Goal: Task Accomplishment & Management: Manage account settings

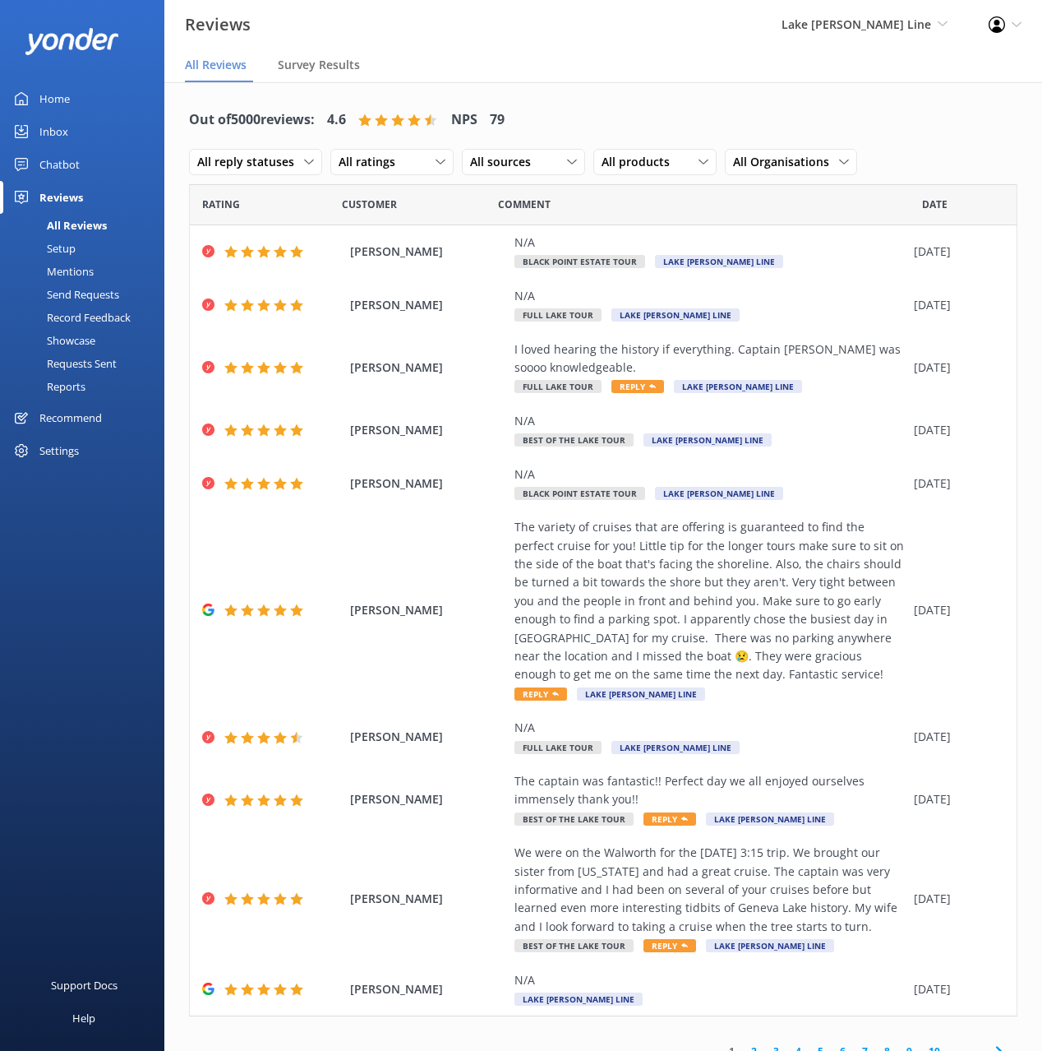
click at [602, 99] on div "Out of 5000 reviews: 4.6 NPS 79 All reply statuses All reply statuses Needs a r…" at bounding box center [603, 141] width 829 height 85
click at [67, 252] on div "Setup" at bounding box center [43, 248] width 66 height 23
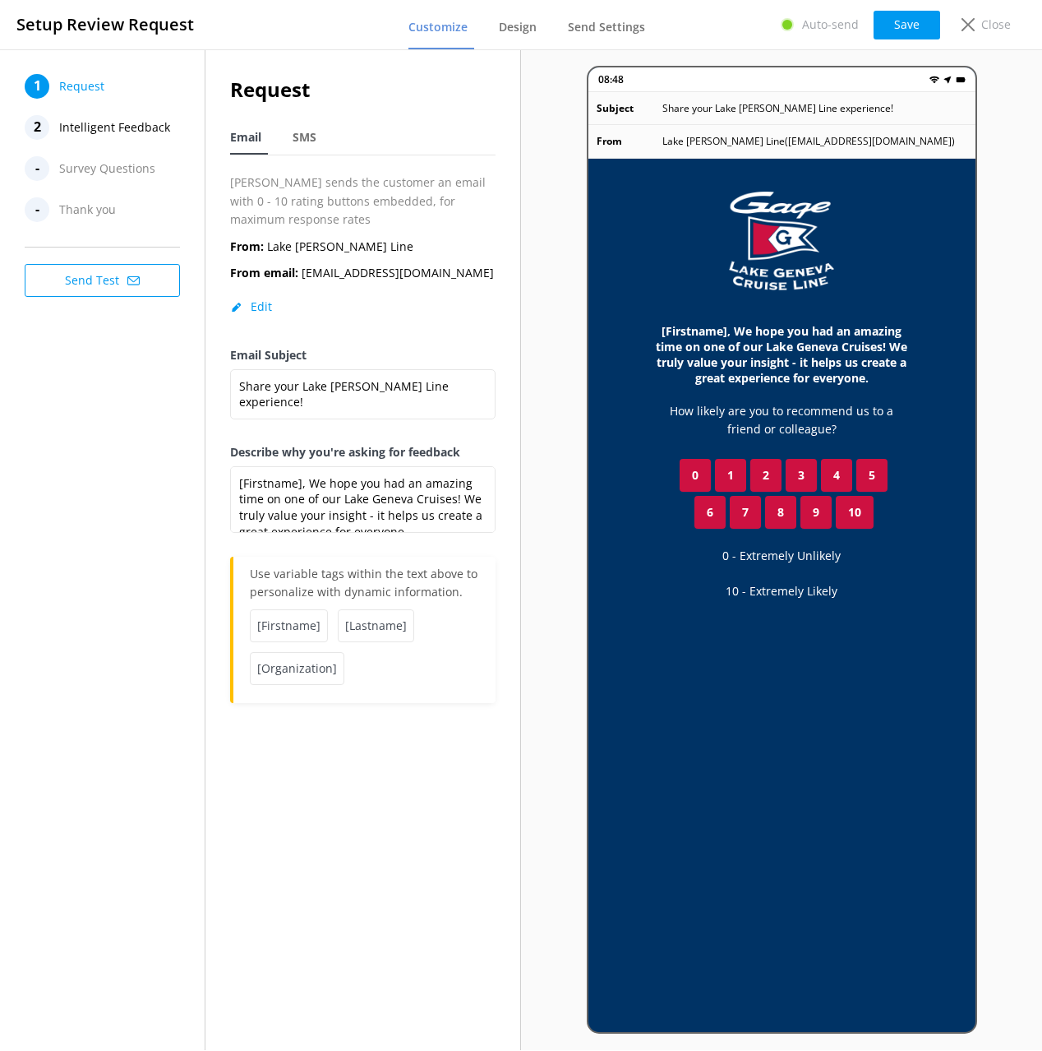
click at [131, 378] on div "1 Request 2 Intelligent Feedback - Survey Questions - Thank you Send Test" at bounding box center [103, 549] width 206 height 1000
click at [136, 135] on span "Intelligent Feedback" at bounding box center [114, 127] width 111 height 25
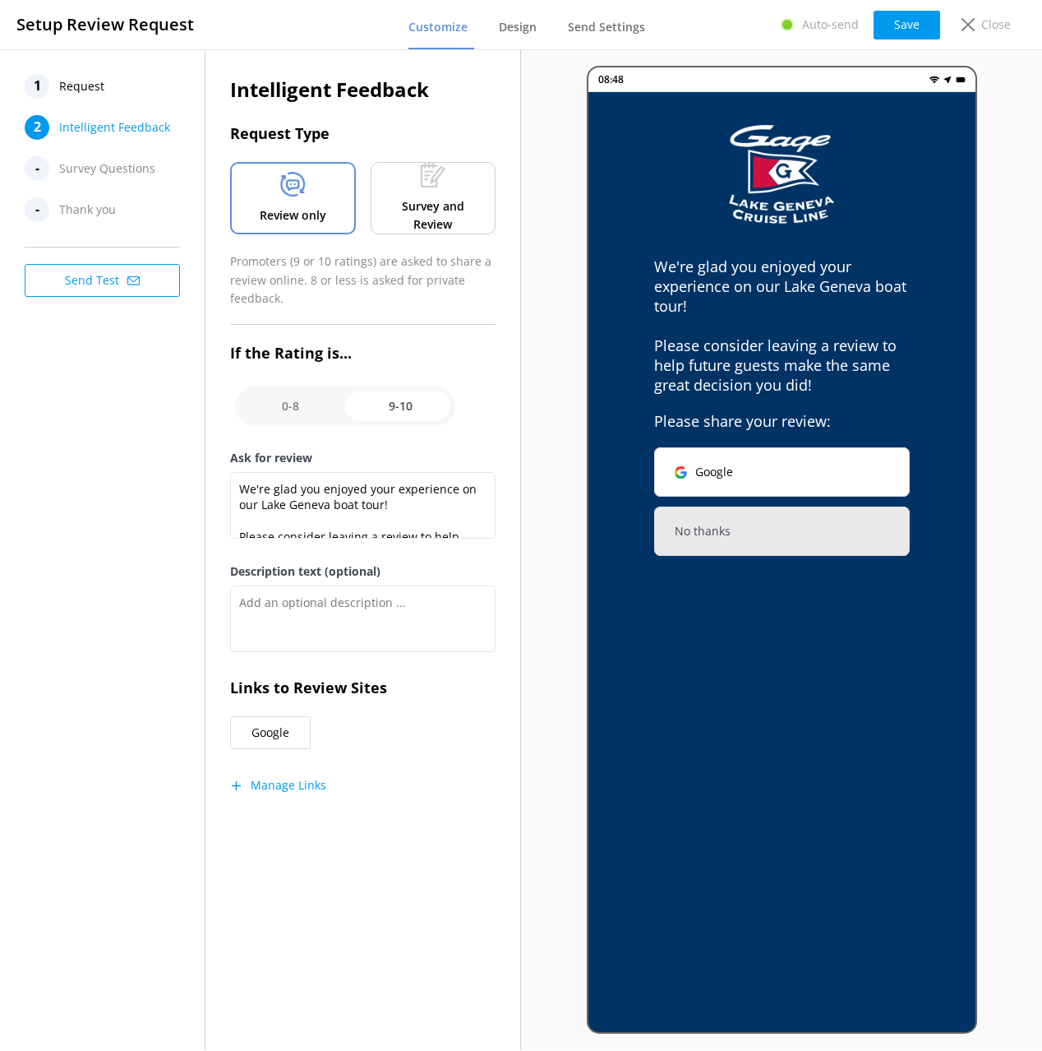
click at [116, 395] on div "1 Request 2 Intelligent Feedback - Survey Questions - Thank you Send Test" at bounding box center [103, 549] width 206 height 1000
click at [90, 421] on div "1 Request 2 Intelligent Feedback - Survey Questions - Thank you Send Test" at bounding box center [103, 549] width 206 height 1000
click at [345, 841] on div "Intelligent Feedback Request Type Review only Survey and Review Promoters (9 or…" at bounding box center [363, 449] width 315 height 800
click at [288, 790] on button "Manage Links" at bounding box center [278, 785] width 96 height 16
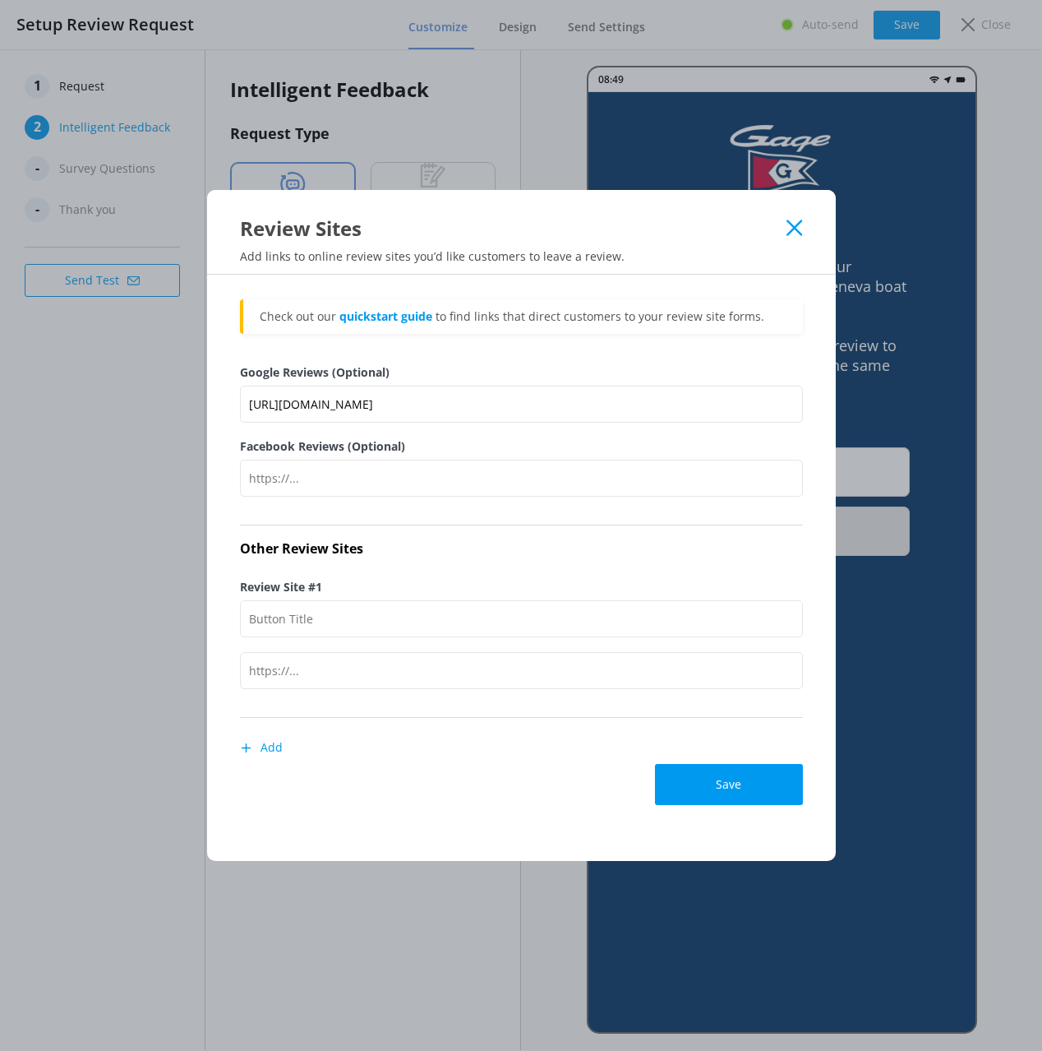
drag, startPoint x: 797, startPoint y: 227, endPoint x: 712, endPoint y: 256, distance: 90.2
click at [797, 227] on icon at bounding box center [795, 227] width 16 height 16
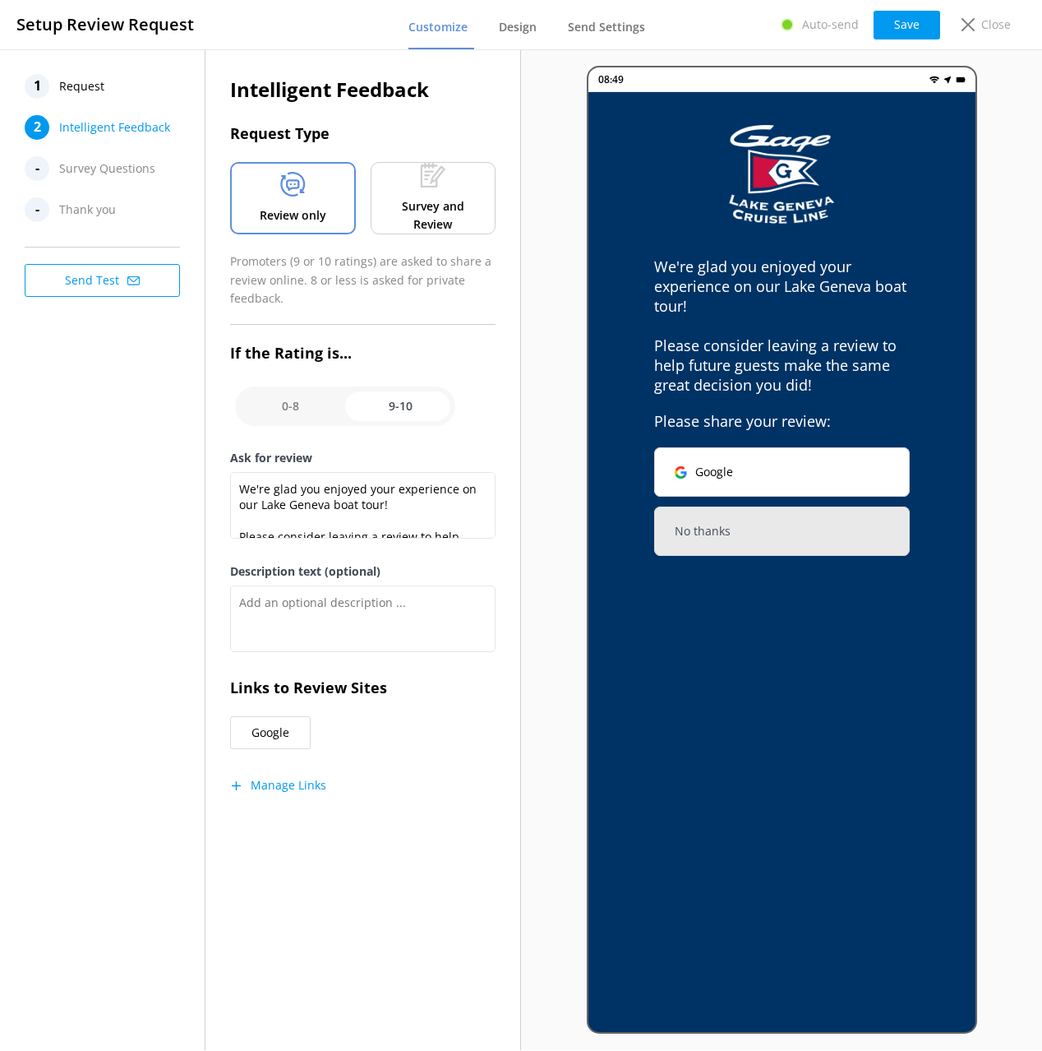
drag, startPoint x: 172, startPoint y: 386, endPoint x: 165, endPoint y: 397, distance: 13.3
click at [170, 387] on div "1 Request 2 Intelligent Feedback - Survey Questions - Thank you Send Test" at bounding box center [103, 549] width 206 height 1000
click at [127, 490] on div "1 Request 2 Intelligent Feedback - Survey Questions - Thank you Send Test" at bounding box center [103, 549] width 206 height 1000
click at [967, 43] on div "Setup Review Request Customize Design Send Settings Auto-send Save Close" at bounding box center [521, 25] width 1042 height 50
click at [977, 27] on div "Close" at bounding box center [983, 25] width 66 height 28
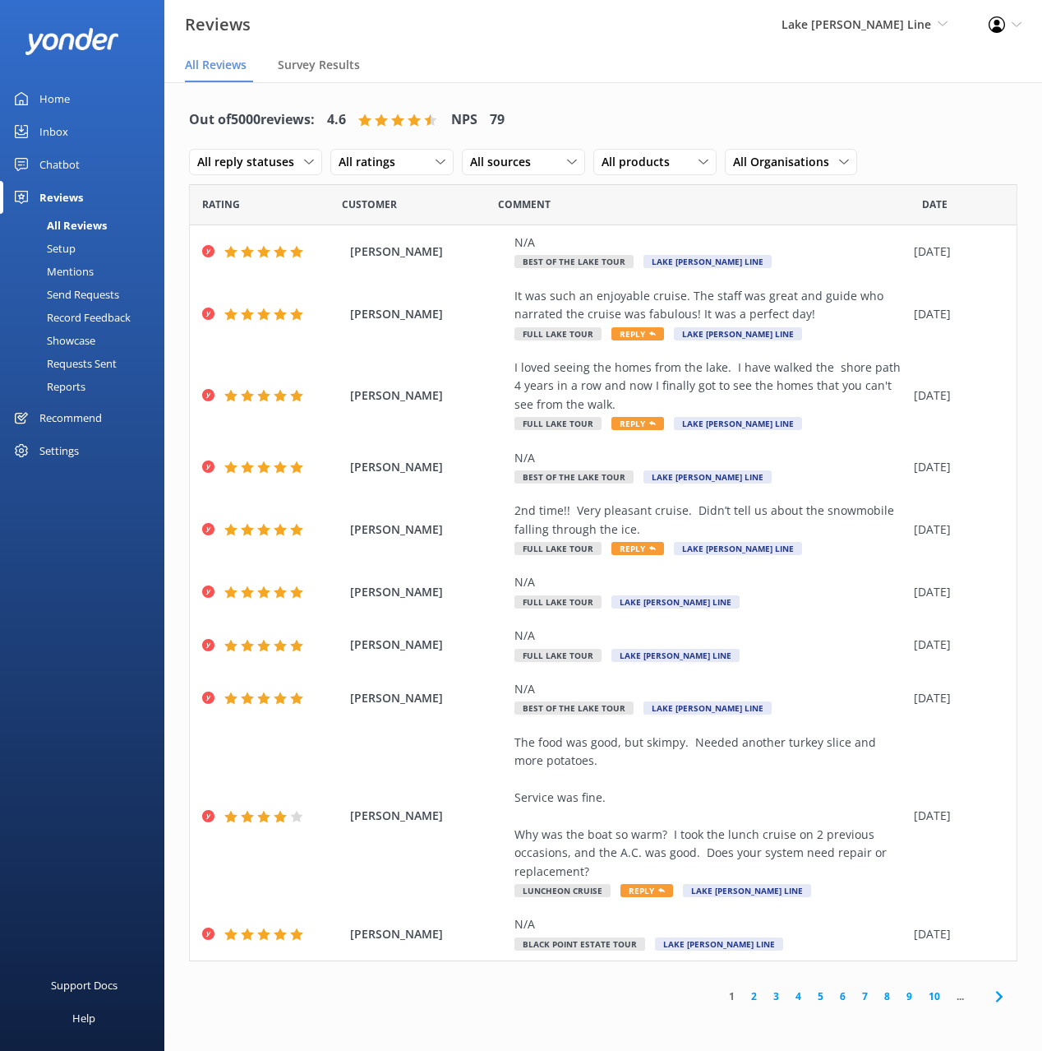
click at [108, 377] on link "Reports" at bounding box center [87, 386] width 155 height 23
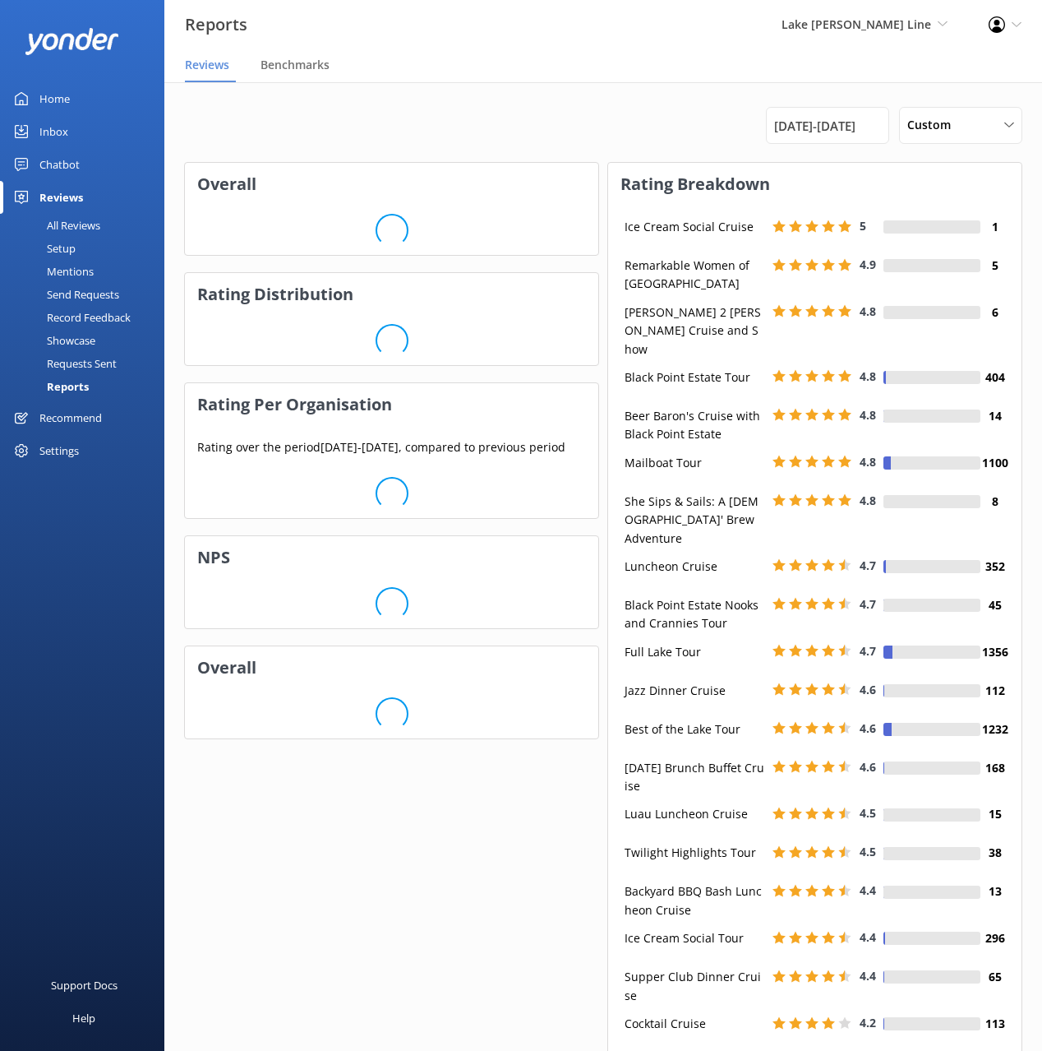
scroll to position [177, 413]
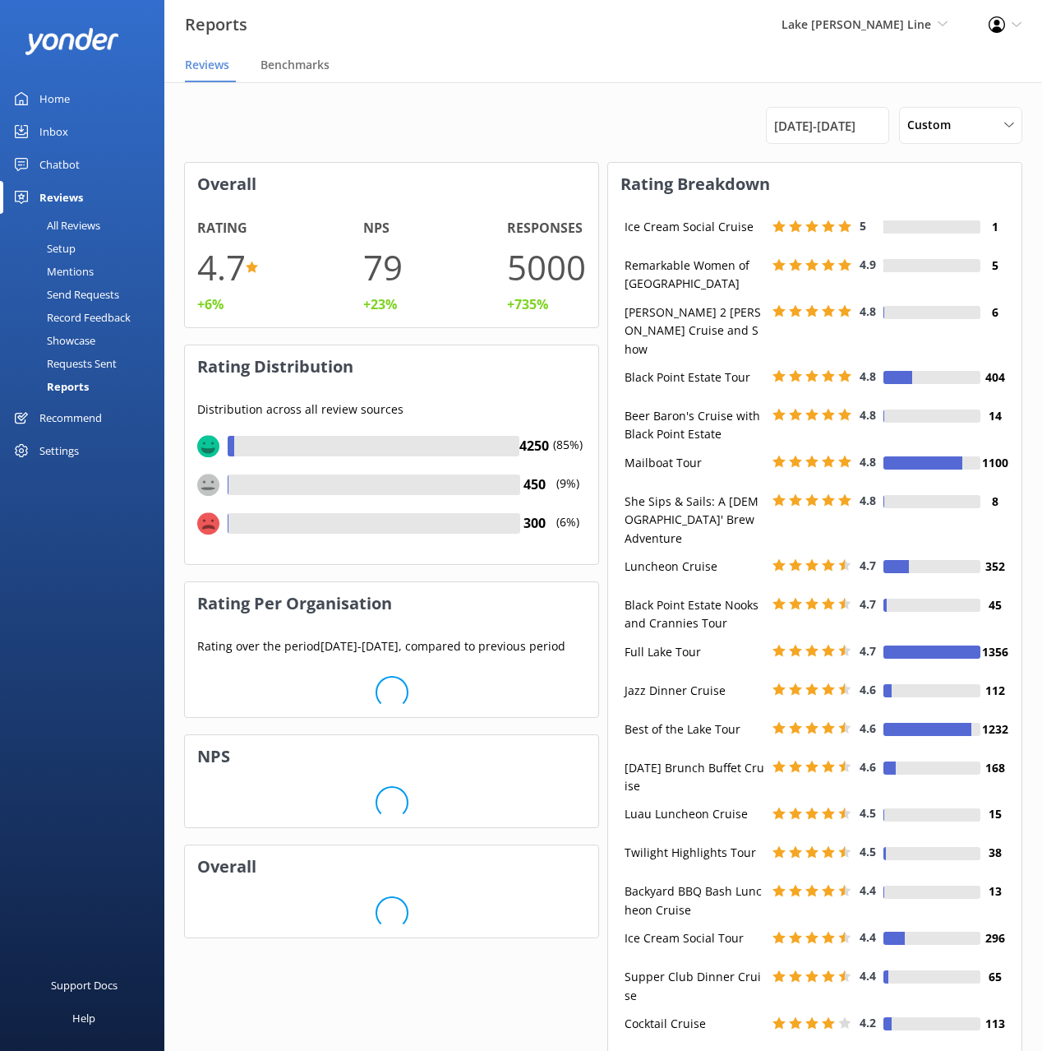
click at [551, 123] on div "1st Apr 25 - 2nd Oct 25 Custom Last 7 days Last 30 days Last 90 days Last 180 d…" at bounding box center [603, 125] width 839 height 37
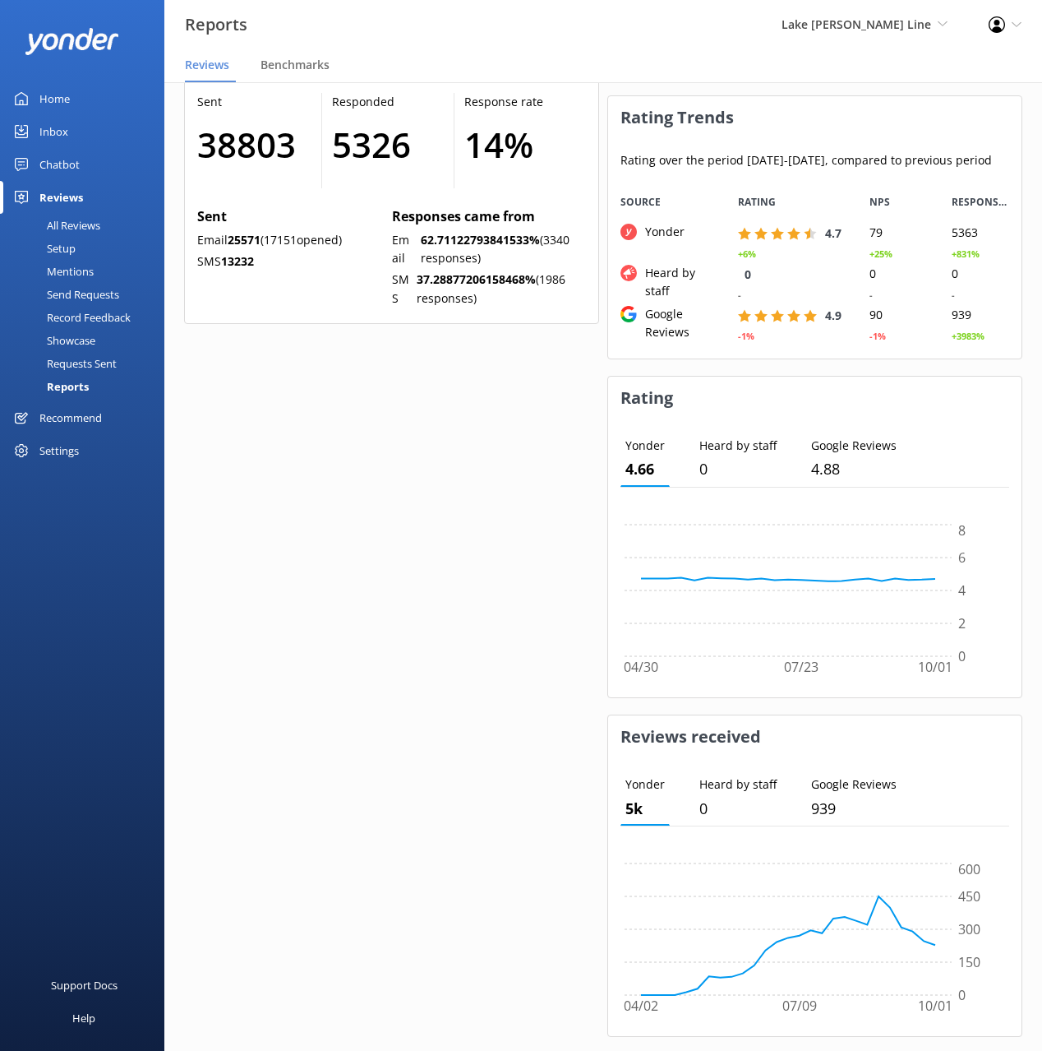
scroll to position [1067, 0]
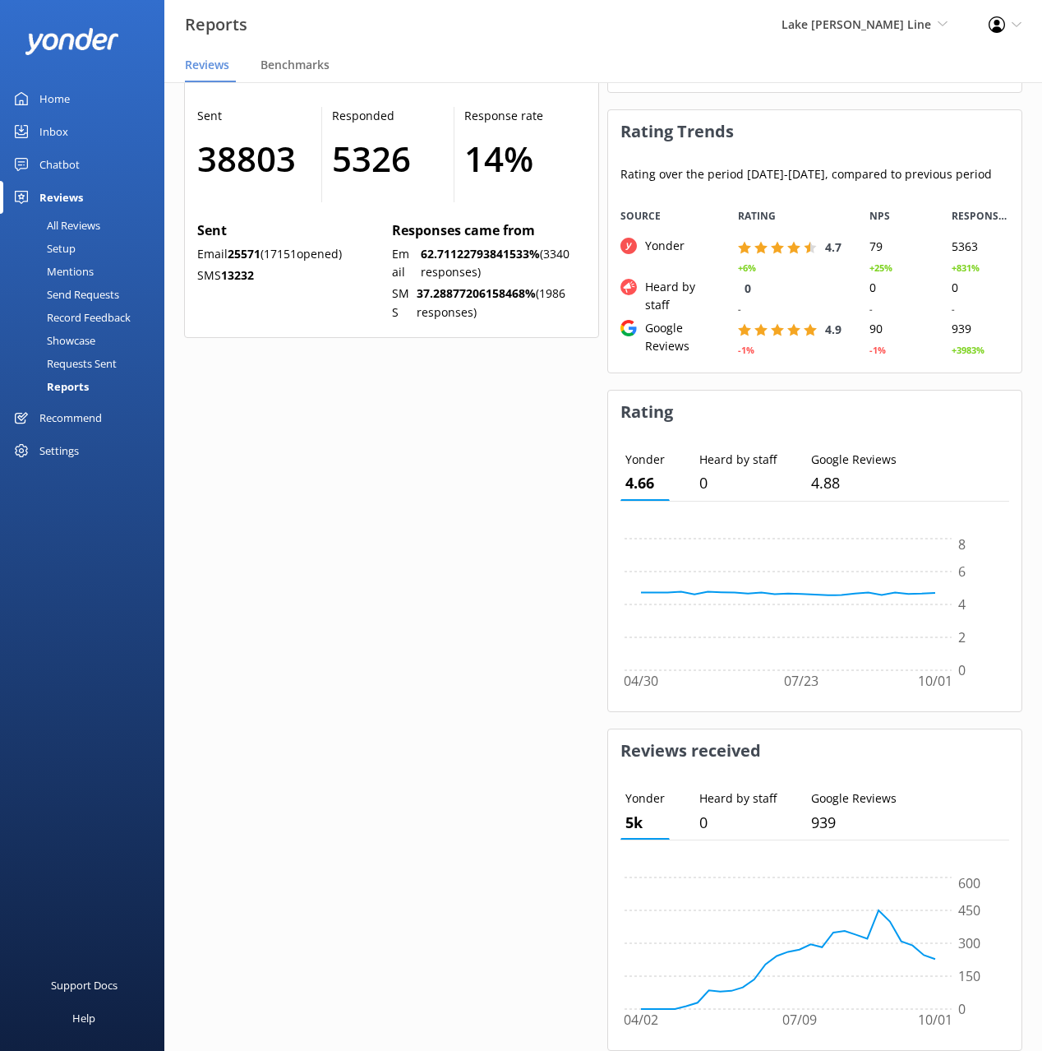
click at [50, 243] on div "Setup" at bounding box center [43, 248] width 66 height 23
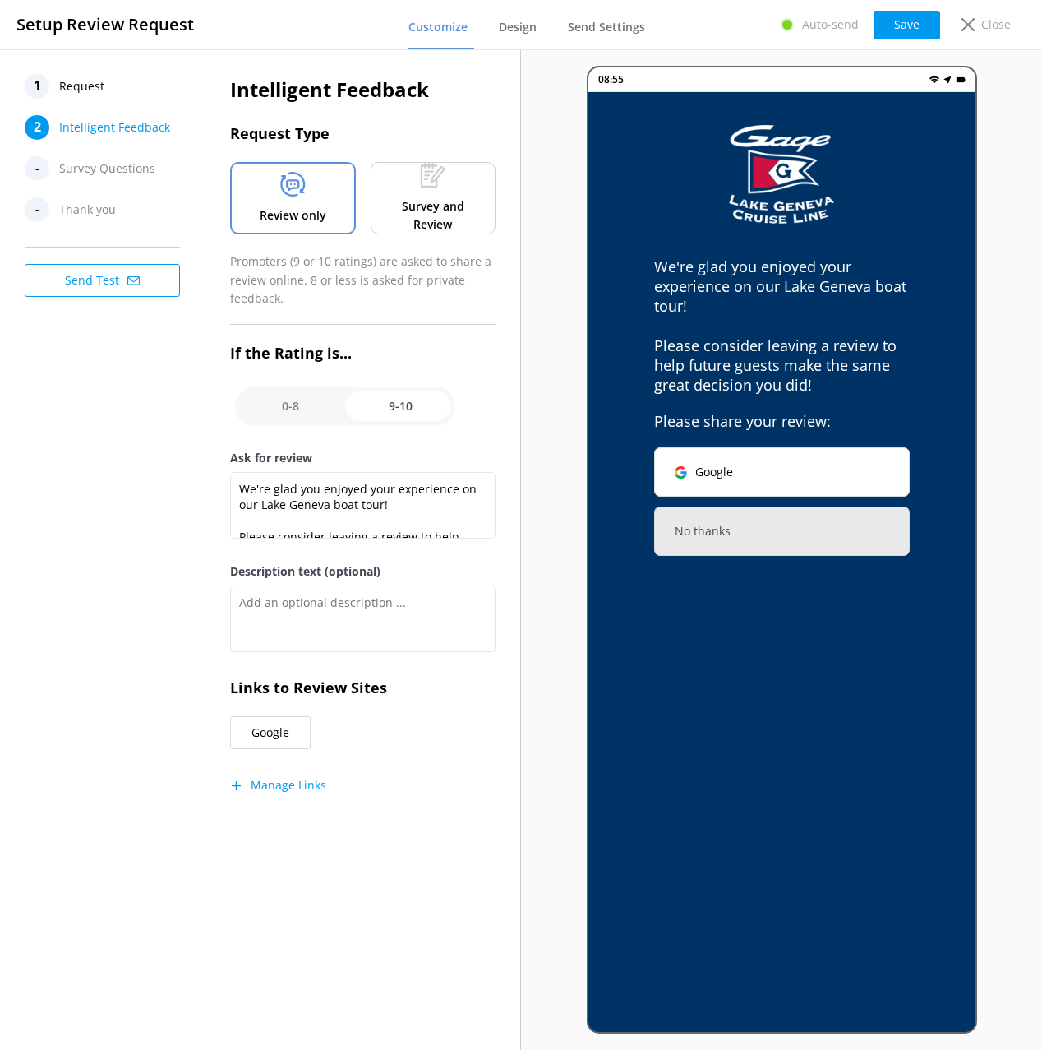
click at [448, 99] on h2 "Intelligent Feedback" at bounding box center [363, 89] width 266 height 31
click at [77, 90] on span "Request" at bounding box center [81, 86] width 45 height 25
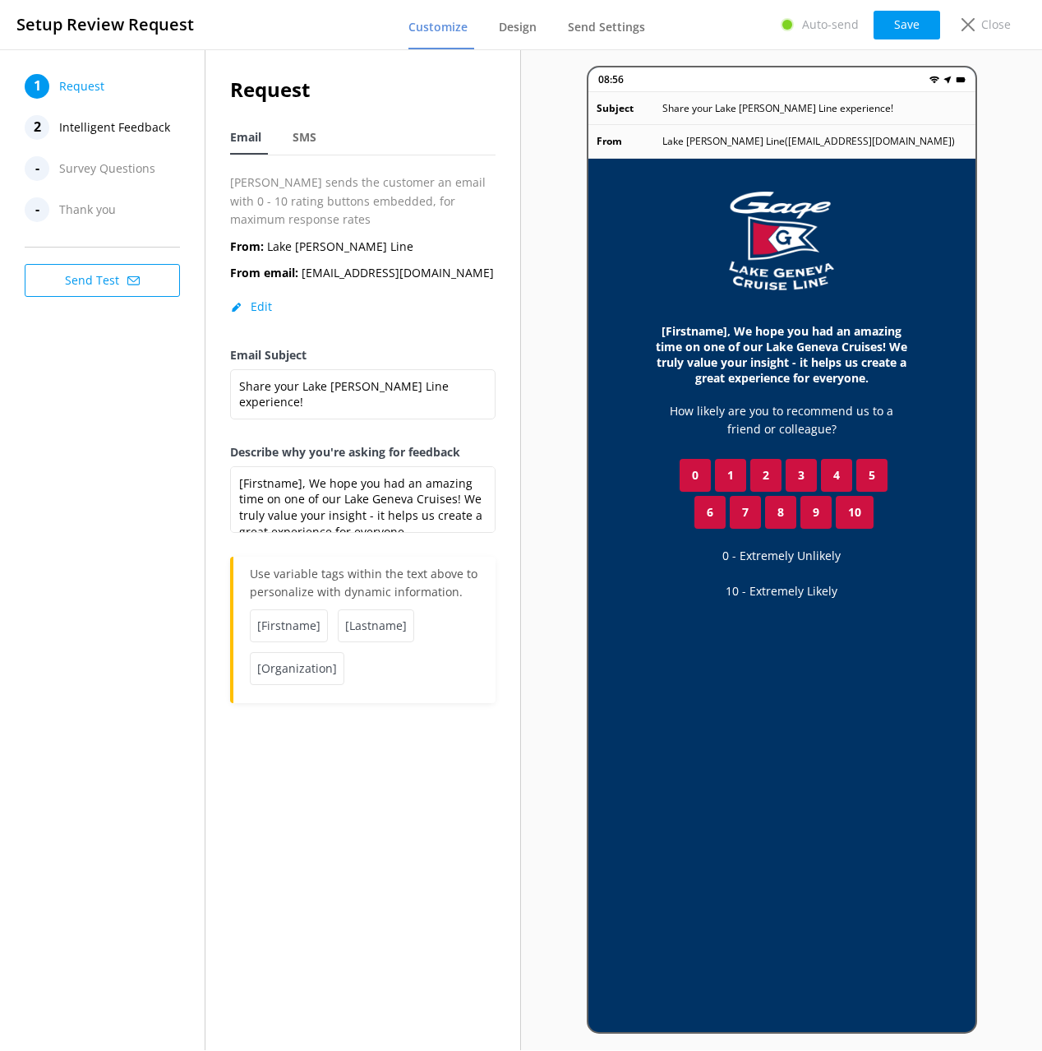
drag, startPoint x: 308, startPoint y: 139, endPoint x: 285, endPoint y: 138, distance: 23.0
click at [307, 139] on span "SMS" at bounding box center [305, 137] width 24 height 16
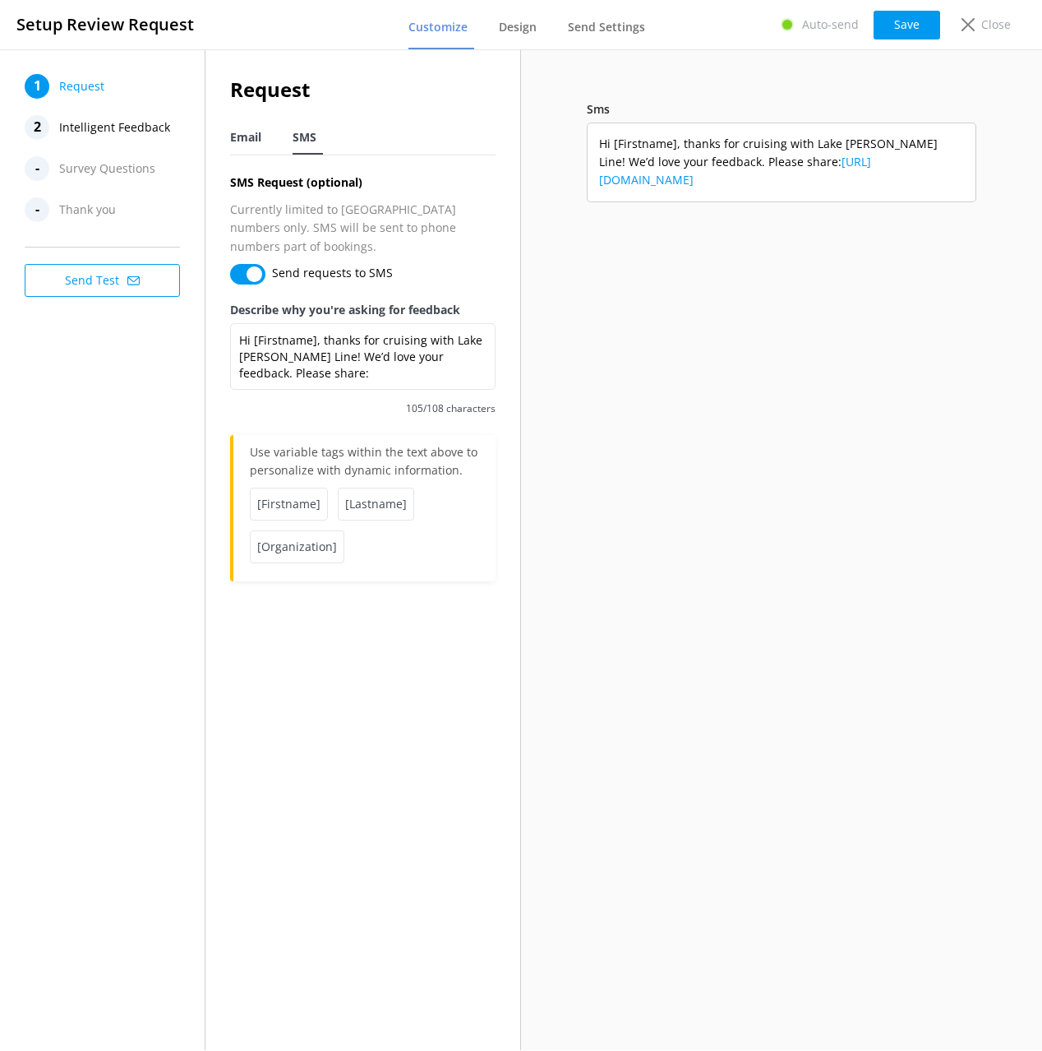
drag, startPoint x: 241, startPoint y: 131, endPoint x: 239, endPoint y: 140, distance: 9.2
click at [241, 131] on span "Email" at bounding box center [245, 137] width 31 height 16
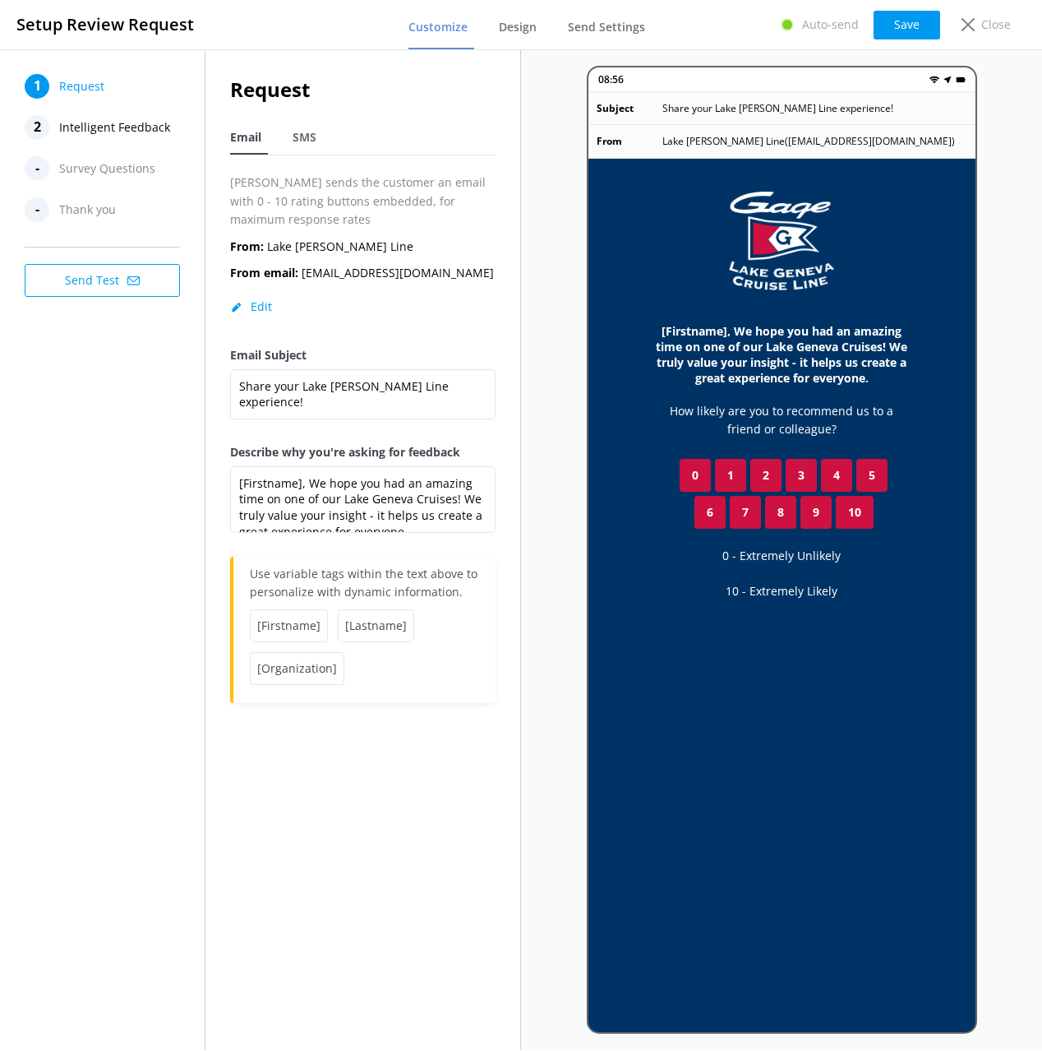
drag, startPoint x: 295, startPoint y: 135, endPoint x: 269, endPoint y: 135, distance: 26.3
click at [295, 135] on span "SMS" at bounding box center [305, 137] width 24 height 16
type textarea "Hi [Firstname], thanks for cruising with Lake Geneva Cruise Line! We’d love you…"
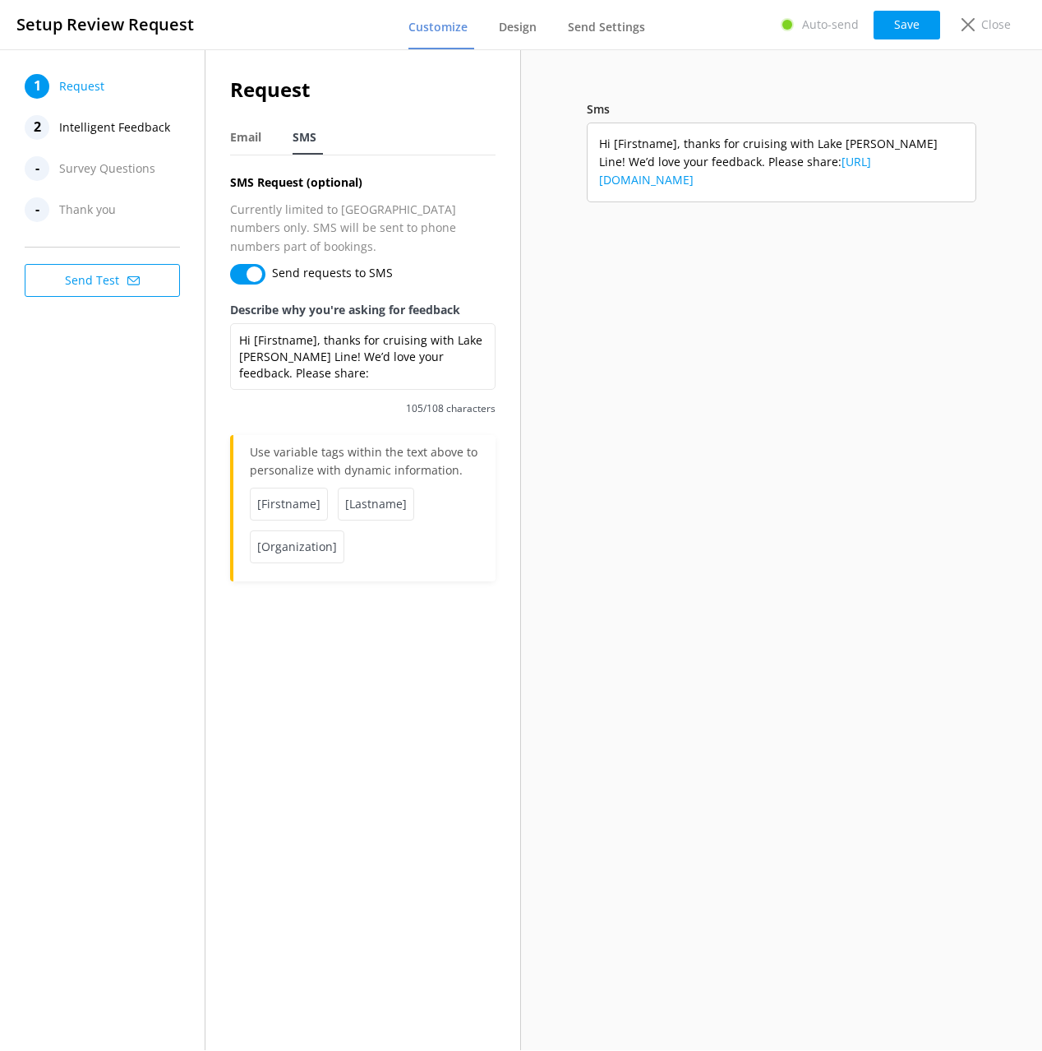
click at [128, 135] on span "Intelligent Feedback" at bounding box center [114, 127] width 111 height 25
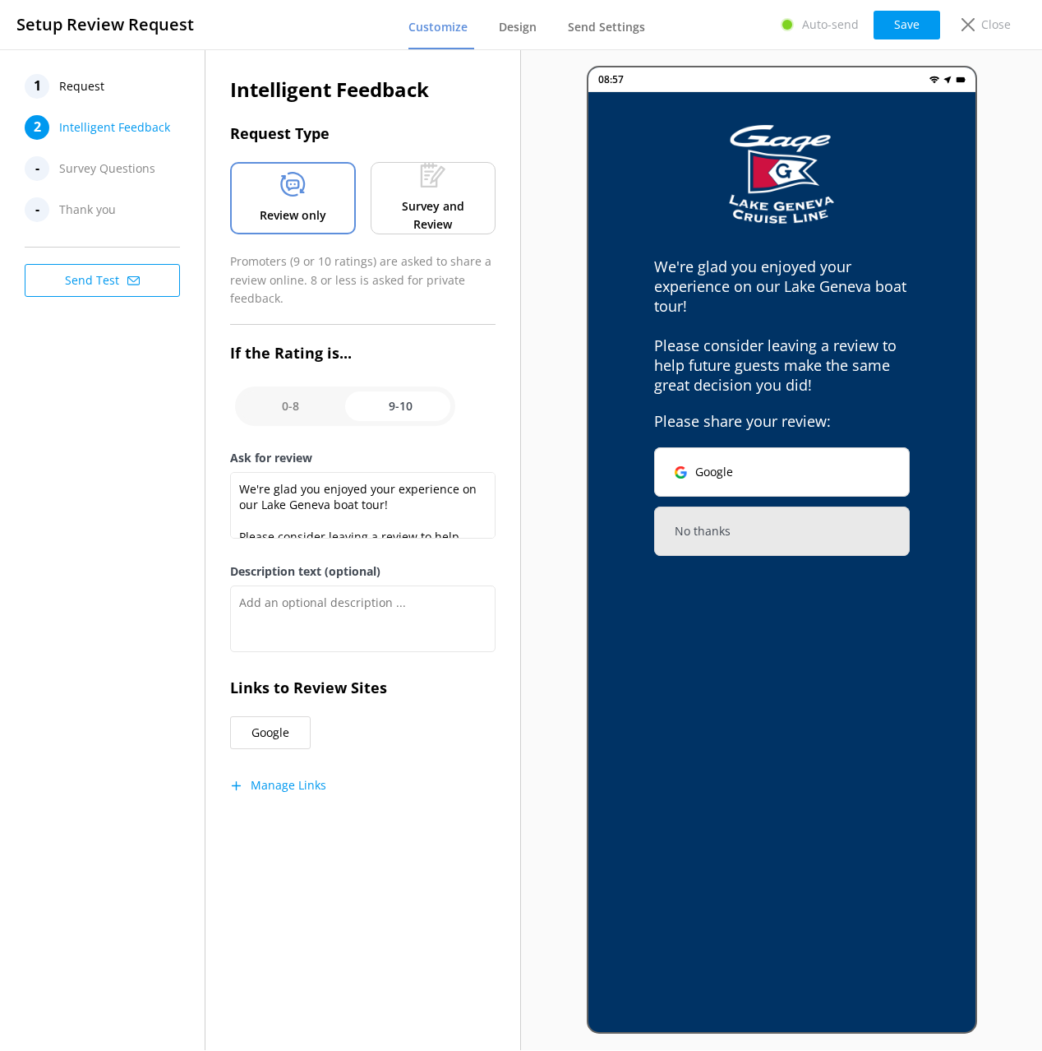
click at [289, 401] on input "checkbox" at bounding box center [345, 405] width 220 height 39
checkbox input "false"
type textarea "Please tell us more about your Lake Geneva Cruise Line experience."
type textarea "Your feedback is important to help us improve."
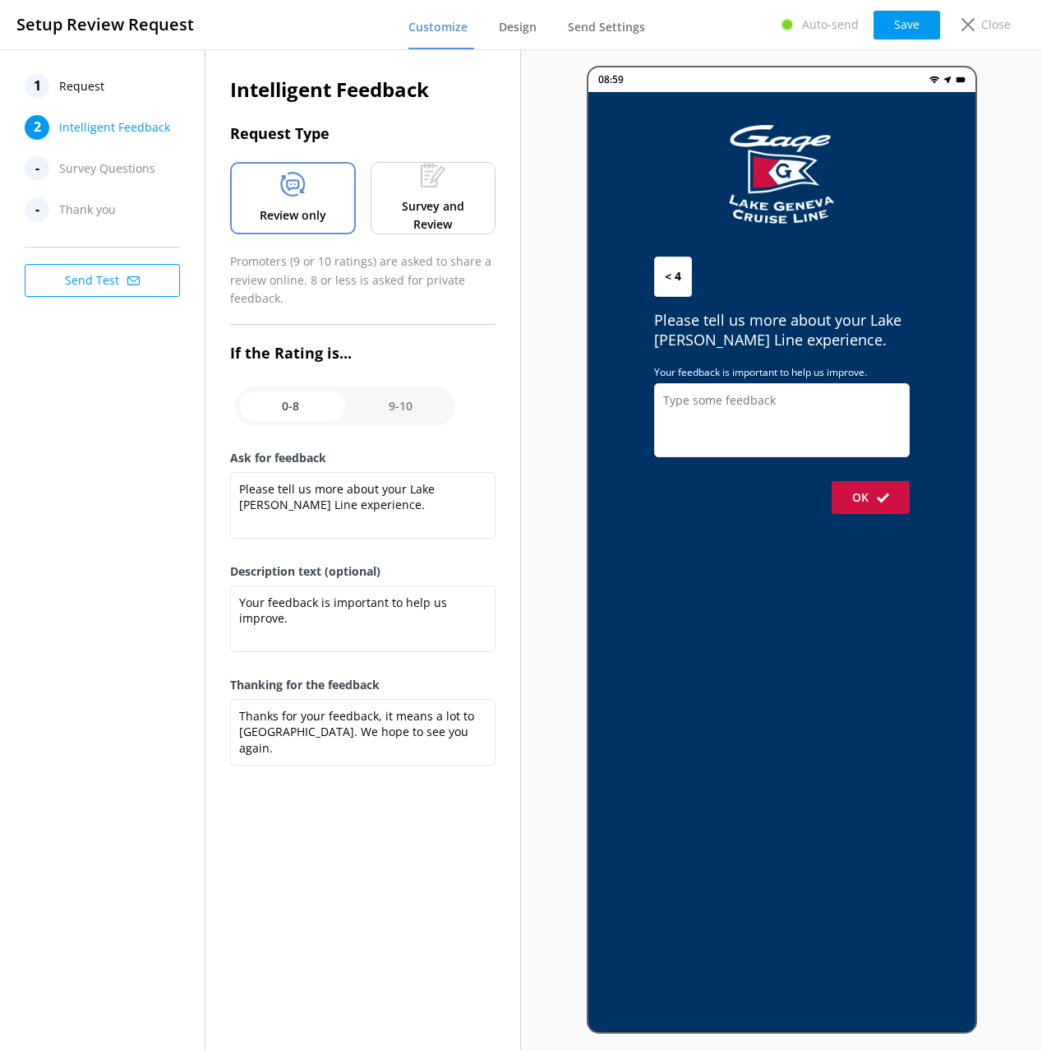
click at [423, 395] on input "checkbox" at bounding box center [345, 405] width 220 height 39
checkbox input "true"
type textarea "We're glad you enjoyed your experience on our Lake Geneva boat tour! Please con…"
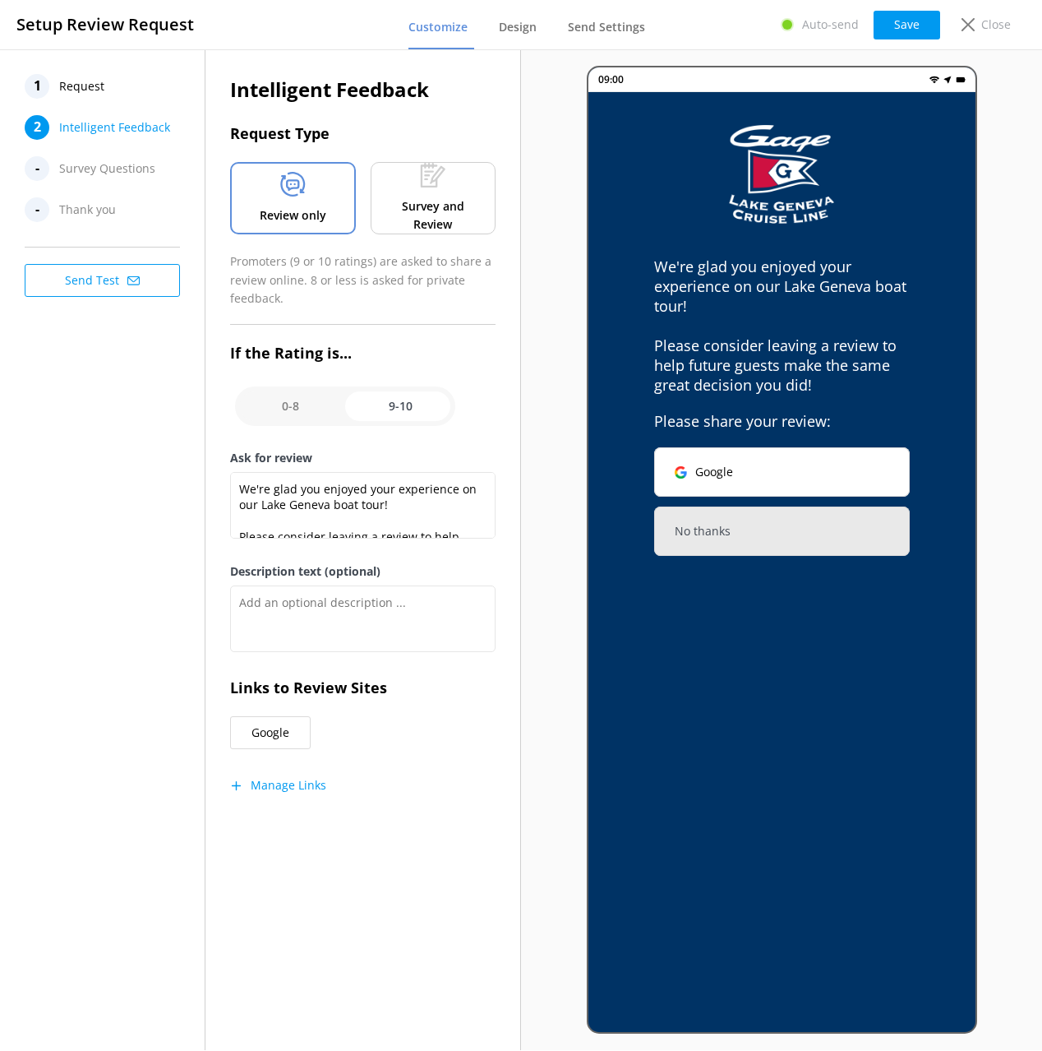
drag, startPoint x: 137, startPoint y: 460, endPoint x: 373, endPoint y: 269, distance: 303.4
click at [141, 457] on div "1 Request 2 Intelligent Feedback - Survey Questions - Thank you Send Test" at bounding box center [103, 549] width 206 height 1000
click at [459, 210] on p "Survey and Review" at bounding box center [433, 215] width 100 height 37
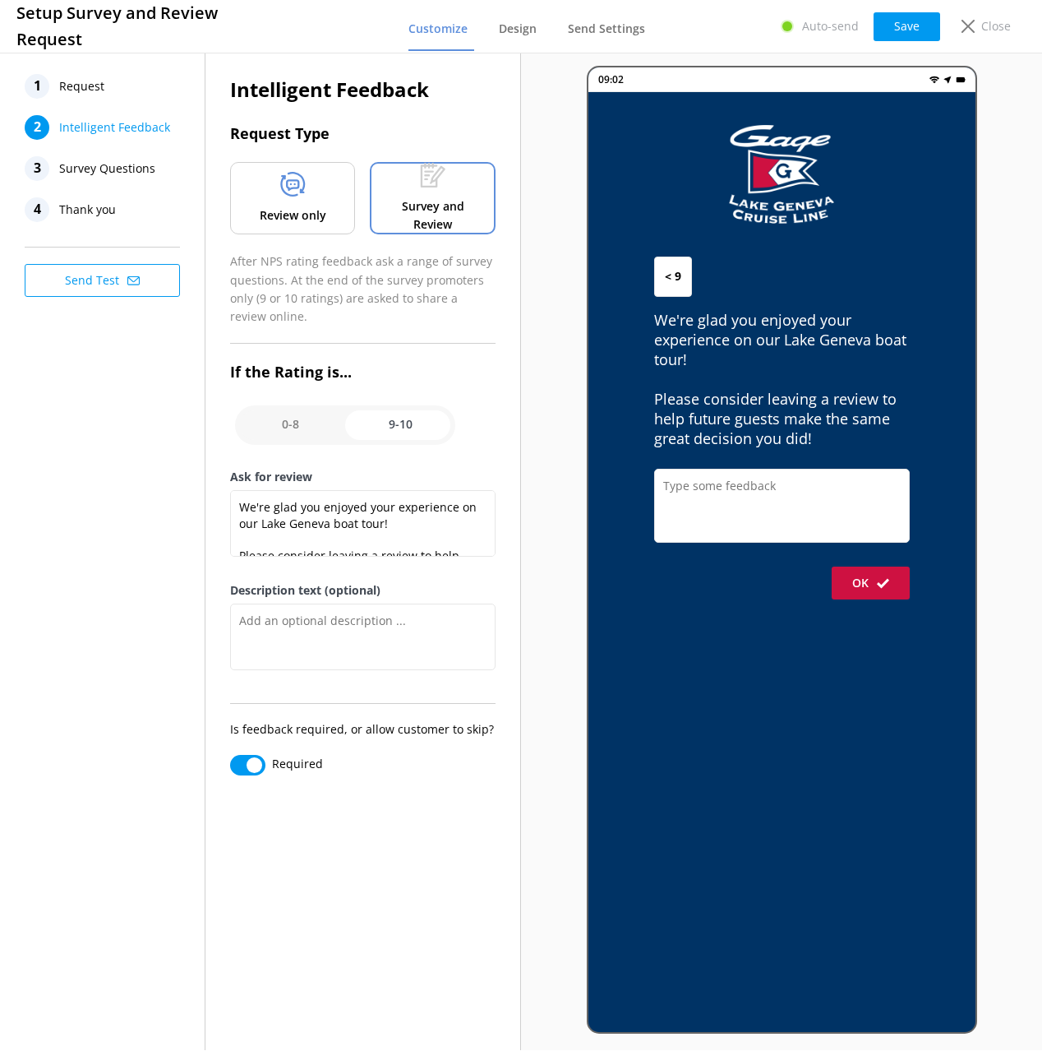
click at [125, 557] on div "1 Request 2 Intelligent Feedback 3 Survey Questions 4 Thank you Send Test" at bounding box center [103, 549] width 206 height 1000
click at [407, 898] on div "Intelligent Feedback Request Type Review only Survey and Review After NPS ratin…" at bounding box center [364, 549] width 316 height 1000
click at [135, 661] on div "1 Request 2 Intelligent Feedback 3 Survey Questions 4 Thank you Send Test" at bounding box center [103, 549] width 206 height 1000
click at [284, 208] on p "Review only" at bounding box center [293, 215] width 67 height 18
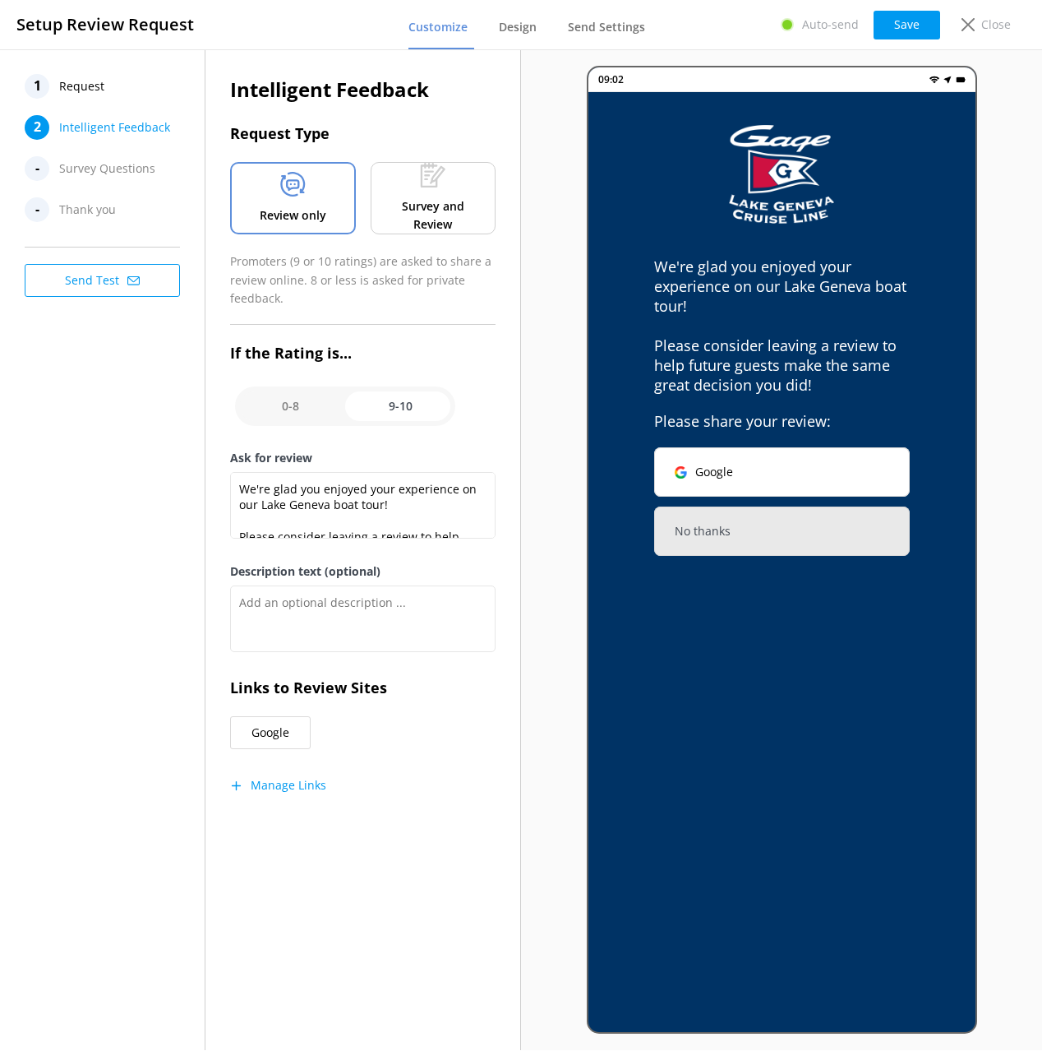
drag, startPoint x: 436, startPoint y: 207, endPoint x: 409, endPoint y: 307, distance: 102.9
click at [436, 207] on p "Survey and Review" at bounding box center [433, 215] width 100 height 37
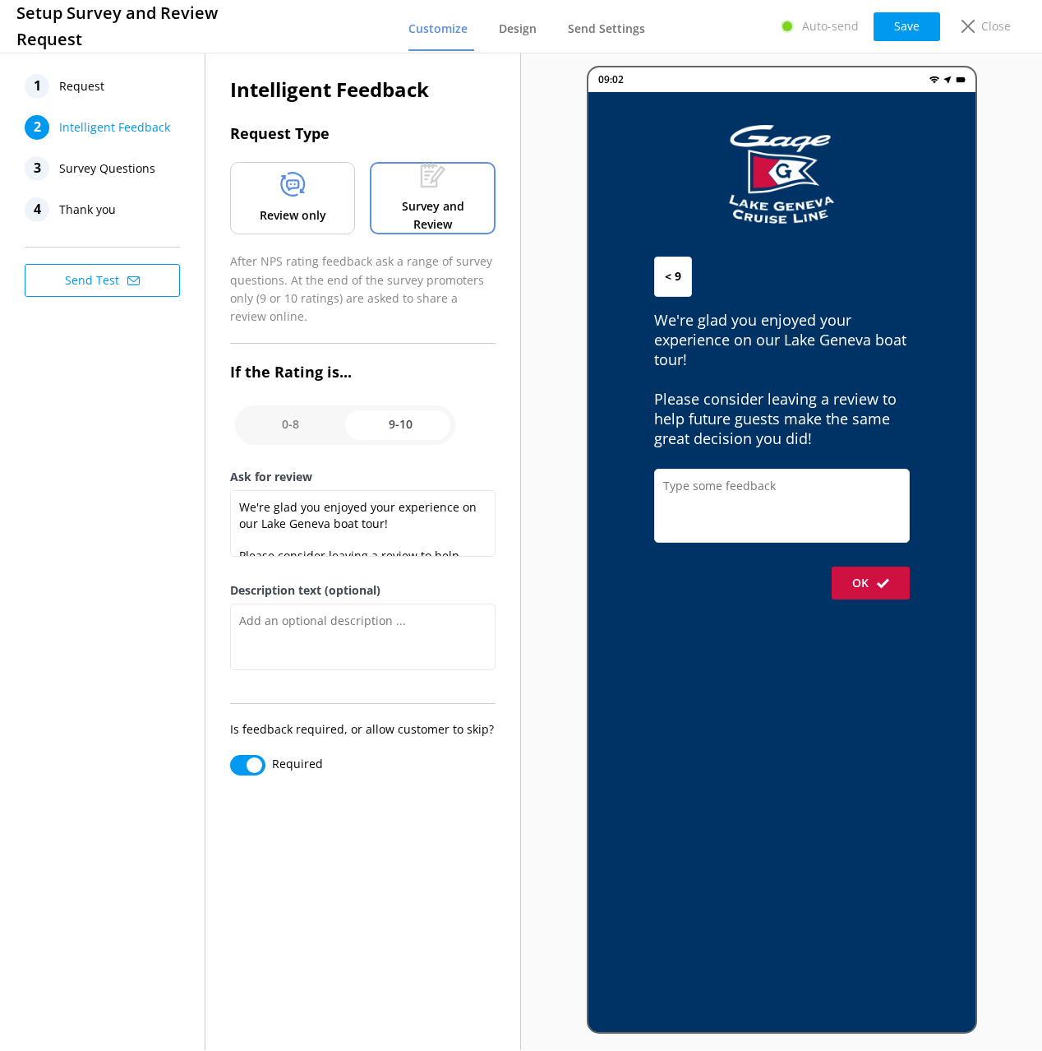
click at [392, 315] on p "After NPS rating feedback ask a range of survey questions. At the end of the su…" at bounding box center [363, 289] width 266 height 74
drag, startPoint x: 295, startPoint y: 421, endPoint x: 358, endPoint y: 453, distance: 70.2
click at [294, 421] on input "checkbox" at bounding box center [345, 424] width 220 height 39
checkbox input "false"
type textarea "Please tell us more about your Lake Geneva Cruise Line experience."
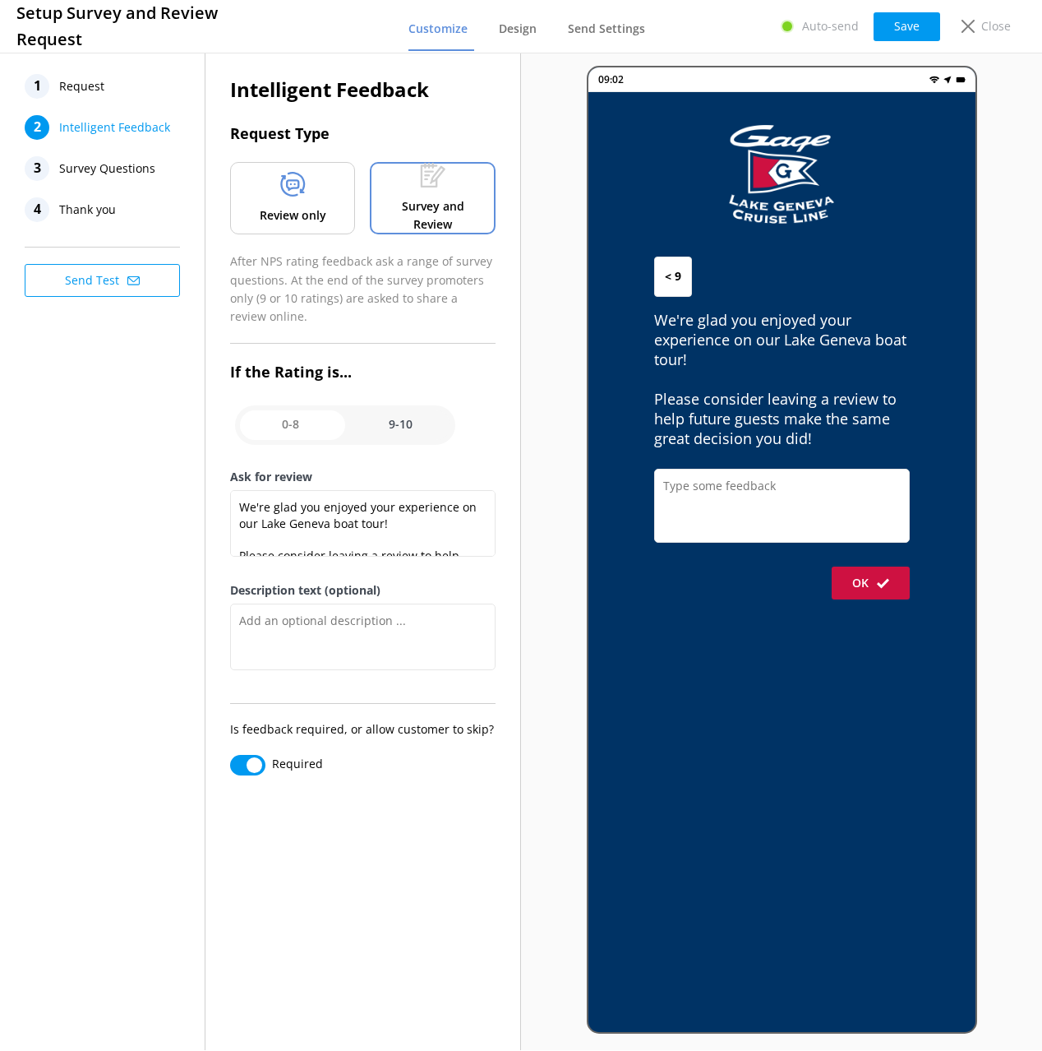
type textarea "Your feedback is important to help us improve."
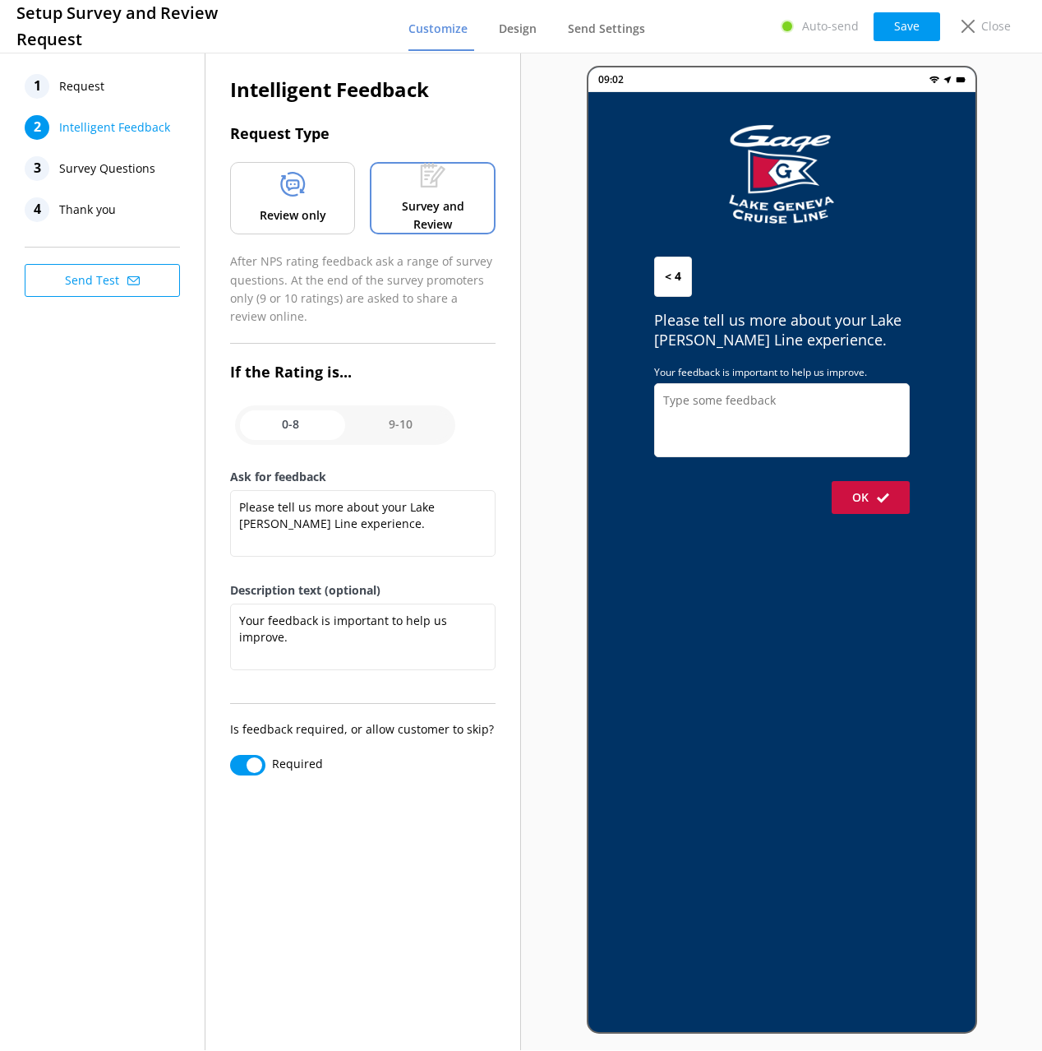
click at [135, 169] on span "Survey Questions" at bounding box center [107, 168] width 96 height 25
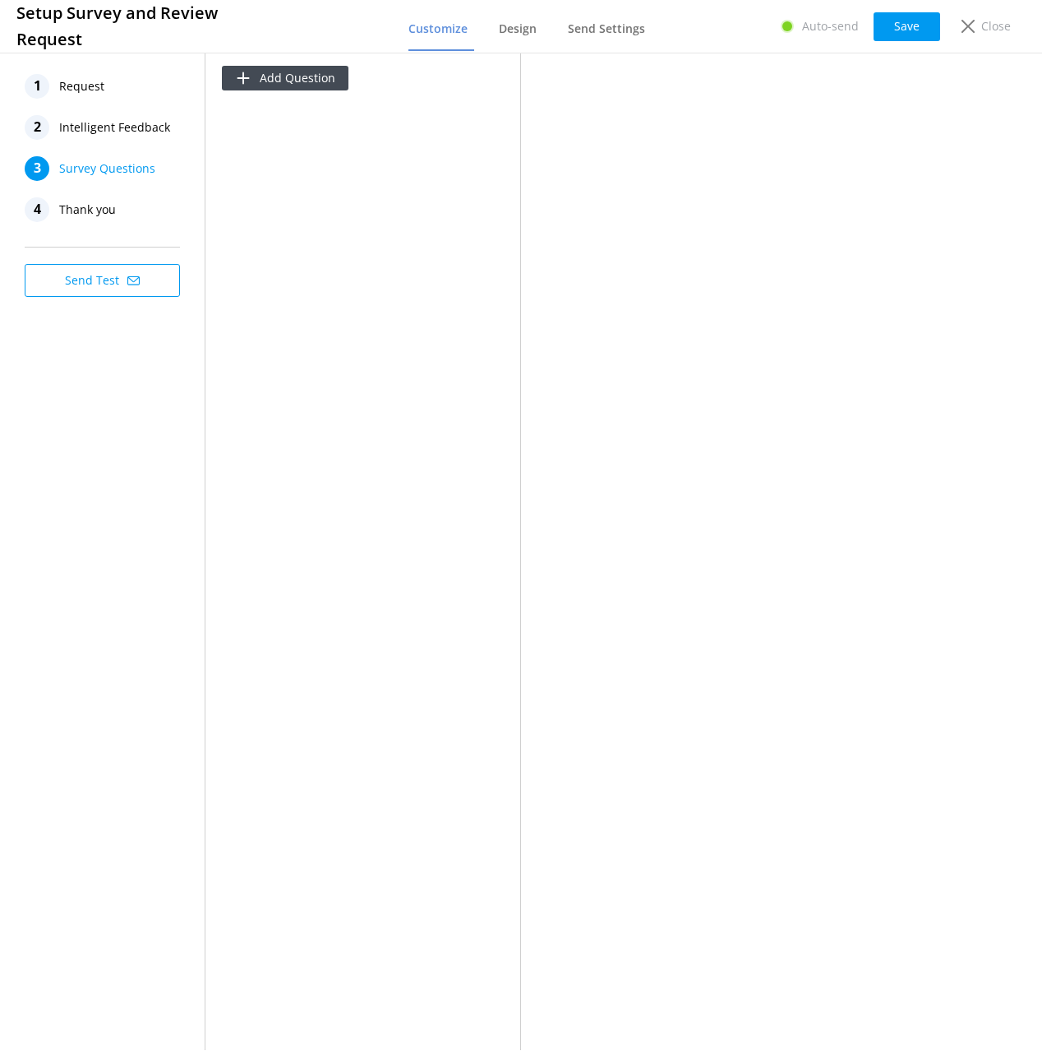
click at [92, 209] on span "Thank you" at bounding box center [87, 209] width 57 height 25
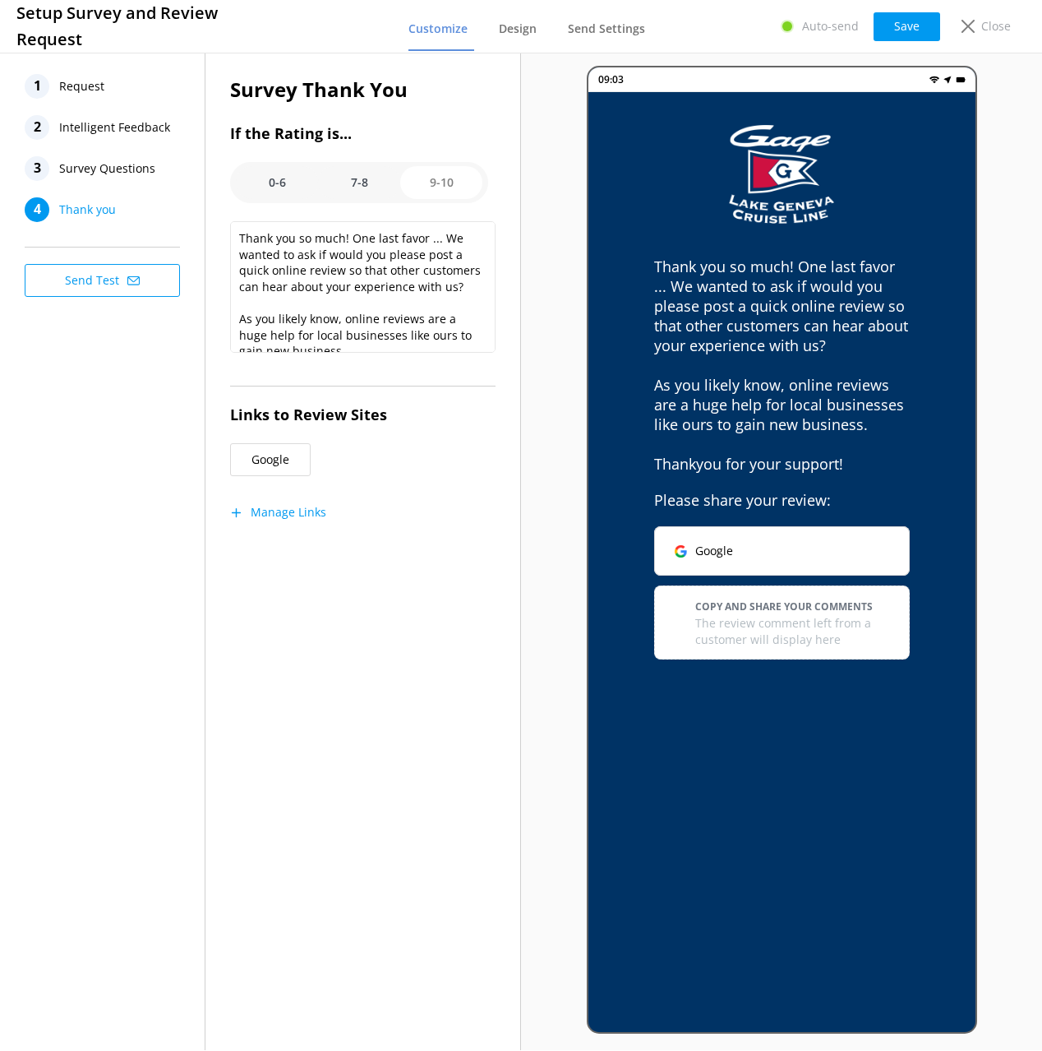
click at [268, 182] on option "0-6" at bounding box center [277, 182] width 82 height 33
type textarea "Thanks for your feedback, it means a lot to us and helps us improve."
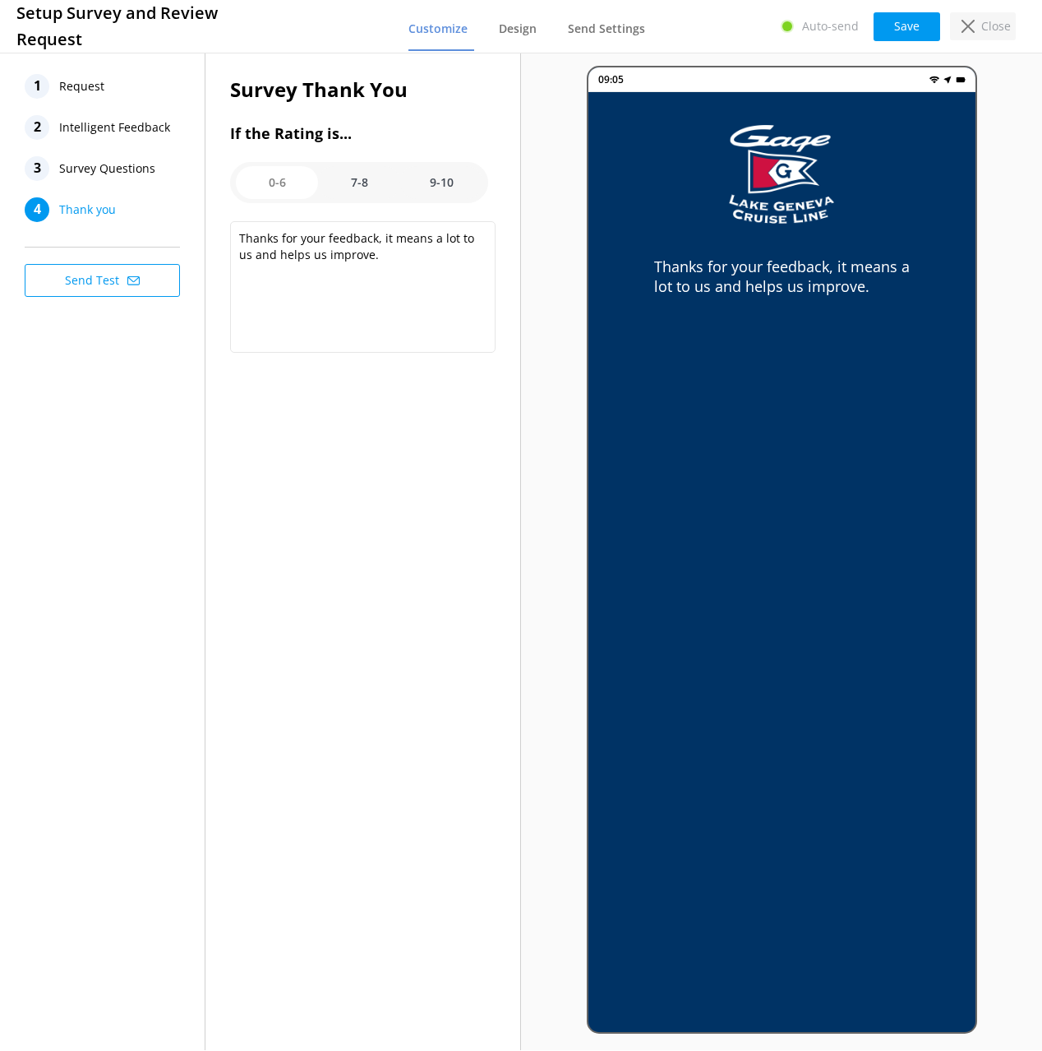
click at [991, 27] on p "Close" at bounding box center [997, 26] width 30 height 18
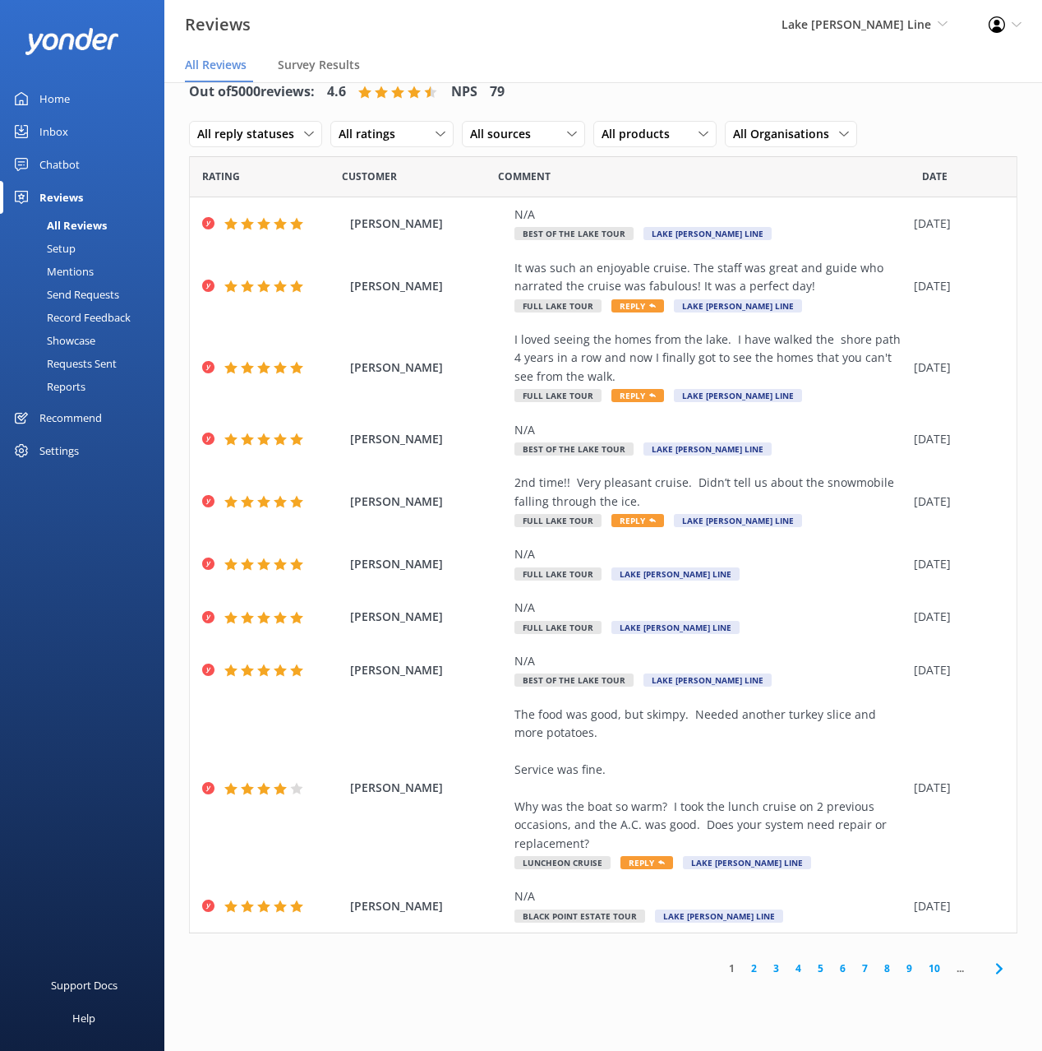
scroll to position [33, 0]
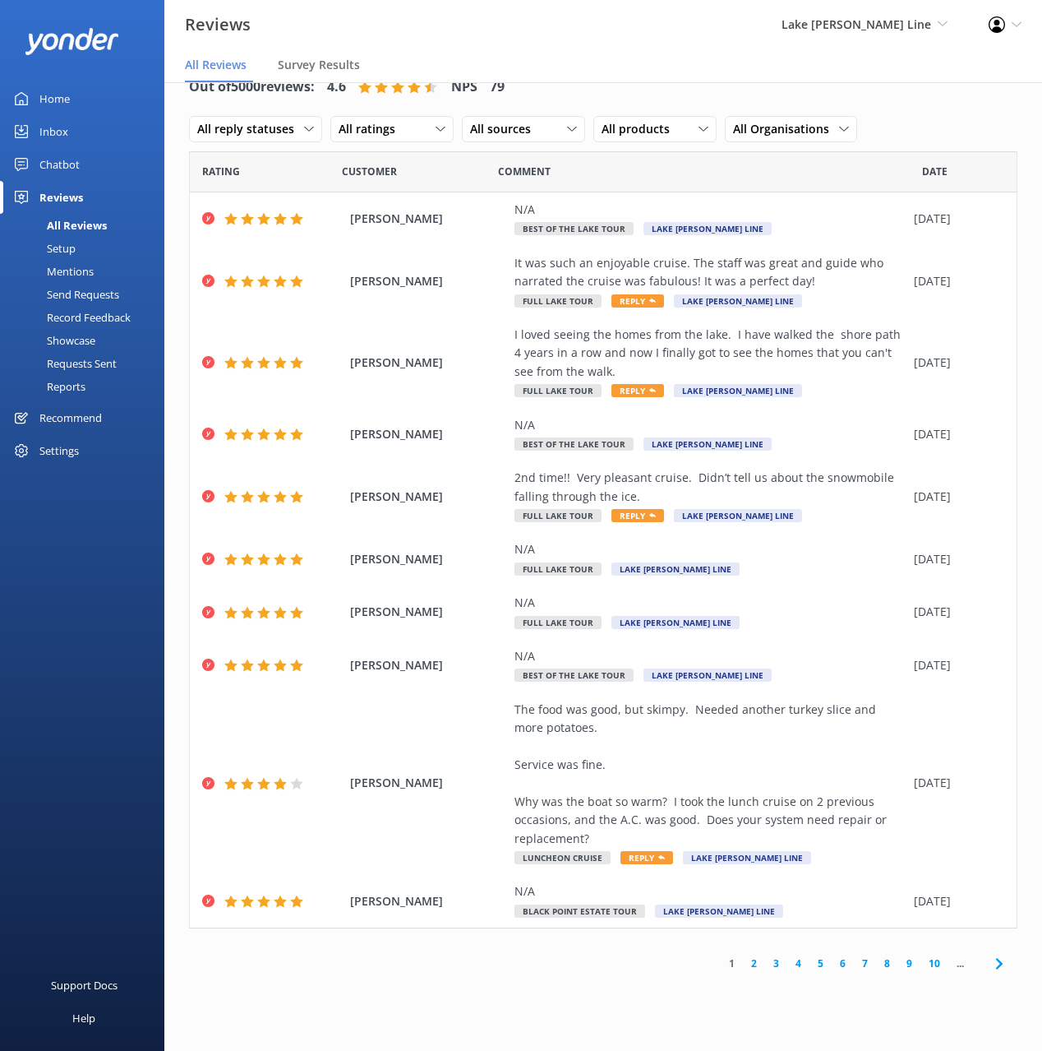
click at [89, 389] on link "Reports" at bounding box center [87, 386] width 155 height 23
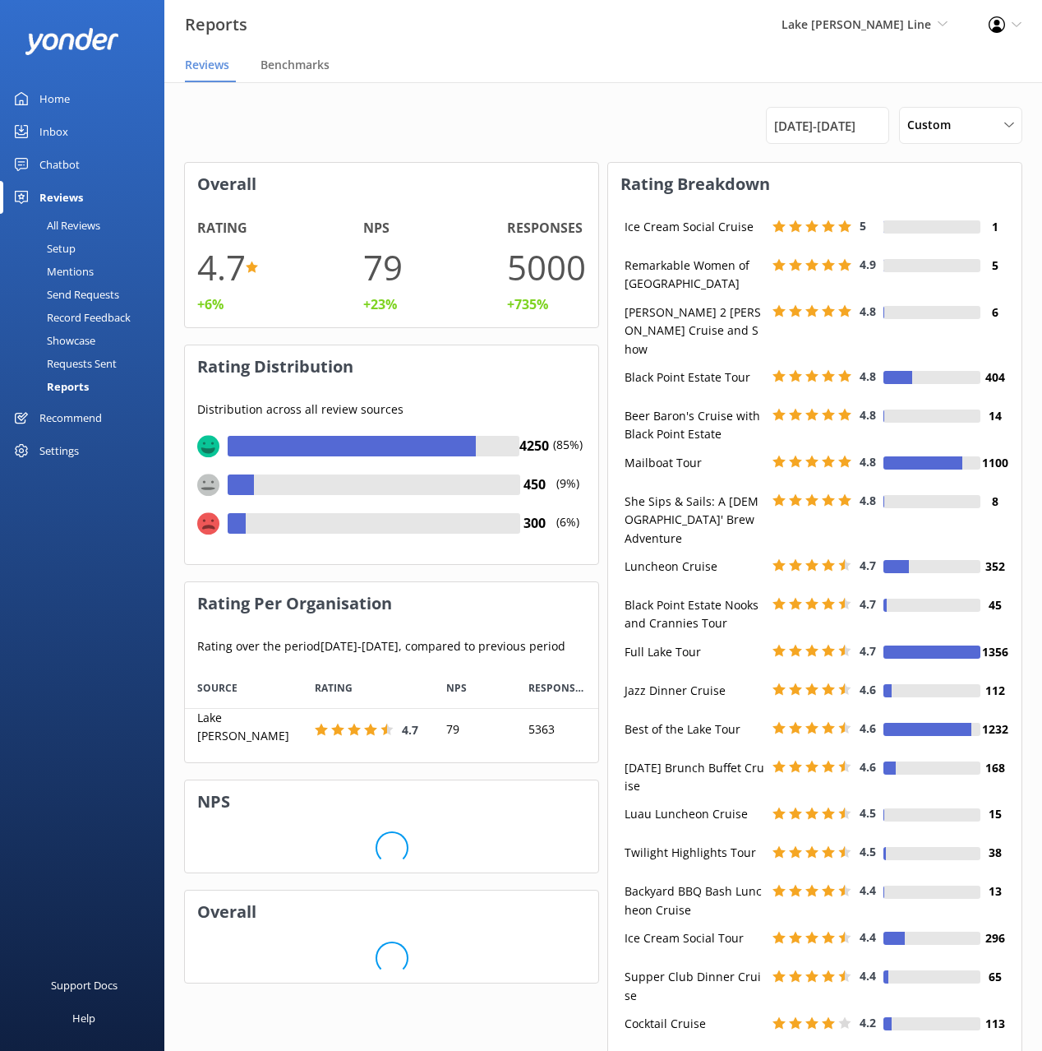
scroll to position [95, 413]
drag, startPoint x: 529, startPoint y: 128, endPoint x: 470, endPoint y: 141, distance: 60.6
click at [528, 128] on div "1st Apr 25 - 2nd Oct 25 Custom Last 7 days Last 30 days Last 90 days Last 180 d…" at bounding box center [603, 125] width 839 height 37
click at [71, 245] on div "Setup" at bounding box center [43, 248] width 66 height 23
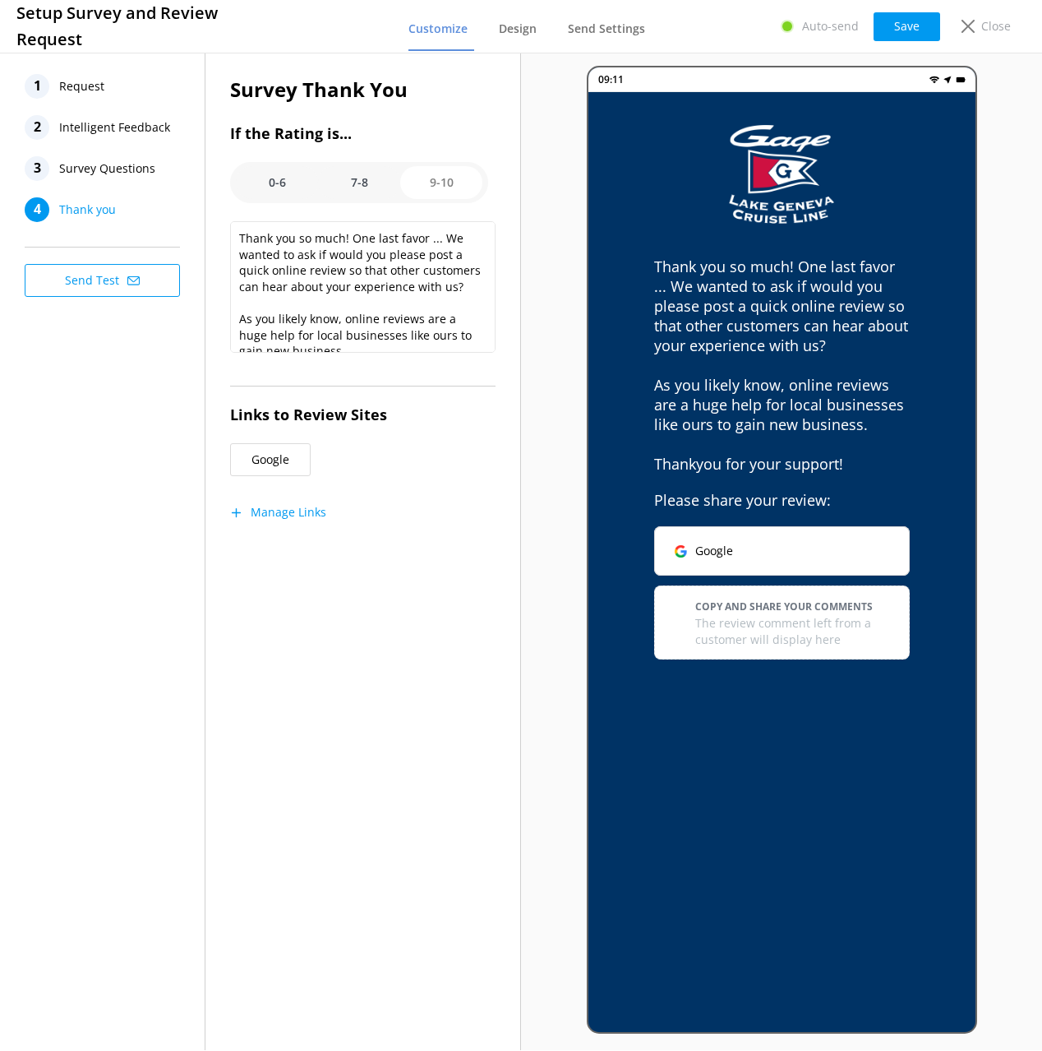
click at [95, 119] on span "Intelligent Feedback" at bounding box center [114, 127] width 111 height 25
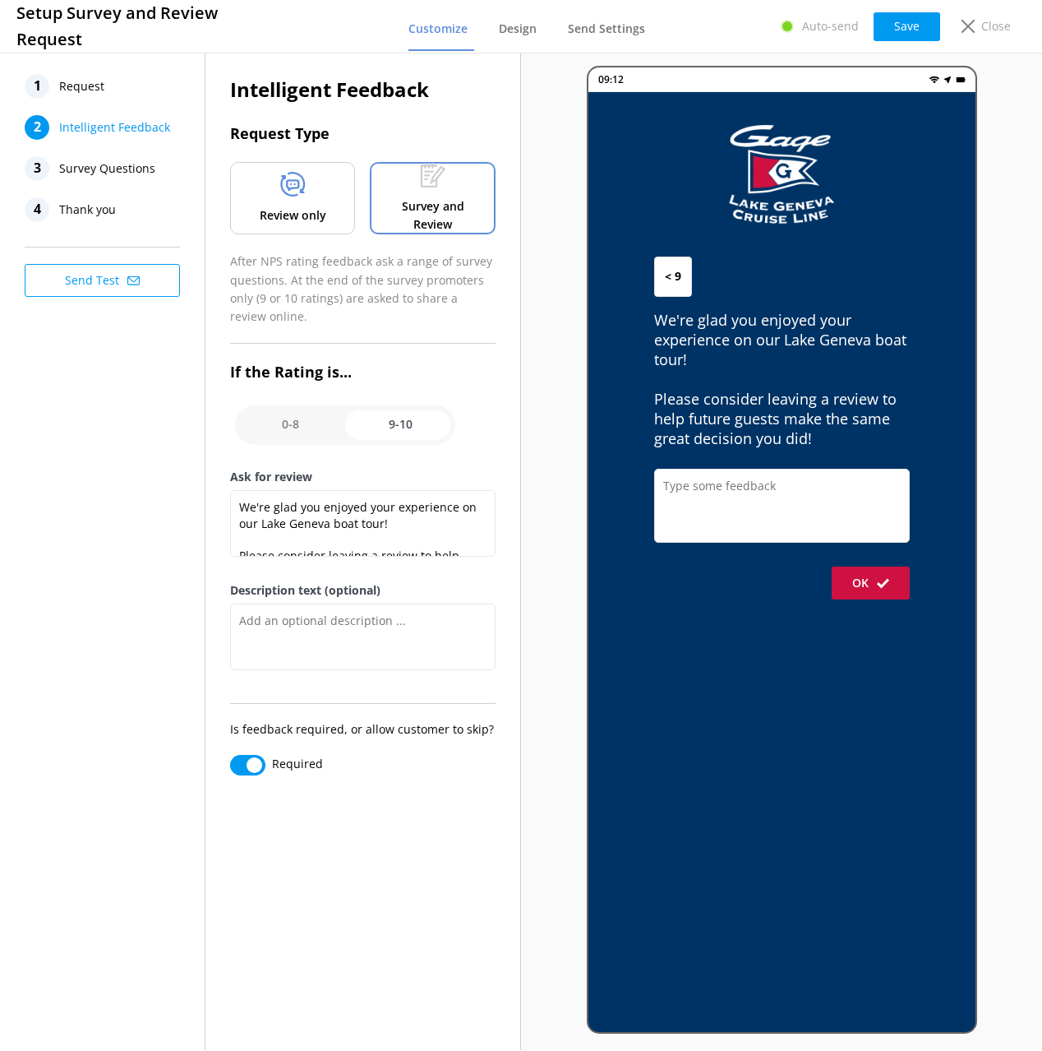
click at [115, 469] on div "1 Request 2 Intelligent Feedback 3 Survey Questions 4 Thank you Send Test" at bounding box center [103, 549] width 206 height 1000
click at [85, 88] on span "Request" at bounding box center [81, 86] width 45 height 25
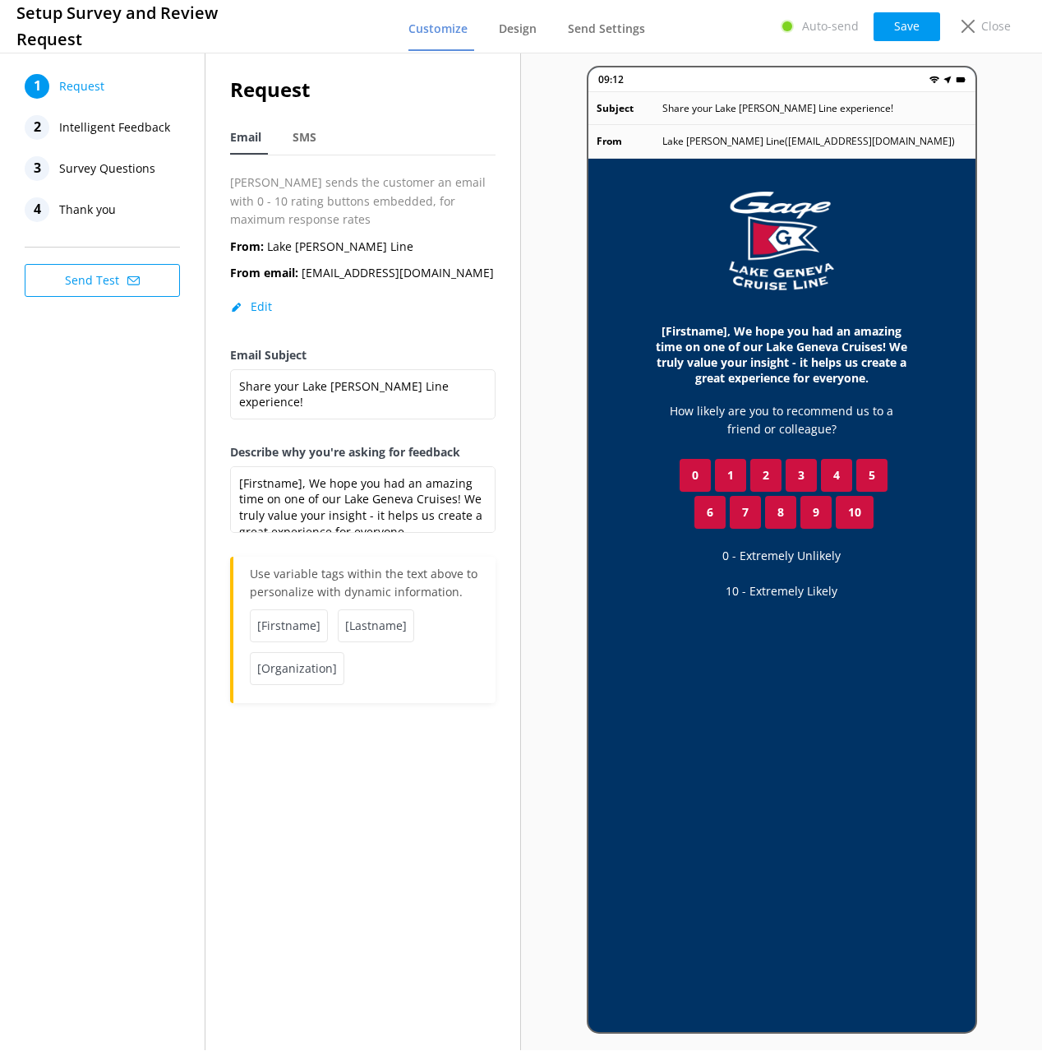
click at [127, 465] on div "1 Request 2 Intelligent Feedback 3 Survey Questions 4 Thank you Send Test" at bounding box center [103, 549] width 206 height 1000
click at [139, 132] on span "Intelligent Feedback" at bounding box center [114, 127] width 111 height 25
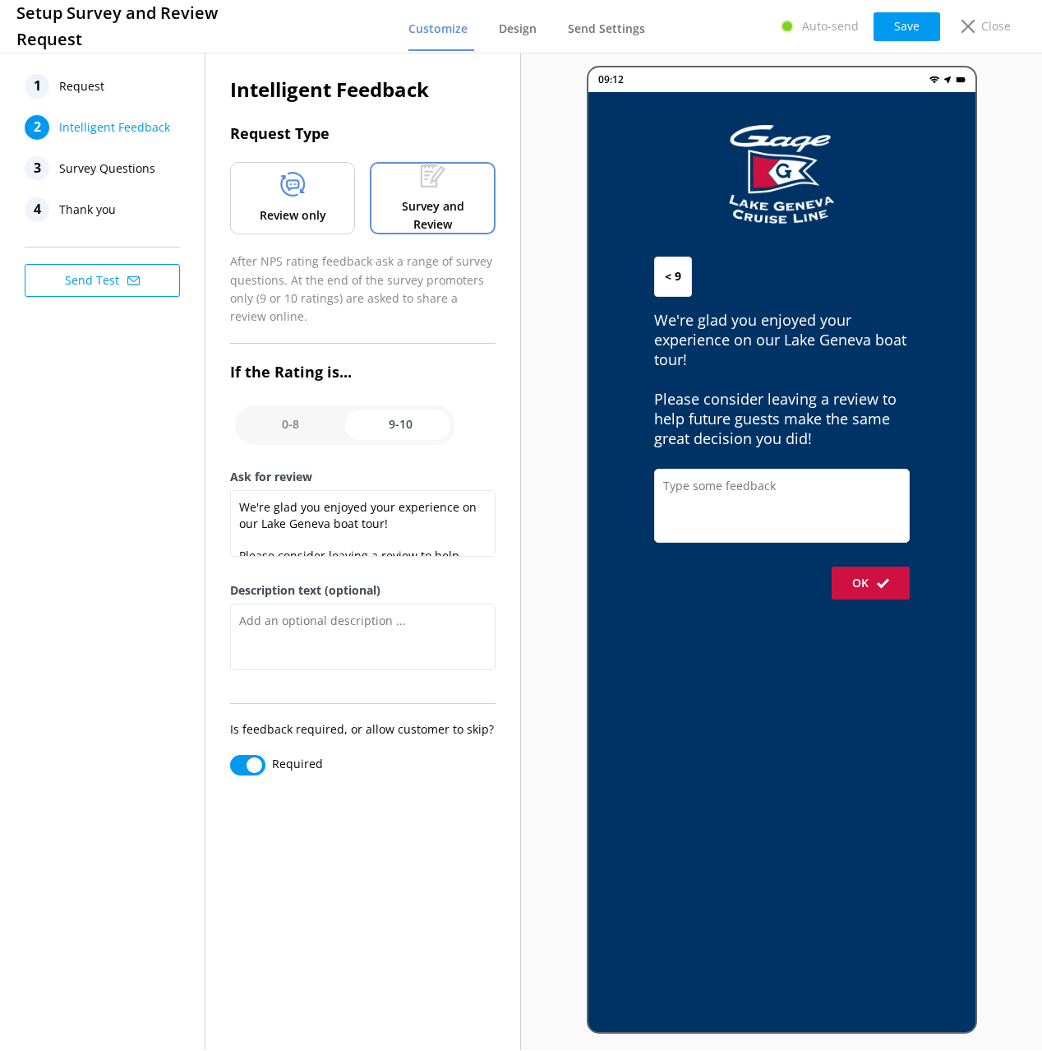
click at [270, 213] on p "Review only" at bounding box center [293, 215] width 67 height 18
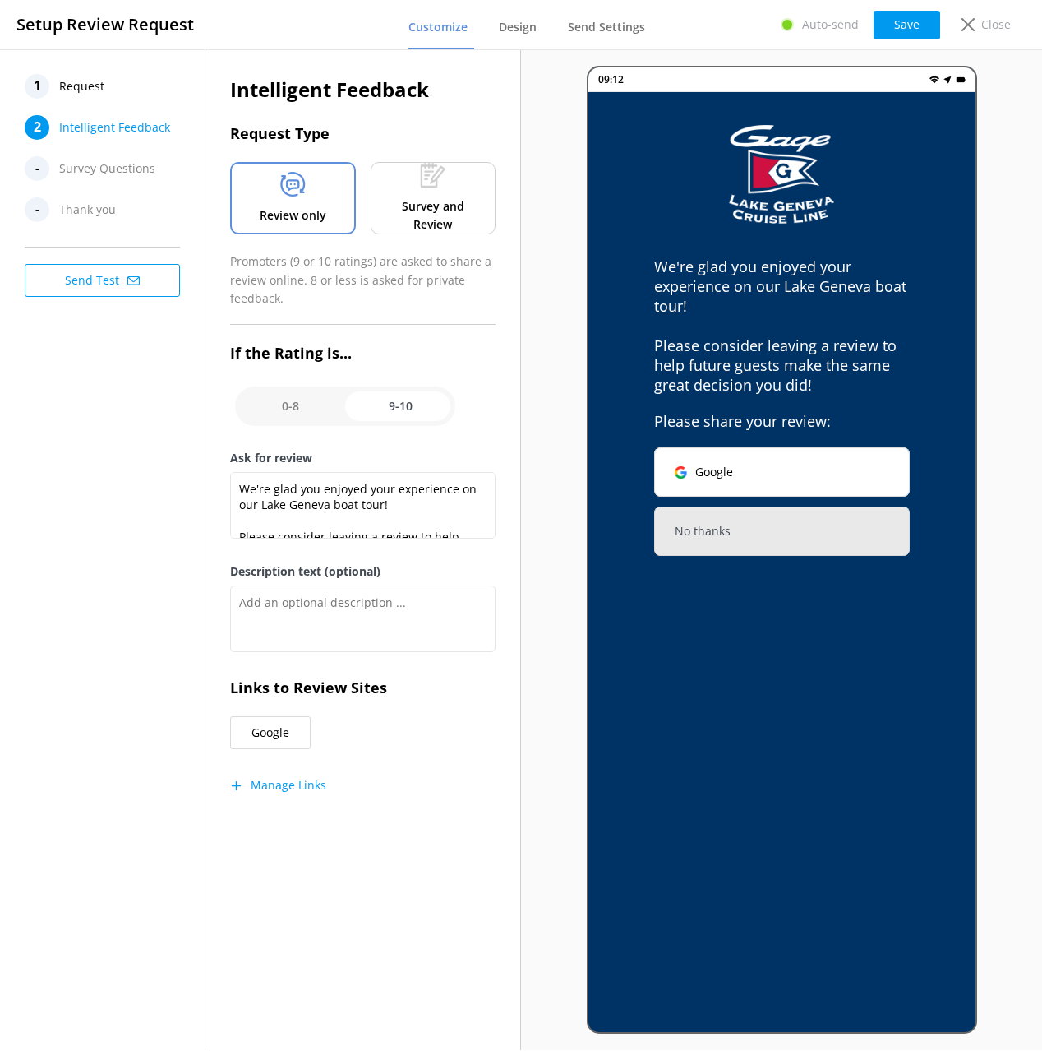
click at [386, 132] on h3 "Request Type" at bounding box center [363, 134] width 266 height 24
click at [61, 417] on div "1 Request 2 Intelligent Feedback - Survey Questions - Thank you Send Test" at bounding box center [103, 549] width 206 height 1000
click at [109, 85] on div "1 Request" at bounding box center [107, 86] width 164 height 25
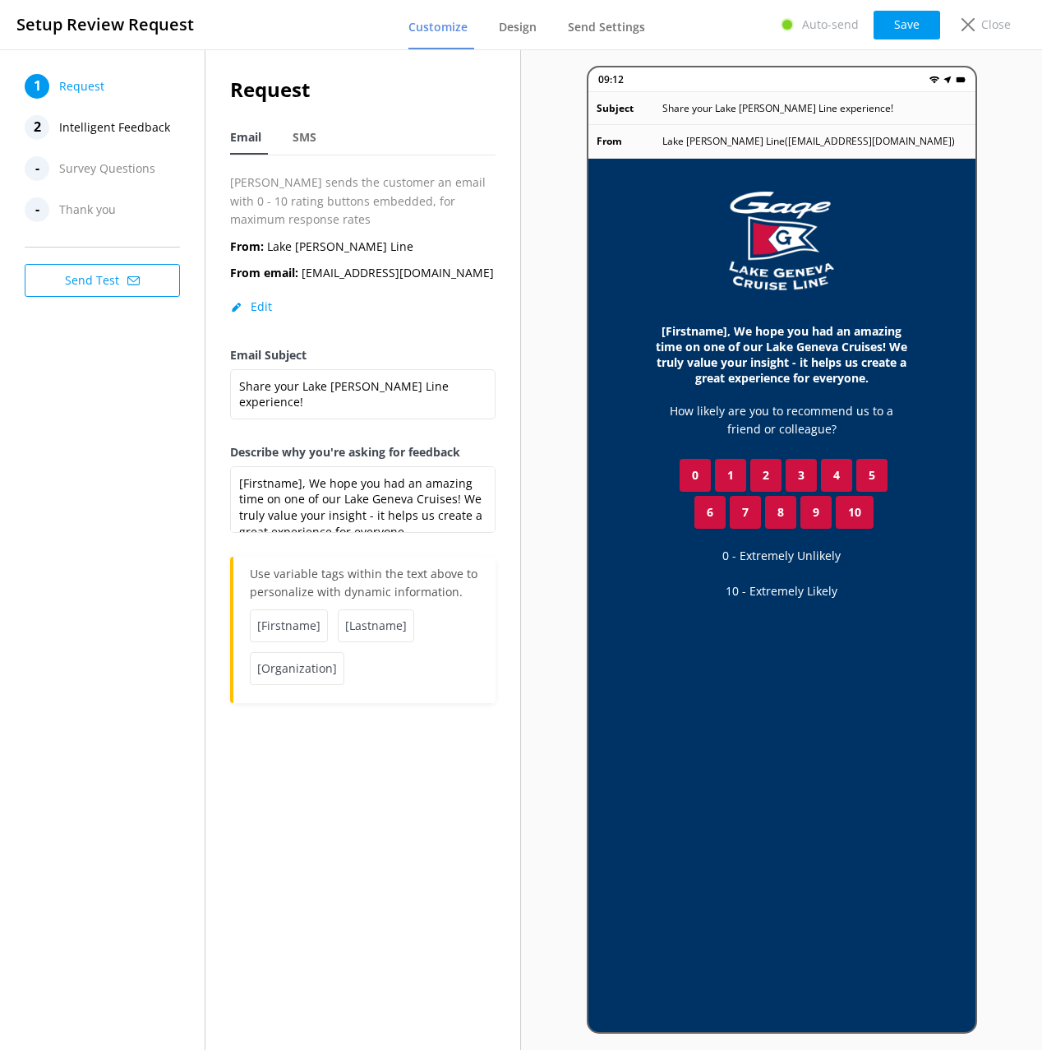
click at [120, 465] on div "1 Request 2 Intelligent Feedback - Survey Questions - Thank you Send Test" at bounding box center [103, 549] width 206 height 1000
click at [127, 136] on span "Intelligent Feedback" at bounding box center [114, 127] width 111 height 25
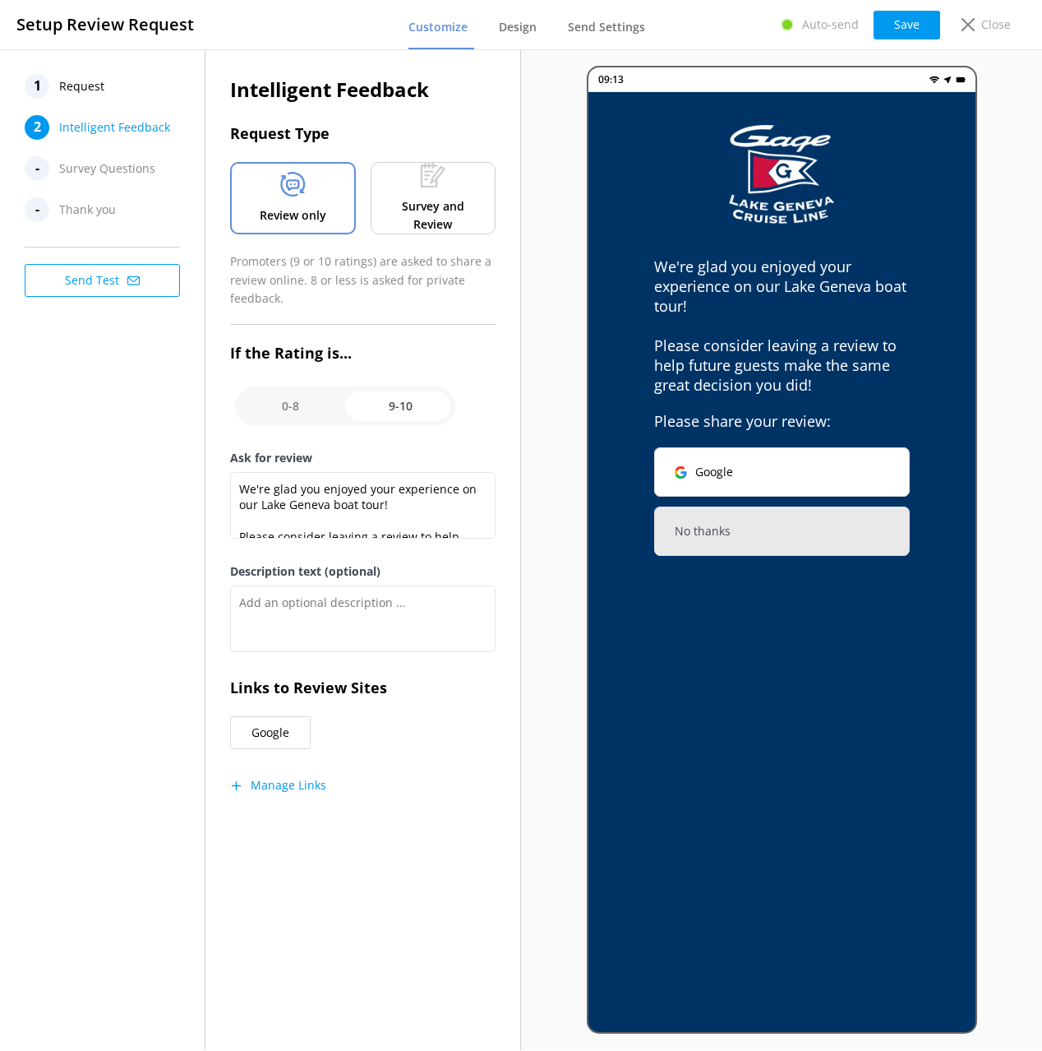
click at [109, 88] on div "1 Request" at bounding box center [107, 86] width 164 height 25
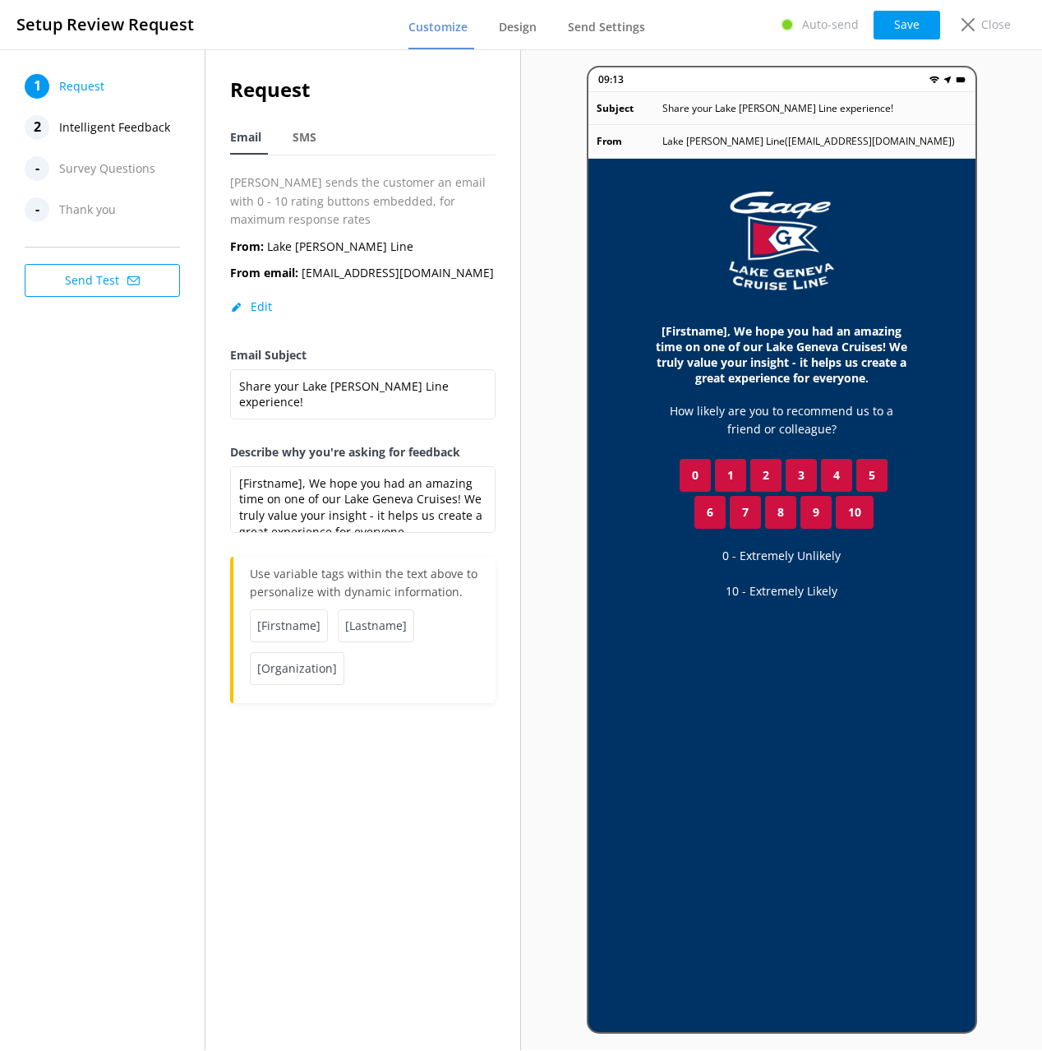
click at [151, 416] on div "1 Request 2 Intelligent Feedback - Survey Questions - Thank you Send Test" at bounding box center [103, 549] width 206 height 1000
click at [124, 465] on div "1 Request 2 Intelligent Feedback - Survey Questions - Thank you Send Test" at bounding box center [103, 549] width 206 height 1000
click at [130, 127] on span "Intelligent Feedback" at bounding box center [114, 127] width 111 height 25
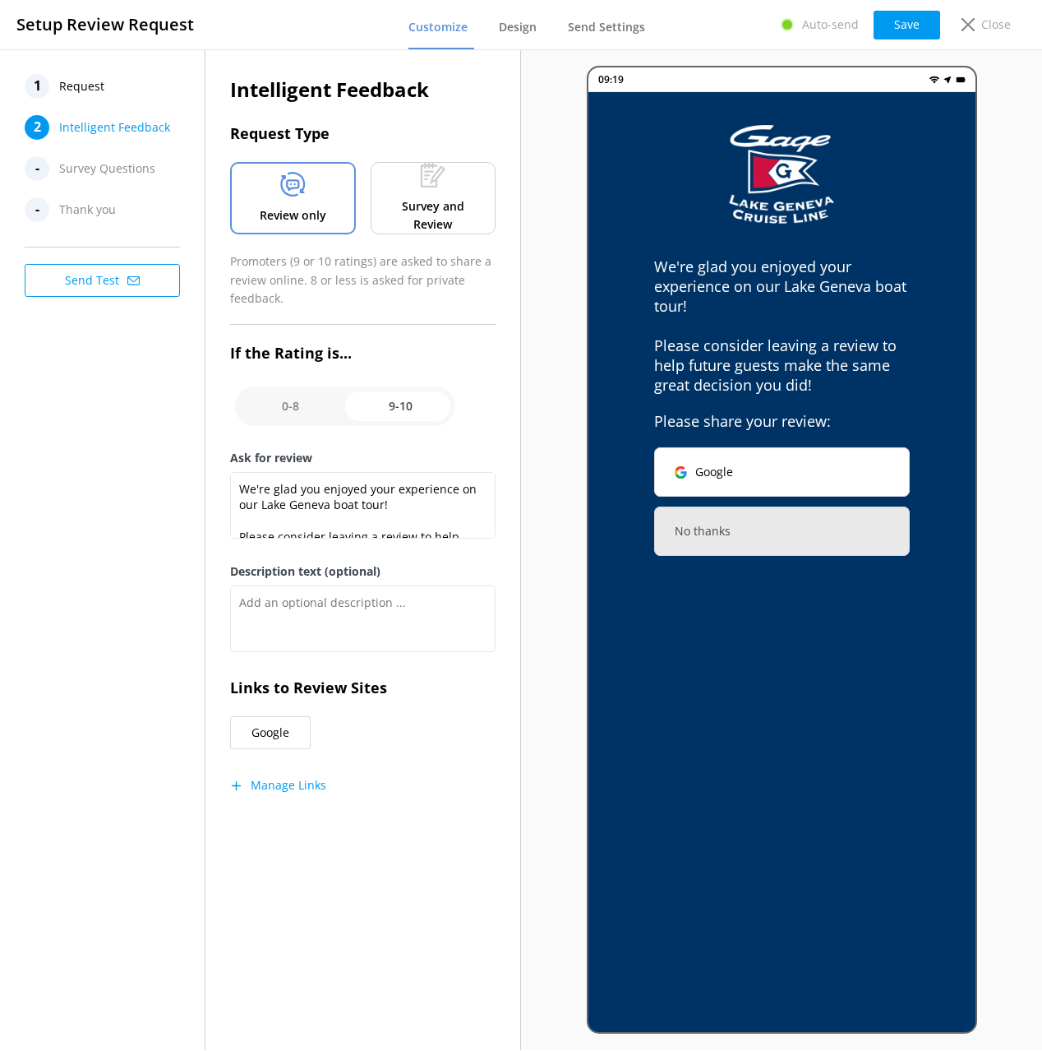
click at [400, 189] on div "Survey and Review" at bounding box center [433, 198] width 125 height 72
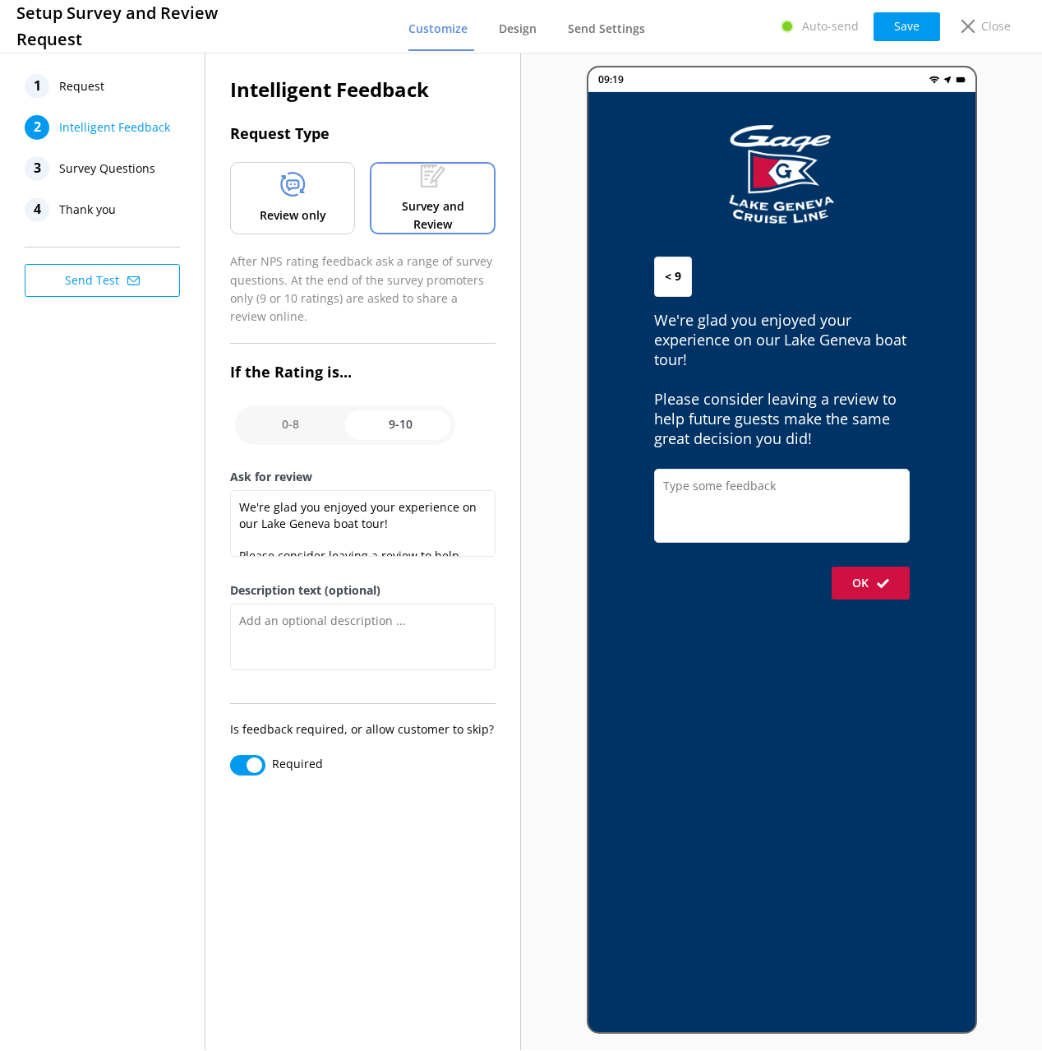
click at [265, 191] on div "Review only" at bounding box center [292, 198] width 125 height 72
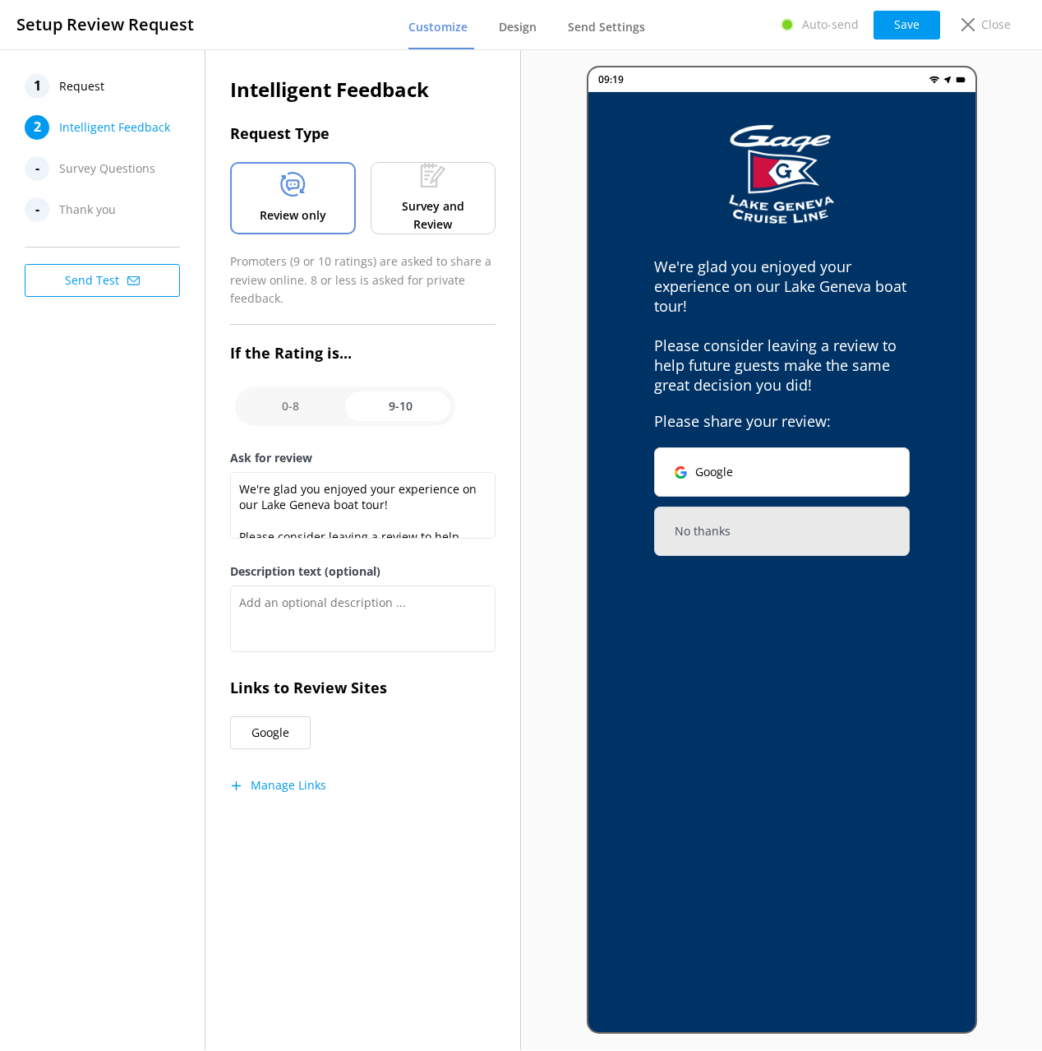
click at [421, 194] on div "Survey and Review" at bounding box center [433, 198] width 125 height 72
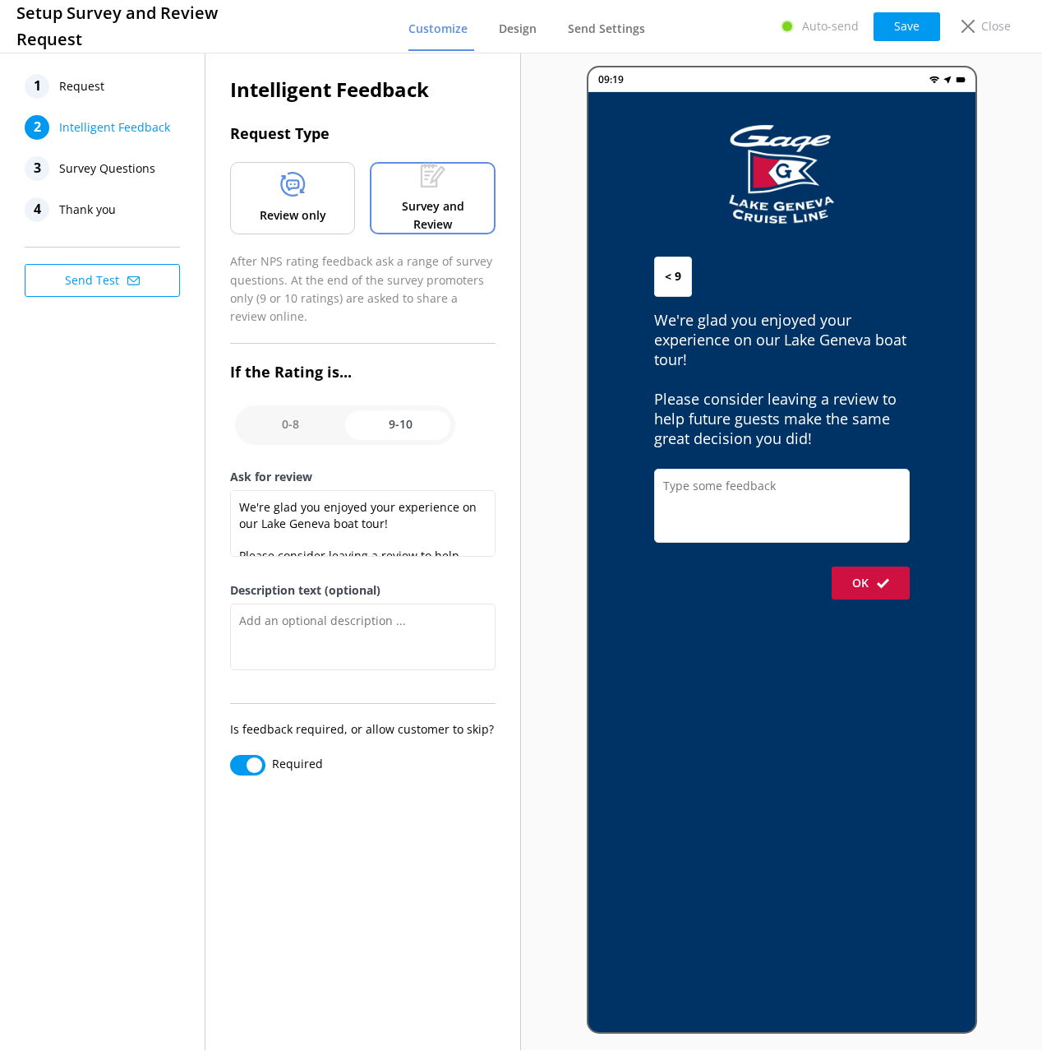
click at [331, 190] on div "Review only" at bounding box center [292, 198] width 125 height 72
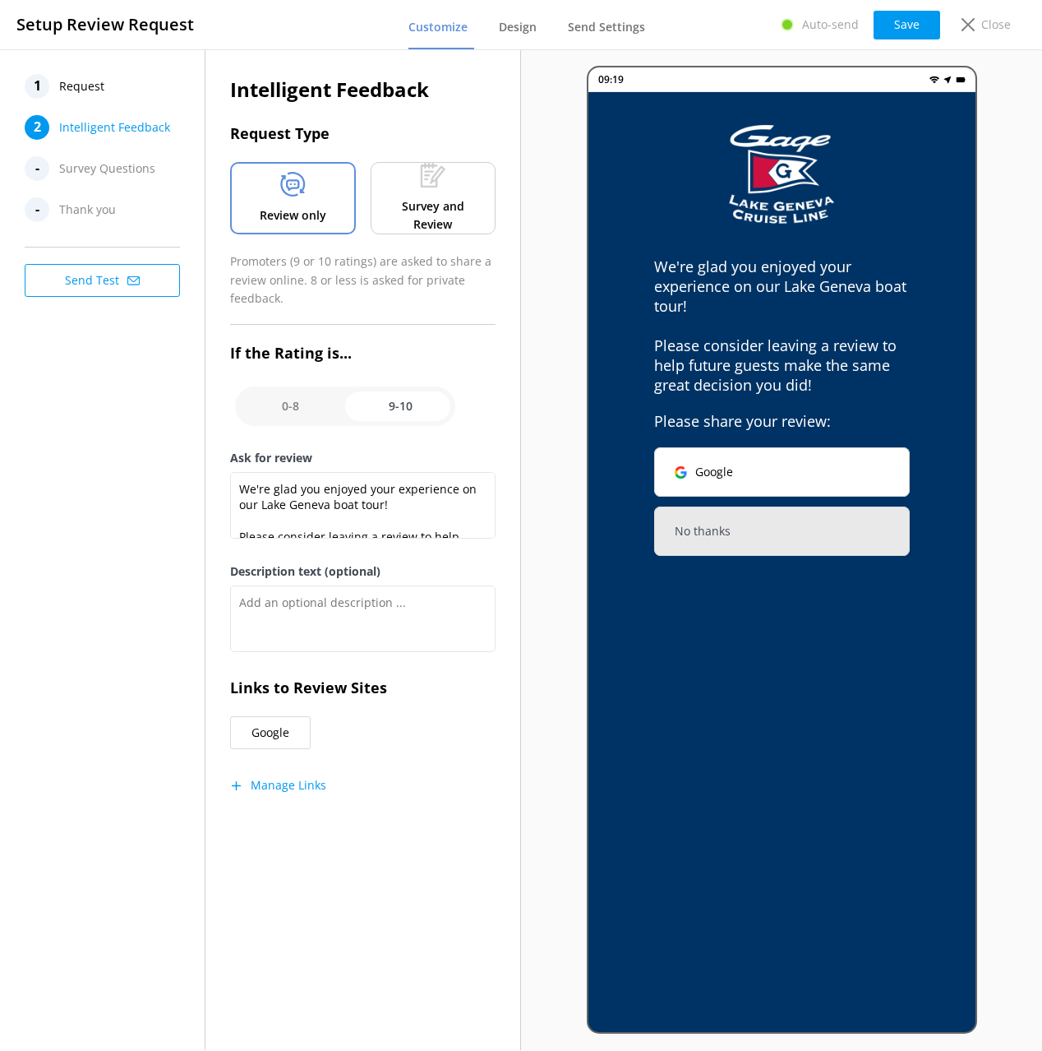
click at [95, 91] on span "Request" at bounding box center [81, 86] width 45 height 25
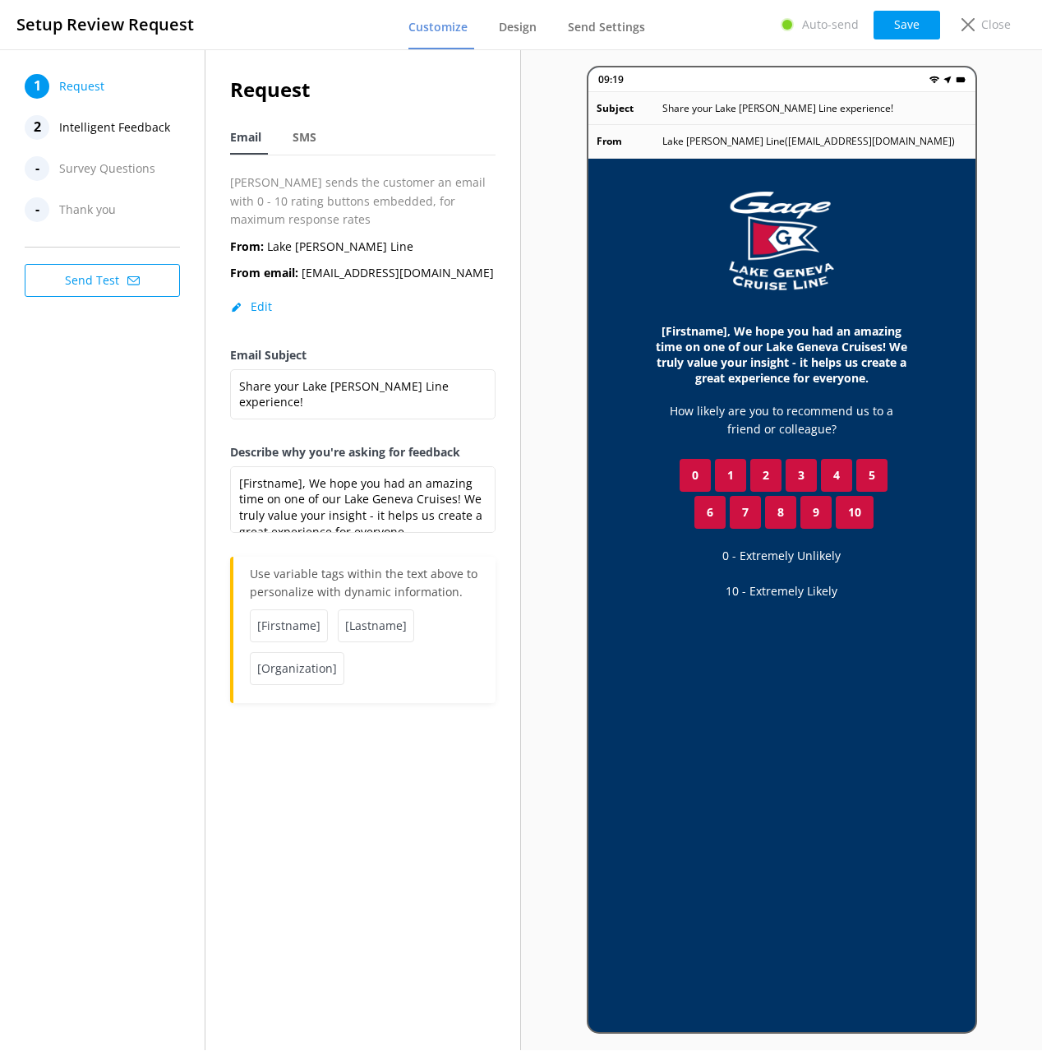
click at [120, 452] on div "1 Request 2 Intelligent Feedback - Survey Questions - Thank you Send Test" at bounding box center [103, 549] width 206 height 1000
click at [115, 386] on div "1 Request 2 Intelligent Feedback - Survey Questions - Thank you Send Test" at bounding box center [103, 549] width 206 height 1000
click at [131, 123] on span "Intelligent Feedback" at bounding box center [114, 127] width 111 height 25
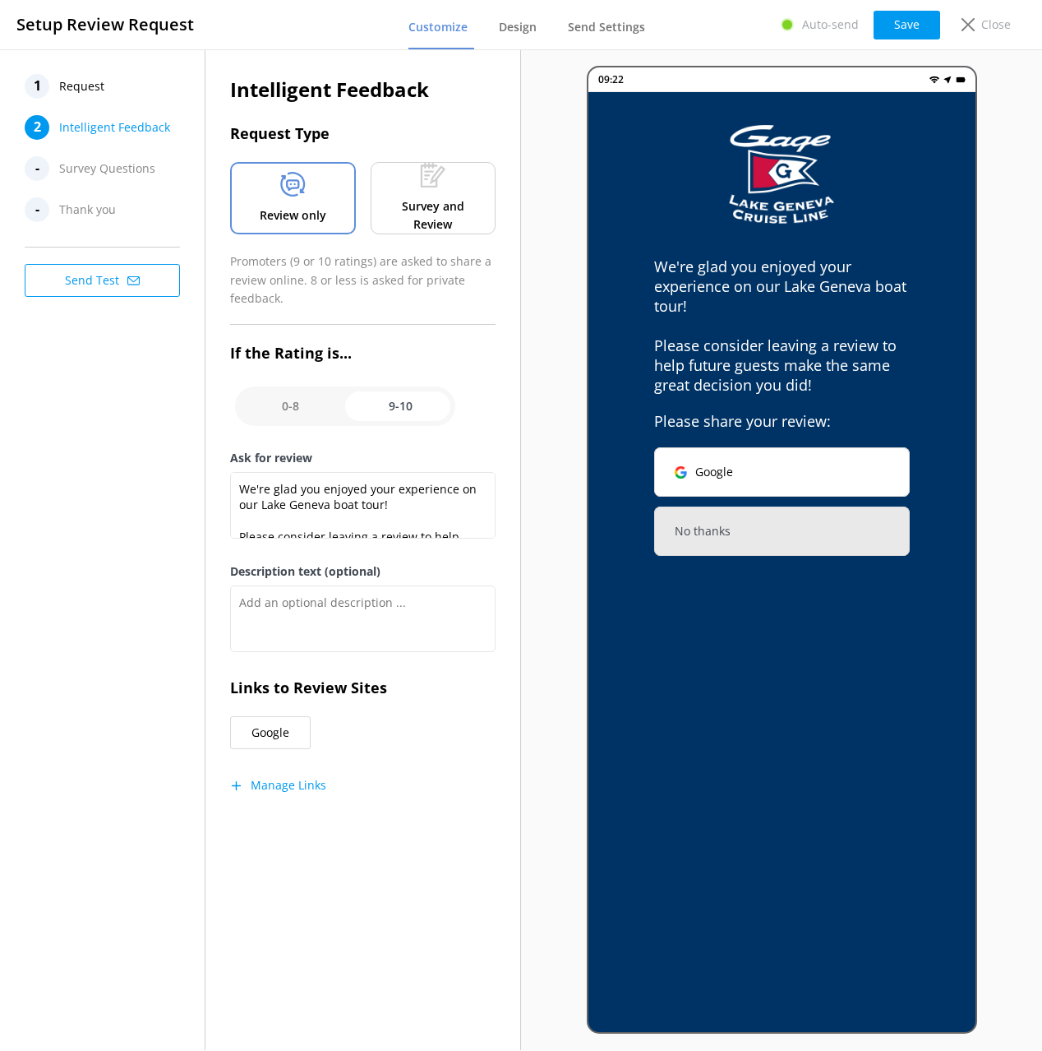
click at [122, 508] on div "1 Request 2 Intelligent Feedback - Survey Questions - Thank you Send Test" at bounding box center [103, 549] width 206 height 1000
click at [293, 786] on button "Manage Links" at bounding box center [278, 785] width 96 height 16
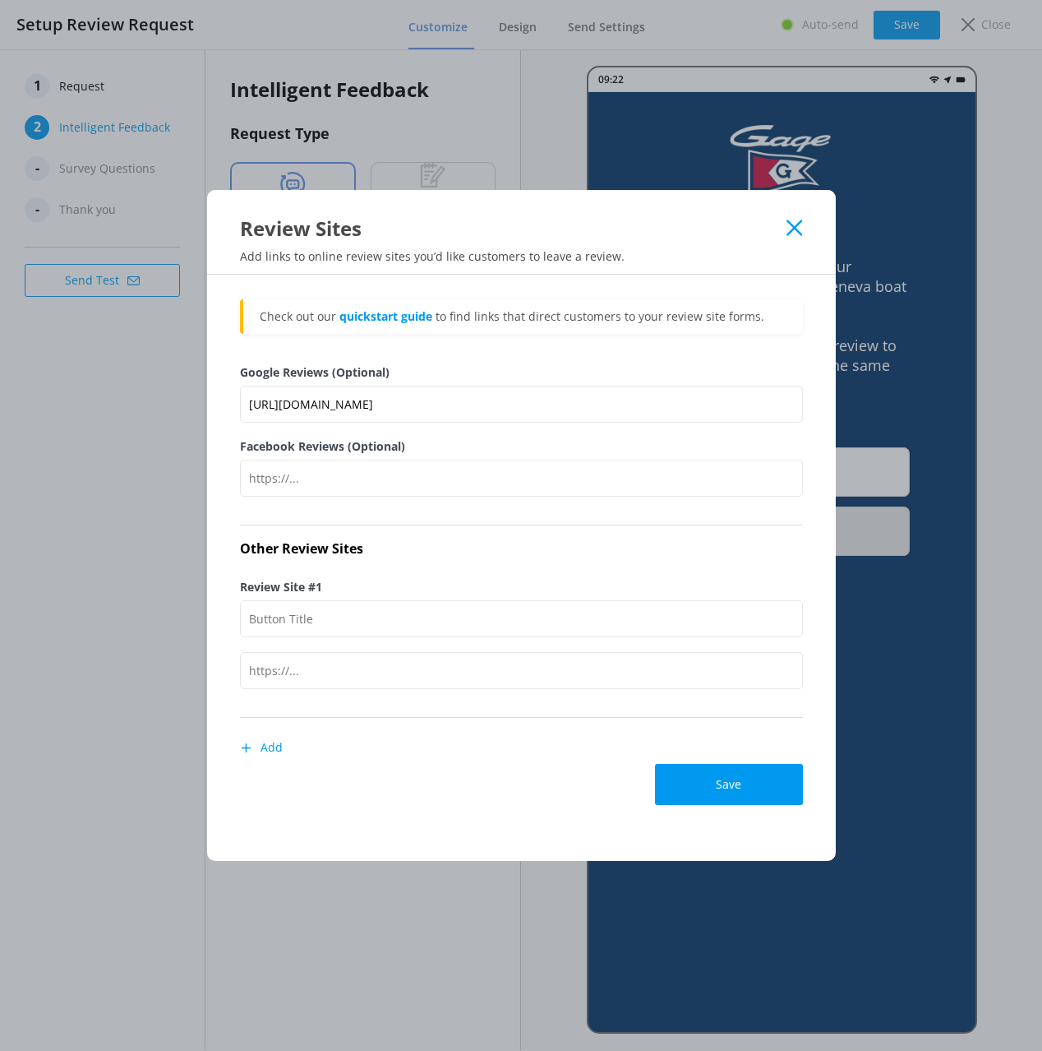
drag, startPoint x: 665, startPoint y: 243, endPoint x: 722, endPoint y: 238, distance: 56.9
click at [665, 243] on div "Review Sites Add links to online review sites you’d like customers to leave a r…" at bounding box center [521, 232] width 629 height 85
click at [793, 229] on use at bounding box center [795, 227] width 16 height 16
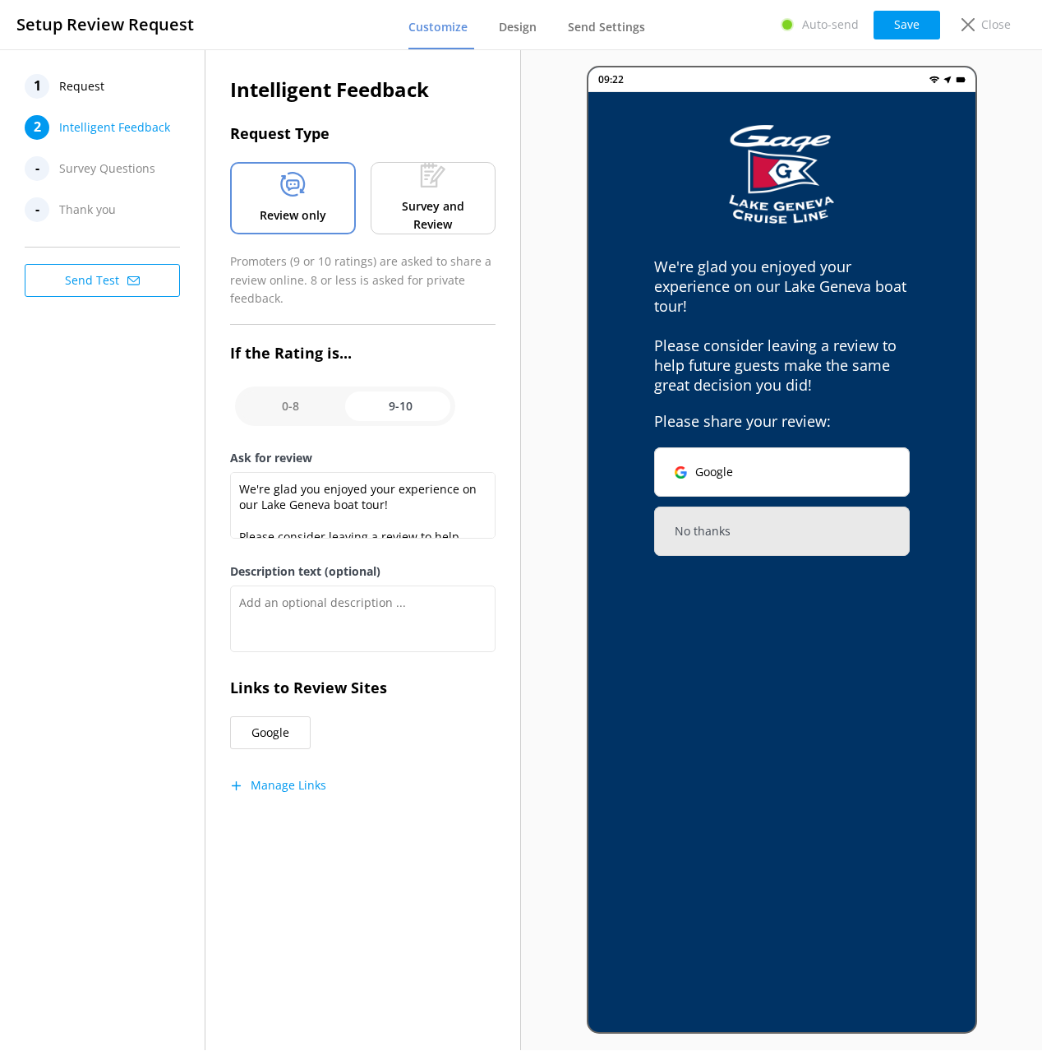
click at [69, 561] on div "1 Request 2 Intelligent Feedback - Survey Questions - Thank you Send Test" at bounding box center [103, 549] width 206 height 1000
click at [431, 197] on p "Survey and Review" at bounding box center [433, 215] width 100 height 37
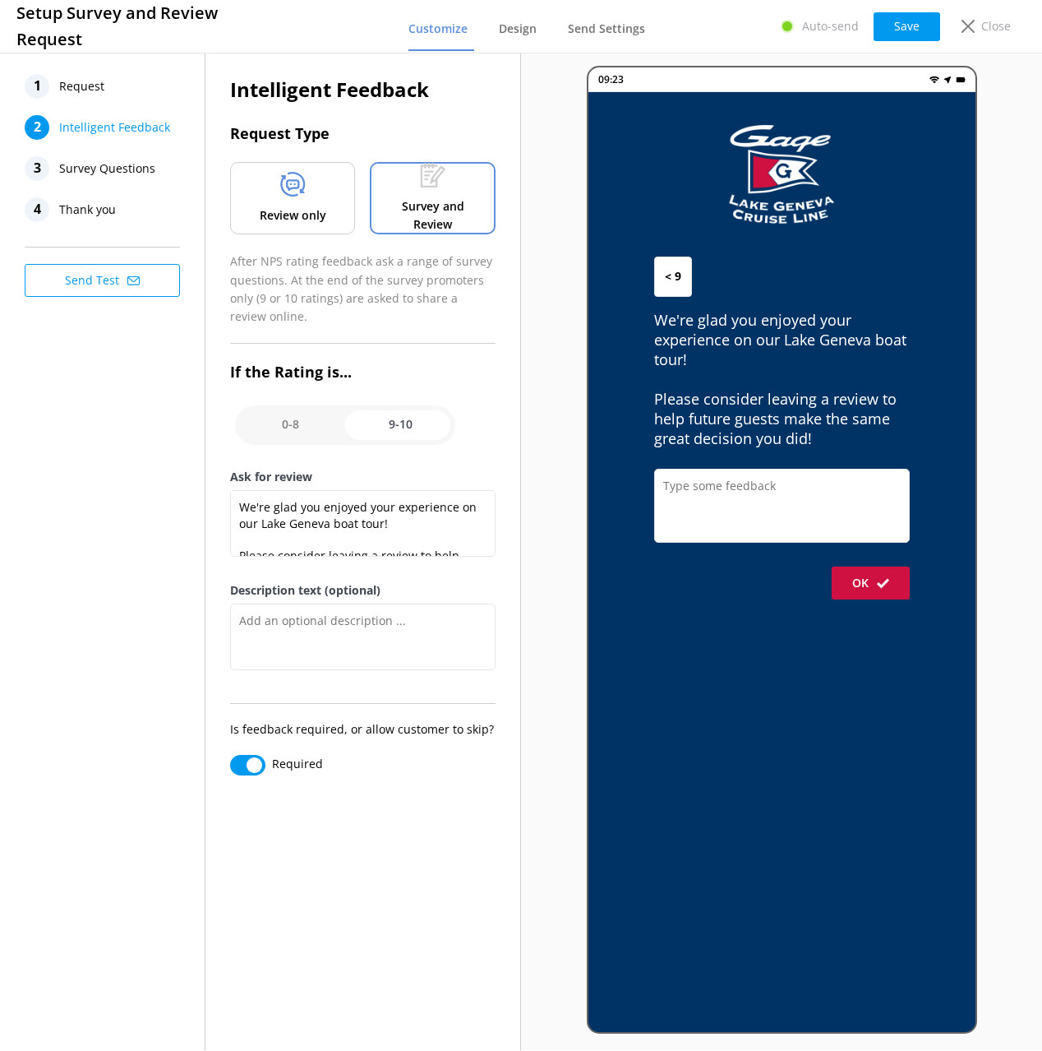
click at [298, 201] on div at bounding box center [292, 187] width 25 height 31
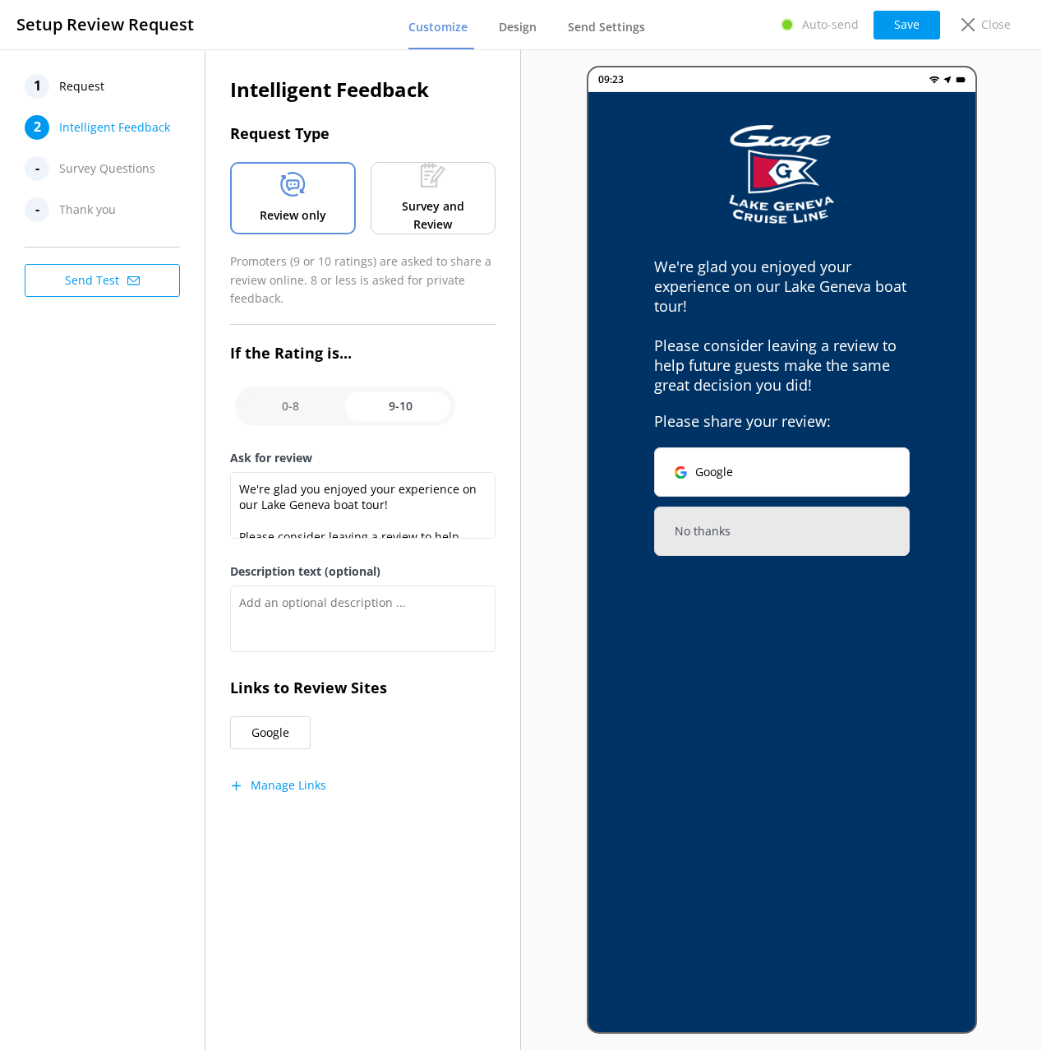
click at [409, 208] on p "Survey and Review" at bounding box center [433, 215] width 100 height 37
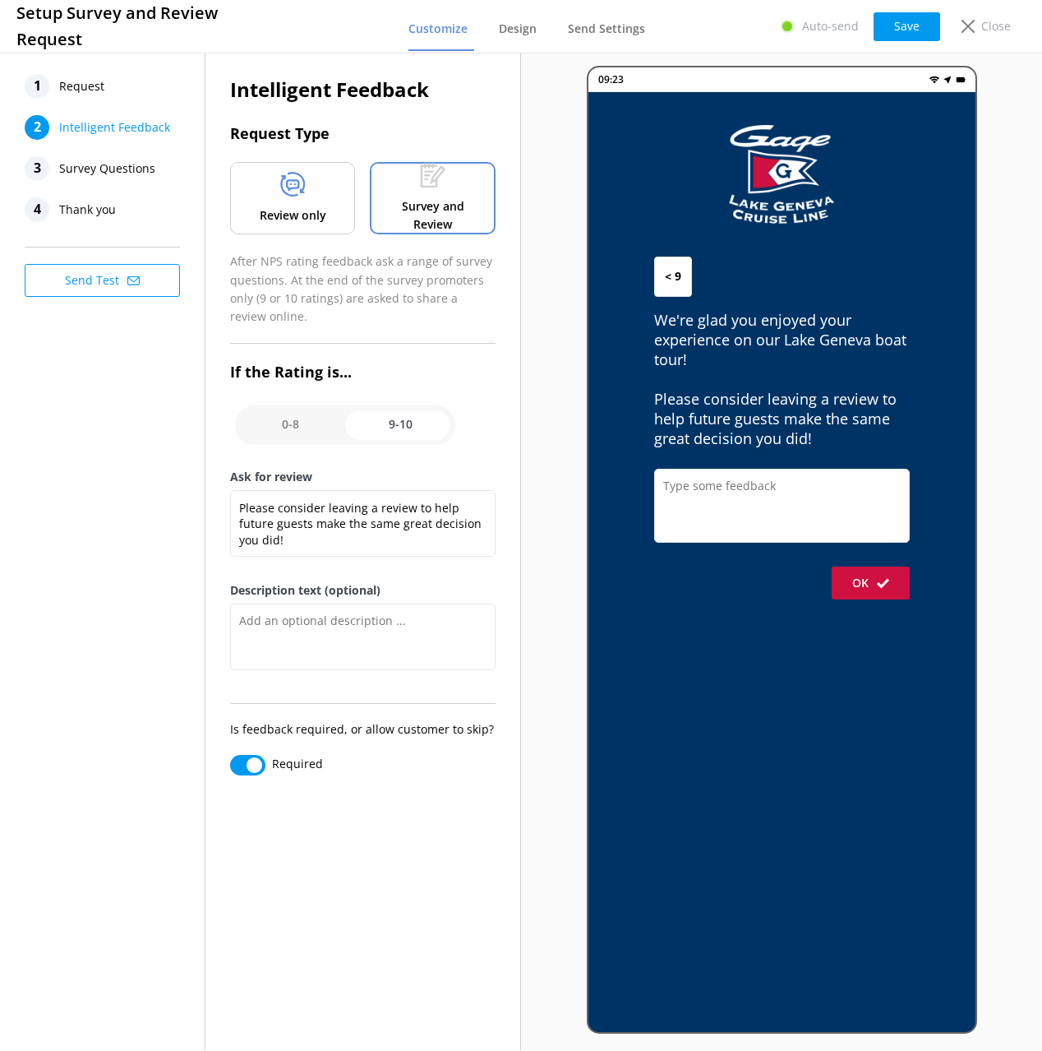
scroll to position [49, 0]
click at [134, 477] on div "1 Request 2 Intelligent Feedback 3 Survey Questions 4 Thank you Send Test" at bounding box center [103, 549] width 206 height 1000
click at [280, 435] on input "checkbox" at bounding box center [345, 424] width 220 height 39
checkbox input "false"
type textarea "Please tell us more about your Lake Geneva Cruise Line experience."
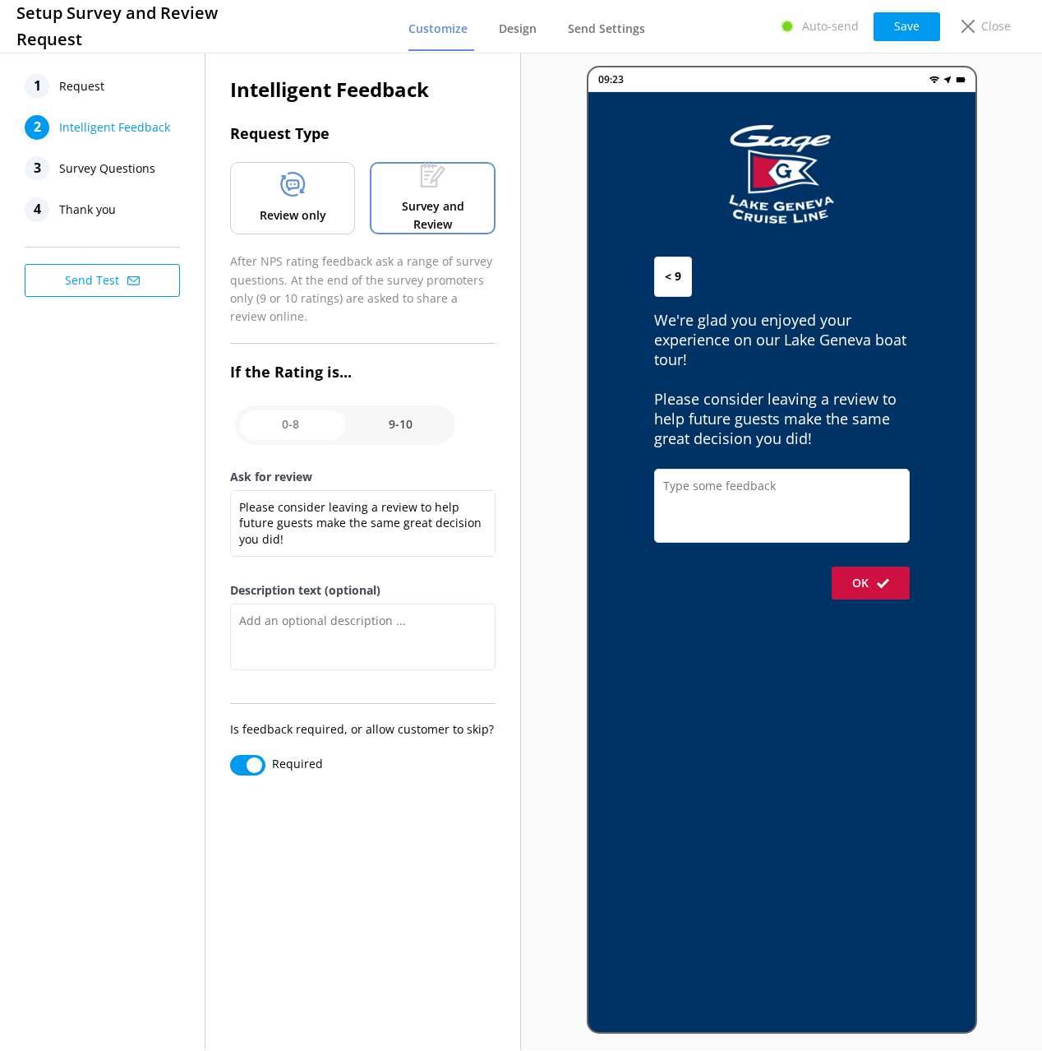
type textarea "Your feedback is important to help us improve."
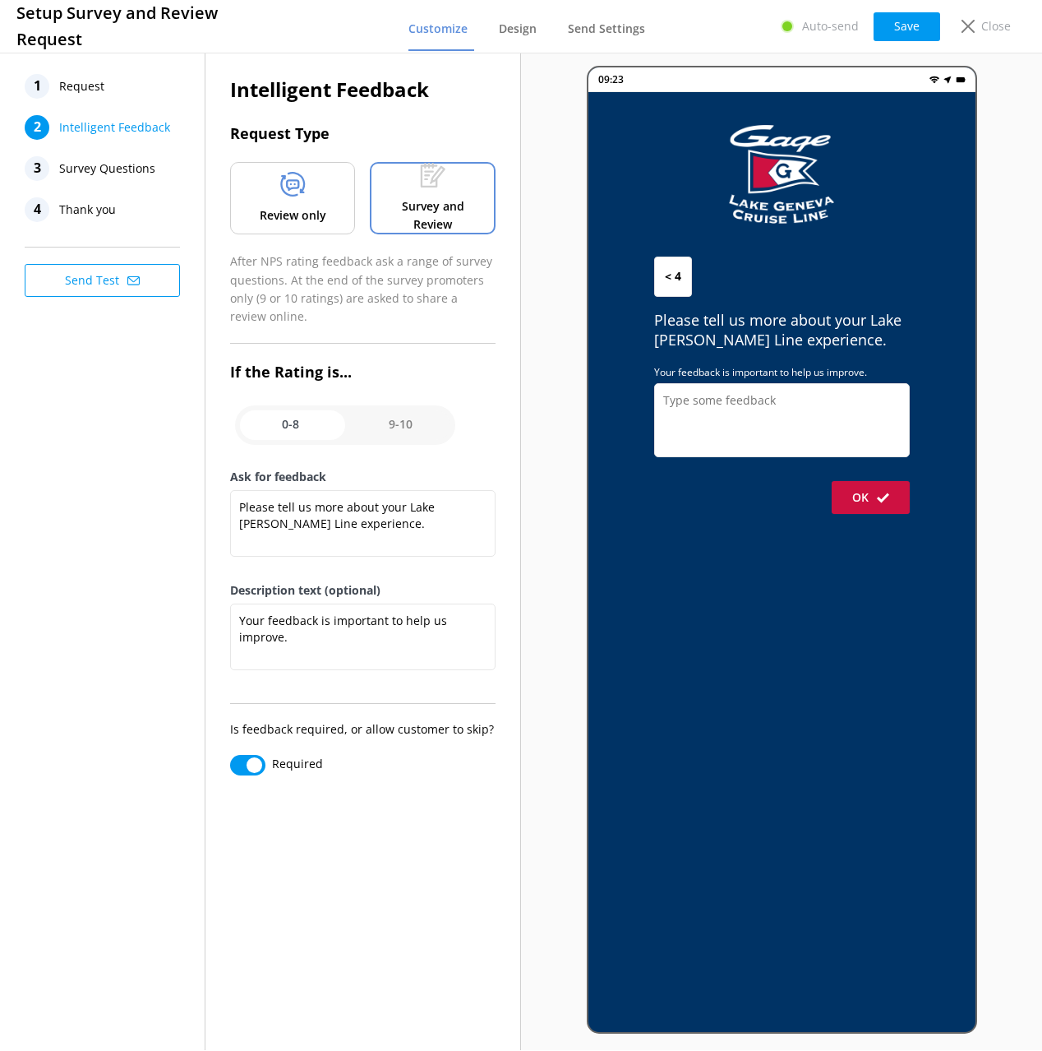
click at [370, 423] on input "checkbox" at bounding box center [345, 424] width 220 height 39
checkbox input "true"
type textarea "We're glad you enjoyed your experience on our Lake Geneva boat tour! Please con…"
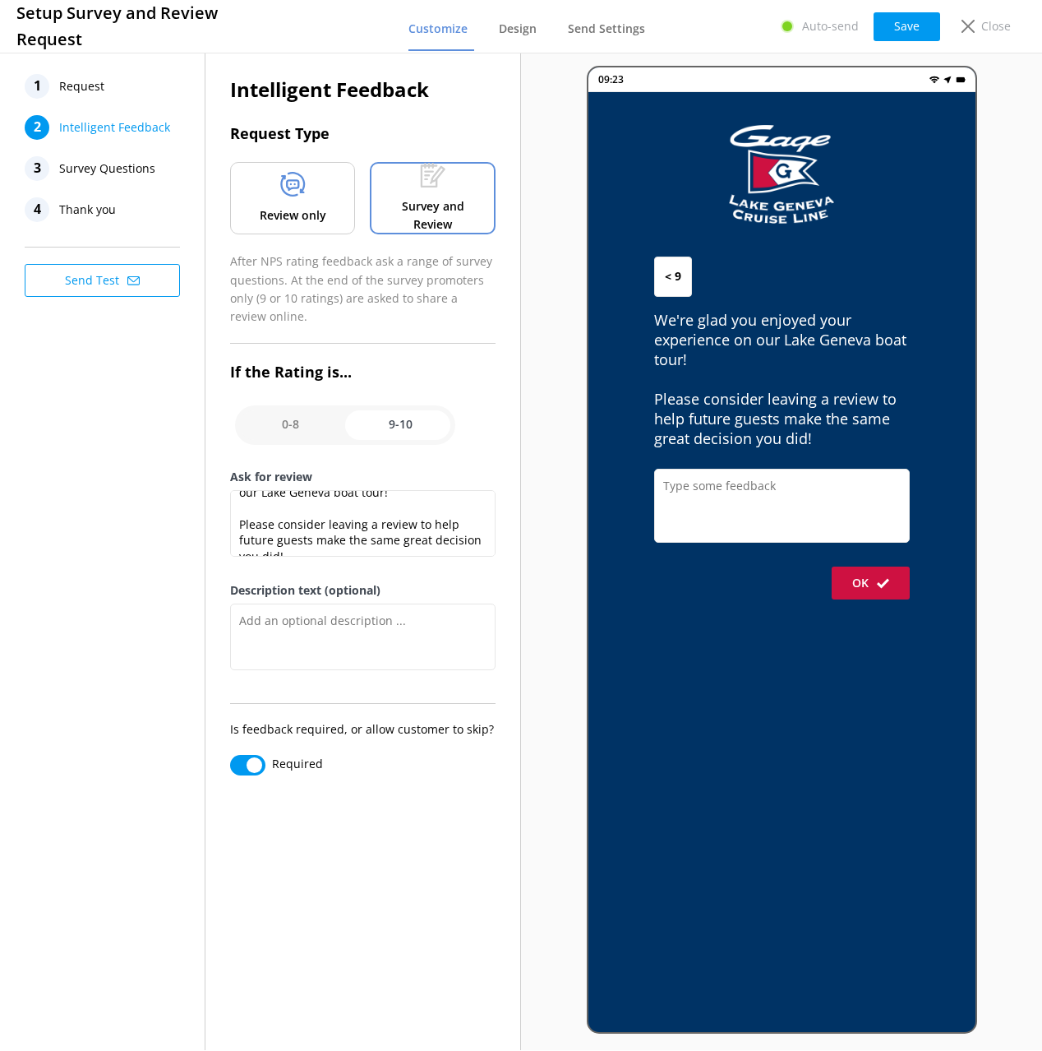
scroll to position [49, 0]
click at [192, 482] on div "1 Request 2 Intelligent Feedback 3 Survey Questions 4 Thank you Send Test" at bounding box center [103, 549] width 206 height 1000
click at [122, 204] on div "4 Thank you" at bounding box center [107, 209] width 164 height 25
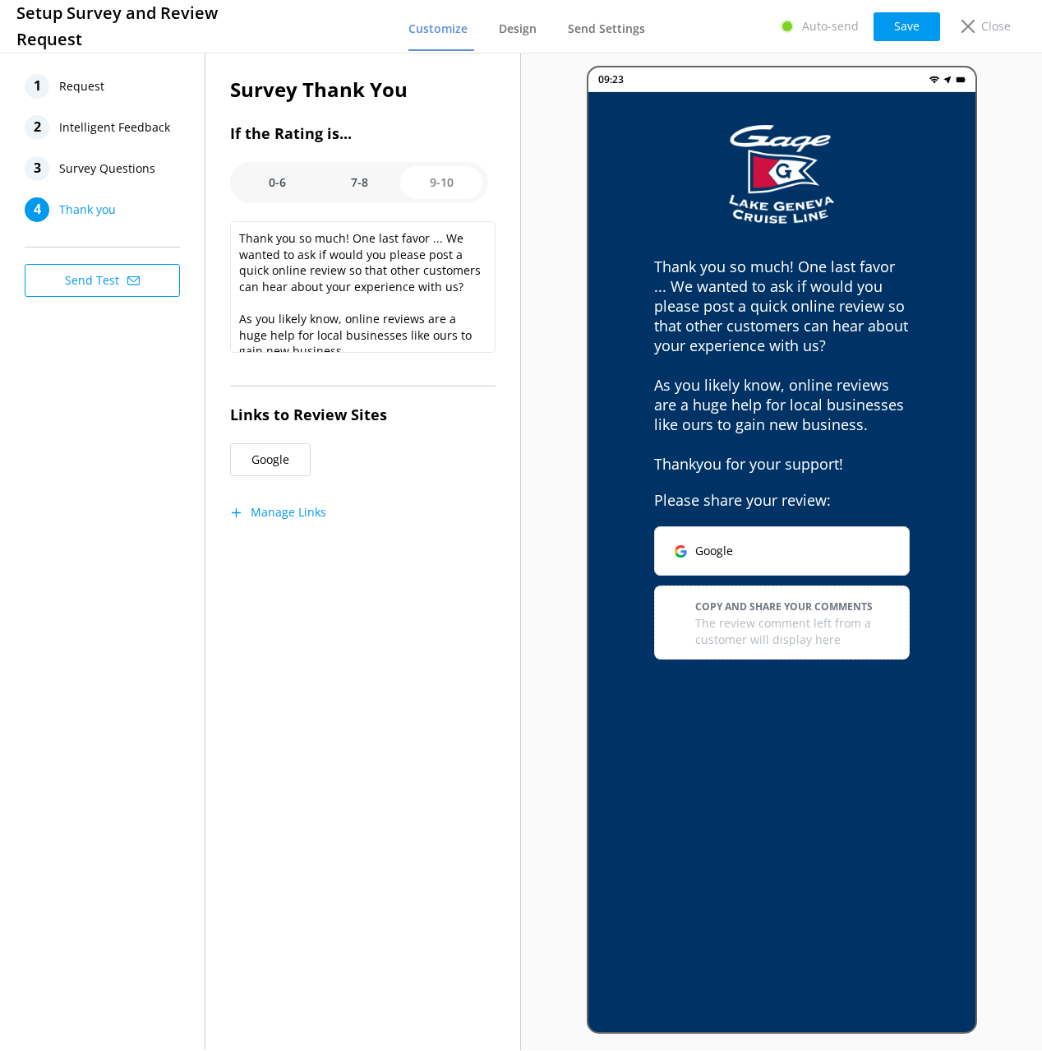
click at [144, 503] on div "1 Request 2 Intelligent Feedback 3 Survey Questions 4 Thank you Send Test" at bounding box center [103, 549] width 206 height 1000
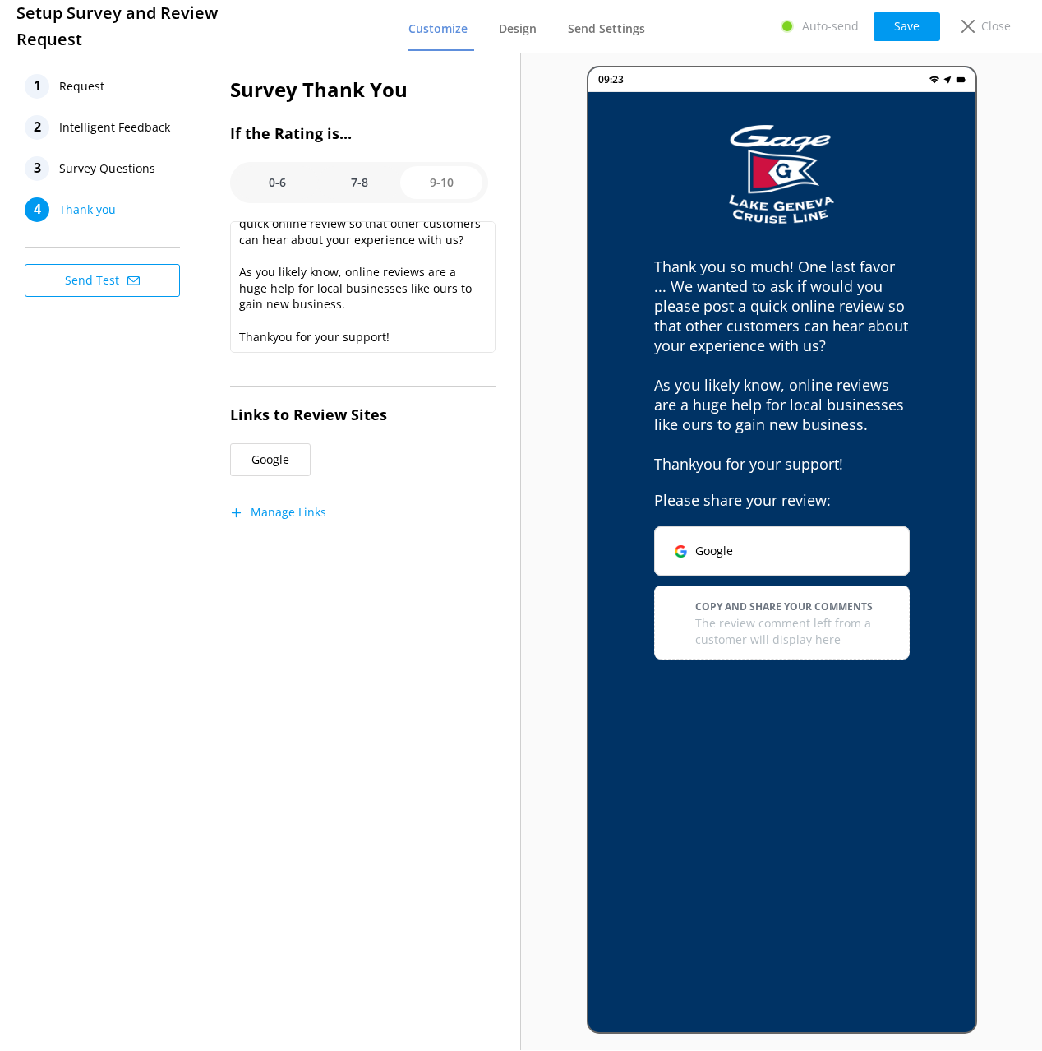
scroll to position [48, 0]
click at [180, 438] on div "1 Request 2 Intelligent Feedback 3 Survey Questions 4 Thank you Send Test" at bounding box center [103, 549] width 206 height 1000
click at [275, 334] on textarea "Thank you so much! One last favor ... We wanted to ask if would you please post…" at bounding box center [363, 287] width 266 height 132
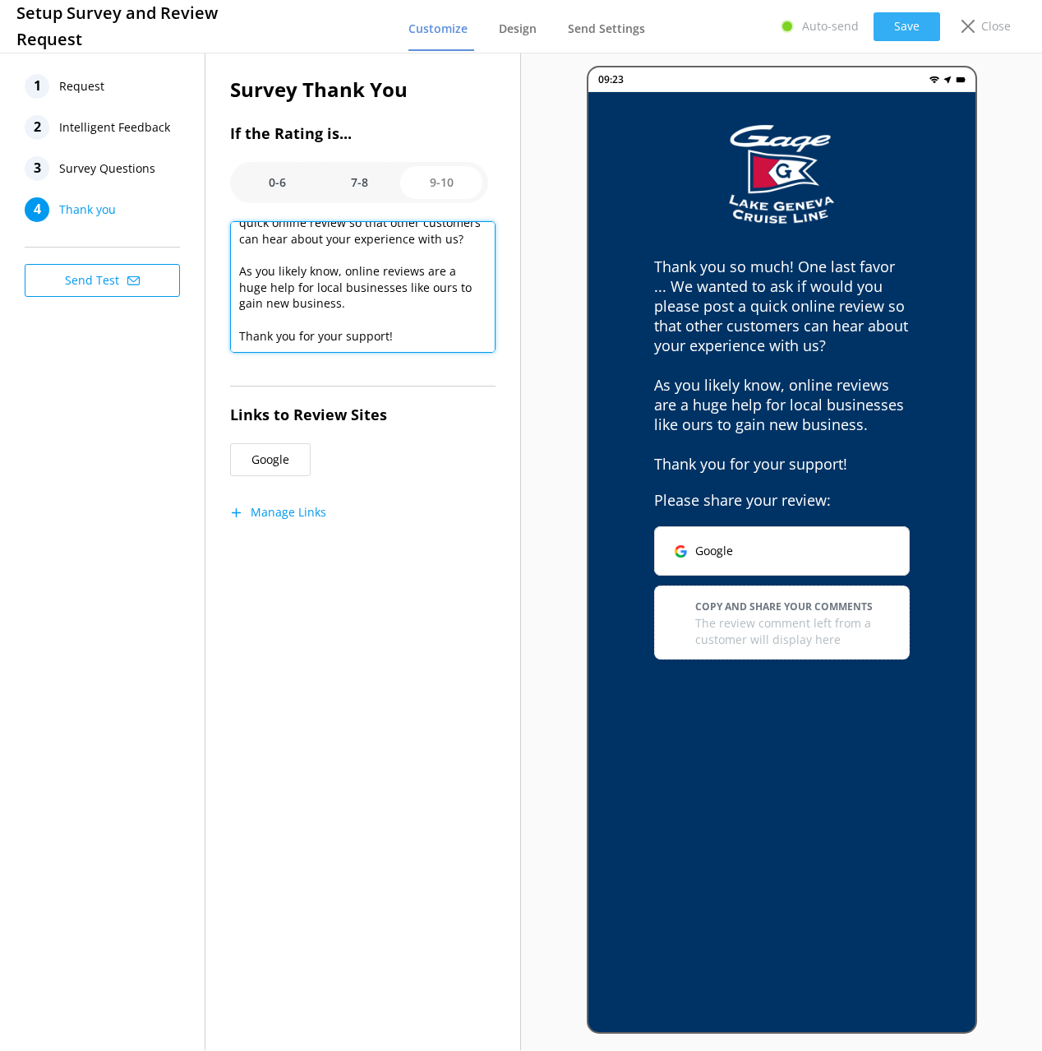
type textarea "Thank you so much! One last favor ... We wanted to ask if would you please post…"
click at [909, 30] on button "Save" at bounding box center [907, 26] width 67 height 29
click at [182, 469] on div "1 Request 2 Intelligent Feedback 3 Survey Questions 4 Thank you Send Test" at bounding box center [103, 549] width 206 height 1000
click at [106, 166] on span "Survey Questions" at bounding box center [107, 168] width 96 height 25
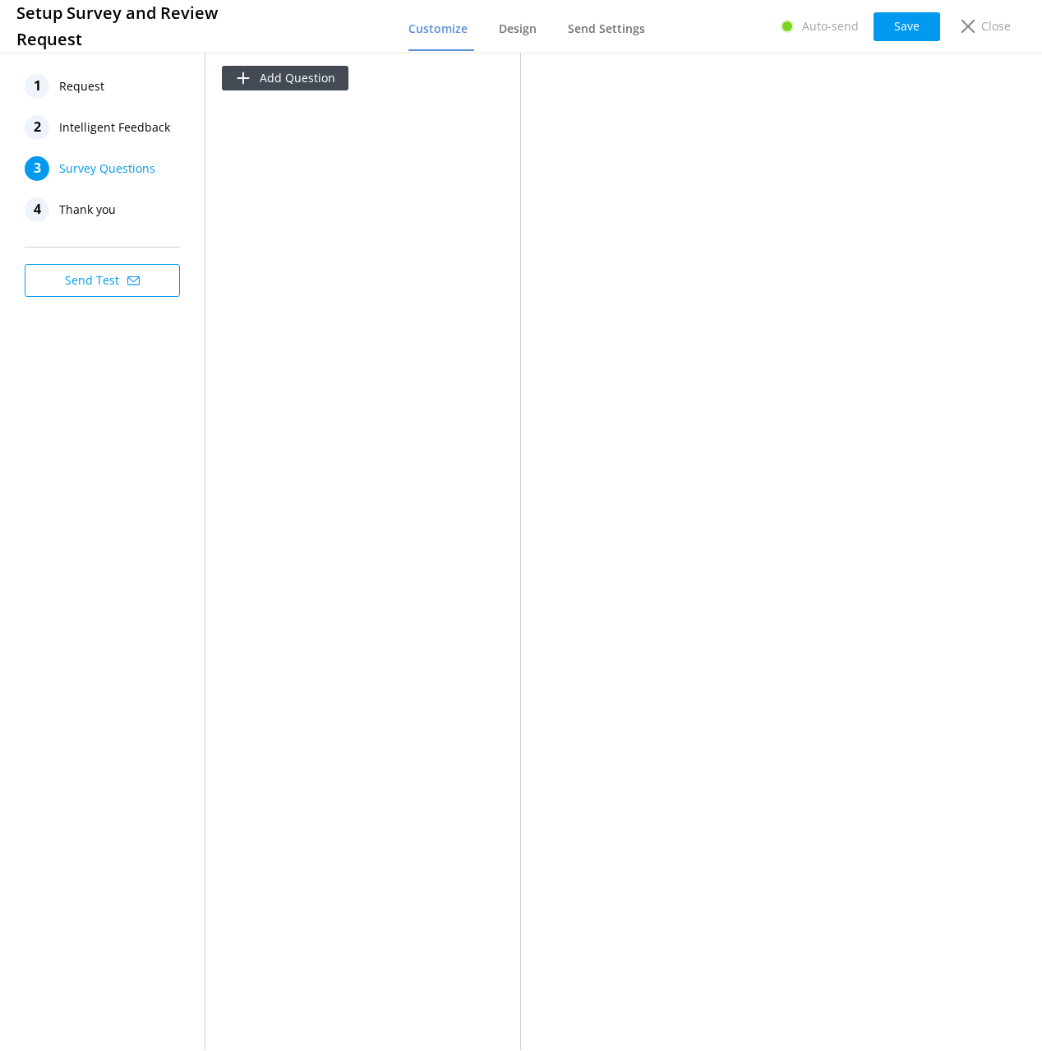
click at [108, 132] on span "Intelligent Feedback" at bounding box center [114, 127] width 111 height 25
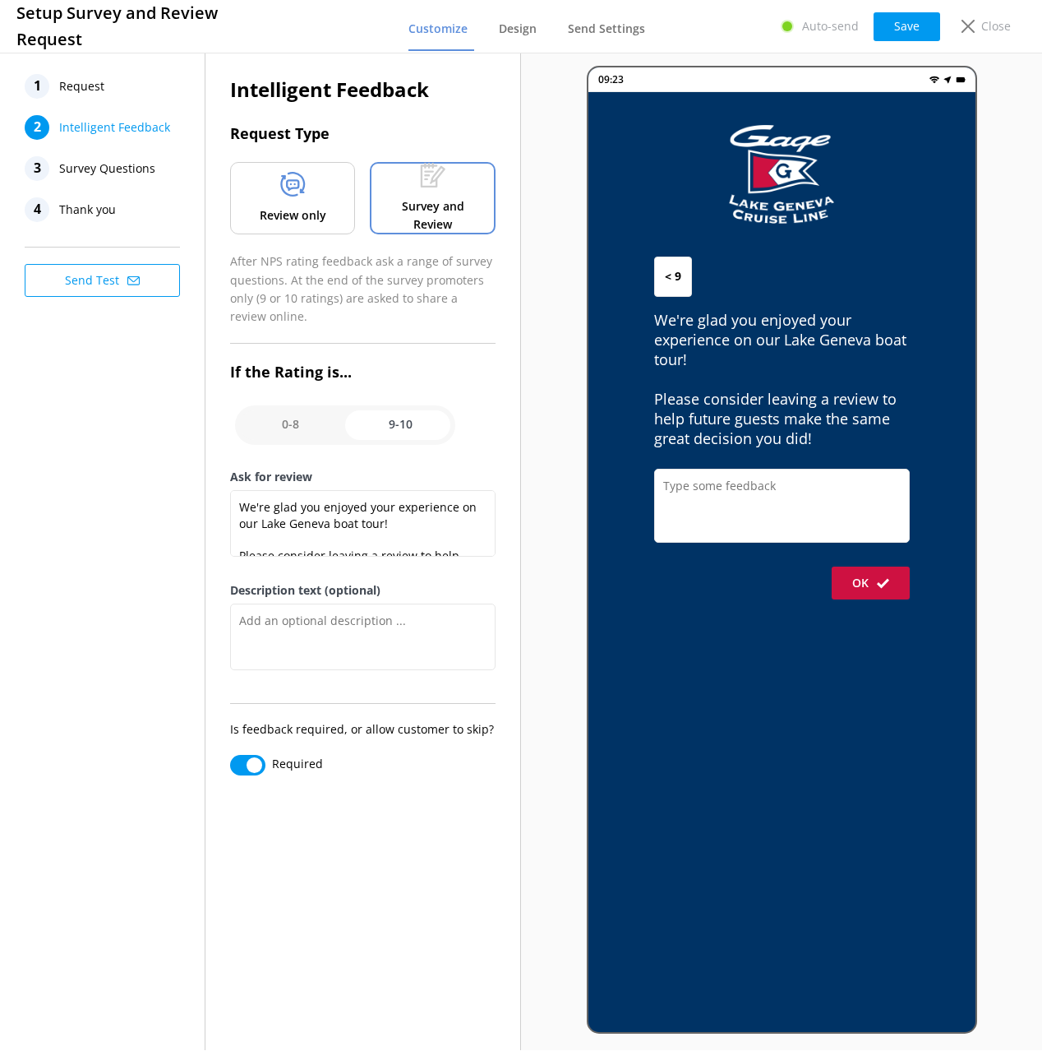
click at [329, 190] on div "Review only" at bounding box center [292, 198] width 125 height 72
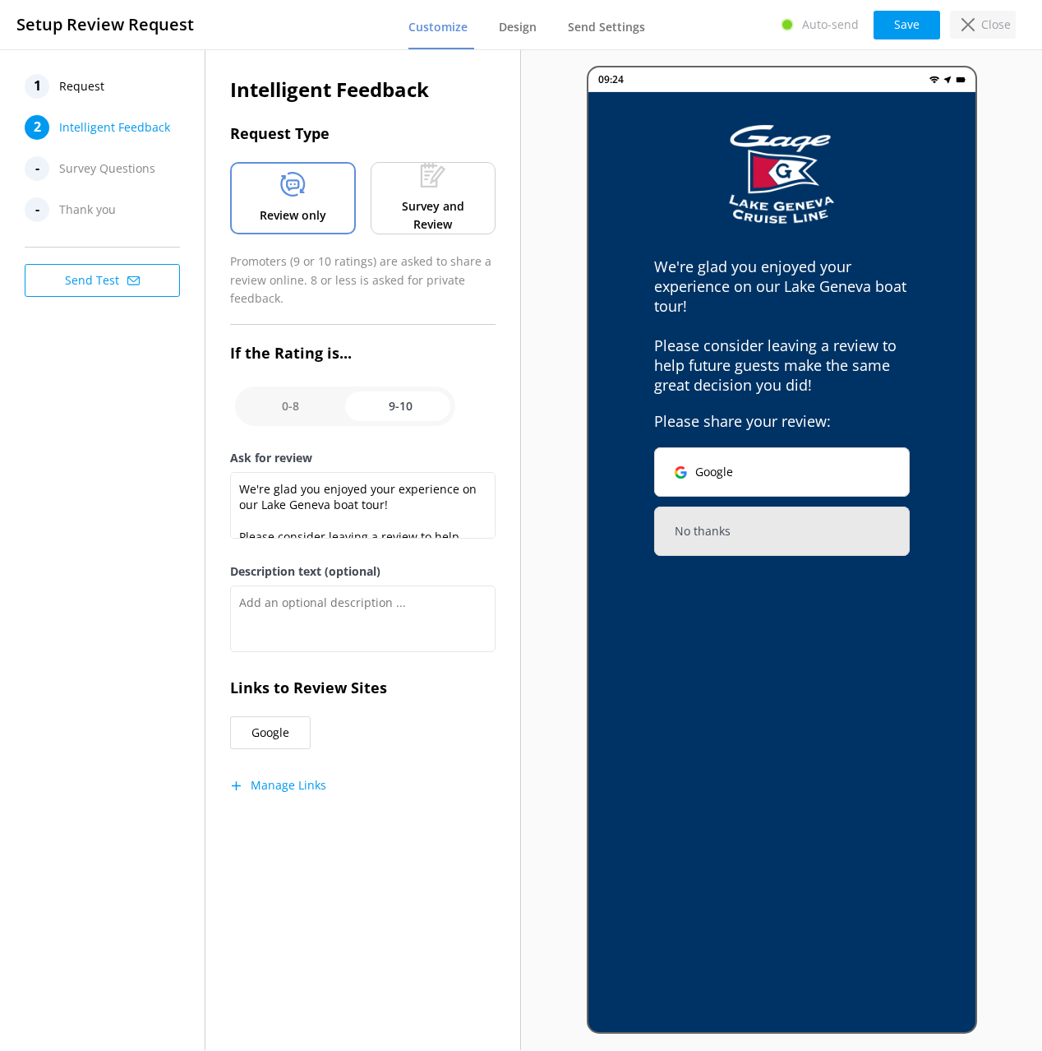
click at [982, 20] on p "Close" at bounding box center [997, 25] width 30 height 18
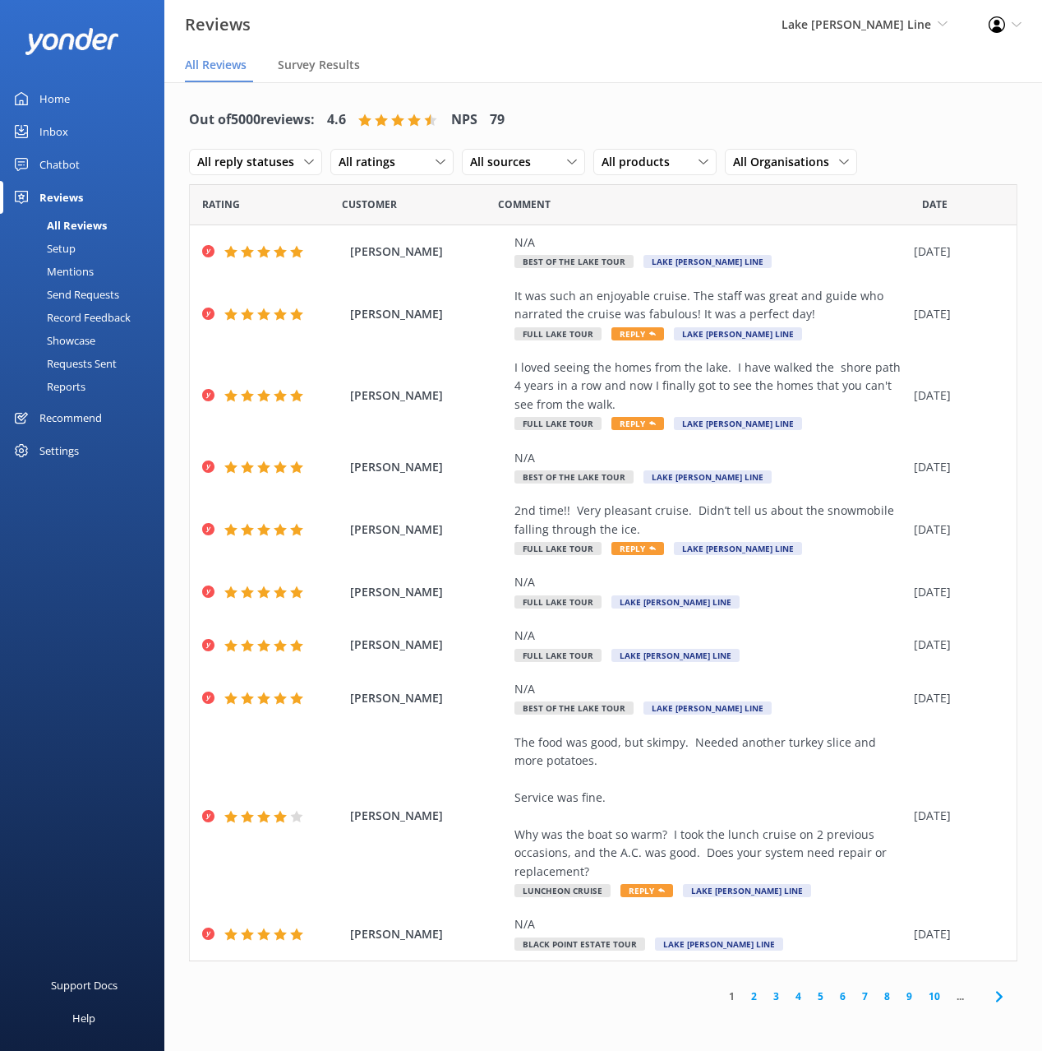
click at [58, 244] on div "Setup" at bounding box center [43, 248] width 66 height 23
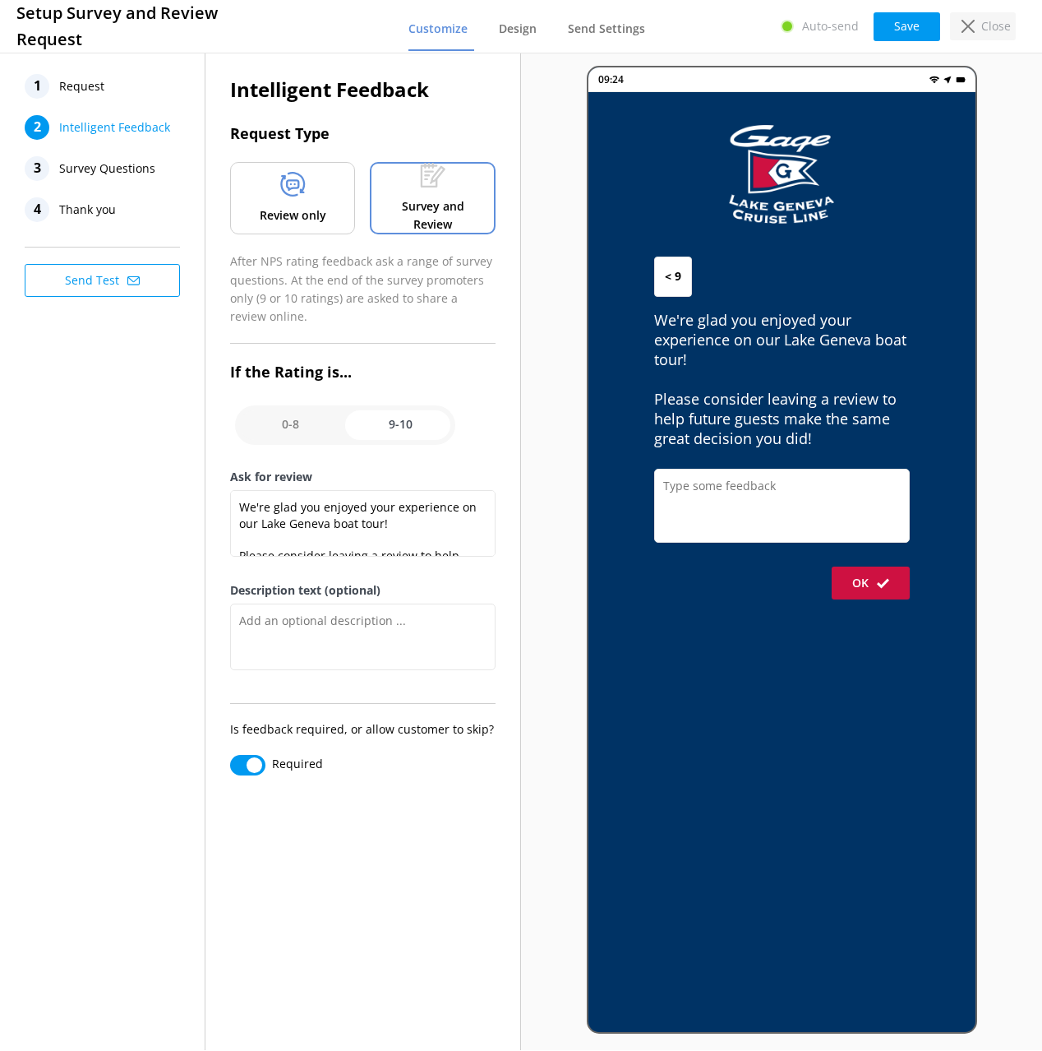
click at [992, 30] on p "Close" at bounding box center [997, 26] width 30 height 18
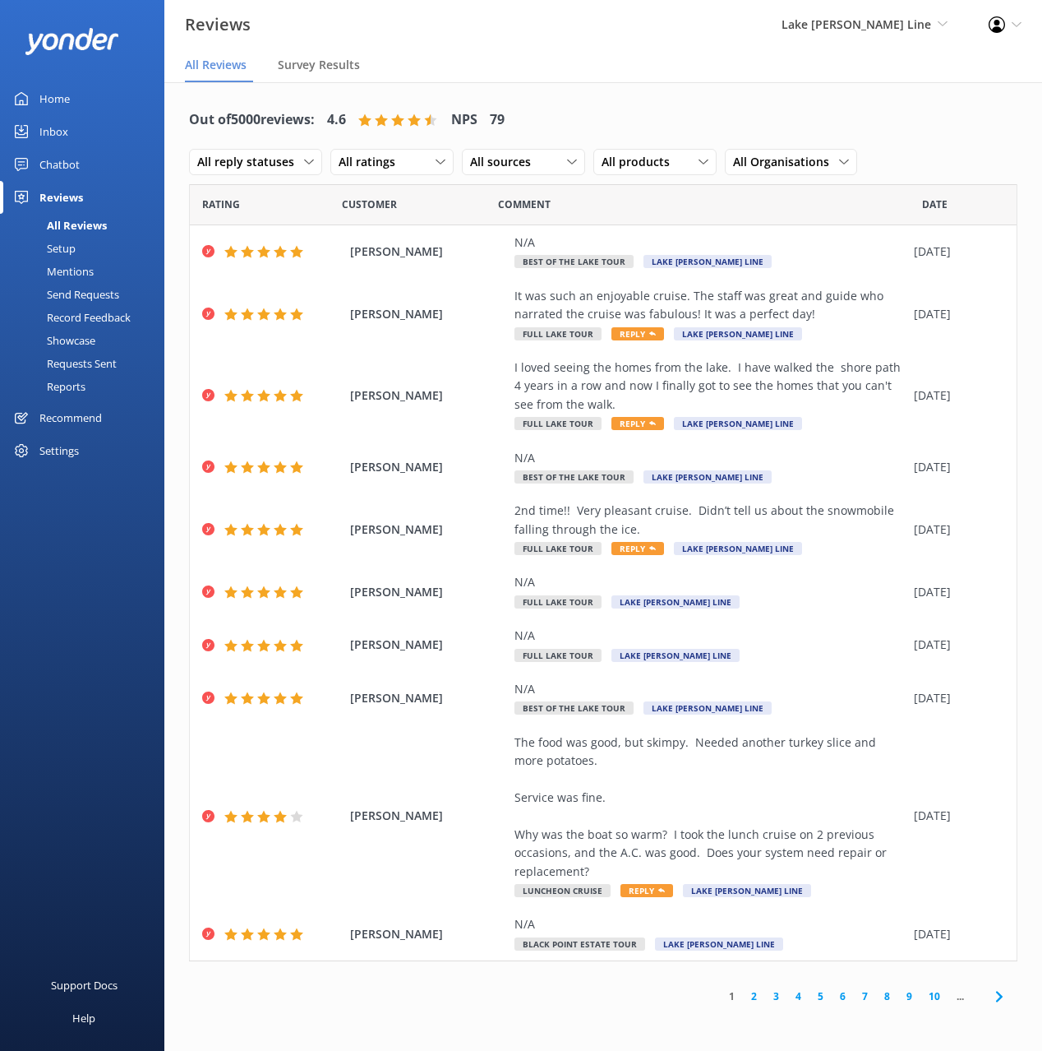
click at [79, 272] on div "Mentions" at bounding box center [52, 271] width 84 height 23
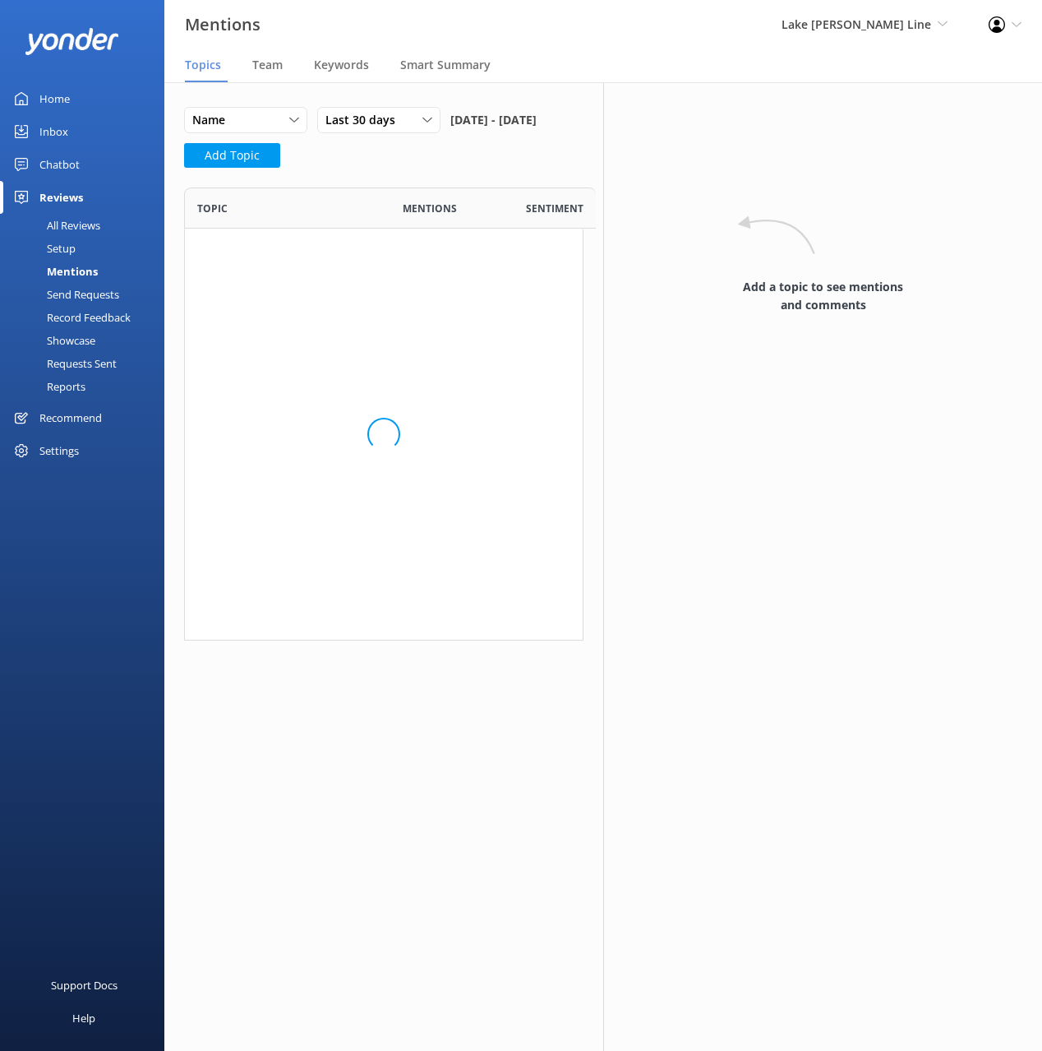
scroll to position [453, 400]
click at [81, 223] on div "All Reviews" at bounding box center [55, 225] width 90 height 23
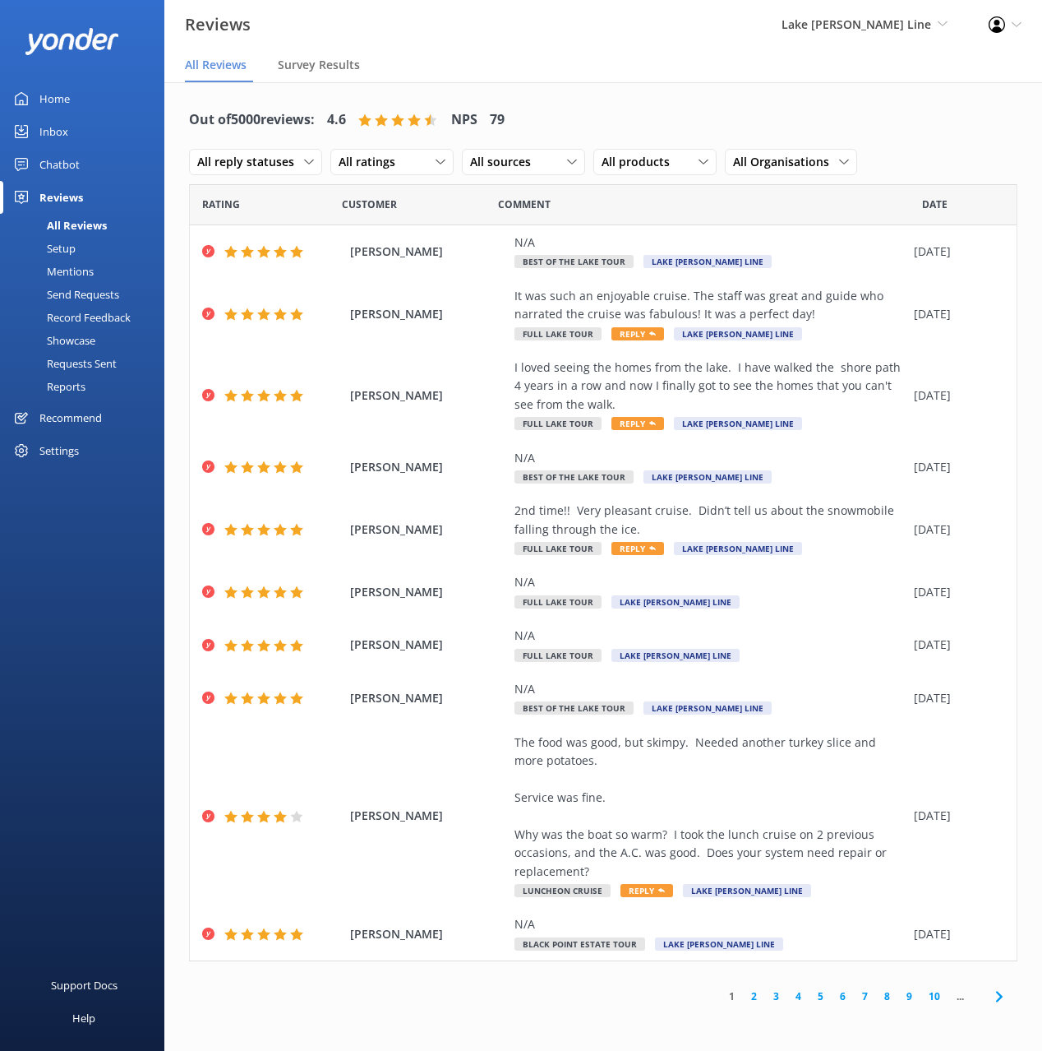
drag, startPoint x: 932, startPoint y: 169, endPoint x: 921, endPoint y: 166, distance: 11.8
click at [926, 167] on div "Out of 5000 reviews: 4.6 NPS 79 All reply statuses All reply statuses Needs a r…" at bounding box center [603, 141] width 829 height 85
click at [792, 116] on div "Out of 5000 reviews: 4.6 NPS 79 All reply statuses All reply statuses Needs a r…" at bounding box center [603, 141] width 829 height 85
click at [791, 164] on span "All Organisations" at bounding box center [786, 162] width 106 height 18
click at [768, 134] on div "Out of 5000 reviews: 4.6 NPS 79 All reply statuses All reply statuses Needs a r…" at bounding box center [603, 141] width 829 height 85
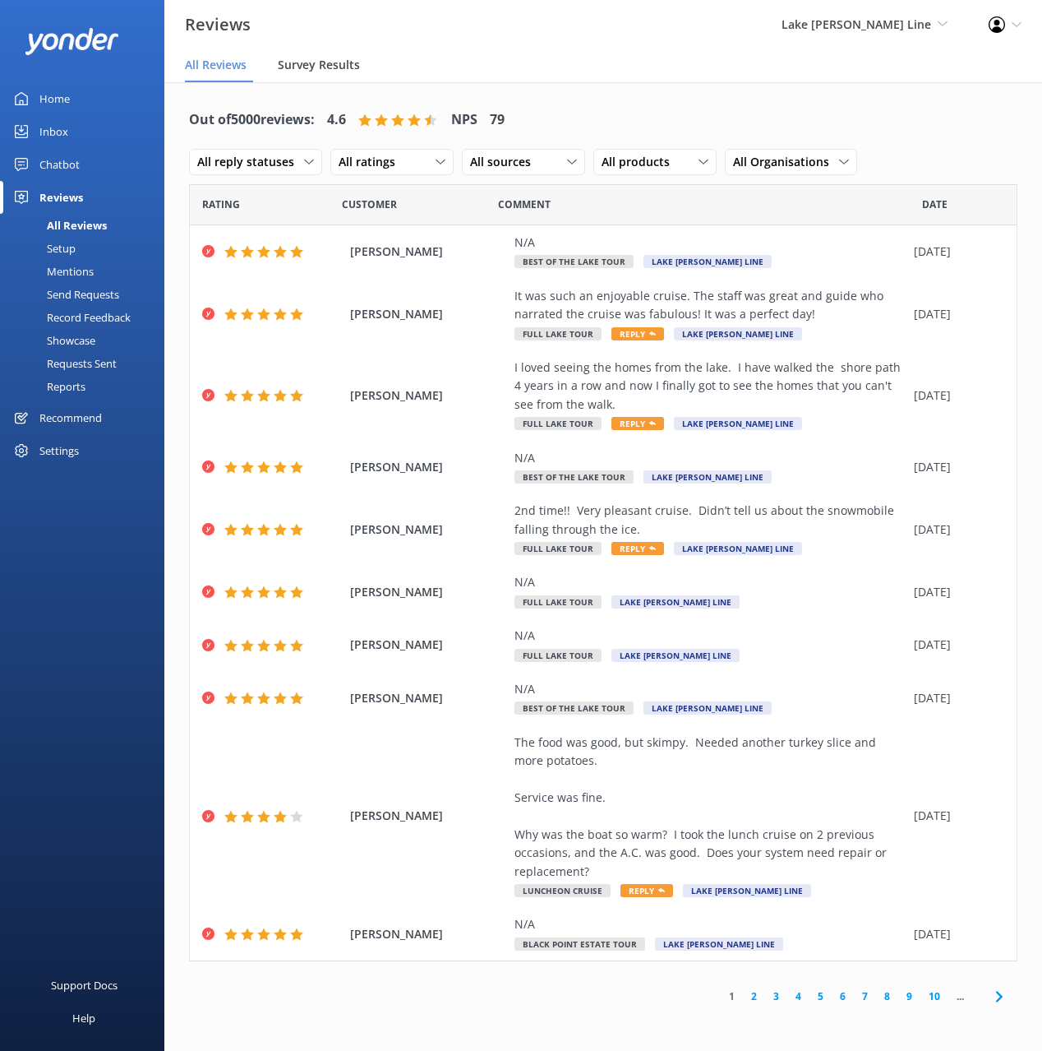
click at [356, 62] on span "Survey Results" at bounding box center [319, 65] width 82 height 16
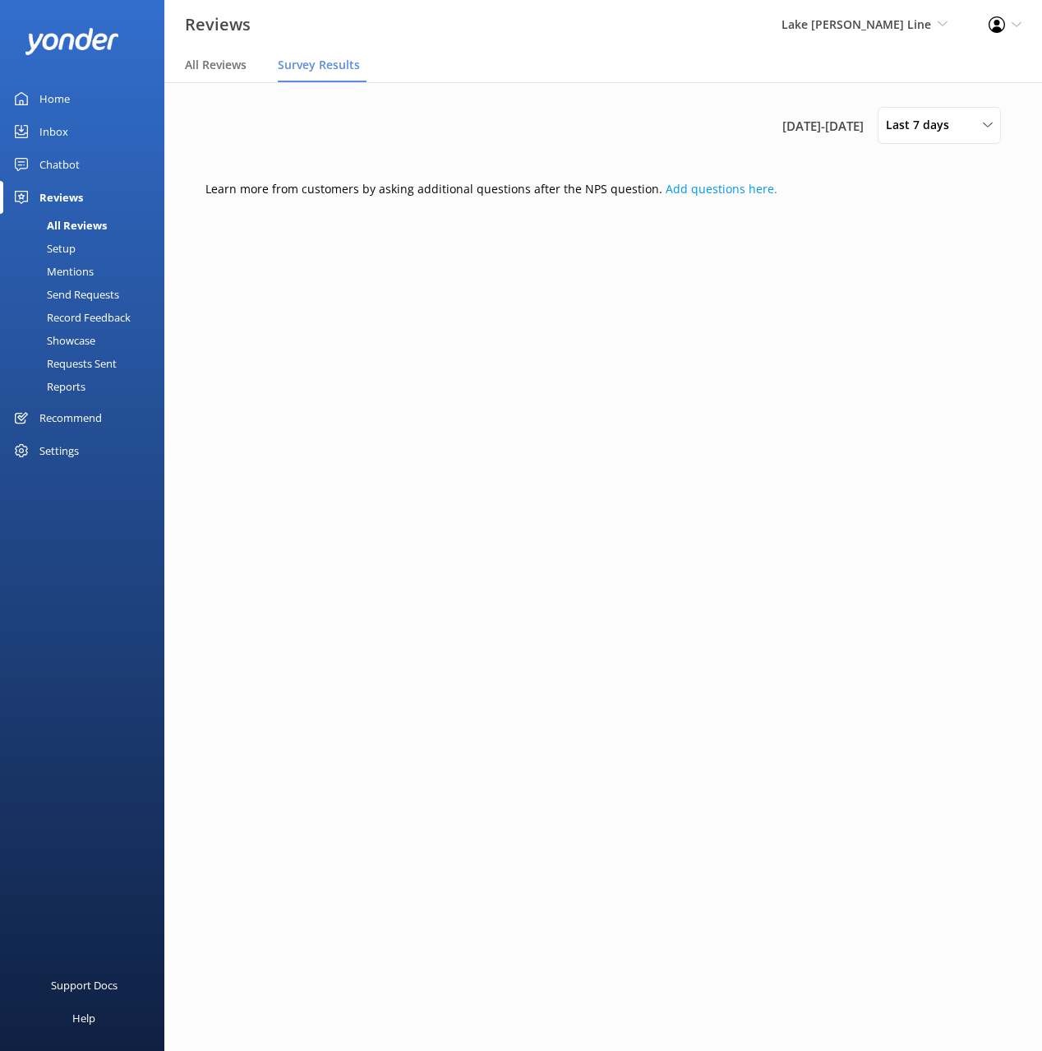
click at [450, 108] on div "25th Sep 25 - 2nd Oct 25 Last 7 days Last 7 days Last 30 days Last 90 days Last…" at bounding box center [604, 125] width 796 height 37
click at [64, 248] on div "Setup" at bounding box center [43, 248] width 66 height 23
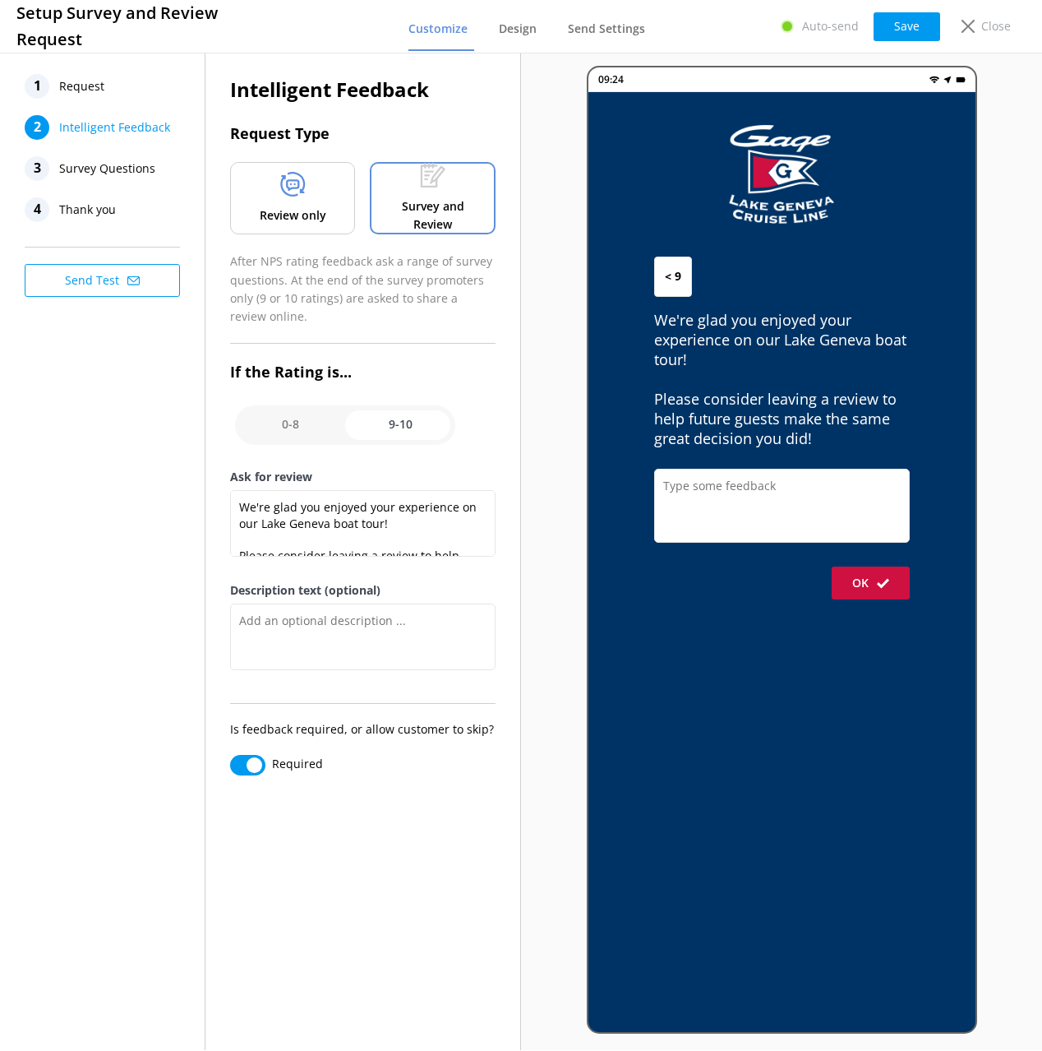
click at [284, 203] on div "Review only" at bounding box center [292, 198] width 125 height 72
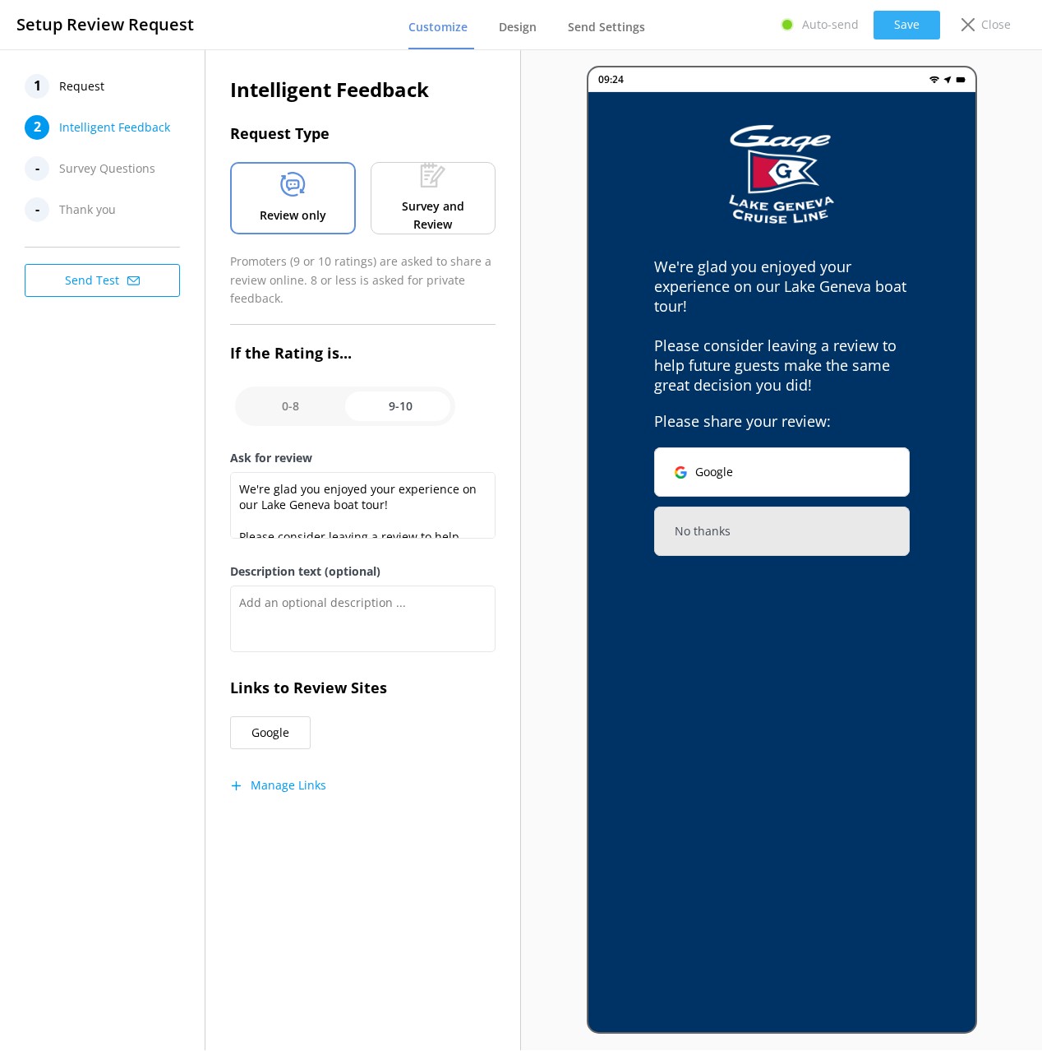
click at [917, 16] on button "Save" at bounding box center [907, 25] width 67 height 29
click at [28, 455] on div "1 Request 2 Intelligent Feedback - Survey Questions - Thank you Send Test" at bounding box center [103, 549] width 206 height 1000
click at [28, 494] on div "1 Request 2 Intelligent Feedback - Survey Questions - Thank you Send Test" at bounding box center [103, 549] width 206 height 1000
click at [308, 417] on input "checkbox" at bounding box center [345, 405] width 220 height 39
checkbox input "false"
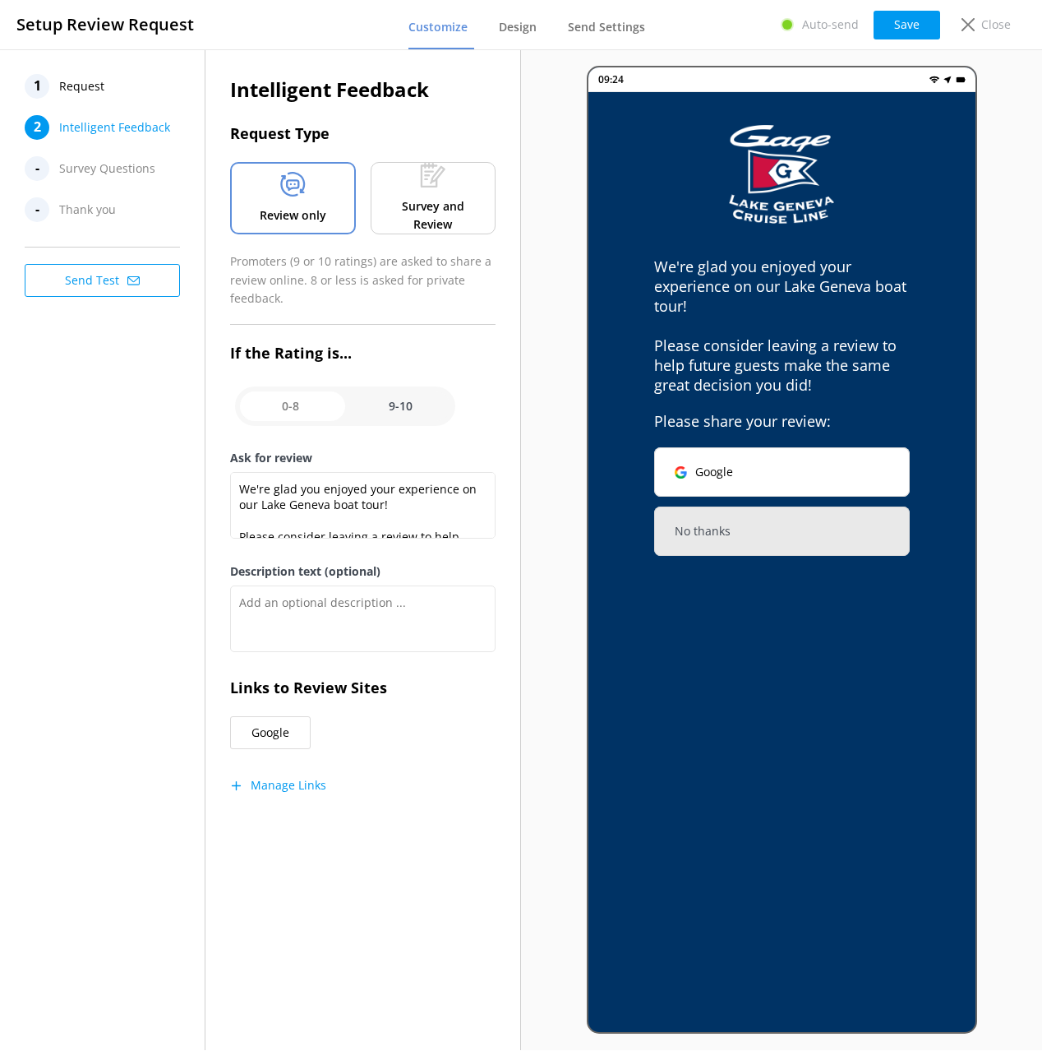
type textarea "Please tell us more about your Lake Geneva Cruise Line experience."
type textarea "Your feedback is important to help us improve."
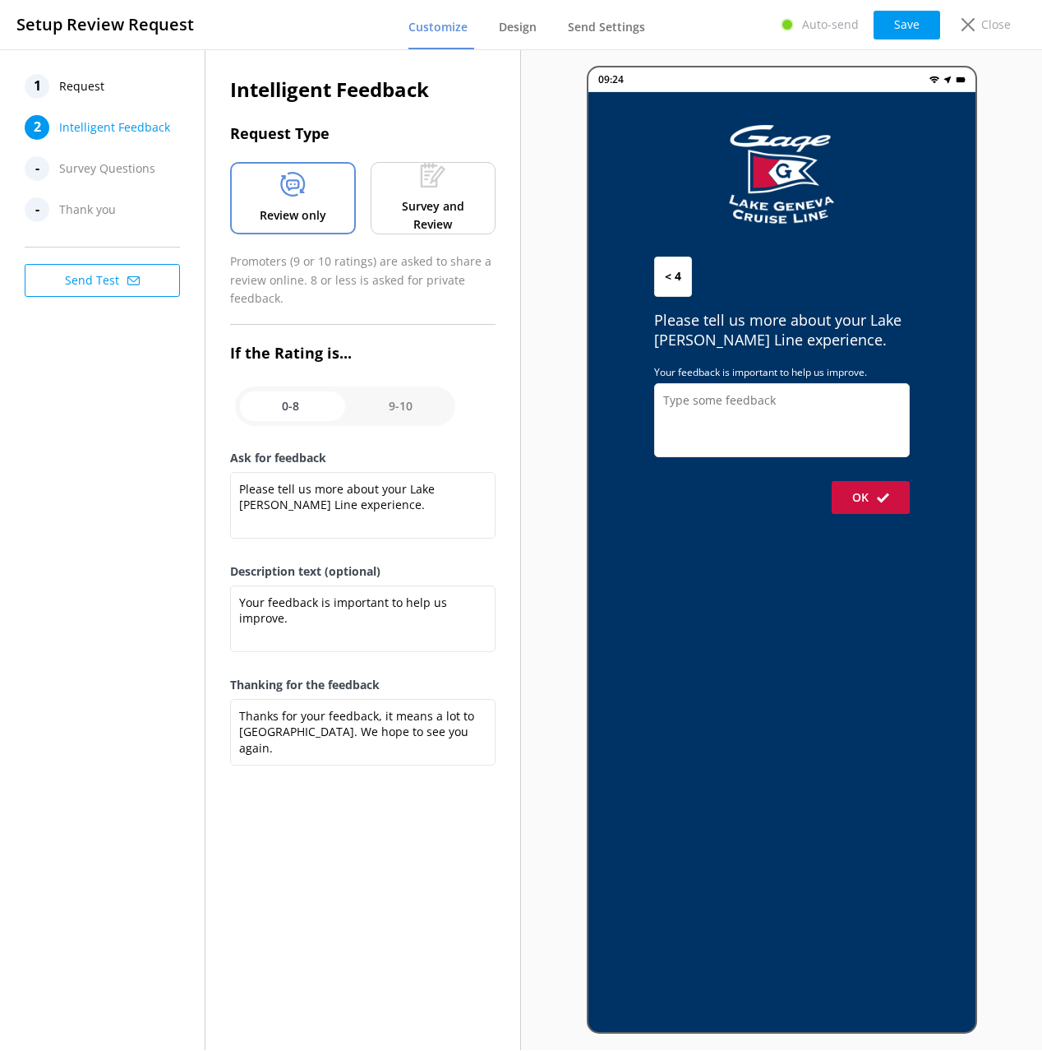
click at [98, 210] on span "Thank you" at bounding box center [87, 209] width 57 height 25
click at [91, 415] on div "1 Request 2 Intelligent Feedback - Survey Questions - Thank you Send Test" at bounding box center [103, 549] width 206 height 1000
click at [395, 400] on input "checkbox" at bounding box center [345, 405] width 220 height 39
checkbox input "true"
type textarea "We're glad you enjoyed your experience on our Lake Geneva boat tour! Please con…"
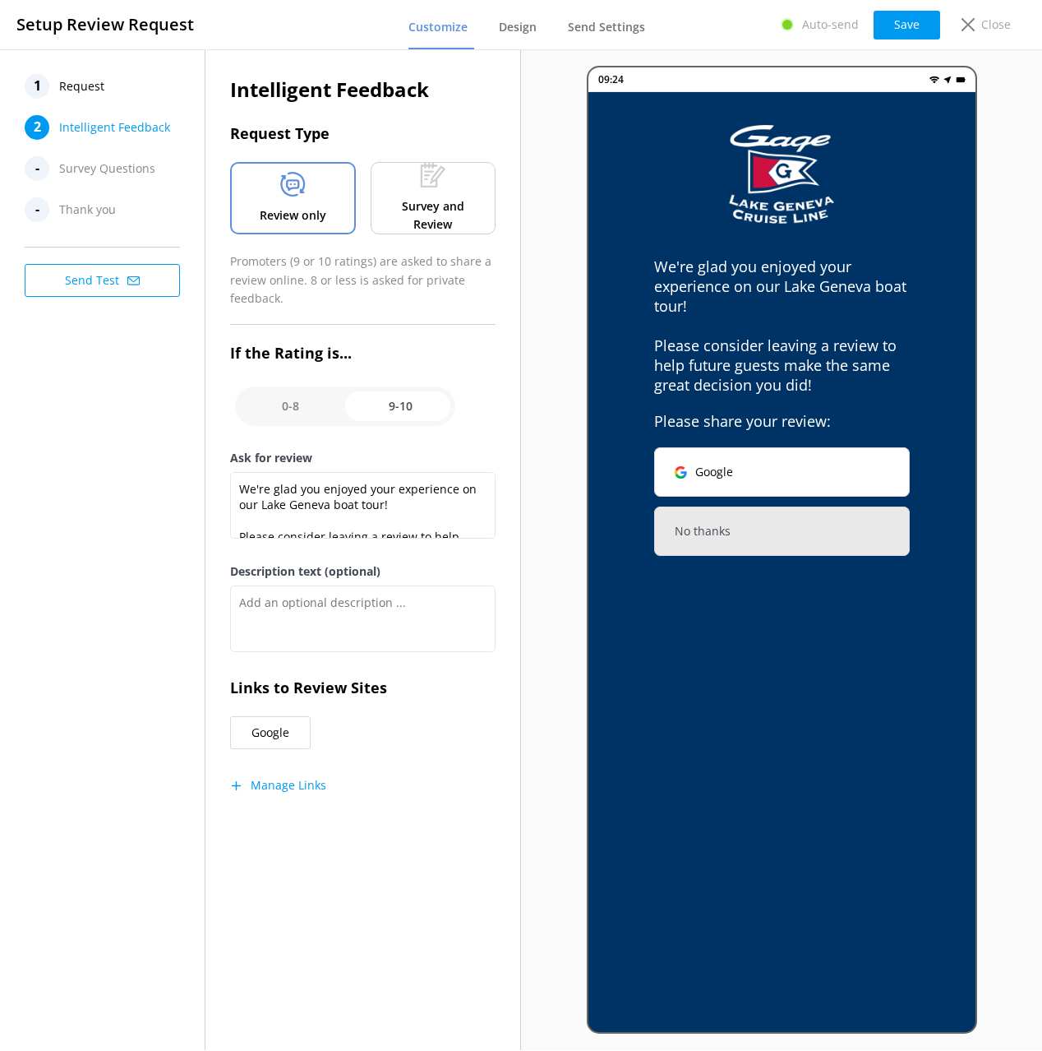
click at [136, 419] on div "1 Request 2 Intelligent Feedback - Survey Questions - Thank you Send Test" at bounding box center [103, 549] width 206 height 1000
click at [165, 483] on div "1 Request 2 Intelligent Feedback - Survey Questions - Thank you Send Test" at bounding box center [103, 549] width 206 height 1000
click at [132, 437] on div "1 Request 2 Intelligent Feedback - Survey Questions - Thank you Send Test" at bounding box center [103, 549] width 206 height 1000
click at [97, 412] on div "1 Request 2 Intelligent Feedback - Survey Questions - Thank you Send Test" at bounding box center [103, 549] width 206 height 1000
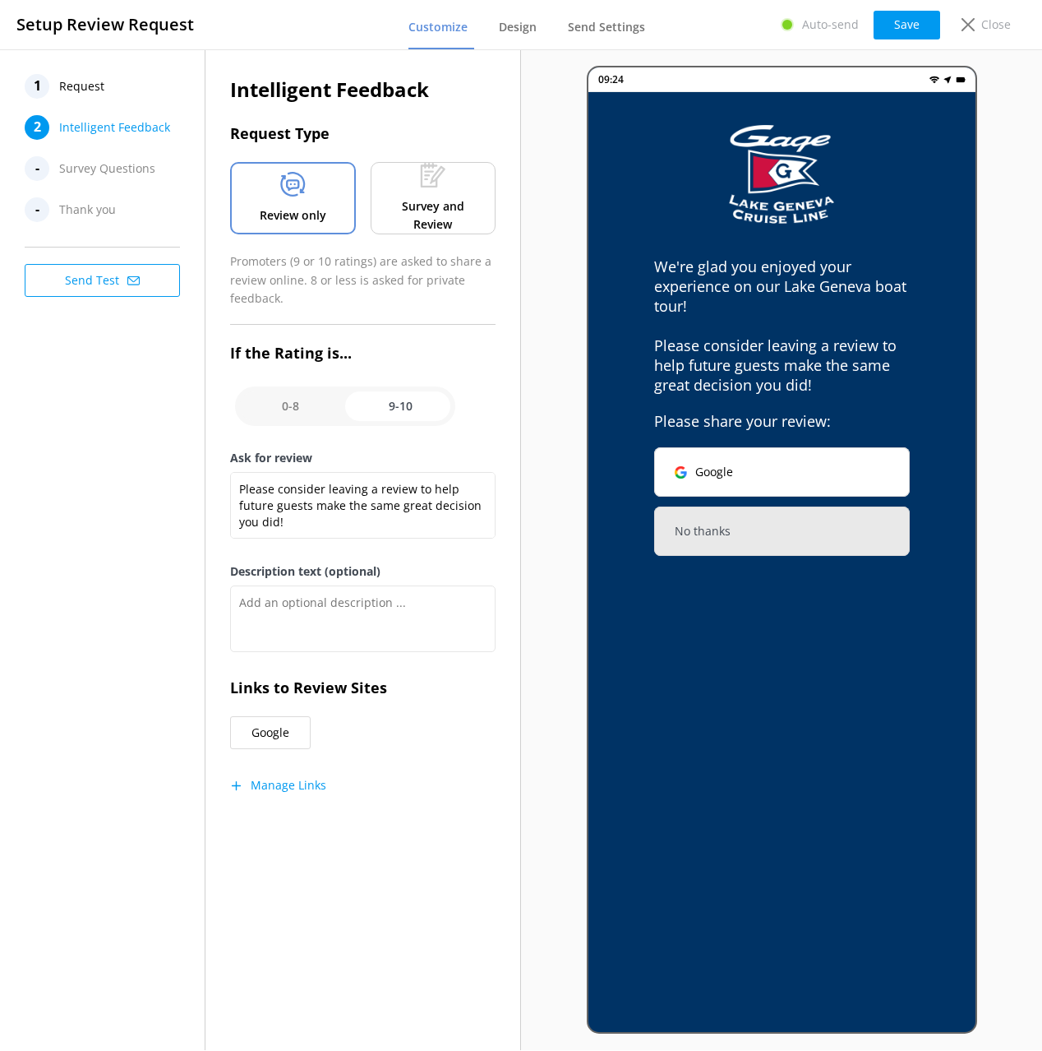
click at [381, 323] on div at bounding box center [363, 320] width 266 height 9
click at [101, 85] on span "Request" at bounding box center [81, 86] width 45 height 25
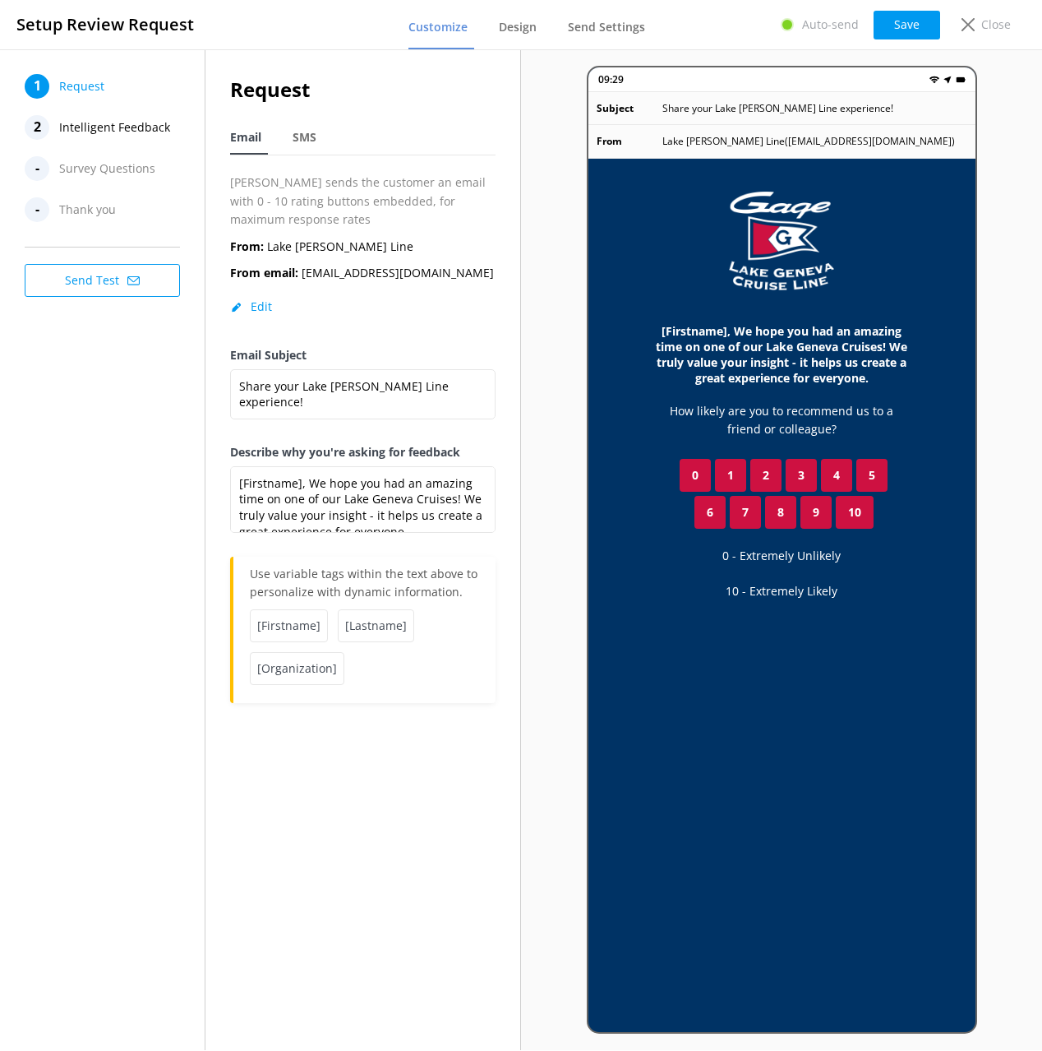
click at [425, 126] on nav "Email SMS" at bounding box center [363, 139] width 266 height 34
click at [163, 144] on nav "1 Request 2 Intelligent Feedback - Survey Questions - Thank you" at bounding box center [107, 148] width 164 height 148
click at [165, 138] on span "Intelligent Feedback" at bounding box center [114, 127] width 111 height 25
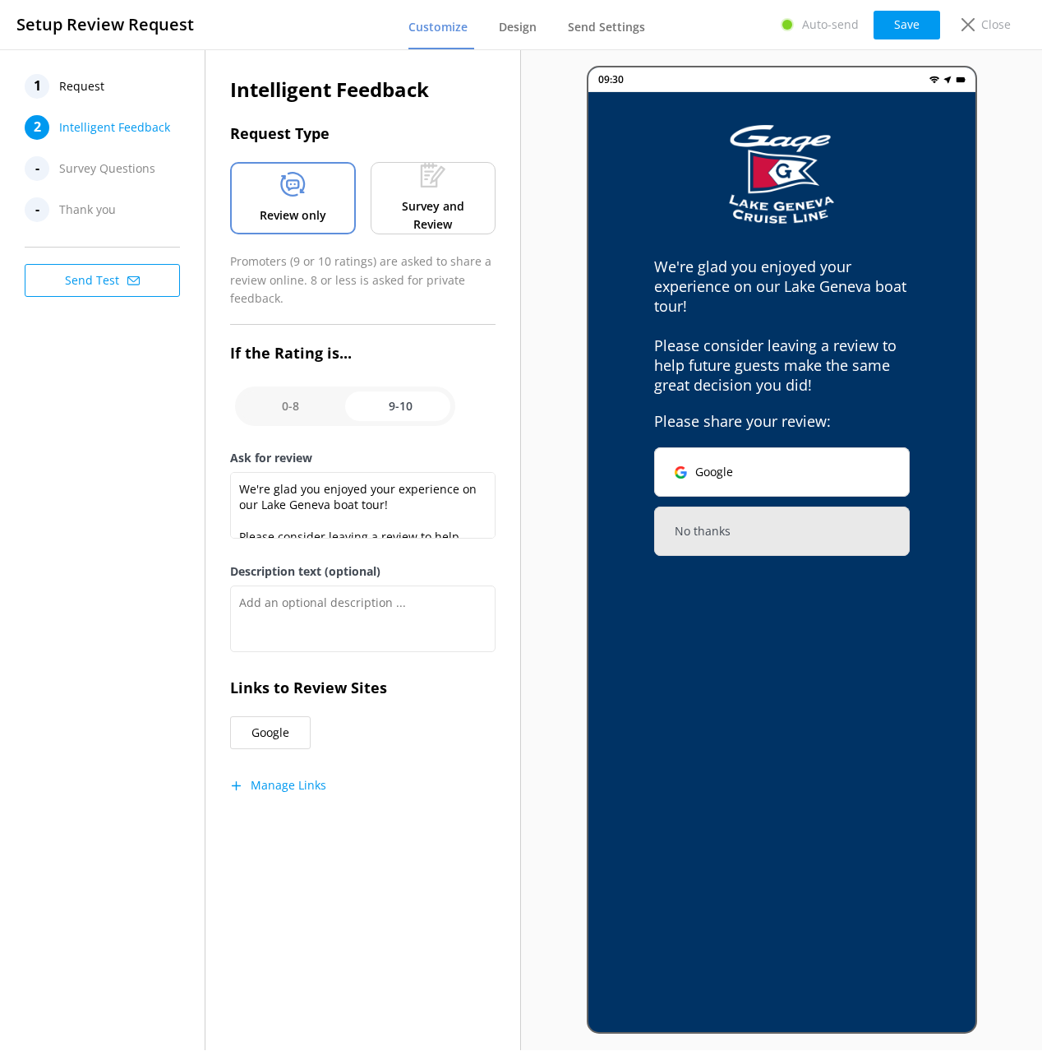
drag, startPoint x: 370, startPoint y: 885, endPoint x: 377, endPoint y: 875, distance: 11.9
click at [371, 883] on div "Intelligent Feedback Request Type Review only Survey and Review Promoters (9 or…" at bounding box center [364, 549] width 316 height 1000
click at [986, 24] on p "Close" at bounding box center [997, 25] width 30 height 18
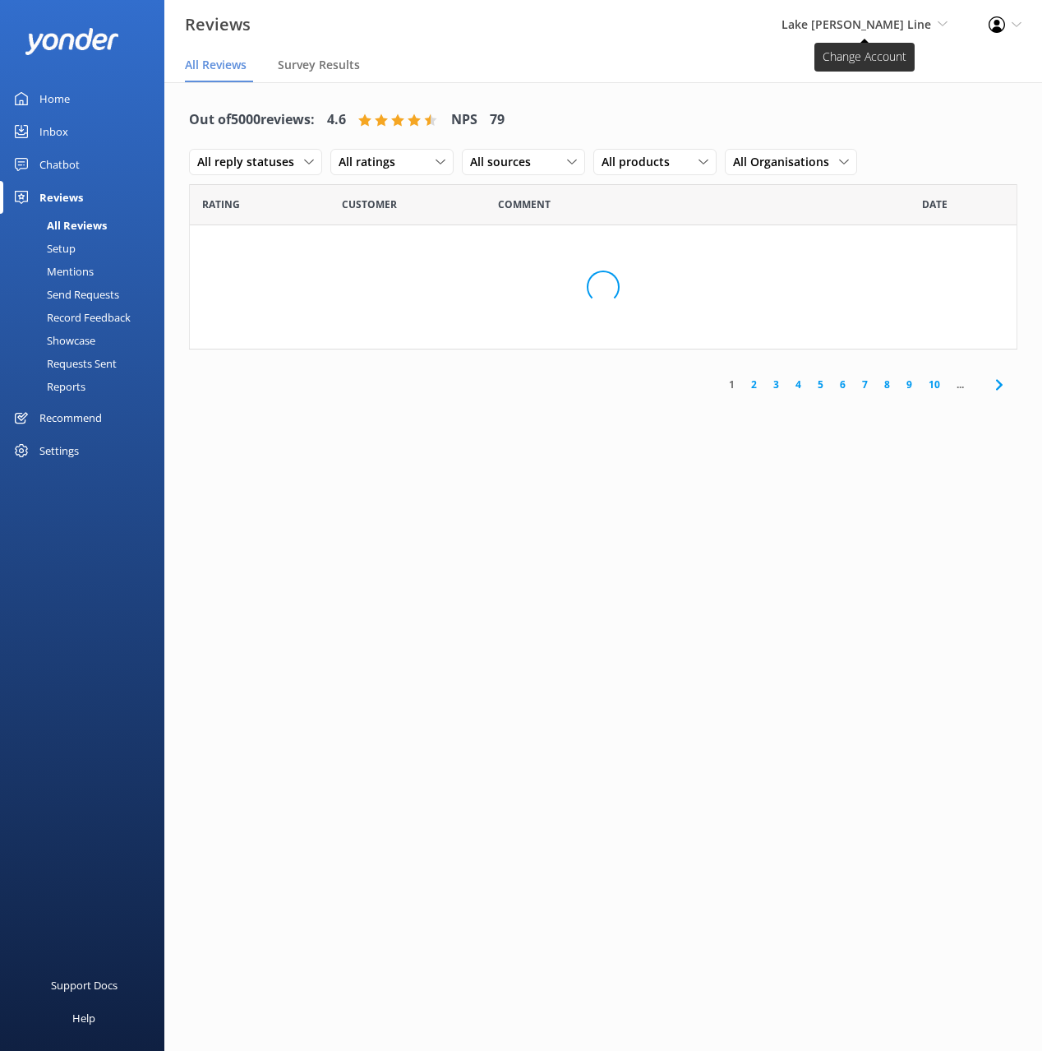
click at [869, 31] on span "Lake [PERSON_NAME] Line" at bounding box center [857, 24] width 150 height 16
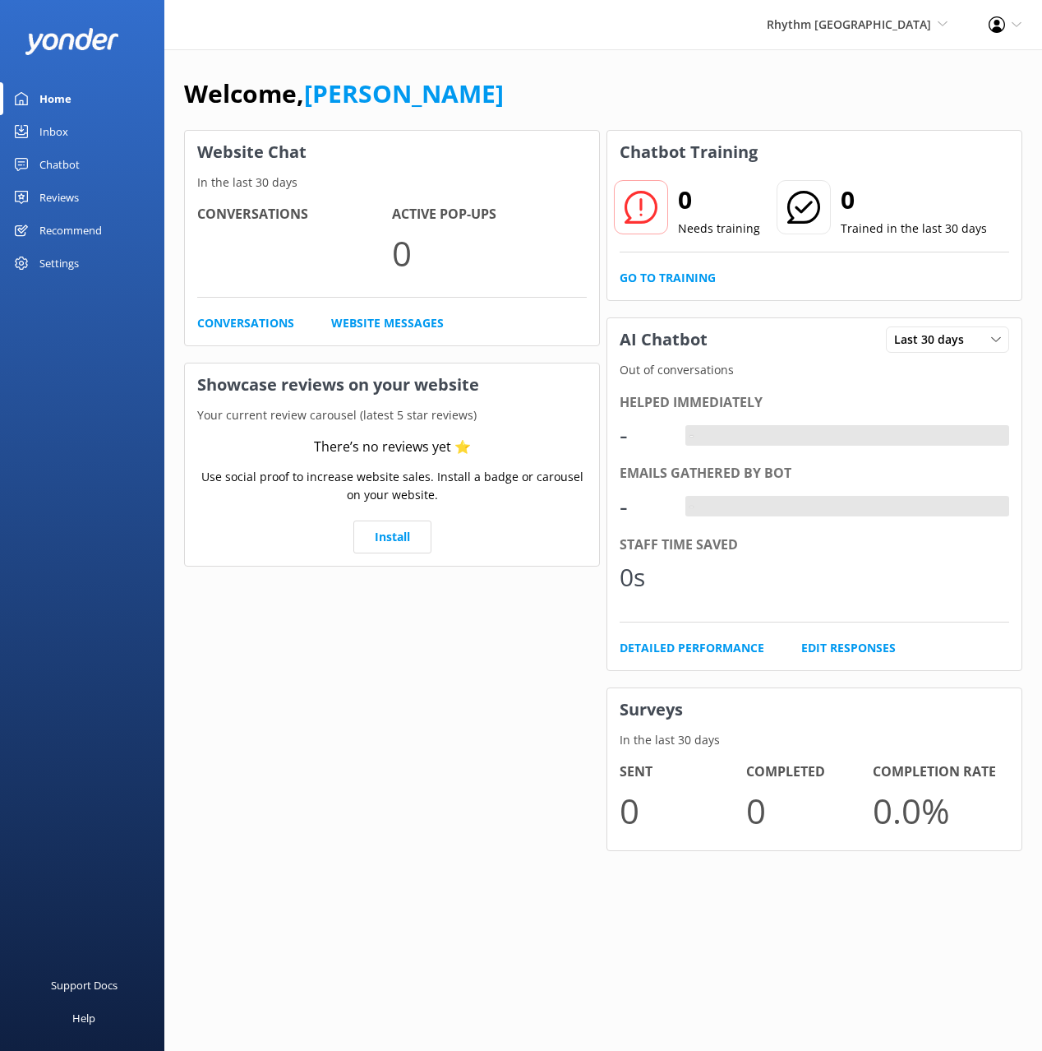
click at [69, 192] on div "Reviews" at bounding box center [58, 197] width 39 height 33
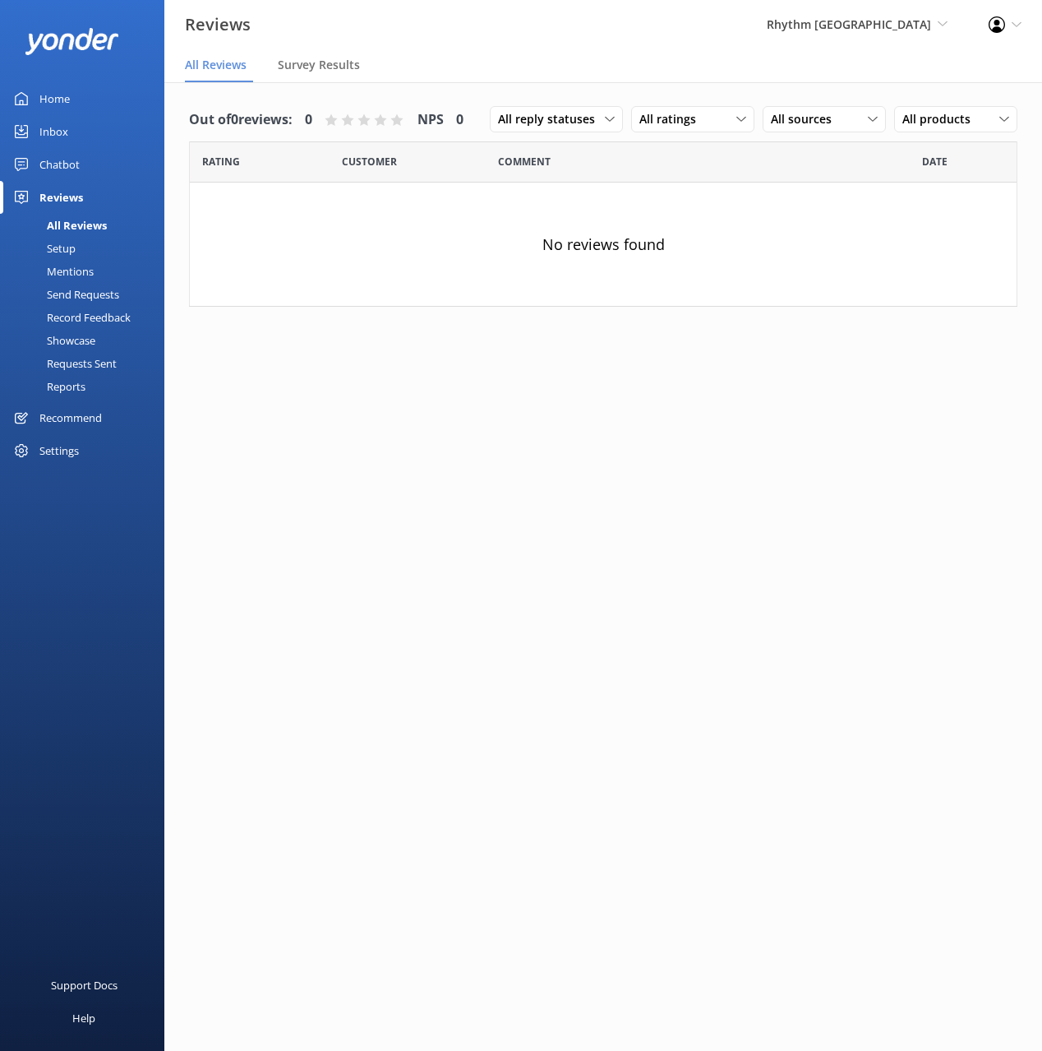
click at [72, 252] on div "Setup" at bounding box center [43, 248] width 66 height 23
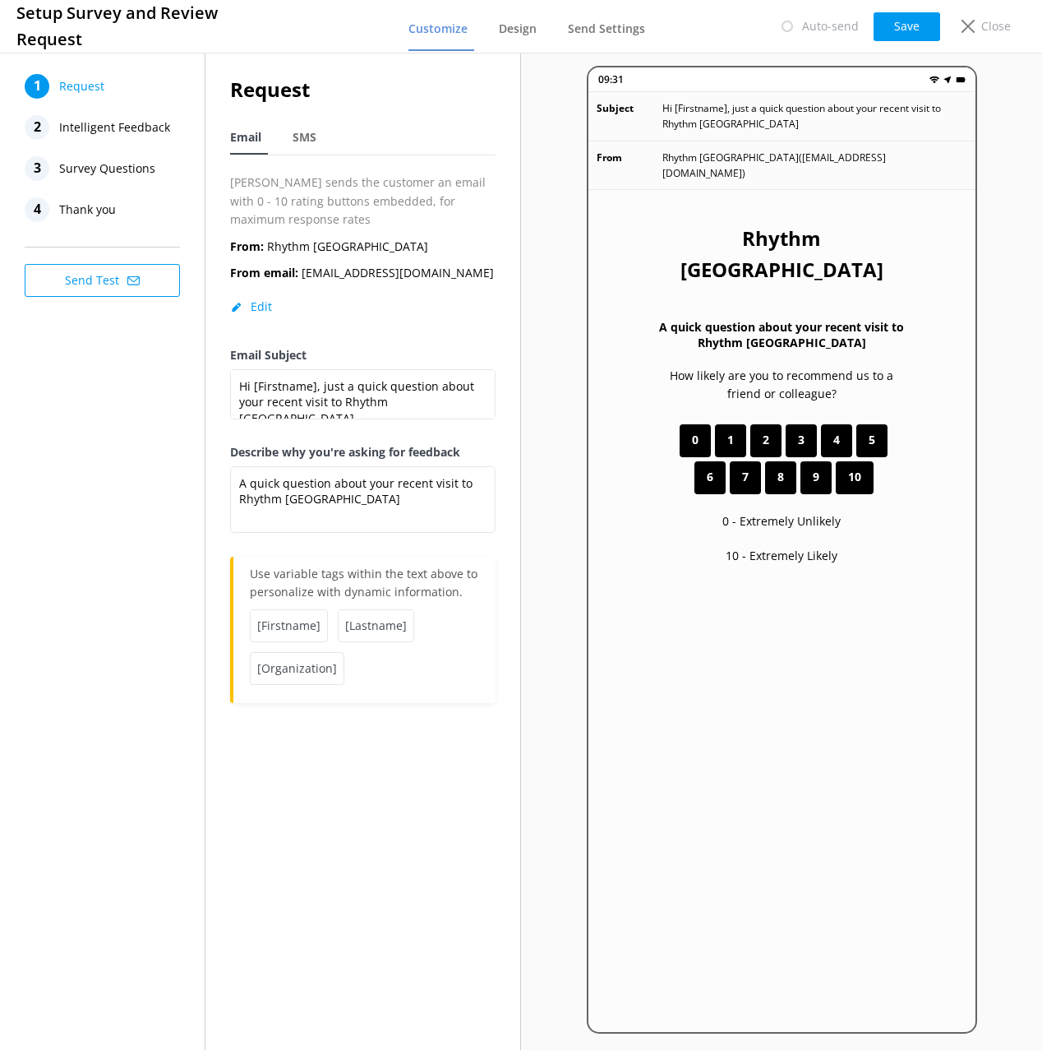
click at [98, 116] on span "Intelligent Feedback" at bounding box center [114, 127] width 111 height 25
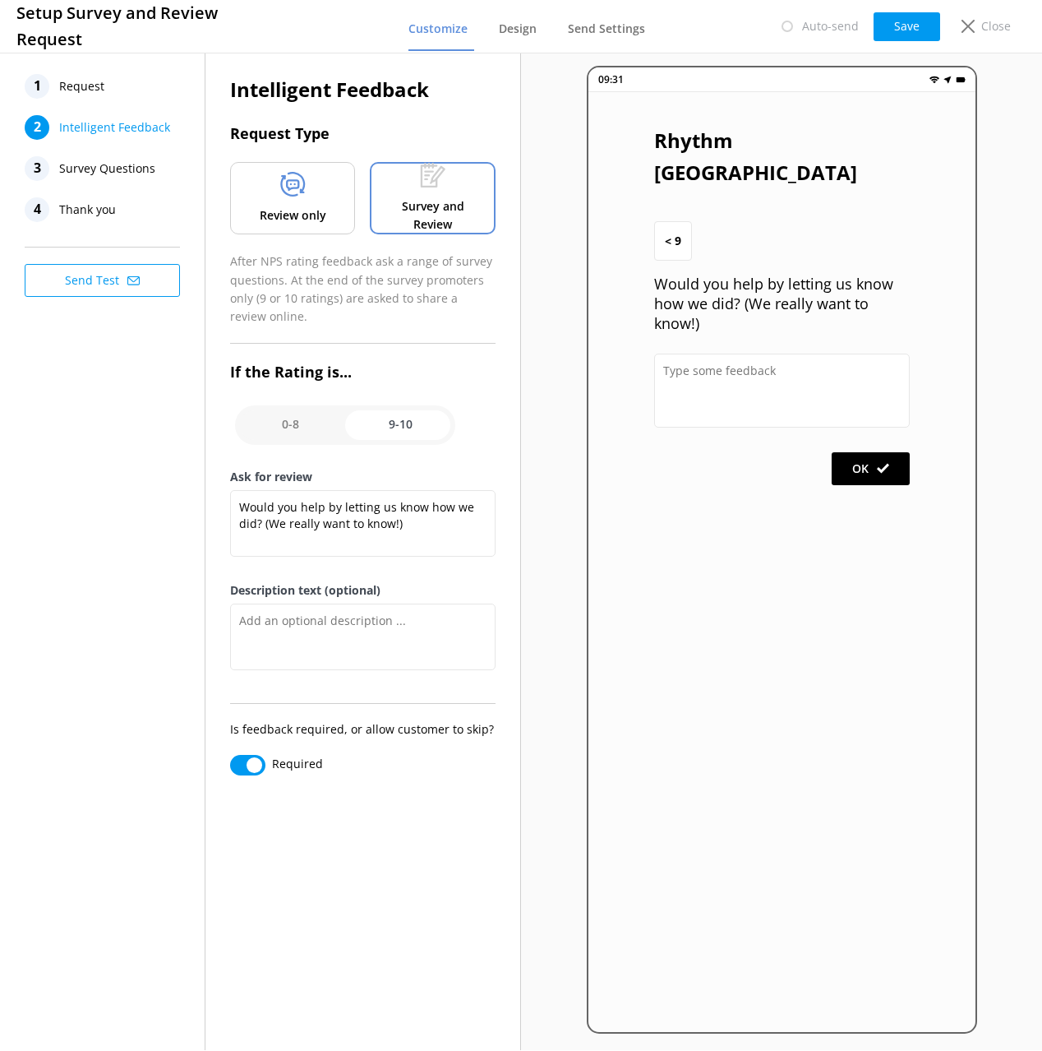
click at [292, 193] on icon at bounding box center [292, 184] width 25 height 25
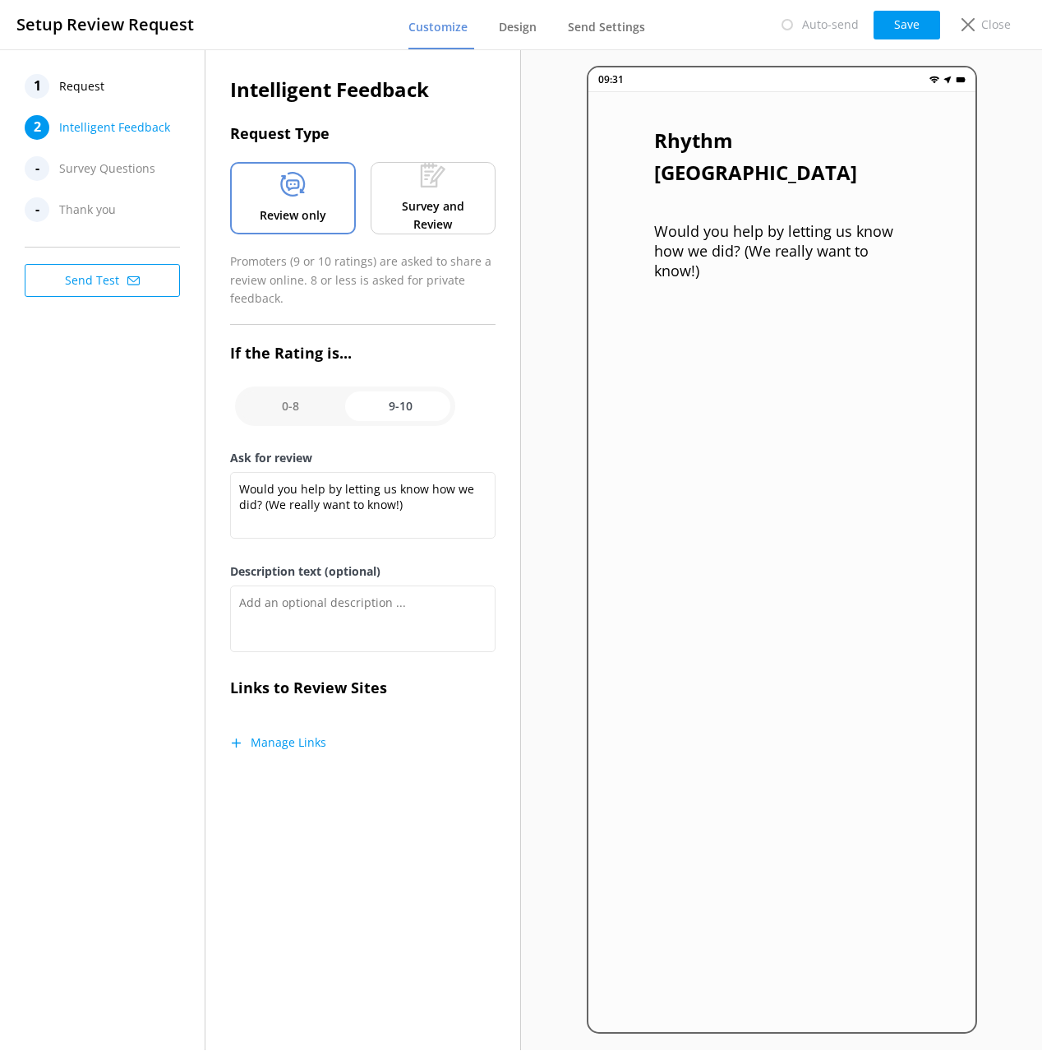
click at [106, 415] on div "1 Request 2 Intelligent Feedback - Survey Questions - Thank you Send Test" at bounding box center [103, 549] width 206 height 1000
click at [403, 203] on p "Survey and Review" at bounding box center [433, 215] width 100 height 37
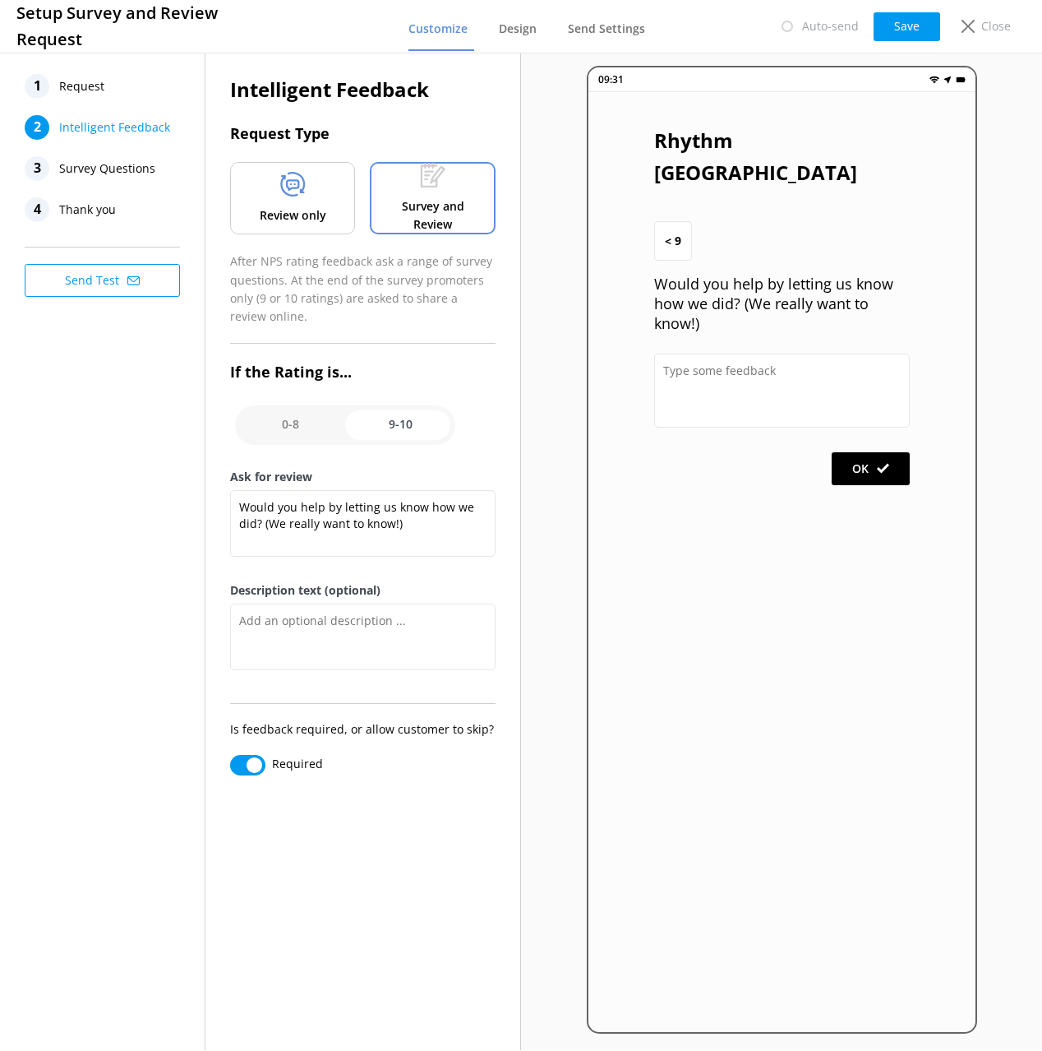
click at [305, 201] on div "Review only" at bounding box center [292, 198] width 125 height 72
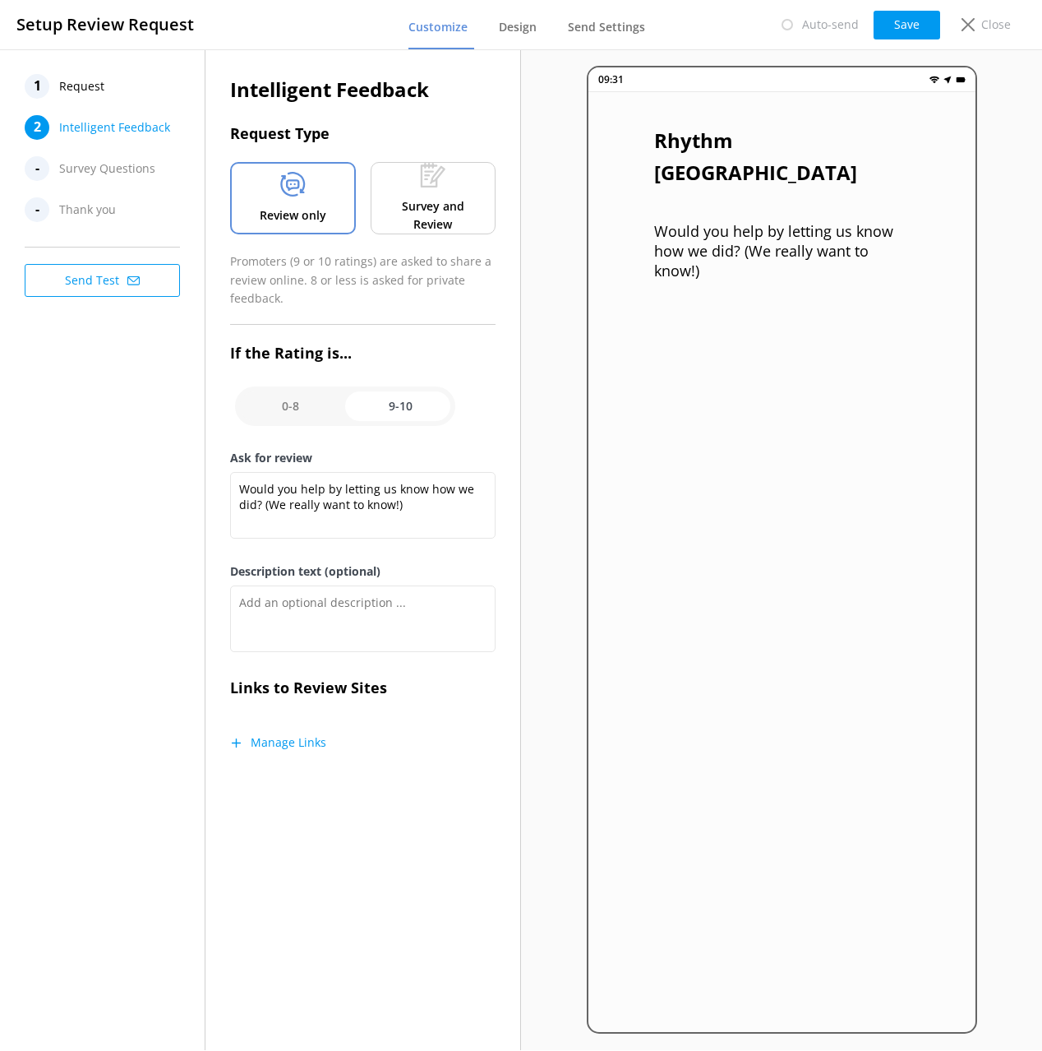
click at [171, 772] on div "1 Request 2 Intelligent Feedback - Survey Questions - Thank you Send Test" at bounding box center [103, 549] width 206 height 1000
click at [313, 871] on div "Intelligent Feedback Request Type Review only Survey and Review Promoters (9 or…" at bounding box center [364, 549] width 316 height 1000
click at [155, 672] on div "1 Request 2 Intelligent Feedback - Survey Questions - Thank you Send Test" at bounding box center [103, 549] width 206 height 1000
click at [368, 324] on div at bounding box center [363, 320] width 266 height 9
click at [307, 392] on input "checkbox" at bounding box center [345, 405] width 220 height 39
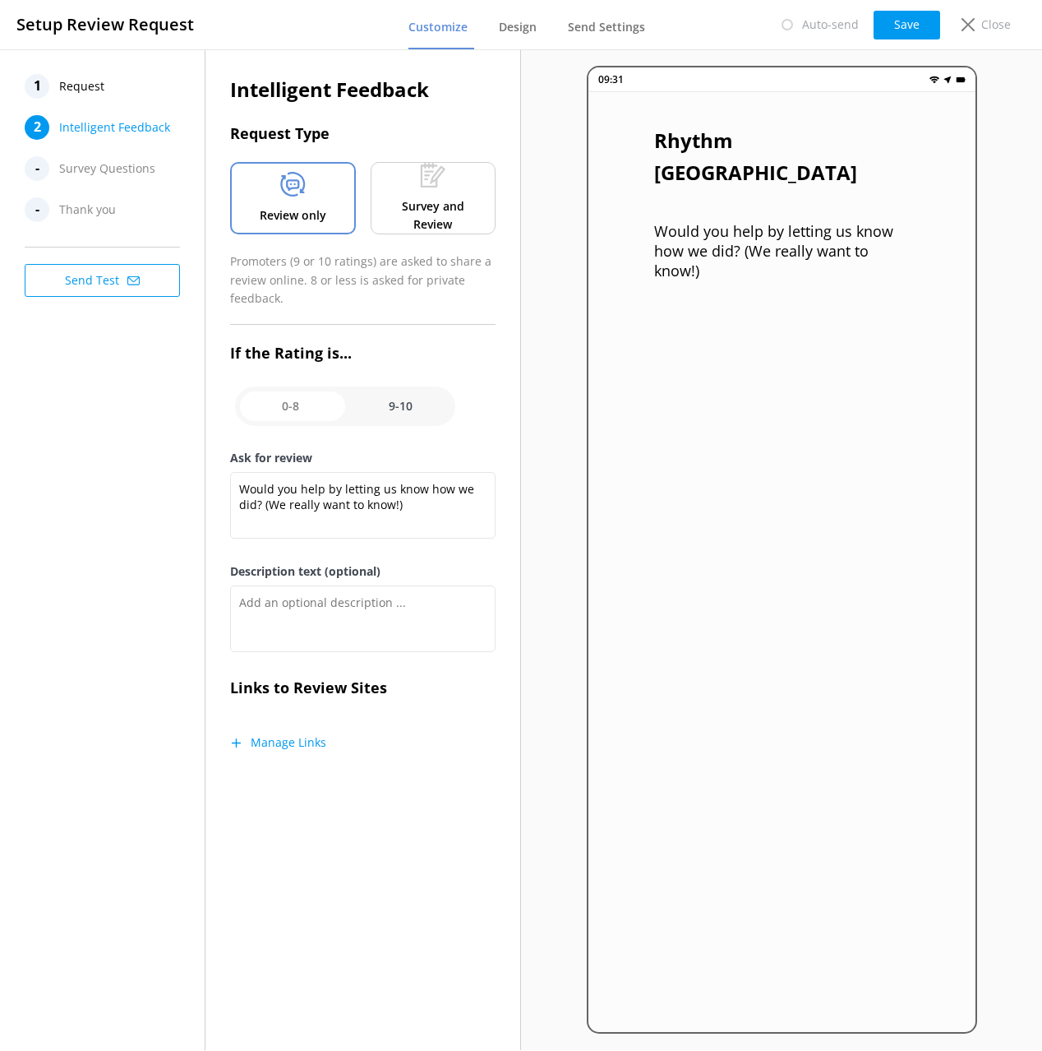
checkbox input "false"
type textarea "Please tell us why"
type textarea "Your feedback is important to help us improve"
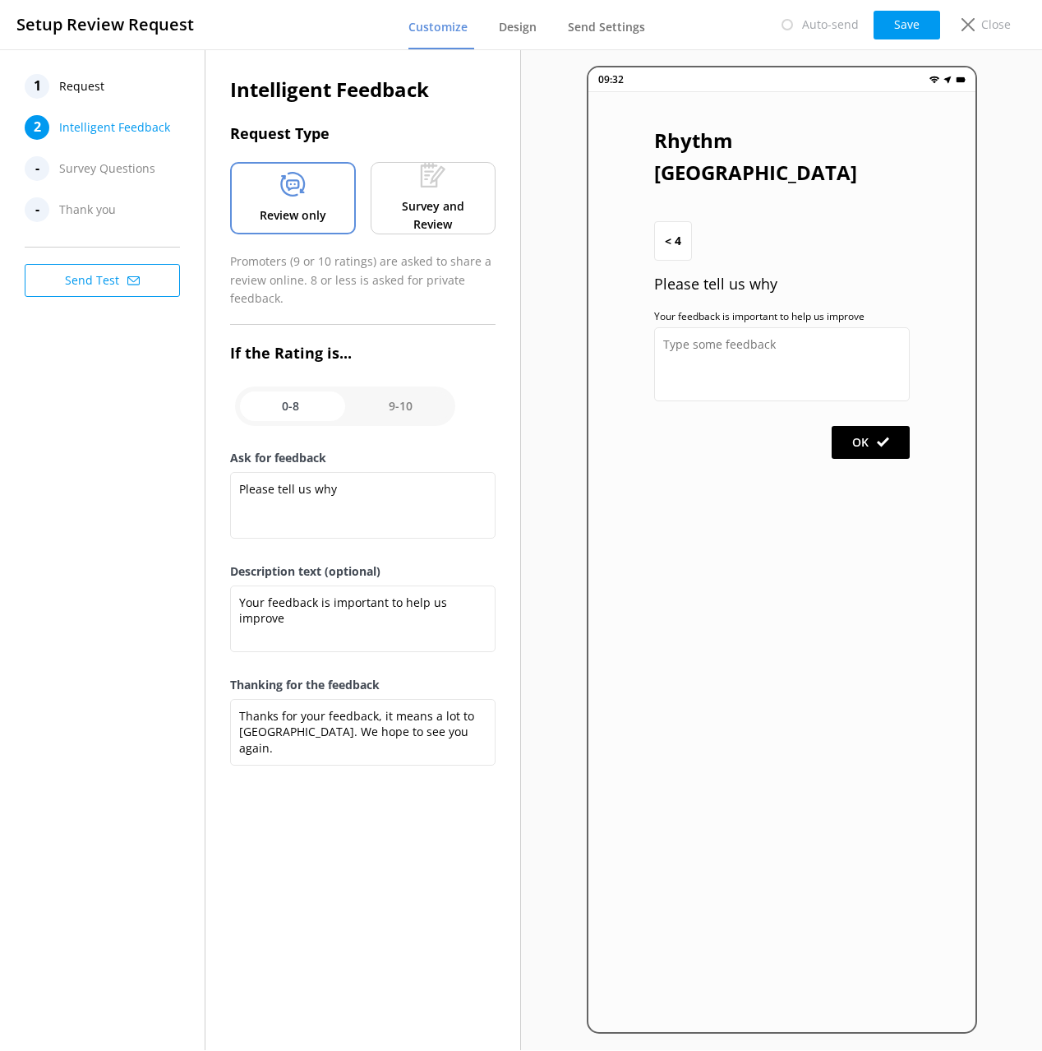
click at [382, 410] on input "checkbox" at bounding box center [345, 405] width 220 height 39
checkbox input "true"
type textarea "Would you help by letting us know how we did? (We really want to know!)"
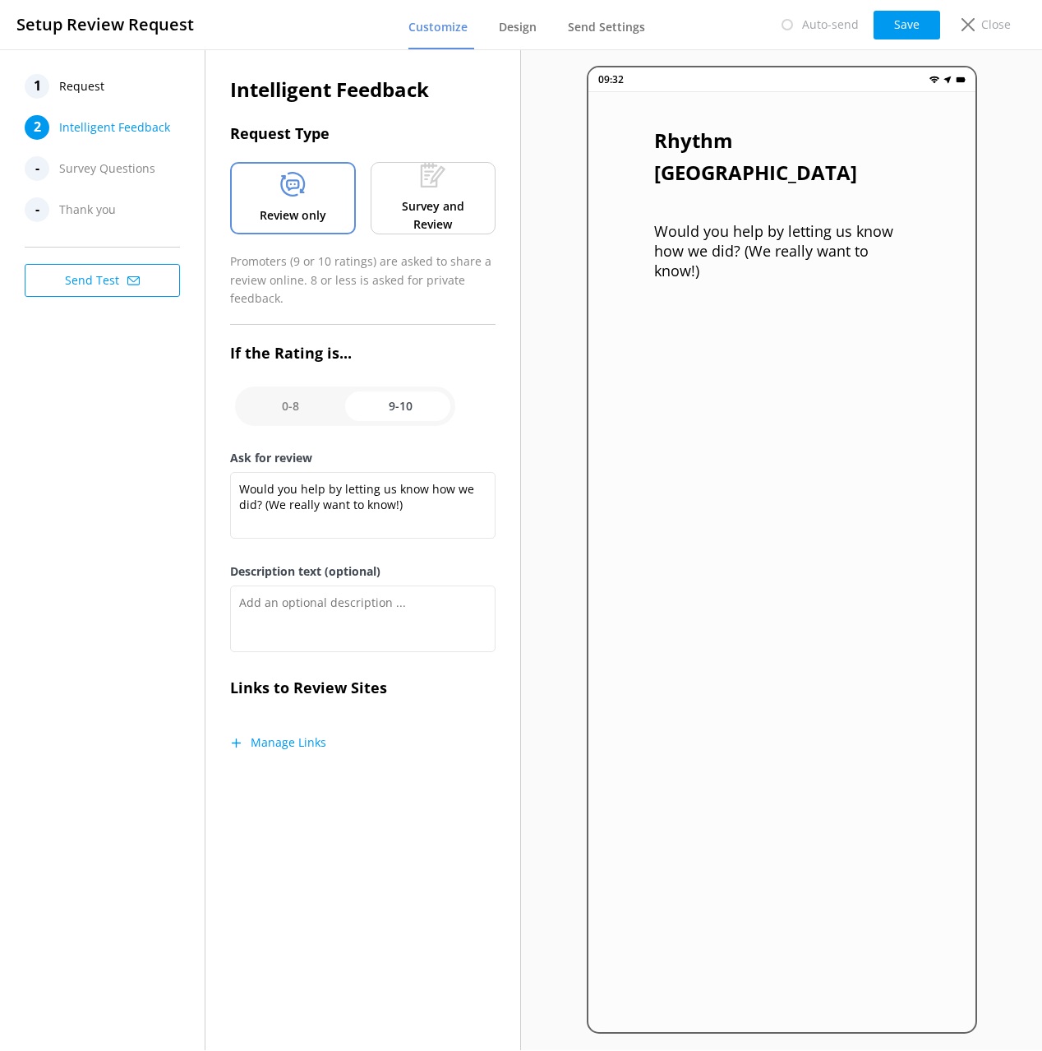
click at [118, 584] on div "1 Request 2 Intelligent Feedback - Survey Questions - Thank you Send Test" at bounding box center [103, 549] width 206 height 1000
click at [67, 173] on span "Survey Questions" at bounding box center [107, 168] width 96 height 25
click at [970, 27] on use at bounding box center [968, 24] width 13 height 13
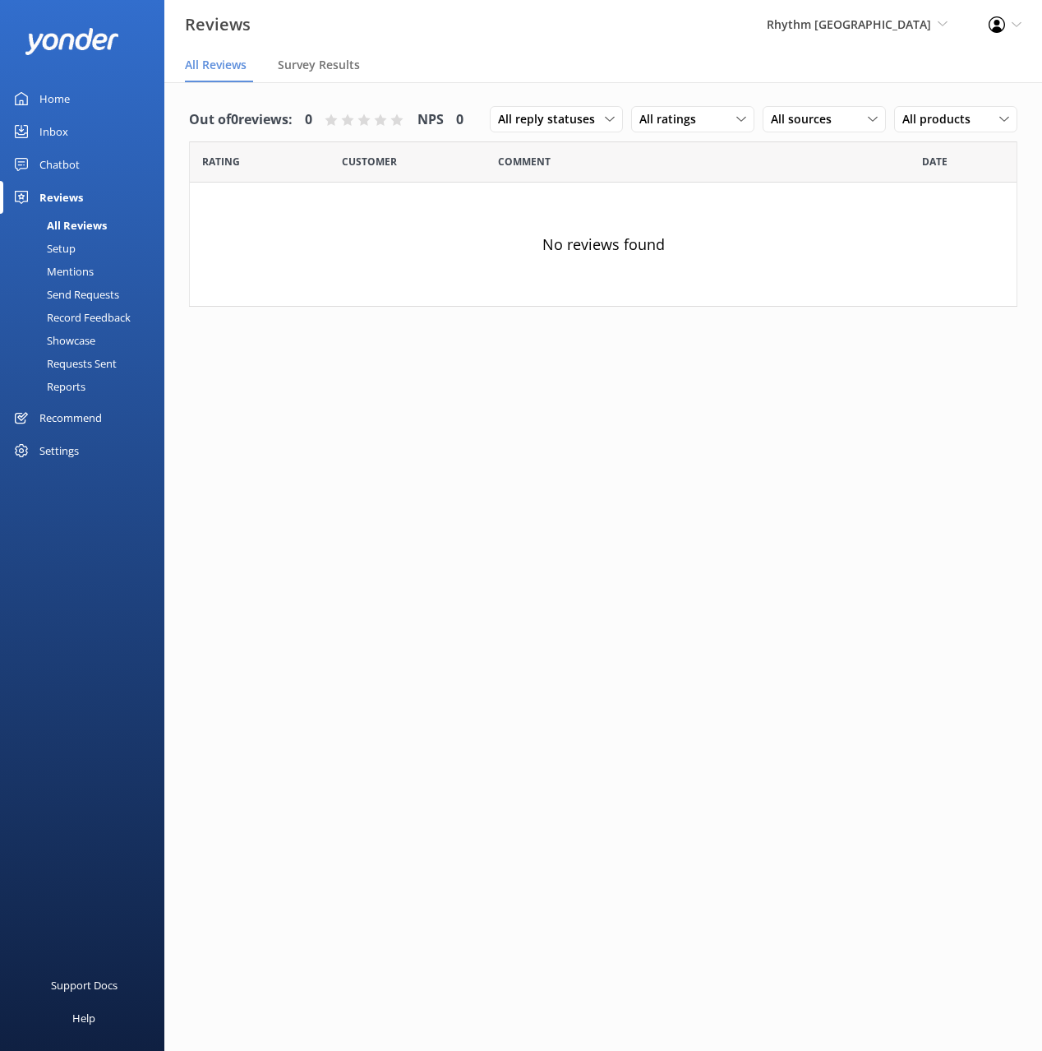
click at [65, 222] on div "All Reviews" at bounding box center [58, 225] width 97 height 23
drag, startPoint x: 659, startPoint y: 39, endPoint x: 774, endPoint y: 27, distance: 115.7
click at [660, 39] on div "Reviews Rhythm Japan Black Cat Cruises Banff Airporter International Antarctic …" at bounding box center [521, 24] width 1042 height 49
click at [854, 19] on div "Rhythm Japan Black Cat Cruises Banff Airporter International Antarctic Centre Y…" at bounding box center [857, 24] width 222 height 49
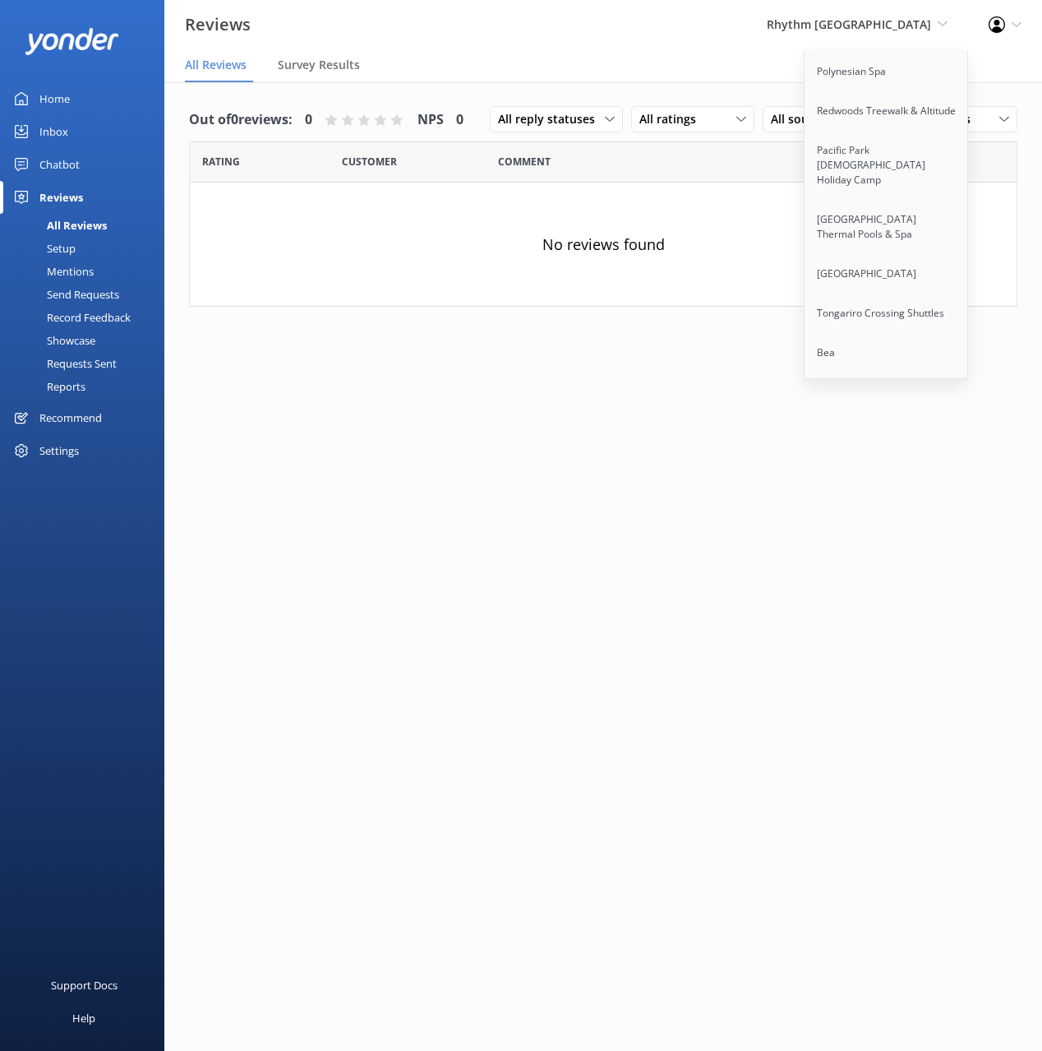
scroll to position [7462, 0]
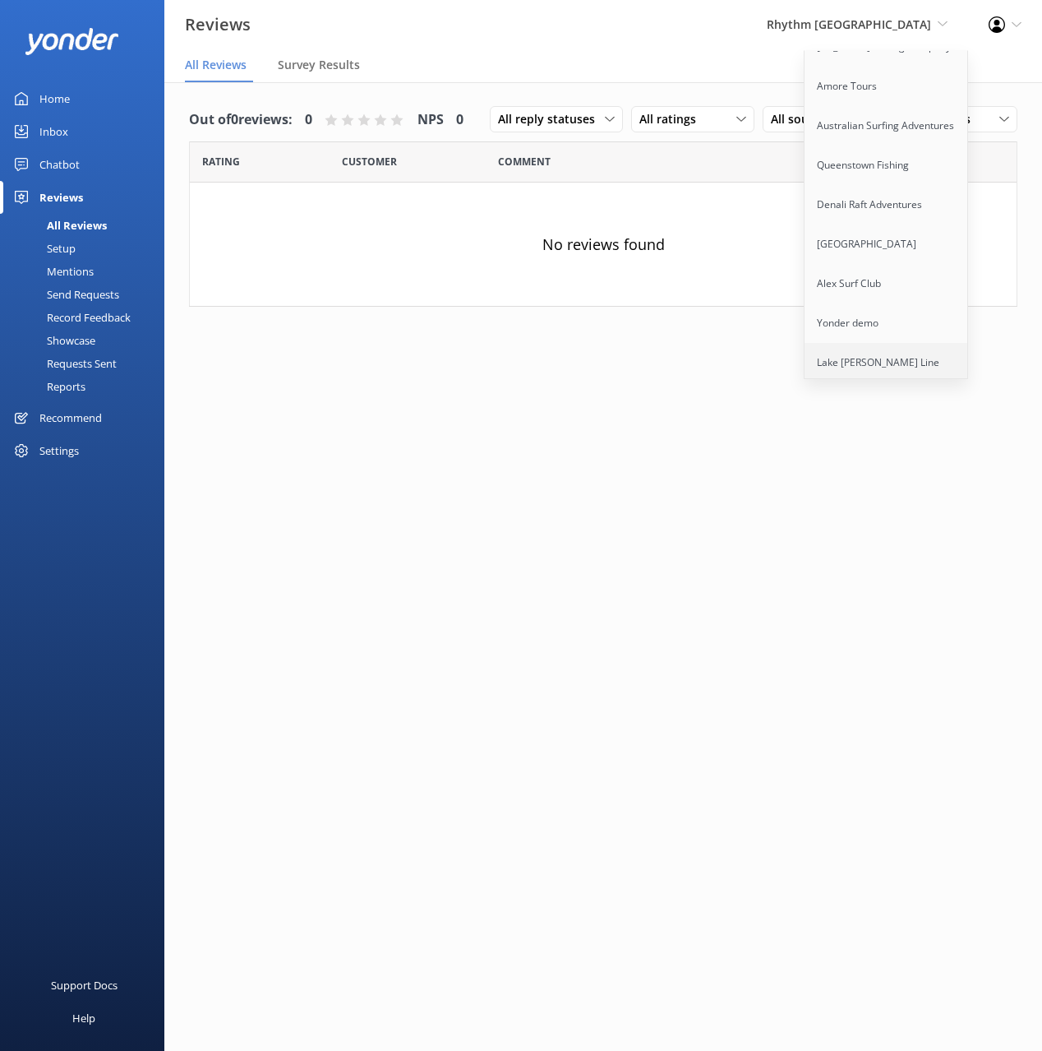
click at [864, 343] on link "Lake [PERSON_NAME] Line" at bounding box center [887, 362] width 164 height 39
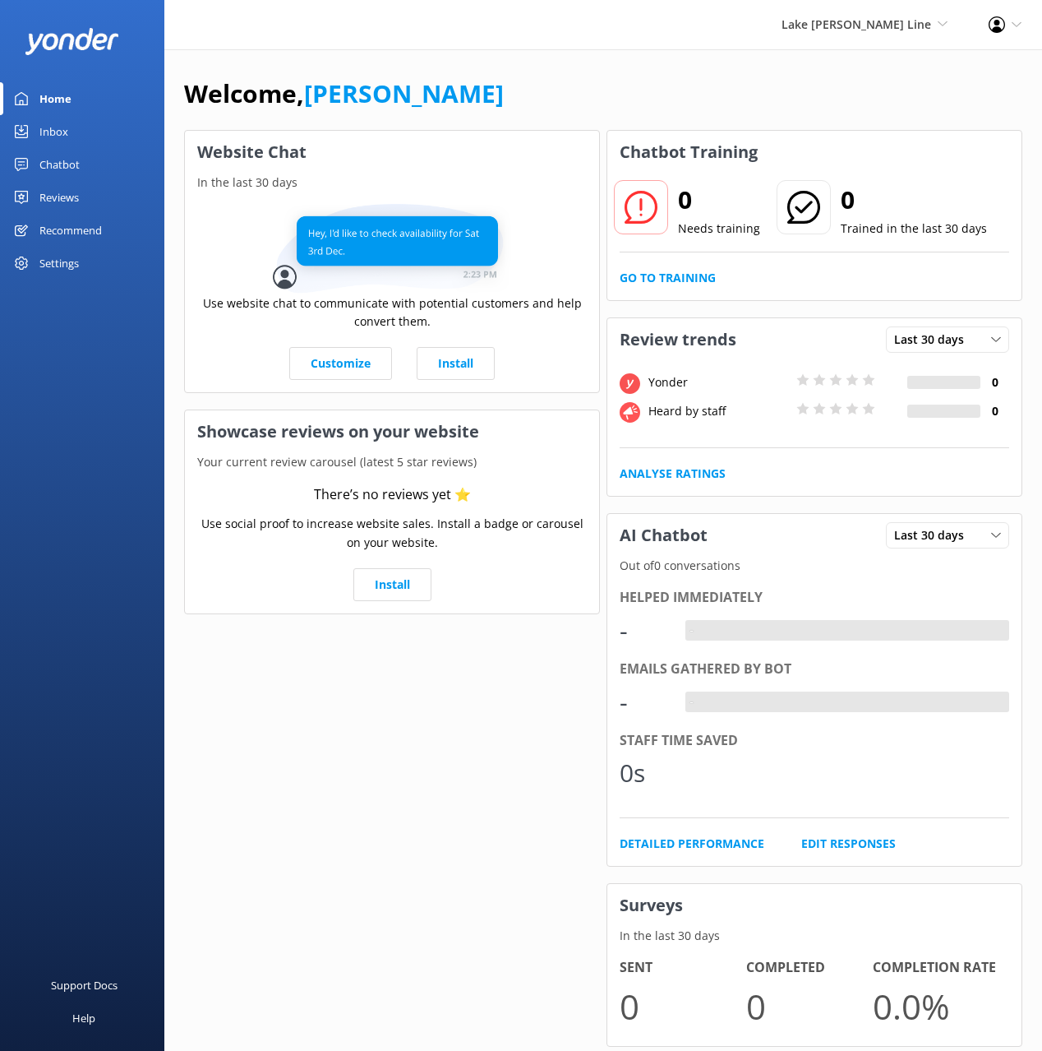
click at [57, 158] on div "Chatbot" at bounding box center [59, 164] width 40 height 33
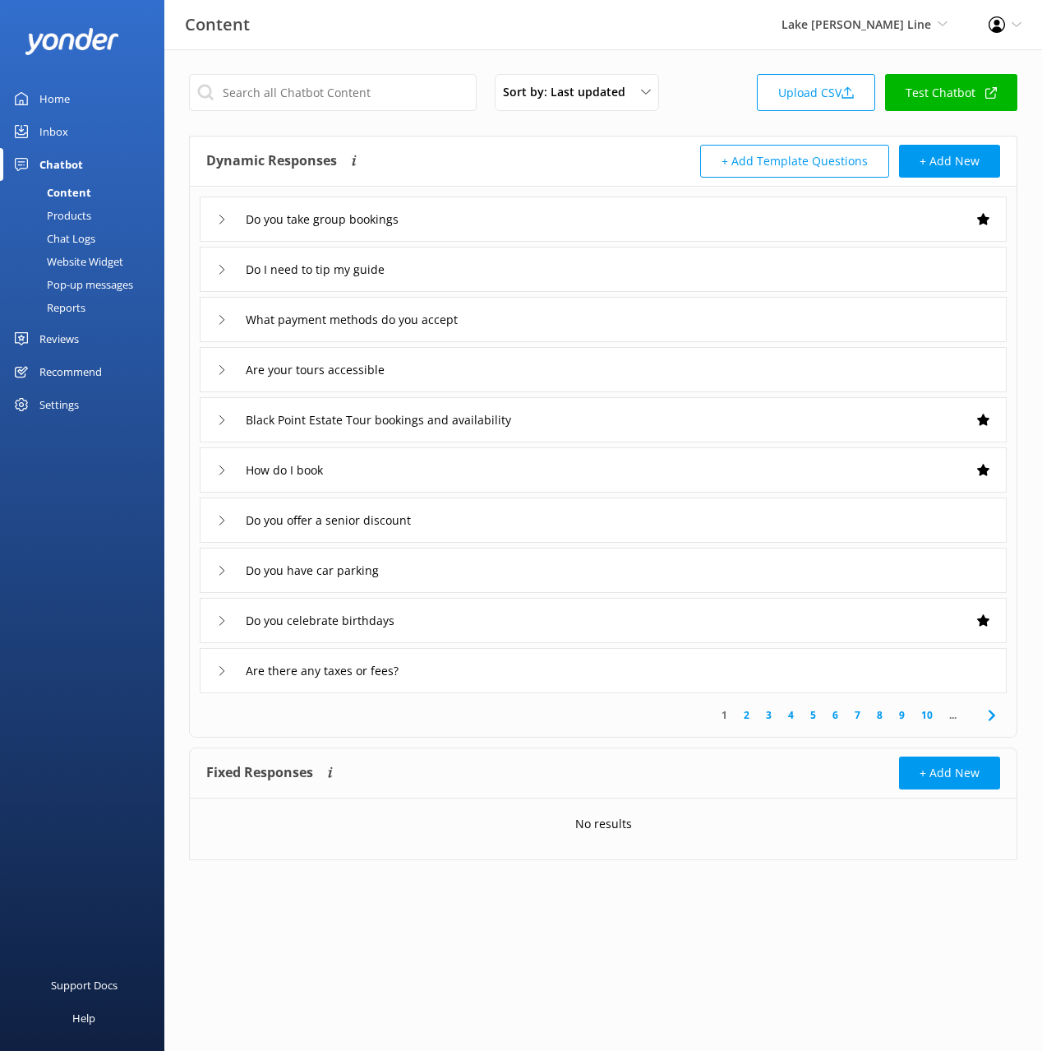
click at [65, 340] on div "Reviews" at bounding box center [58, 338] width 39 height 33
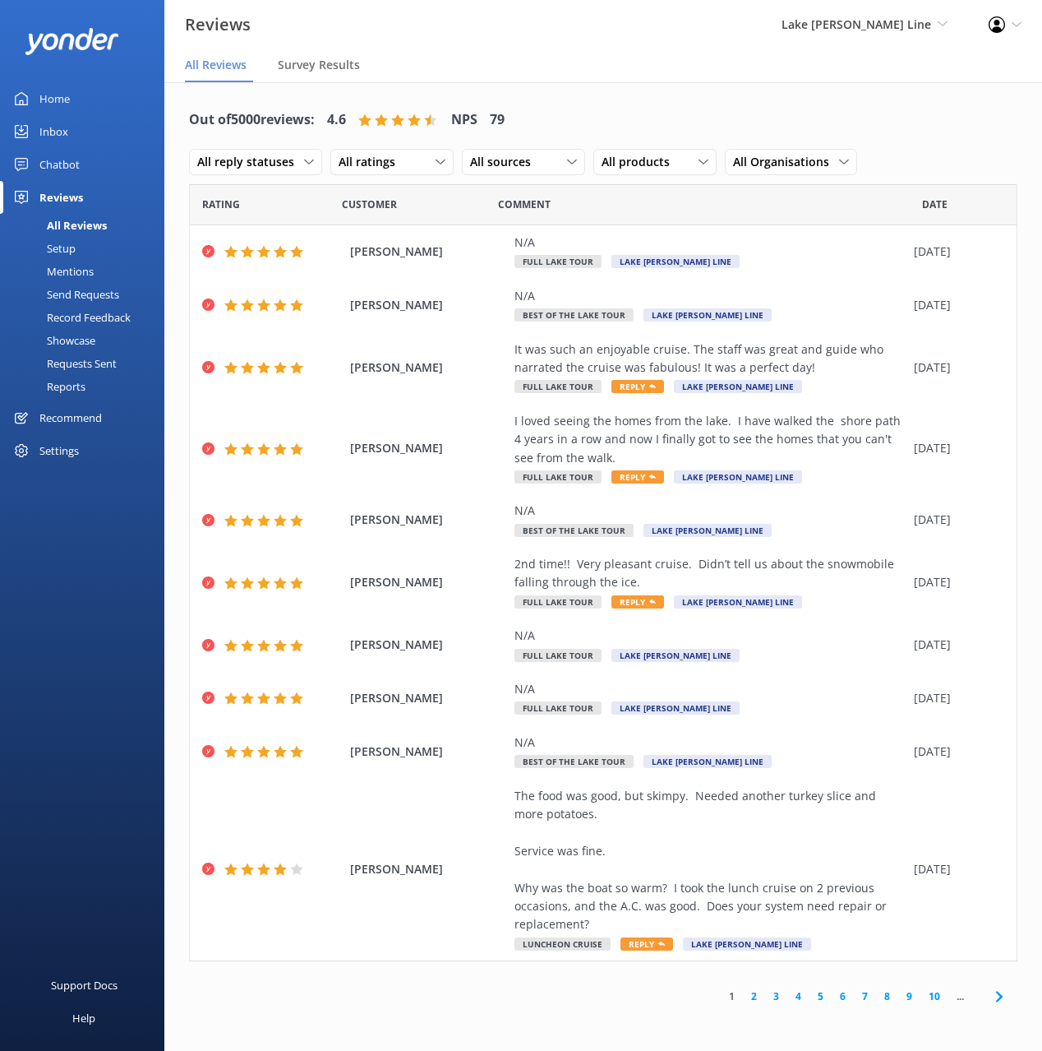
click at [621, 93] on div "Out of 5000 reviews: 4.6 NPS 79 All reply statuses All reply statuses Needs a r…" at bounding box center [603, 556] width 878 height 949
click at [606, 99] on div "Out of 5000 reviews: 4.6 NPS 79 All reply statuses All reply statuses Needs a r…" at bounding box center [603, 141] width 829 height 85
drag, startPoint x: 277, startPoint y: 118, endPoint x: 566, endPoint y: 115, distance: 289.4
click at [566, 115] on div "Out of 5000 reviews: 4.6 NPS 79 All reply statuses All reply statuses Needs a r…" at bounding box center [603, 141] width 829 height 85
click at [550, 112] on div "Out of 5000 reviews: 4.6 NPS 79 All reply statuses All reply statuses Needs a r…" at bounding box center [603, 141] width 829 height 85
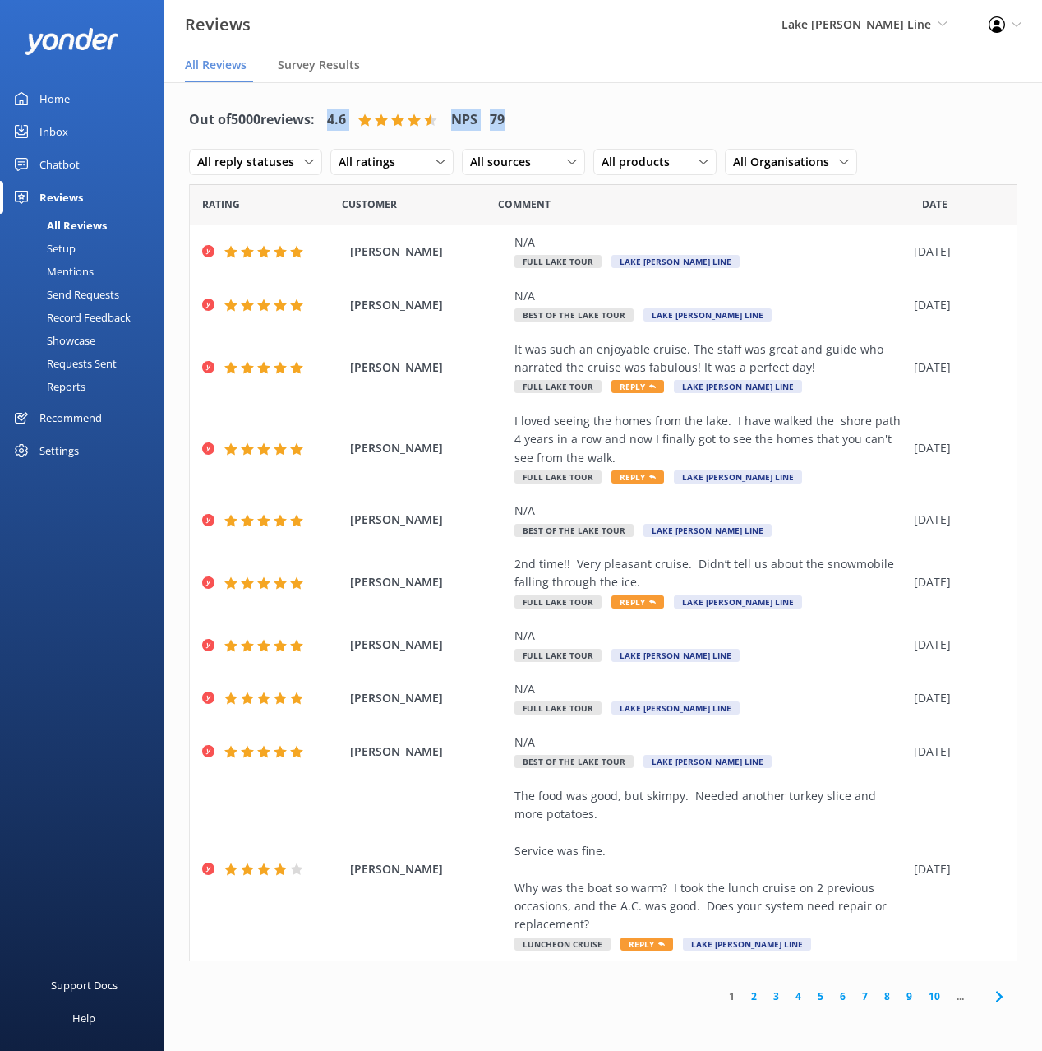
drag, startPoint x: 508, startPoint y: 118, endPoint x: 330, endPoint y: 118, distance: 178.4
click at [330, 118] on div "Out of 5000 reviews: 4.6 NPS 79 All reply statuses All reply statuses Needs a r…" at bounding box center [603, 141] width 829 height 85
click at [599, 113] on div "Out of 5000 reviews: 4.6 NPS 79 All reply statuses All reply statuses Needs a r…" at bounding box center [603, 141] width 829 height 85
click at [607, 112] on div "Out of 5000 reviews: 4.6 NPS 79 All reply statuses All reply statuses Needs a r…" at bounding box center [603, 141] width 829 height 85
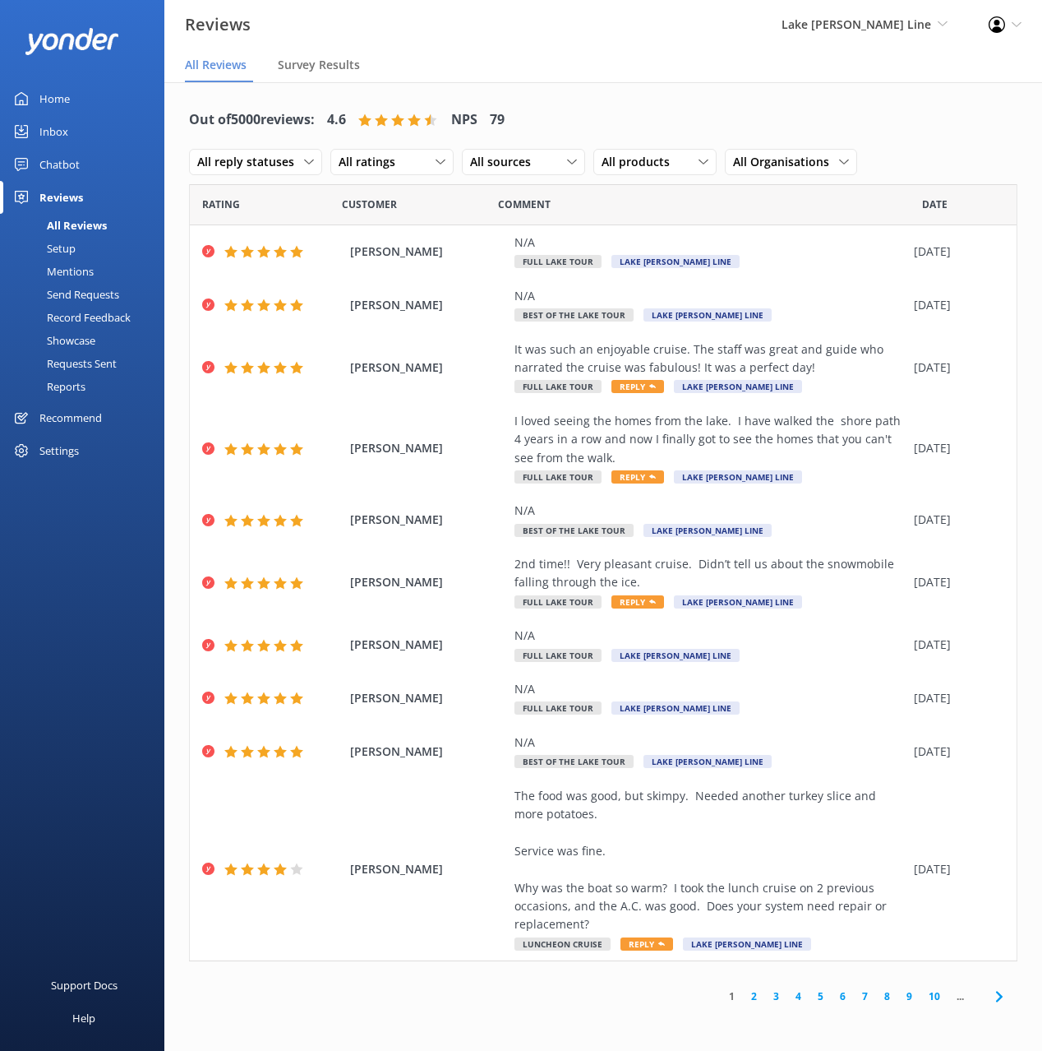
drag, startPoint x: 82, startPoint y: 271, endPoint x: 116, endPoint y: 271, distance: 33.7
click at [82, 271] on div "Mentions" at bounding box center [52, 271] width 84 height 23
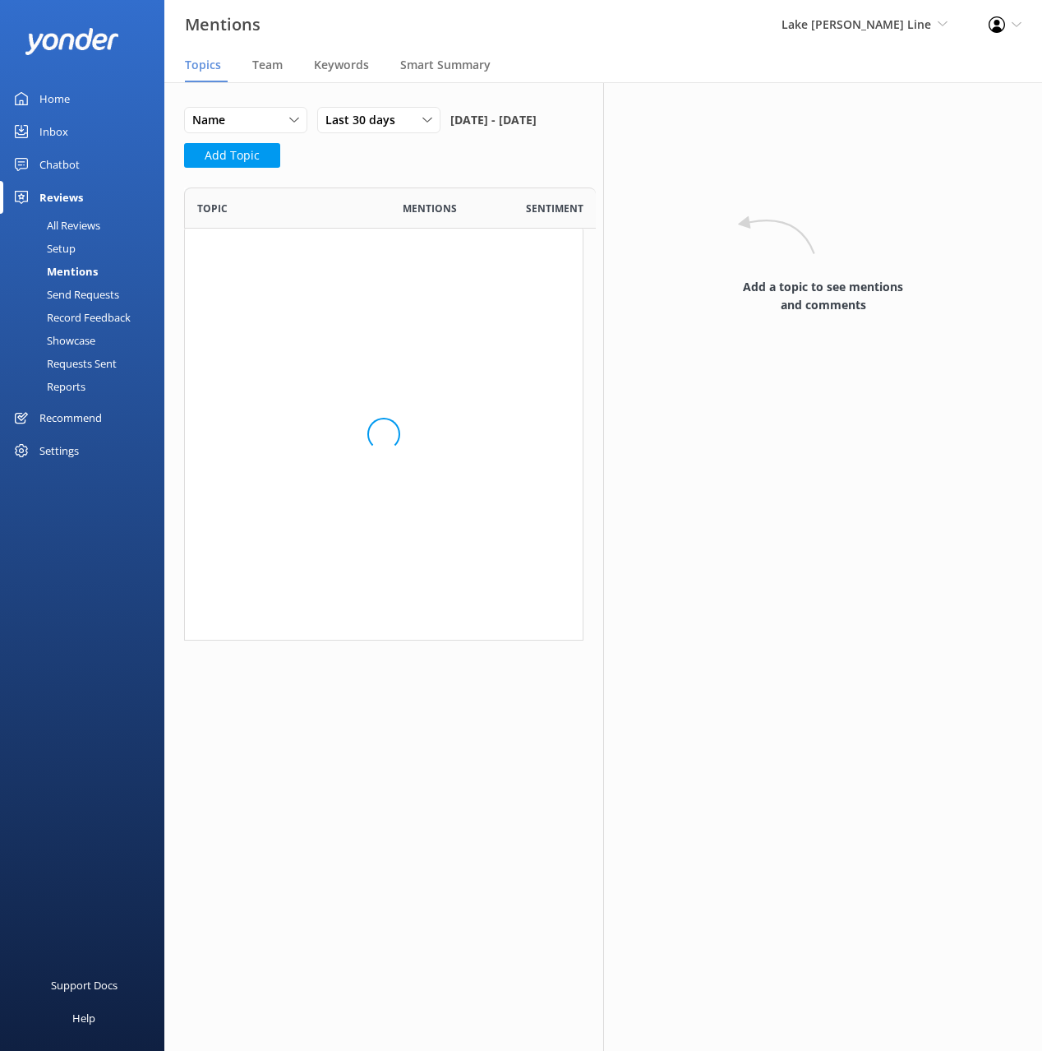
scroll to position [453, 400]
drag, startPoint x: 566, startPoint y: 150, endPoint x: 487, endPoint y: 93, distance: 97.2
click at [547, 143] on div "Name Name Highest mentions Last 30 days Last 7 days Last 30 days Last 90 days L…" at bounding box center [365, 125] width 363 height 36
click at [470, 72] on span "Smart Summary" at bounding box center [445, 65] width 90 height 16
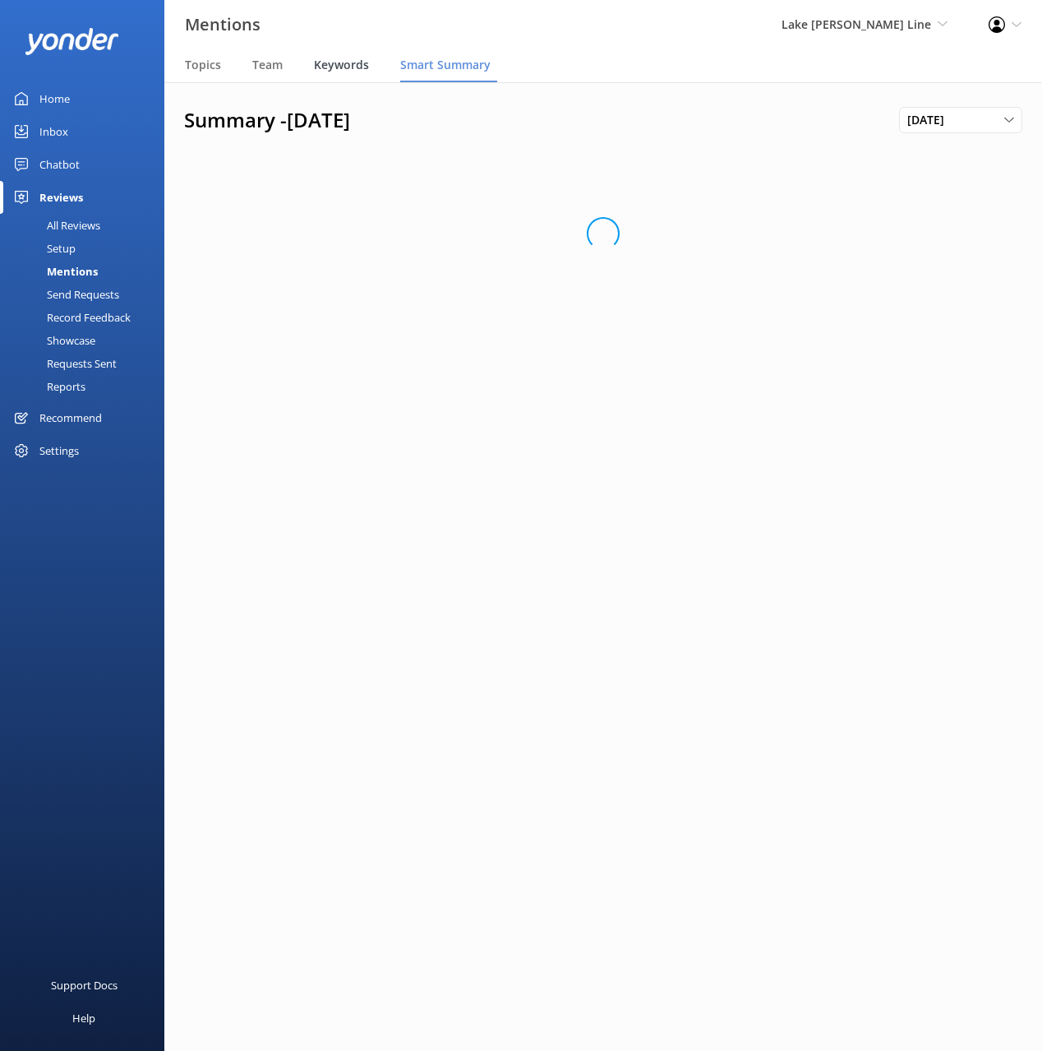
click at [349, 66] on span "Keywords" at bounding box center [341, 65] width 55 height 16
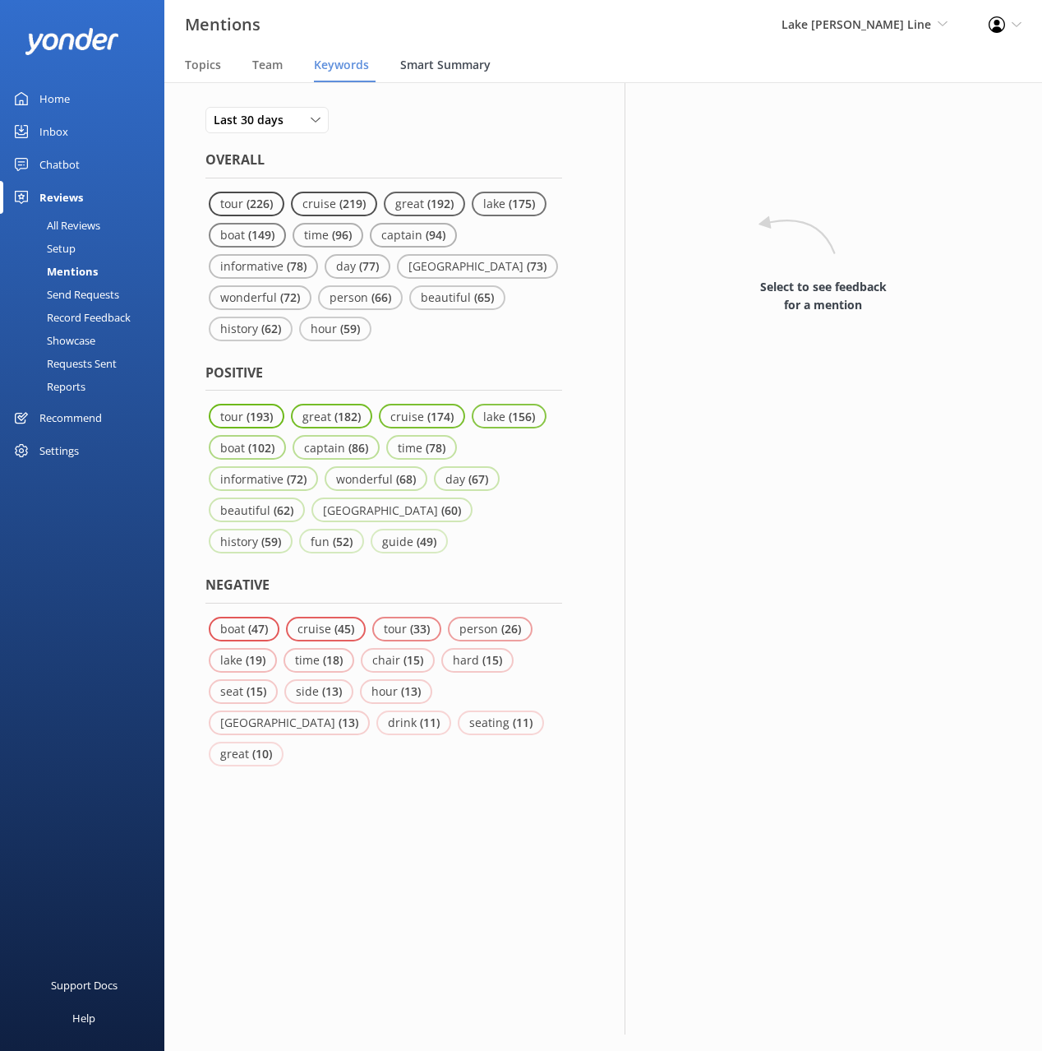
click at [432, 64] on span "Smart Summary" at bounding box center [445, 65] width 90 height 16
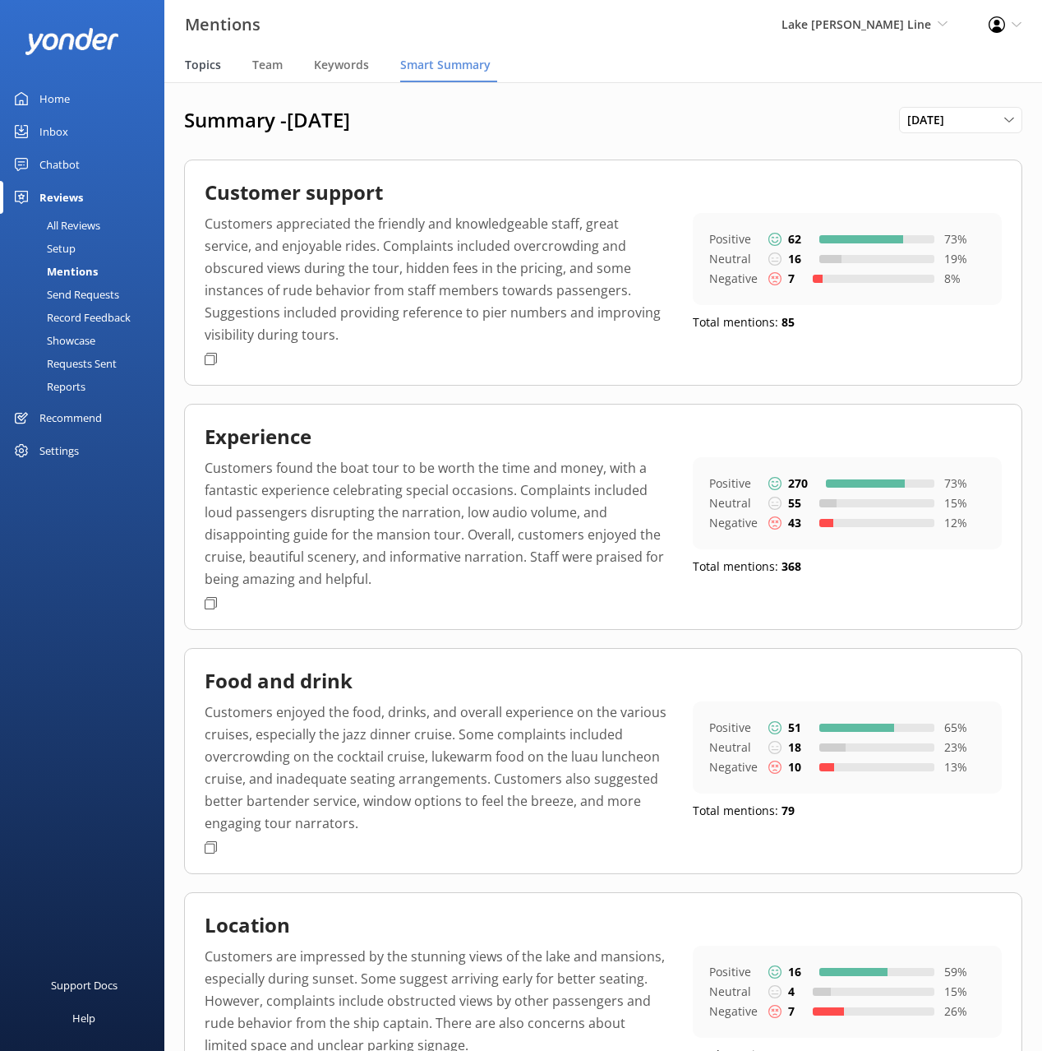
click at [206, 63] on span "Topics" at bounding box center [203, 65] width 36 height 16
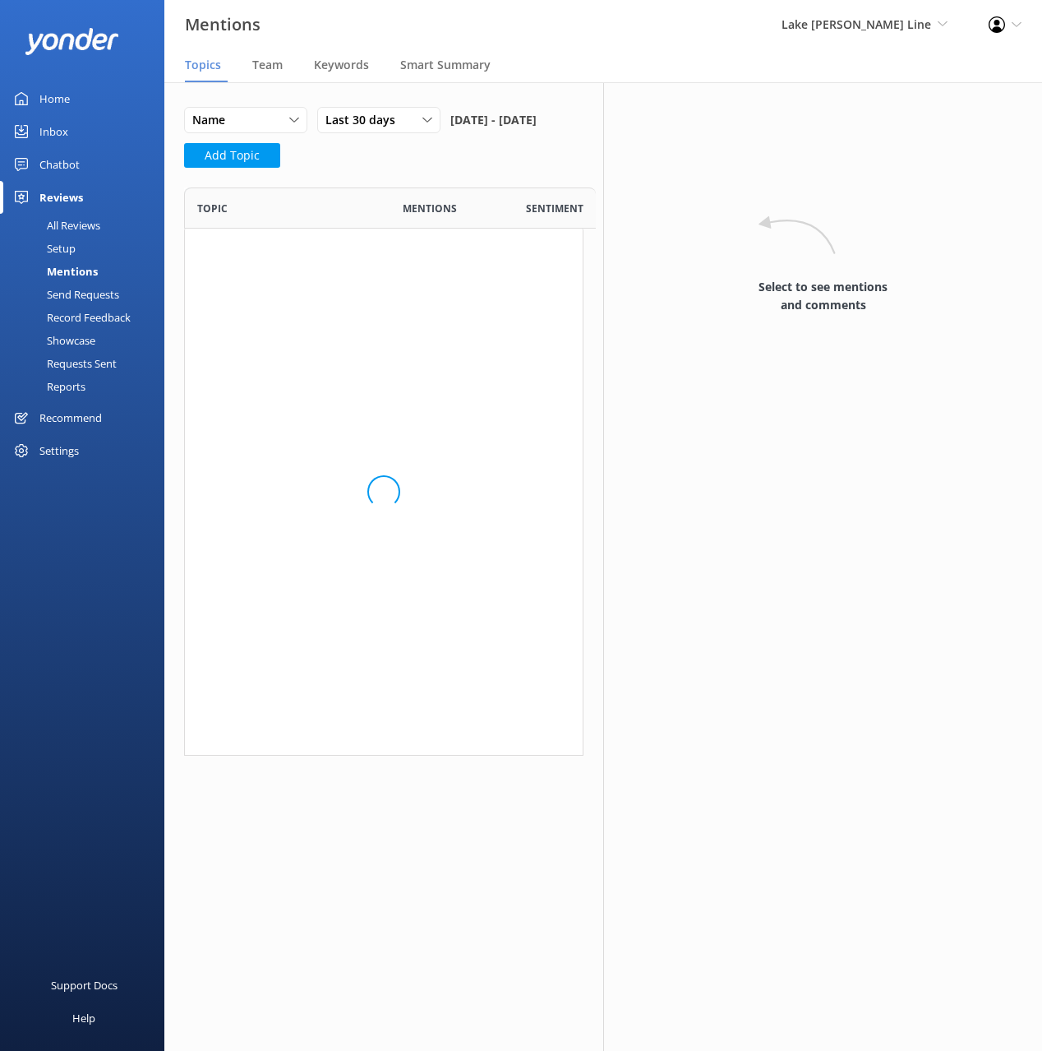
scroll to position [568, 400]
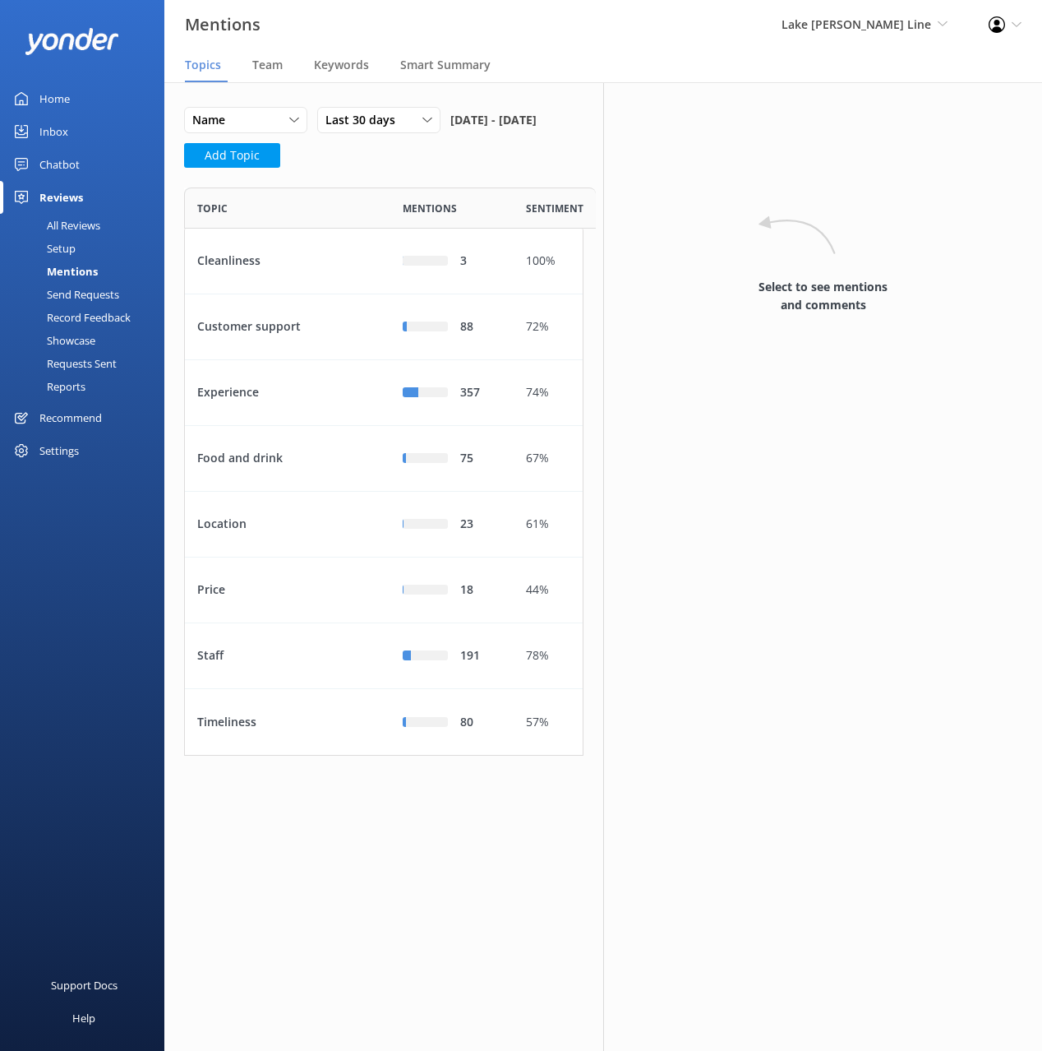
click at [481, 178] on div "Name Name Highest mentions Last 30 days Last 7 days Last 30 days Last 90 days L…" at bounding box center [384, 142] width 400 height 71
click at [280, 280] on div "Cleanliness" at bounding box center [288, 262] width 206 height 66
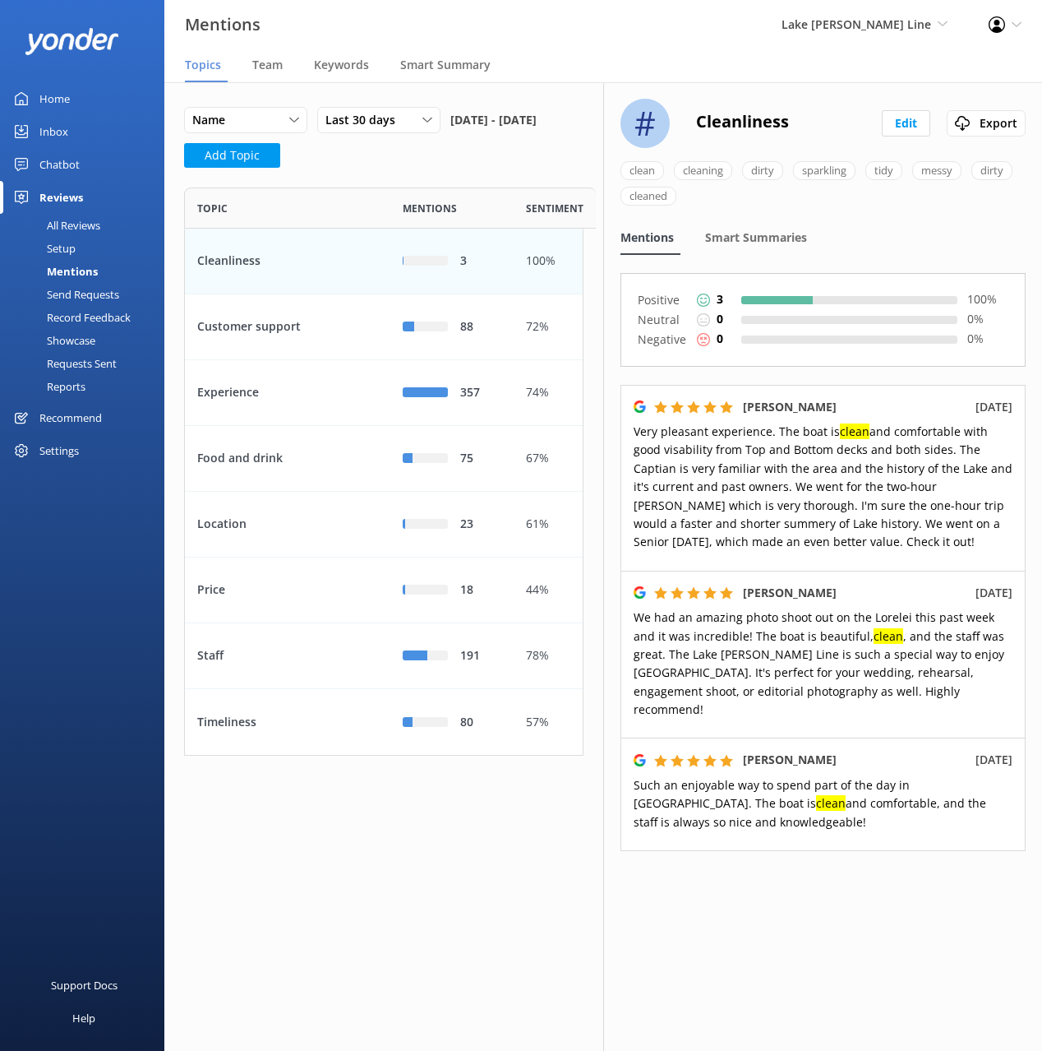
drag, startPoint x: 374, startPoint y: 187, endPoint x: 877, endPoint y: 418, distance: 553.6
click at [374, 178] on div "Name Name Highest mentions Last 30 days Last 7 days Last 30 days Last 90 days L…" at bounding box center [384, 142] width 400 height 71
click at [72, 227] on div "All Reviews" at bounding box center [55, 225] width 90 height 23
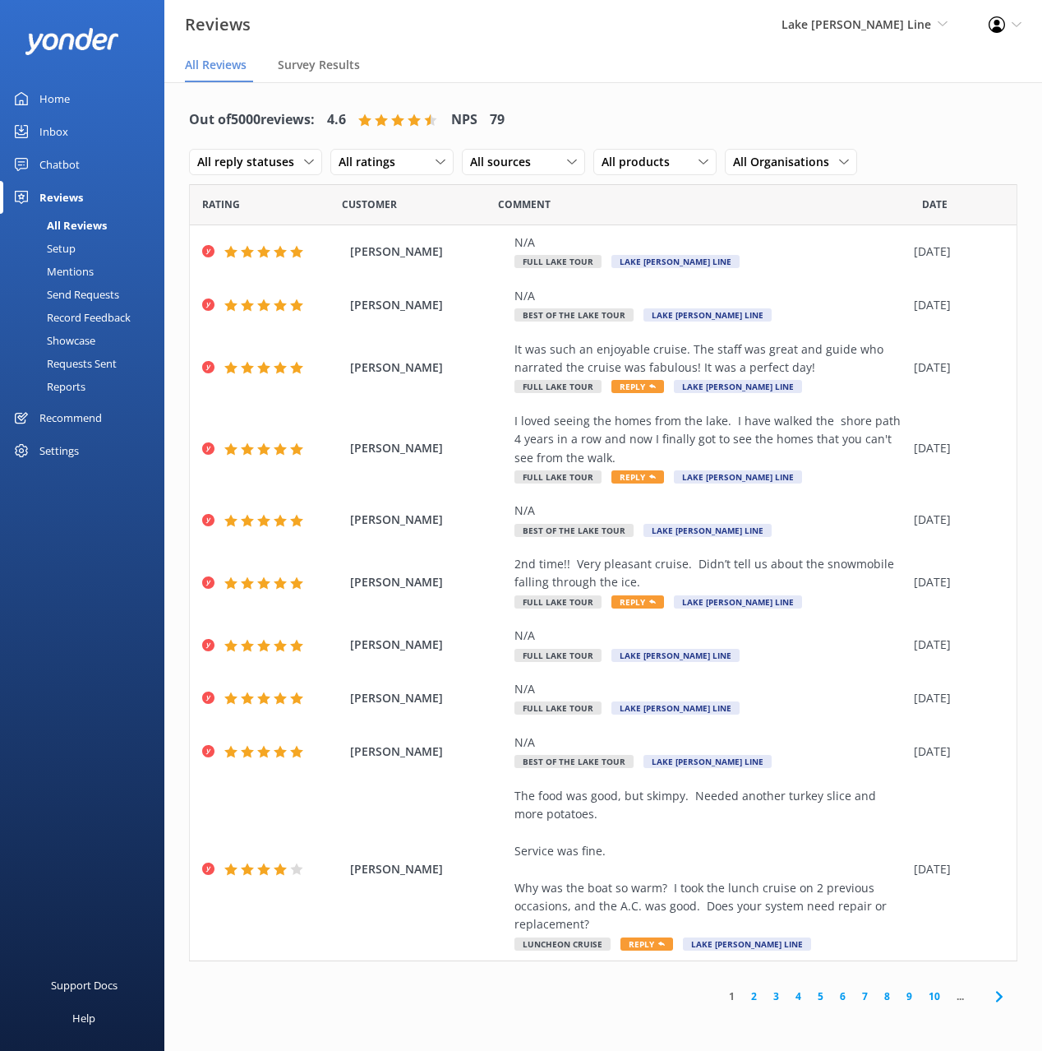
drag, startPoint x: 831, startPoint y: 102, endPoint x: 1021, endPoint y: 167, distance: 200.7
click at [831, 102] on div "Out of 5000 reviews: 4.6 NPS 79 All reply statuses All reply statuses Needs a r…" at bounding box center [603, 141] width 829 height 85
click at [527, 159] on span "All sources" at bounding box center [505, 162] width 71 height 18
click at [568, 289] on div "Google reviews" at bounding box center [534, 296] width 96 height 16
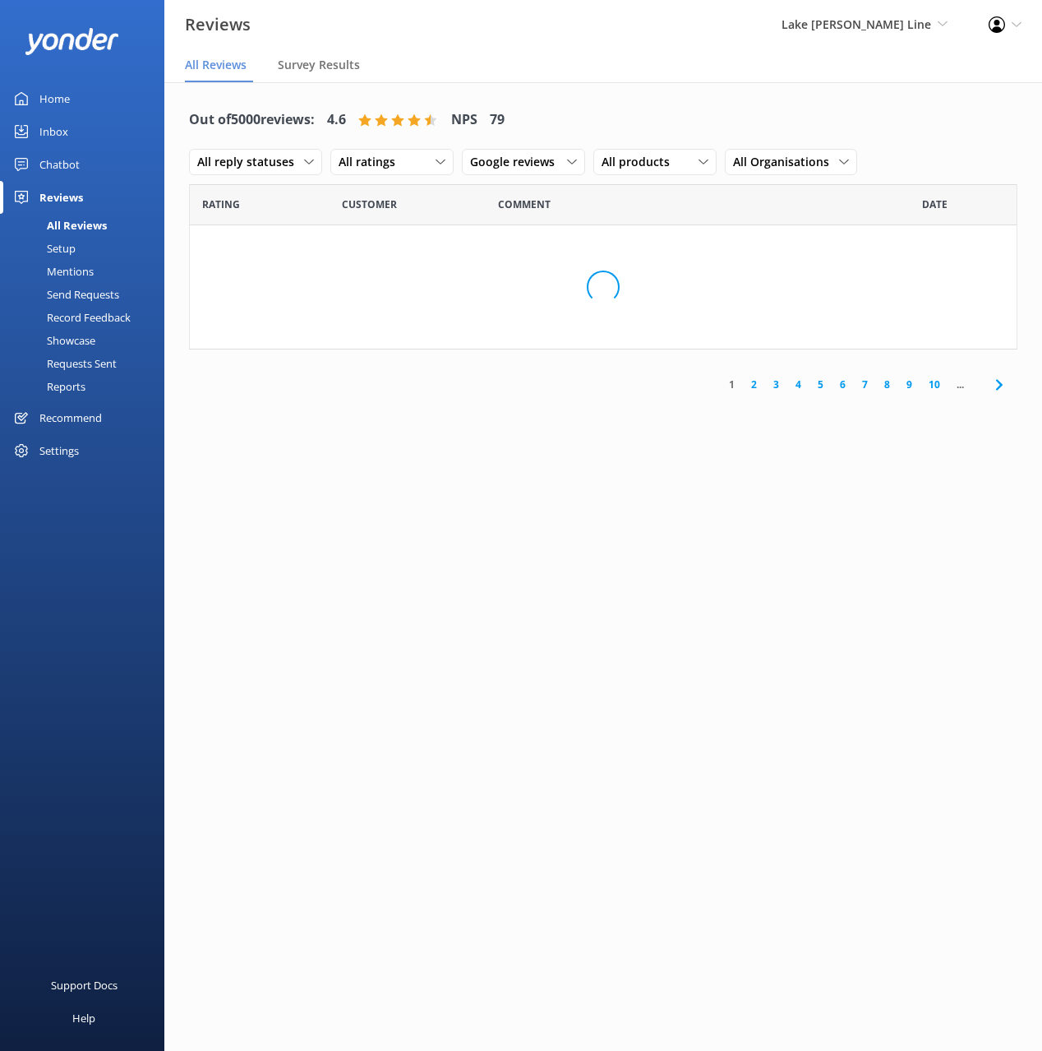
click at [621, 115] on div "Out of 5000 reviews: 4.6 NPS 79 All reply statuses All reply statuses Needs a r…" at bounding box center [603, 141] width 829 height 85
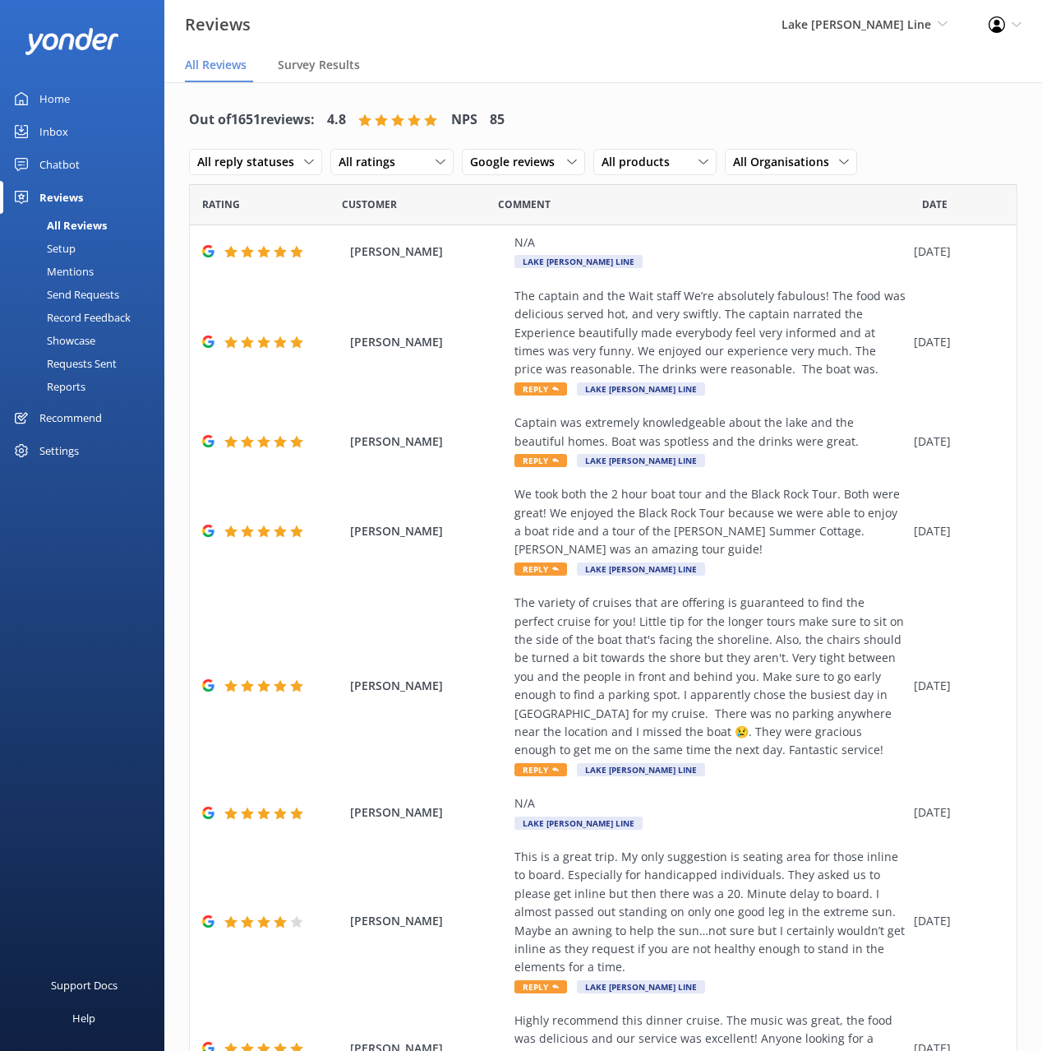
click at [935, 115] on div "Out of 1651 reviews: 4.8 NPS 85 All reply statuses All reply statuses Needs a r…" at bounding box center [603, 141] width 829 height 85
click at [75, 248] on div "Setup" at bounding box center [43, 248] width 66 height 23
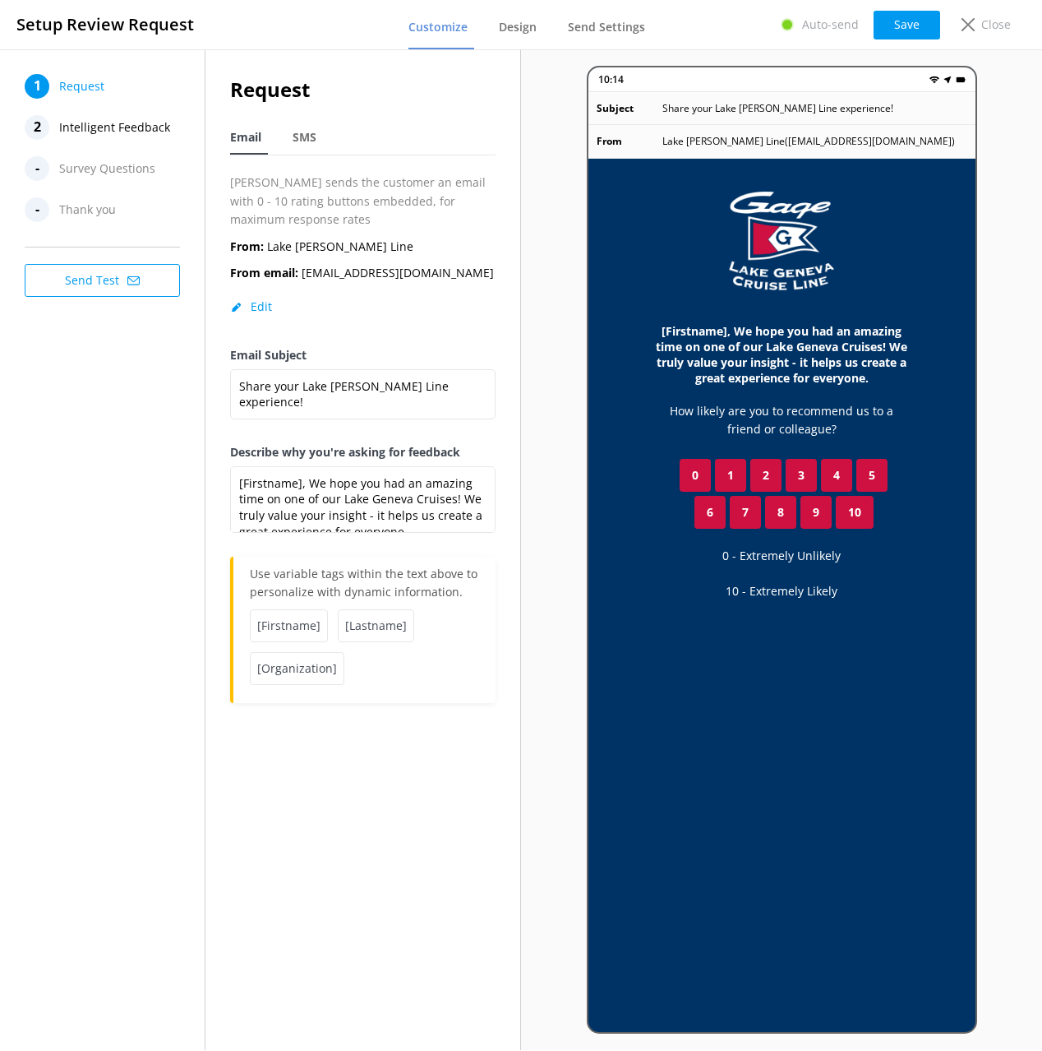
click at [133, 129] on span "Intelligent Feedback" at bounding box center [114, 127] width 111 height 25
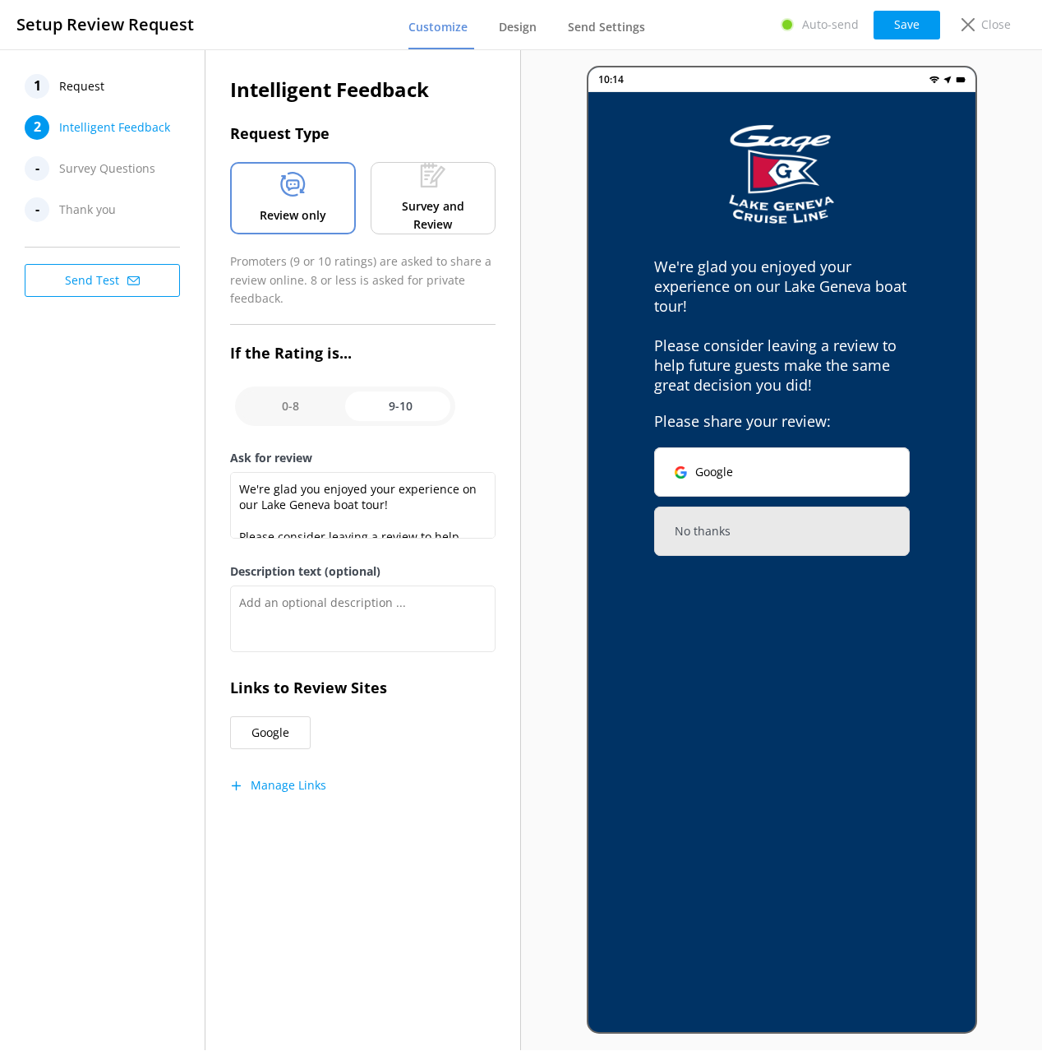
click at [100, 511] on div "1 Request 2 Intelligent Feedback - Survey Questions - Thank you Send Test" at bounding box center [103, 549] width 206 height 1000
click at [76, 525] on div "1 Request 2 Intelligent Feedback - Survey Questions - Thank you Send Test" at bounding box center [103, 549] width 206 height 1000
click at [82, 523] on div "1 Request 2 Intelligent Feedback - Survey Questions - Thank you Send Test" at bounding box center [103, 549] width 206 height 1000
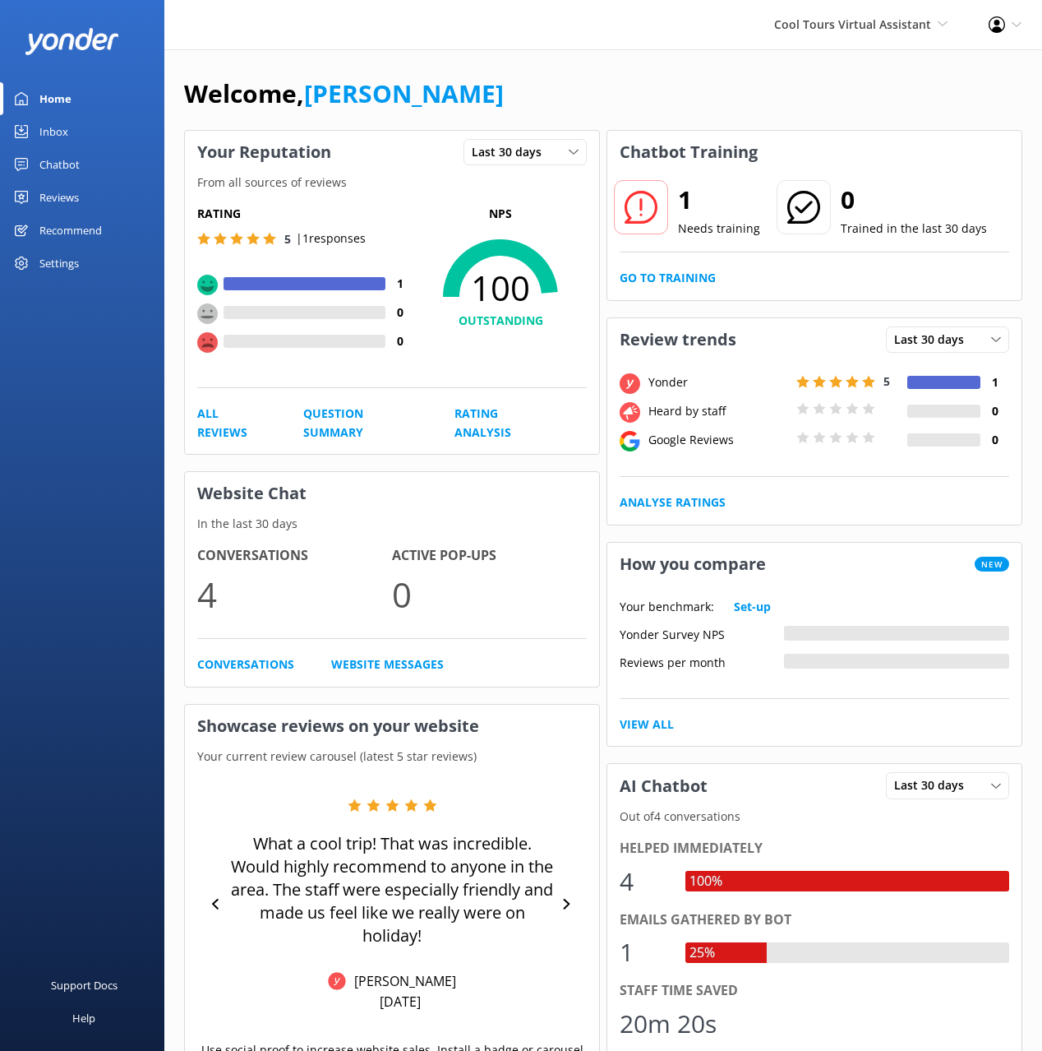
click at [49, 206] on div "Reviews" at bounding box center [58, 197] width 39 height 33
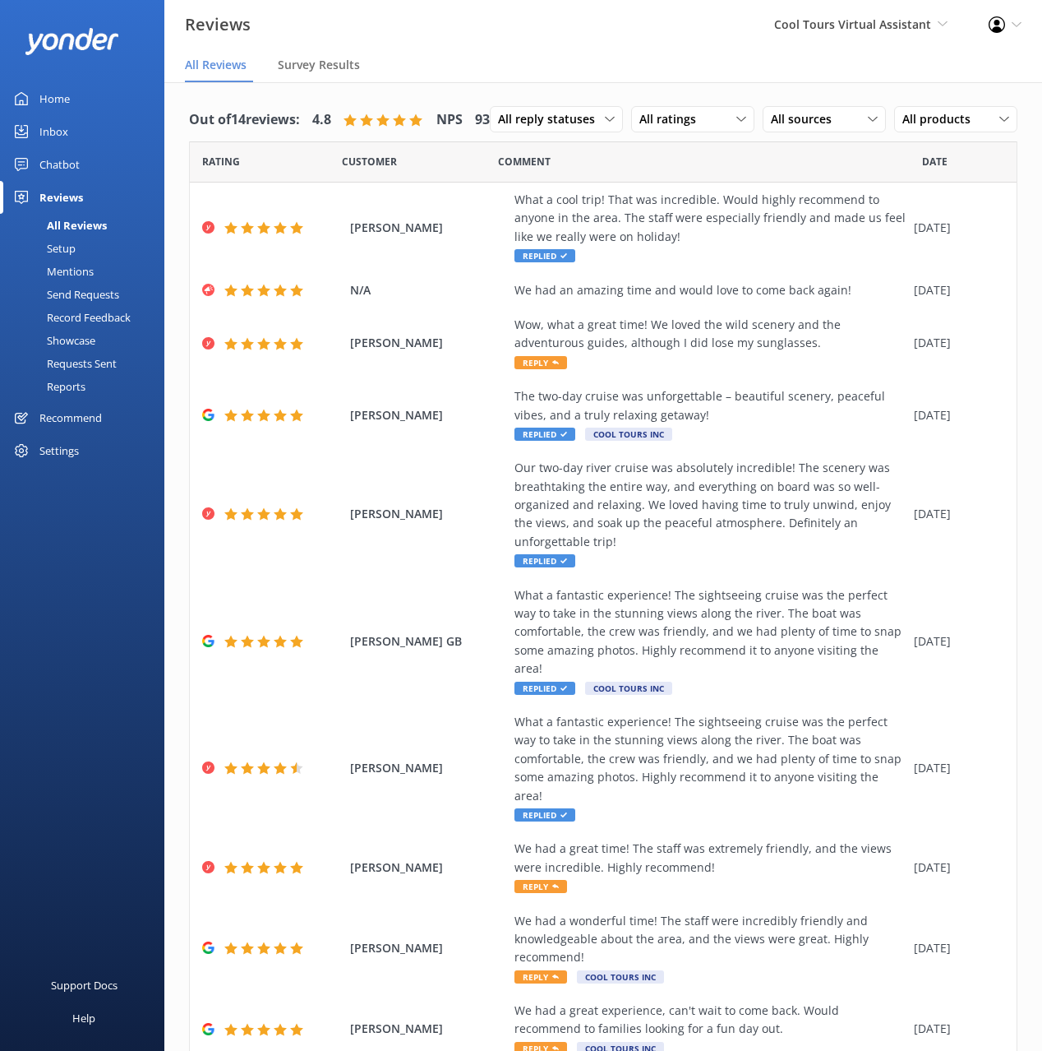
click at [70, 247] on div "Setup" at bounding box center [43, 248] width 66 height 23
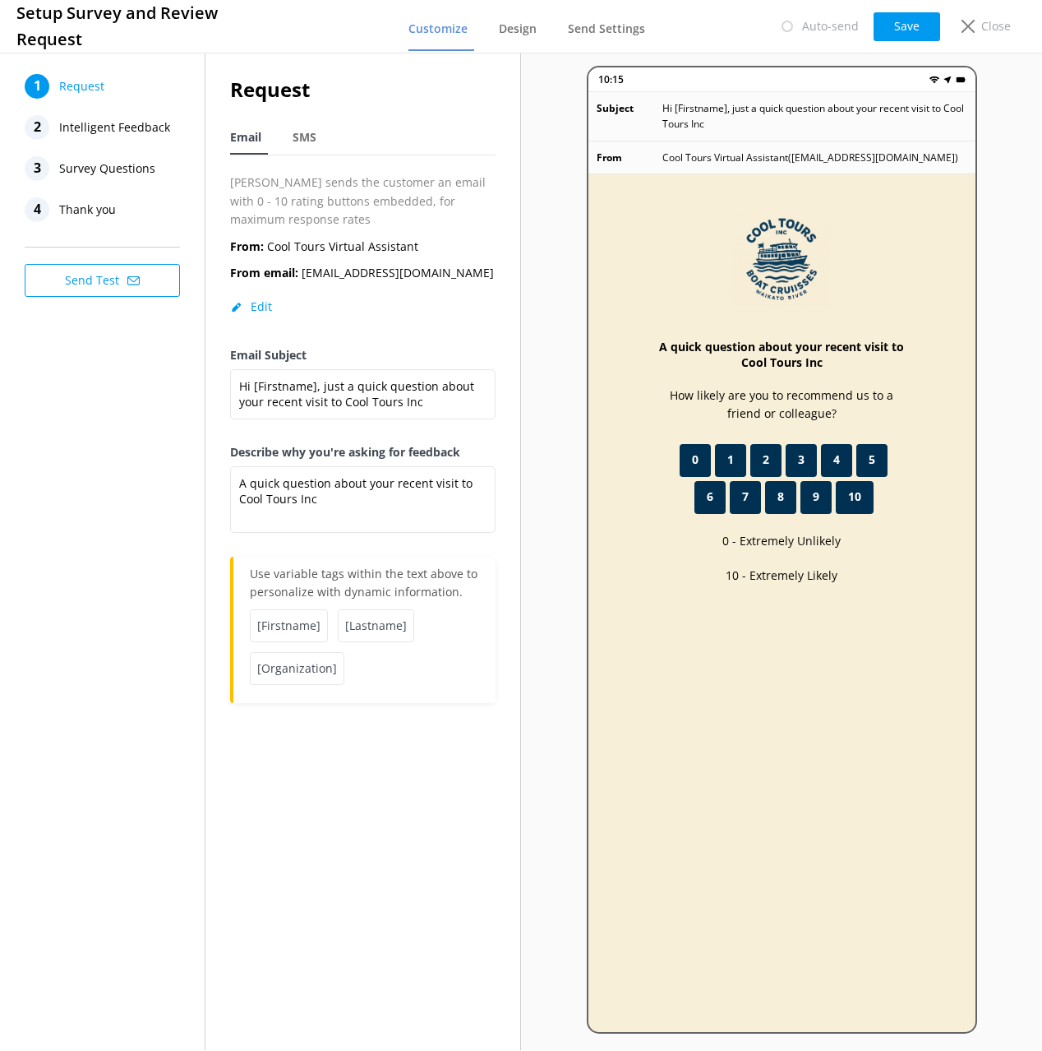
click at [127, 497] on div "1 Request 2 Intelligent Feedback 3 Survey Questions 4 Thank you Send Test" at bounding box center [103, 549] width 206 height 1000
drag, startPoint x: 132, startPoint y: 496, endPoint x: 122, endPoint y: 353, distance: 142.5
click at [131, 493] on div "1 Request 2 Intelligent Feedback 3 Survey Questions 4 Thank you Send Test" at bounding box center [103, 549] width 206 height 1000
click at [63, 120] on span "Intelligent Feedback" at bounding box center [114, 127] width 111 height 25
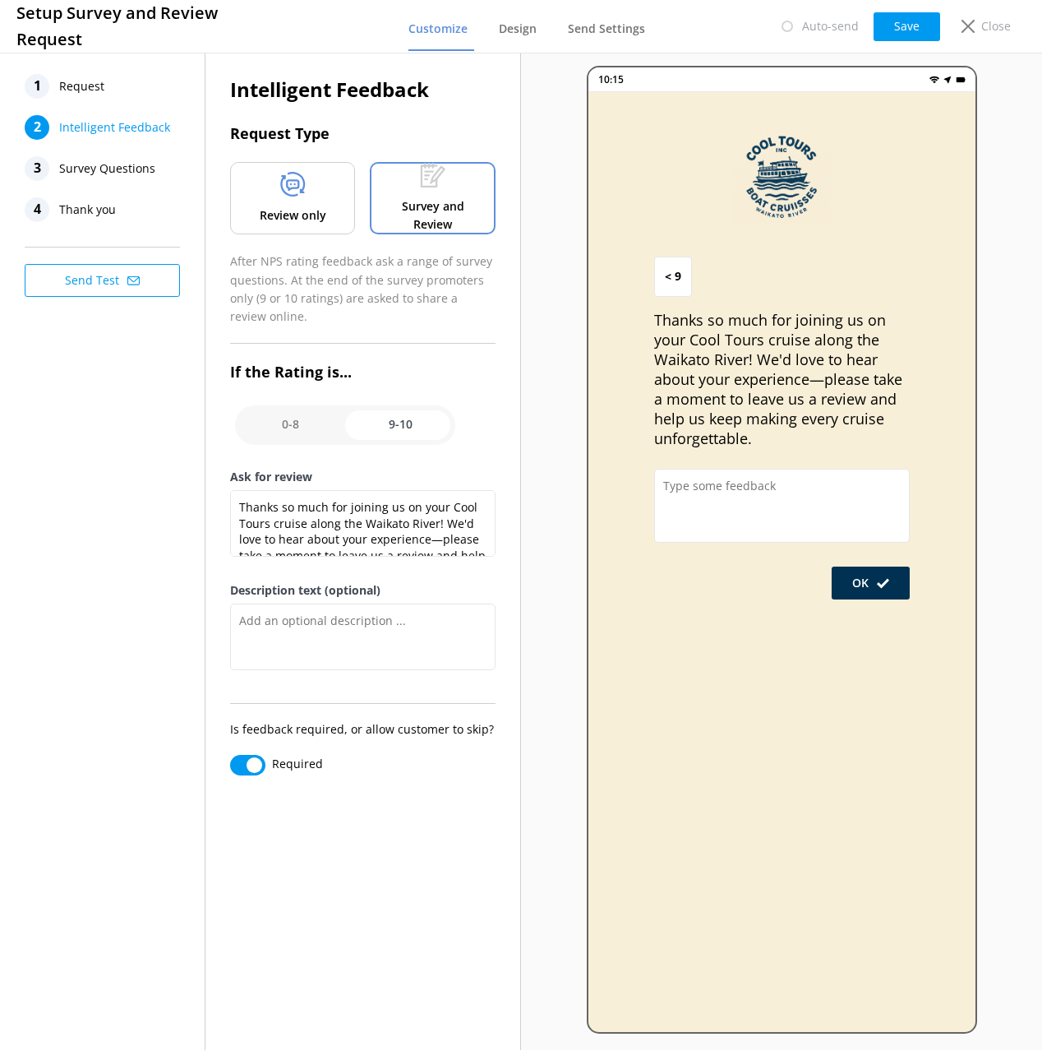
click at [111, 418] on div "1 Request 2 Intelligent Feedback 3 Survey Questions 4 Thank you Send Test" at bounding box center [103, 549] width 206 height 1000
click at [305, 210] on p "Review only" at bounding box center [293, 215] width 67 height 18
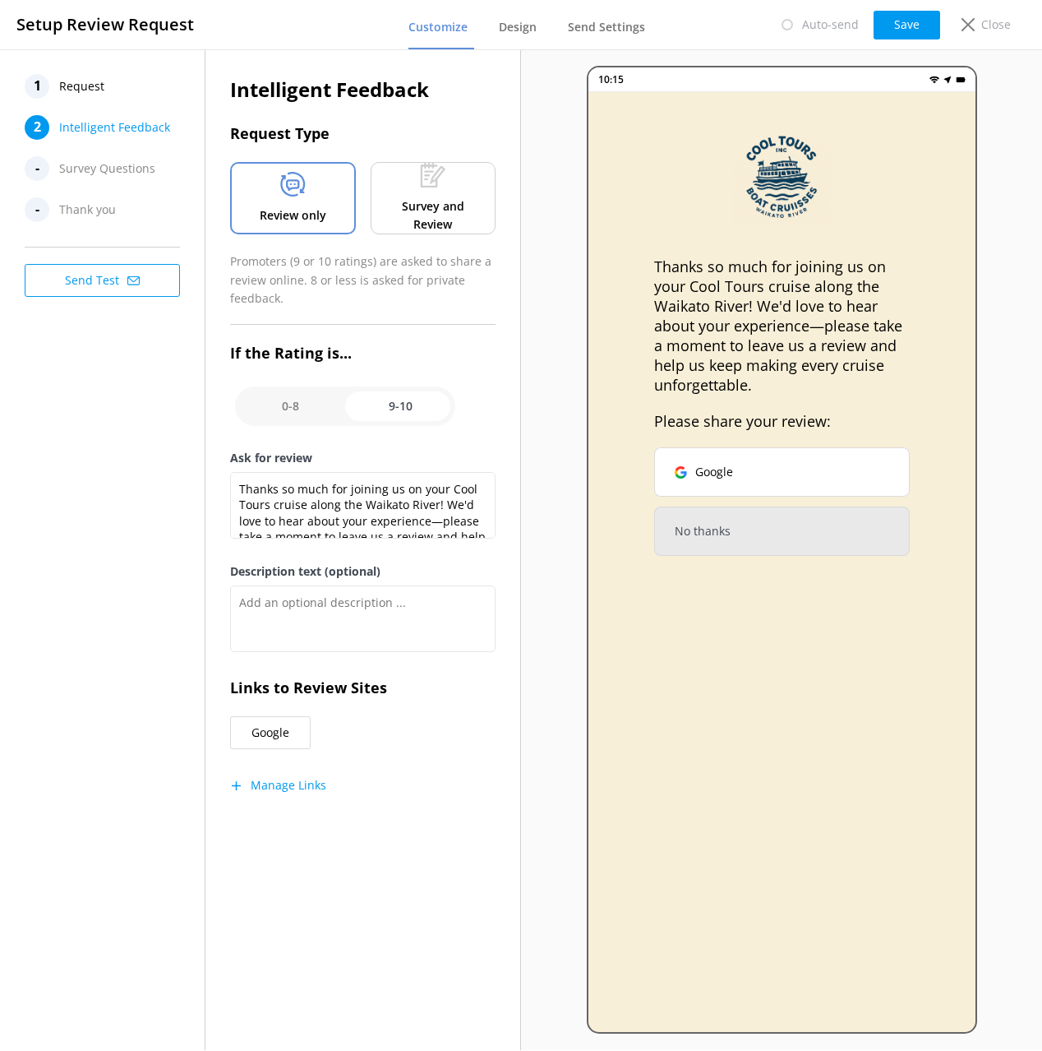
click at [90, 446] on div "1 Request 2 Intelligent Feedback - Survey Questions - Thank you Send Test" at bounding box center [103, 549] width 206 height 1000
click at [93, 445] on div "1 Request 2 Intelligent Feedback - Survey Questions - Thank you Send Test" at bounding box center [103, 549] width 206 height 1000
drag, startPoint x: 391, startPoint y: 763, endPoint x: 290, endPoint y: 777, distance: 102.1
click at [386, 762] on div "Intelligent Feedback Request Type Review only Survey and Review Promoters (9 or…" at bounding box center [363, 449] width 266 height 751
click at [289, 778] on button "Manage Links" at bounding box center [278, 785] width 96 height 16
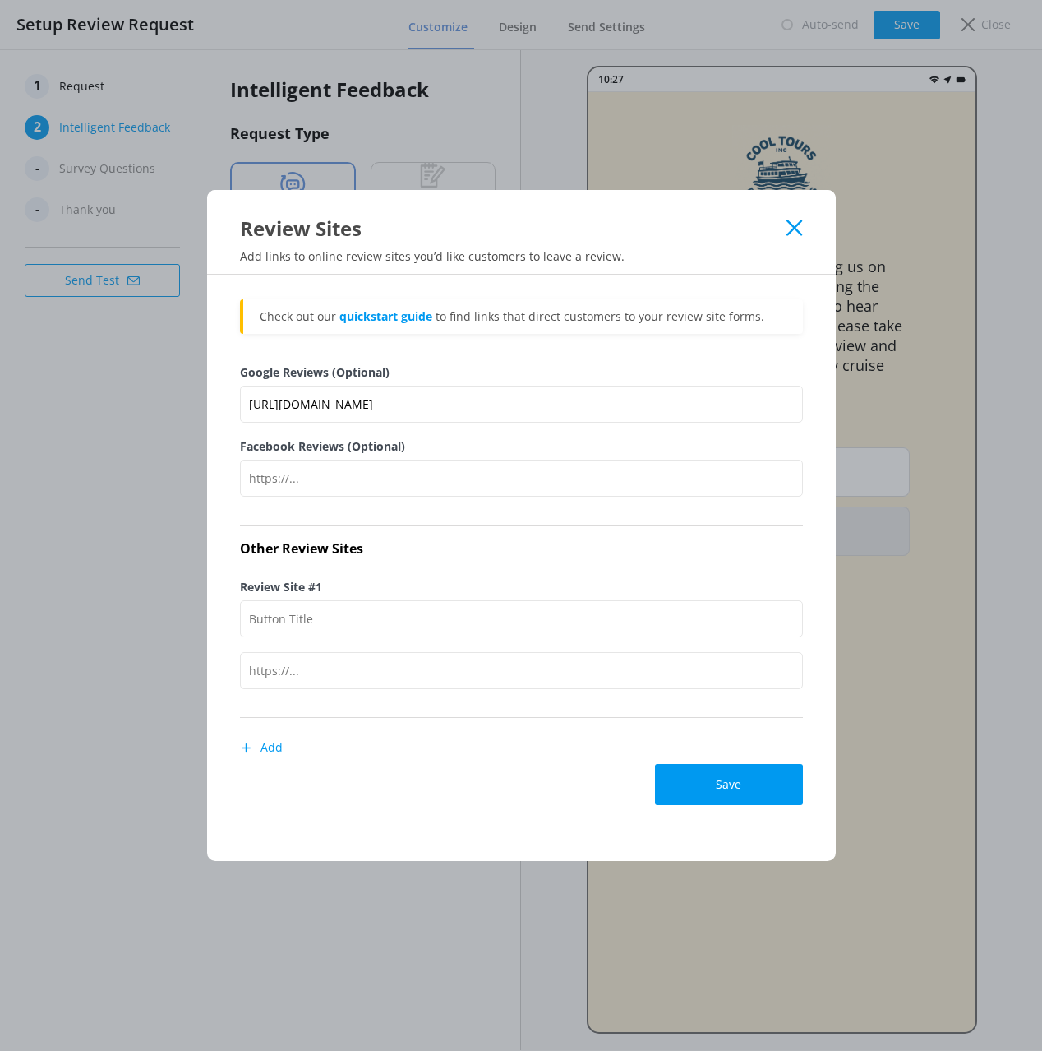
click at [794, 231] on icon at bounding box center [795, 227] width 16 height 16
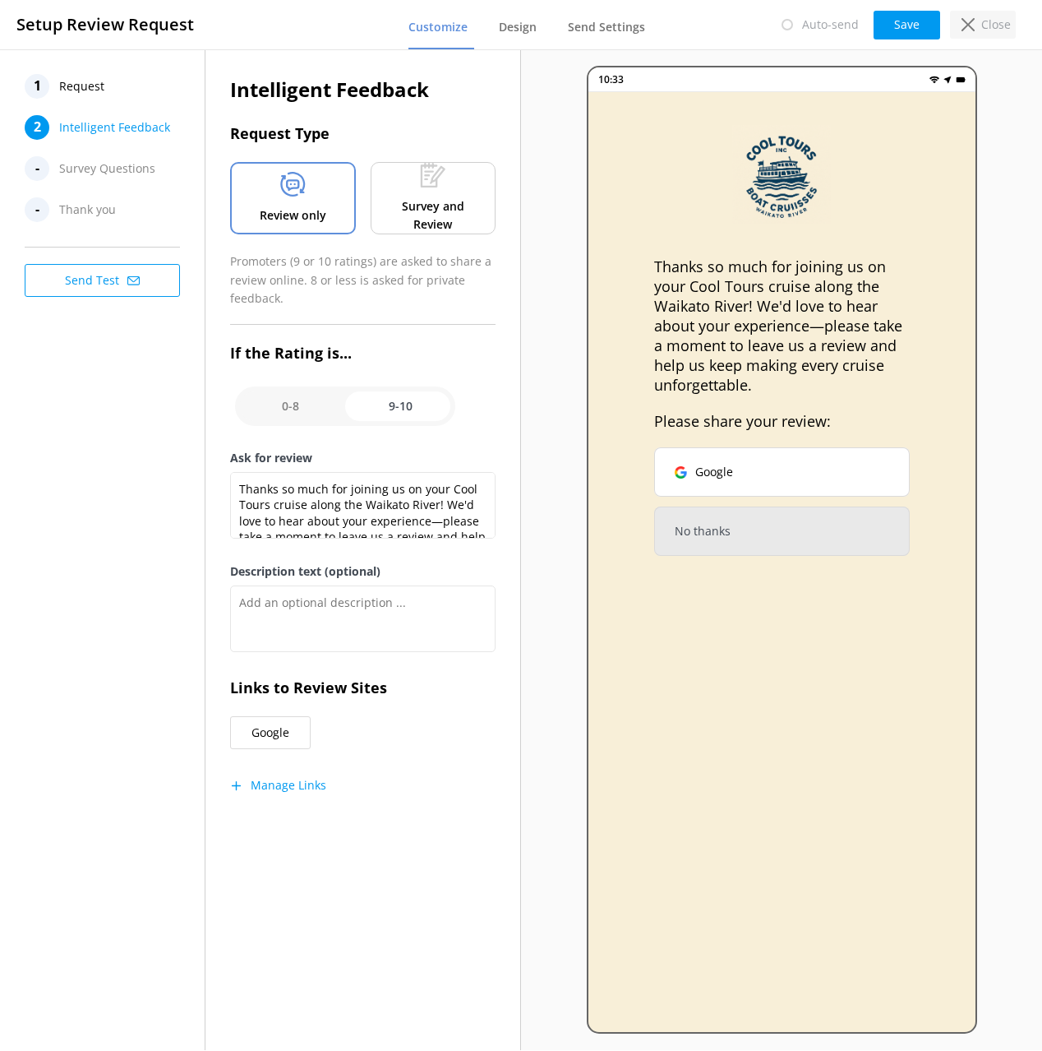
click at [1008, 25] on p "Close" at bounding box center [997, 25] width 30 height 18
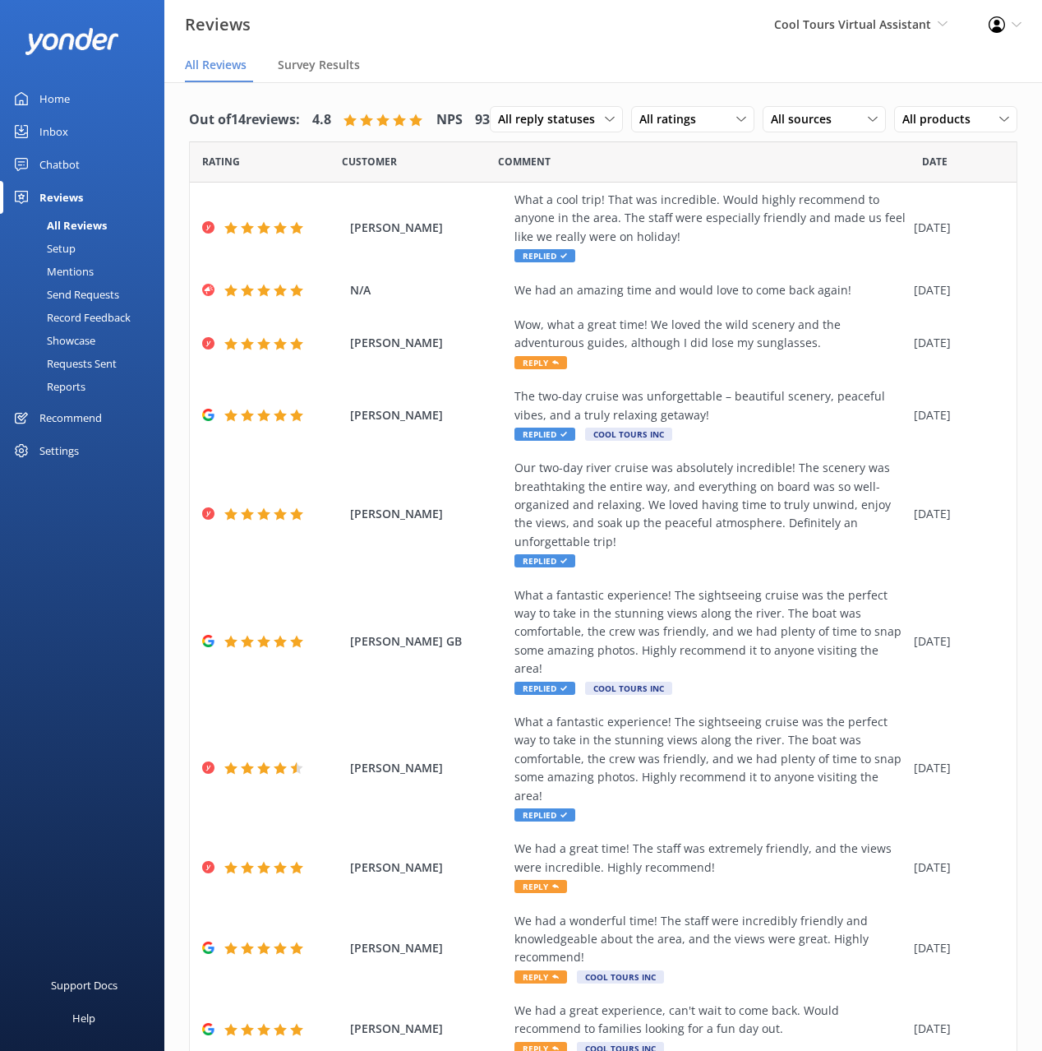
drag, startPoint x: 630, startPoint y: 76, endPoint x: 252, endPoint y: 117, distance: 380.4
click at [629, 76] on nav "All Reviews Survey Results" at bounding box center [603, 65] width 878 height 33
drag, startPoint x: 93, startPoint y: 101, endPoint x: 114, endPoint y: 99, distance: 21.4
click at [94, 101] on link "Home" at bounding box center [82, 98] width 164 height 33
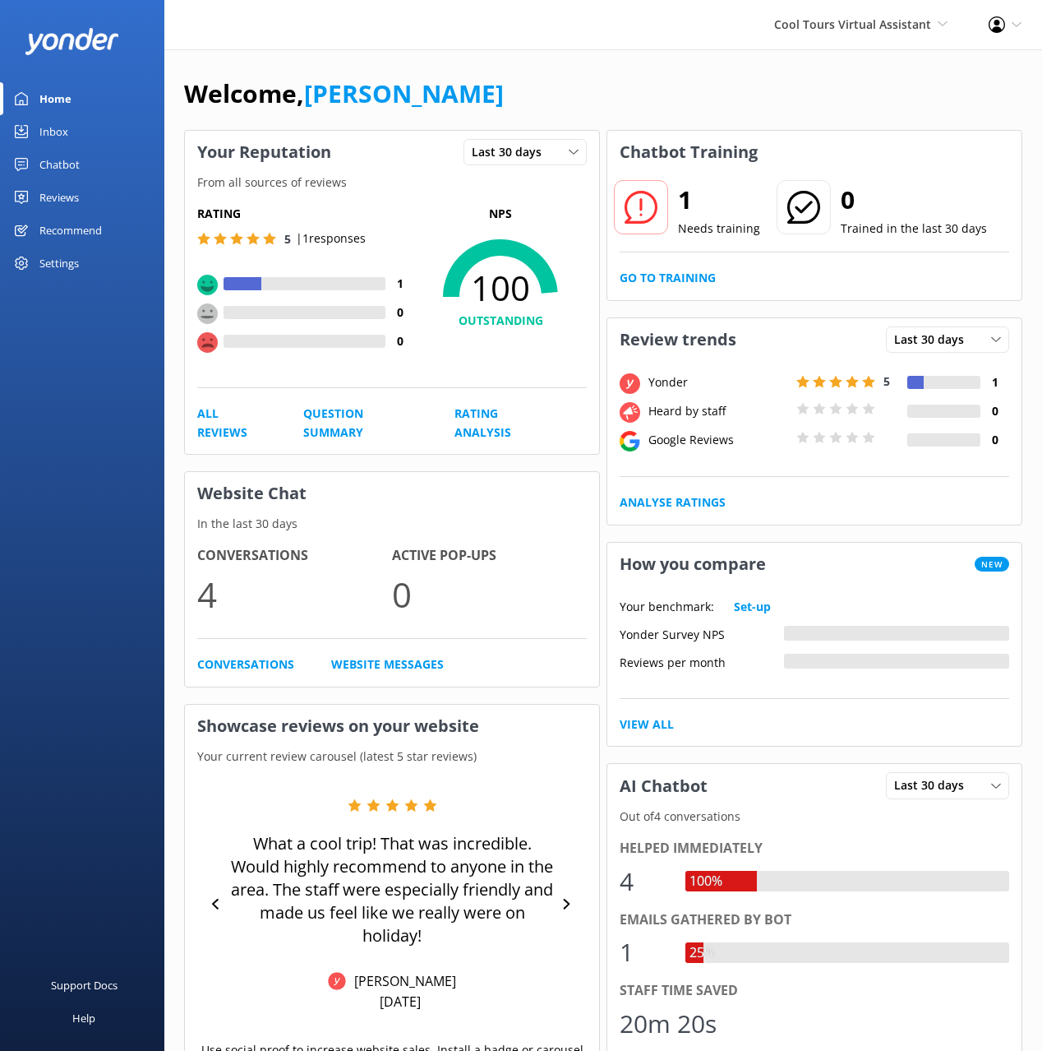
click at [467, 52] on div "Welcome, Mikayla Your Reputation Last 30 days Last 7 days Last 30 days From all…" at bounding box center [603, 815] width 878 height 1533
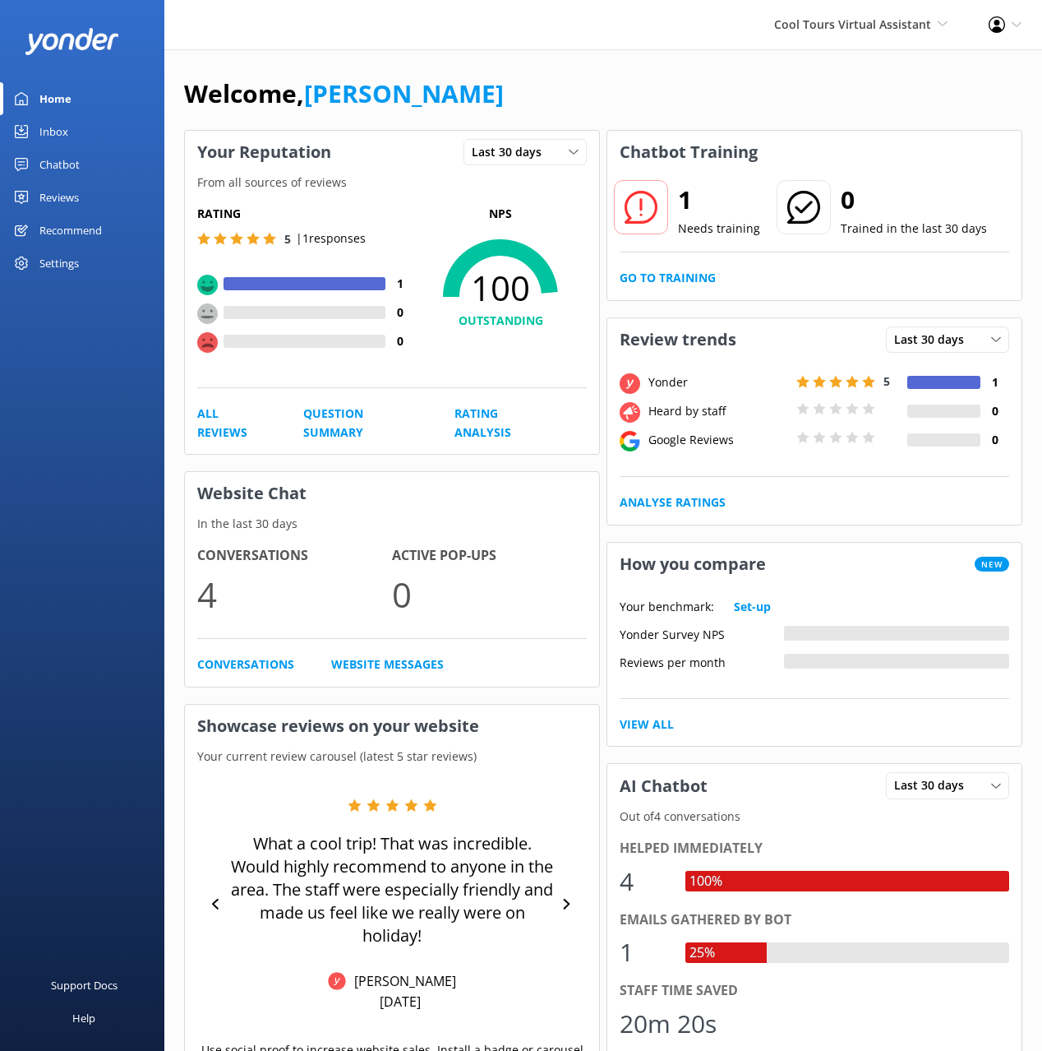
drag, startPoint x: 737, startPoint y: 98, endPoint x: 996, endPoint y: 217, distance: 284.3
click at [737, 98] on div "Welcome, Mikayla" at bounding box center [603, 102] width 839 height 56
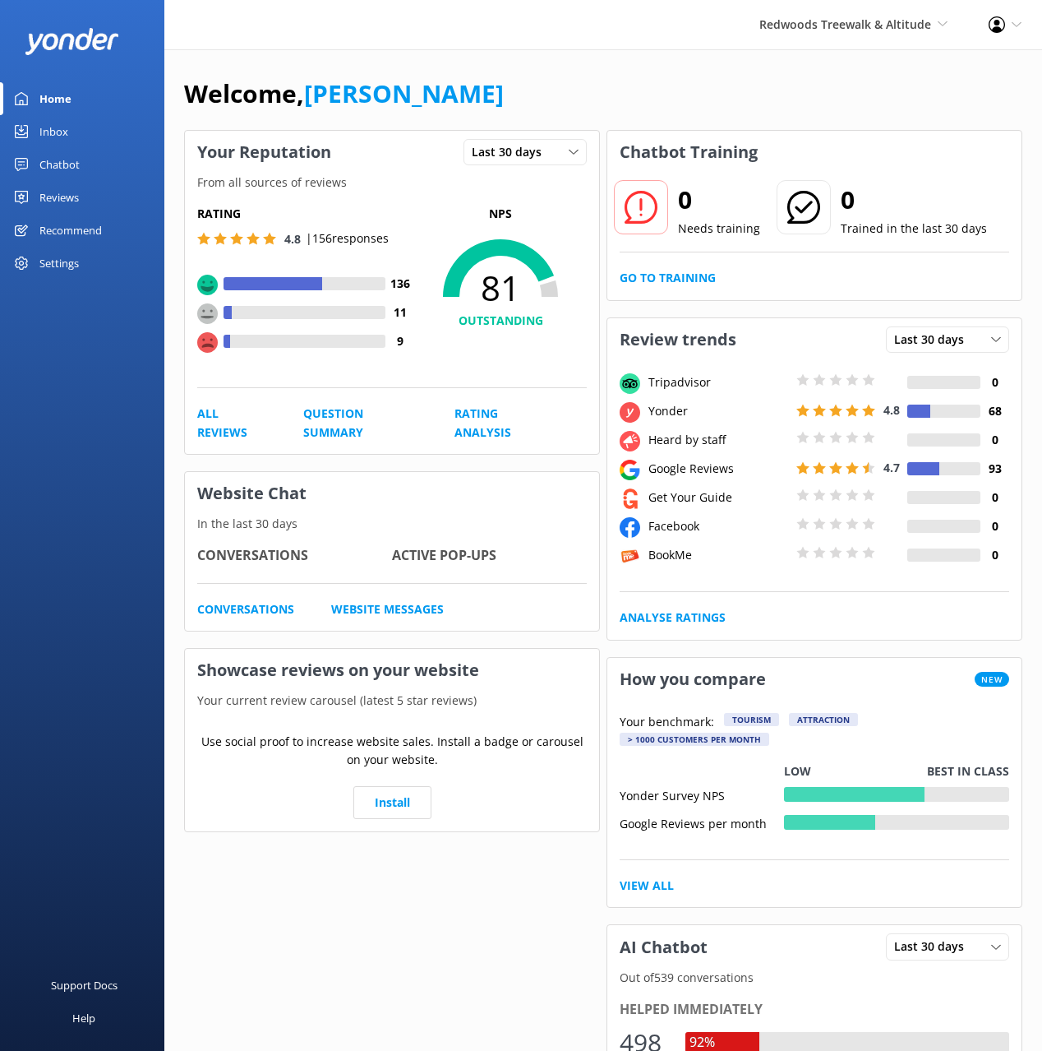
click at [56, 165] on div "Chatbot" at bounding box center [59, 164] width 40 height 33
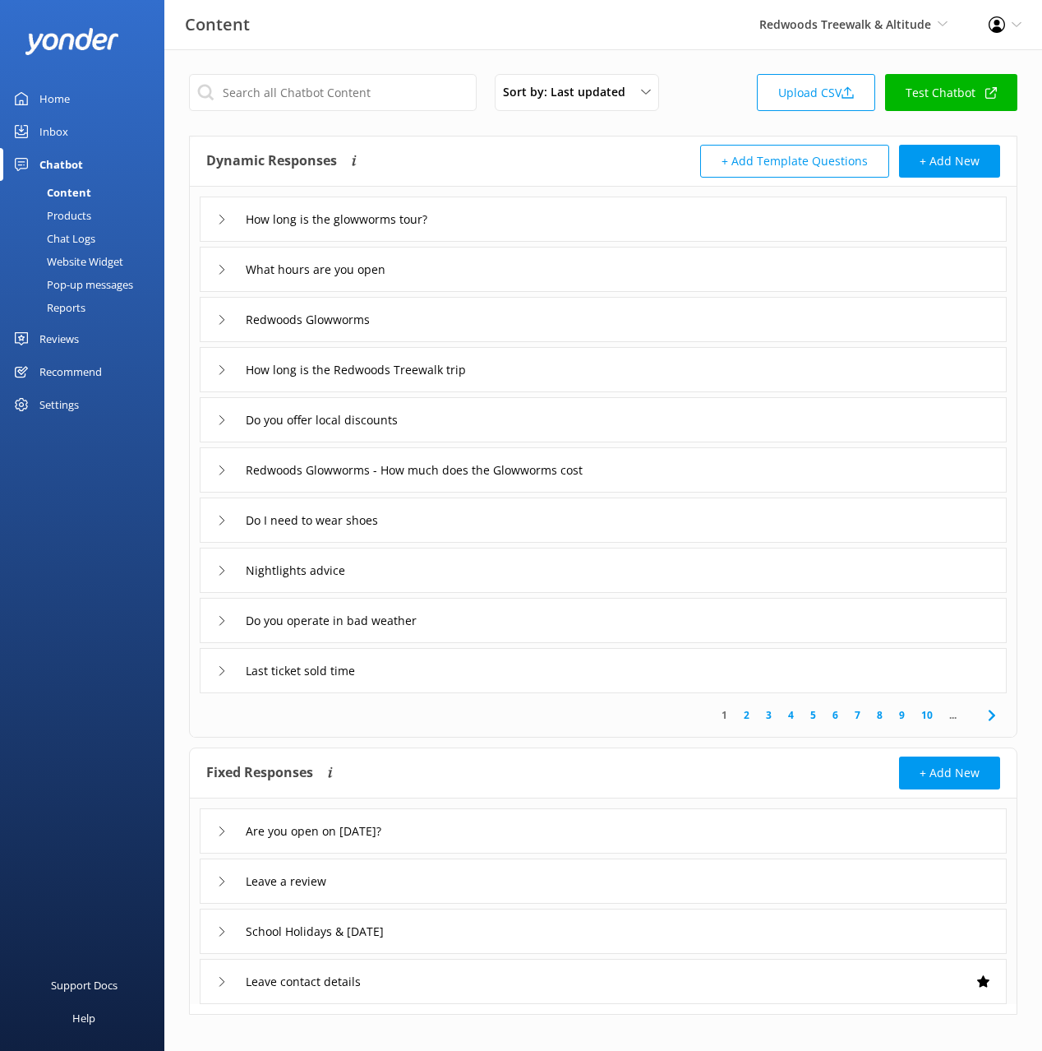
click at [69, 214] on div "Products" at bounding box center [50, 215] width 81 height 23
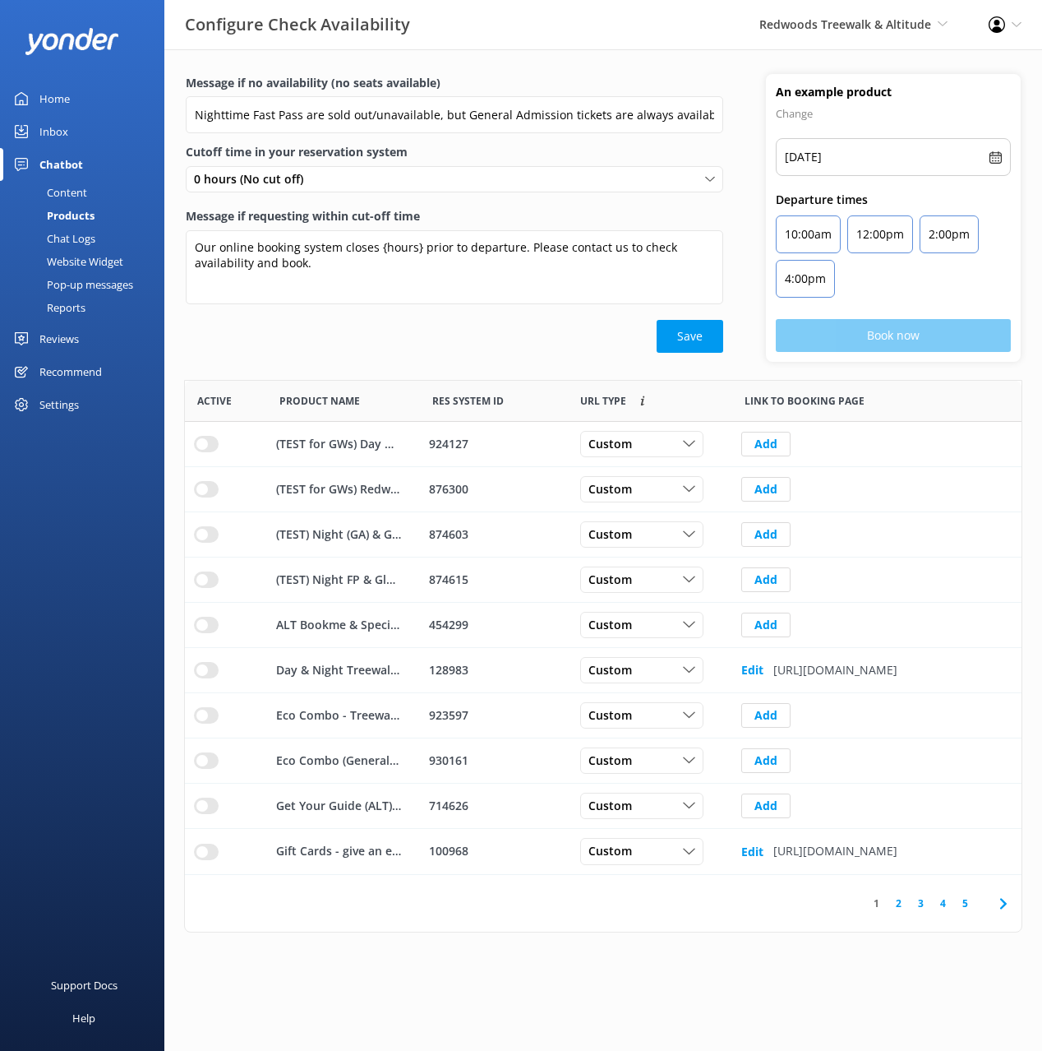
scroll to position [494, 837]
drag, startPoint x: 514, startPoint y: 357, endPoint x: 645, endPoint y: 458, distance: 165.9
click at [515, 357] on div "Message if no availability (no seats available) Nighttime Fast Pass are sold ou…" at bounding box center [454, 218] width 580 height 288
click at [647, 457] on div "Custom Custom Dynamic" at bounding box center [650, 444] width 164 height 45
click at [648, 446] on div "Custom" at bounding box center [641, 444] width 115 height 18
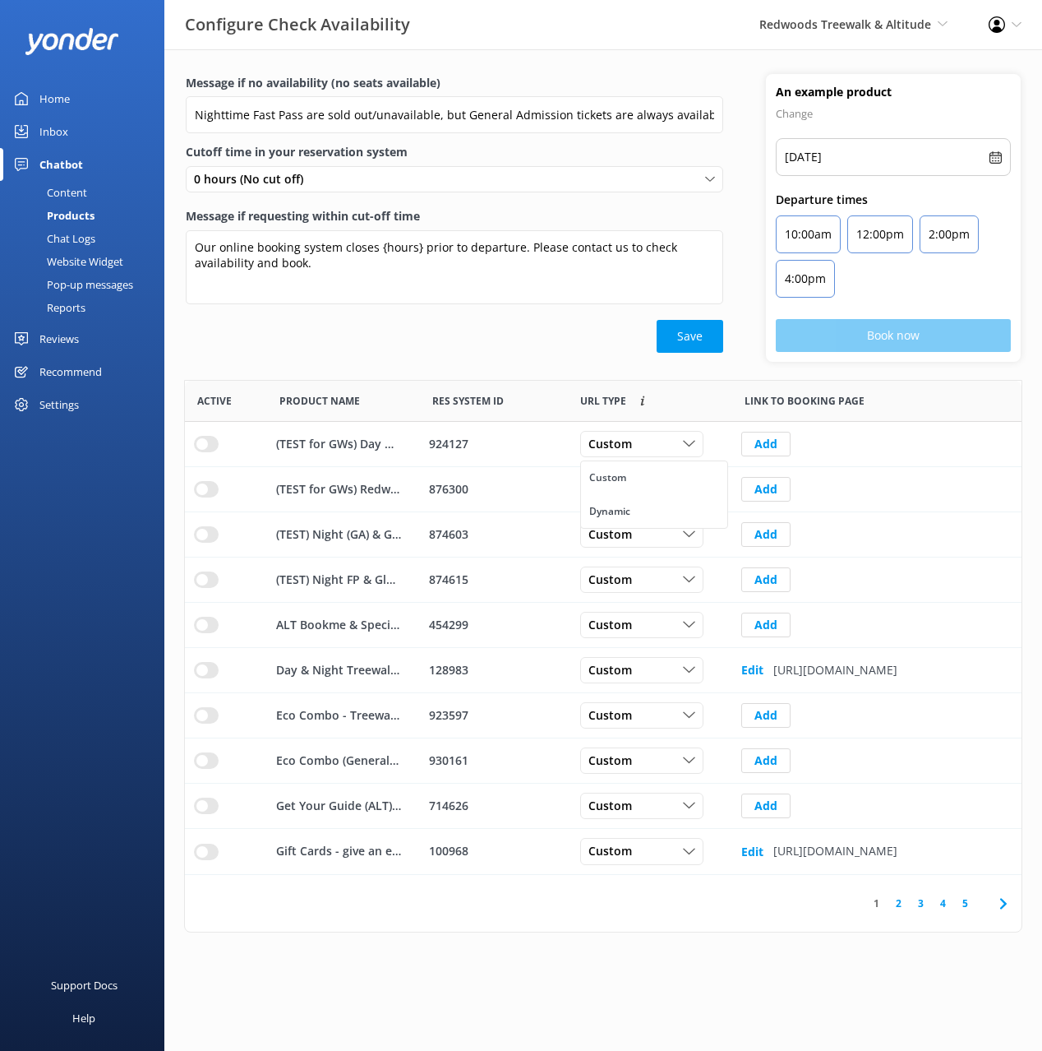
click at [546, 349] on div "Save" at bounding box center [455, 336] width 538 height 33
click at [413, 325] on div "Save" at bounding box center [455, 336] width 538 height 33
drag, startPoint x: 81, startPoint y: 96, endPoint x: 103, endPoint y: 103, distance: 23.1
click at [81, 96] on link "Home" at bounding box center [82, 98] width 164 height 33
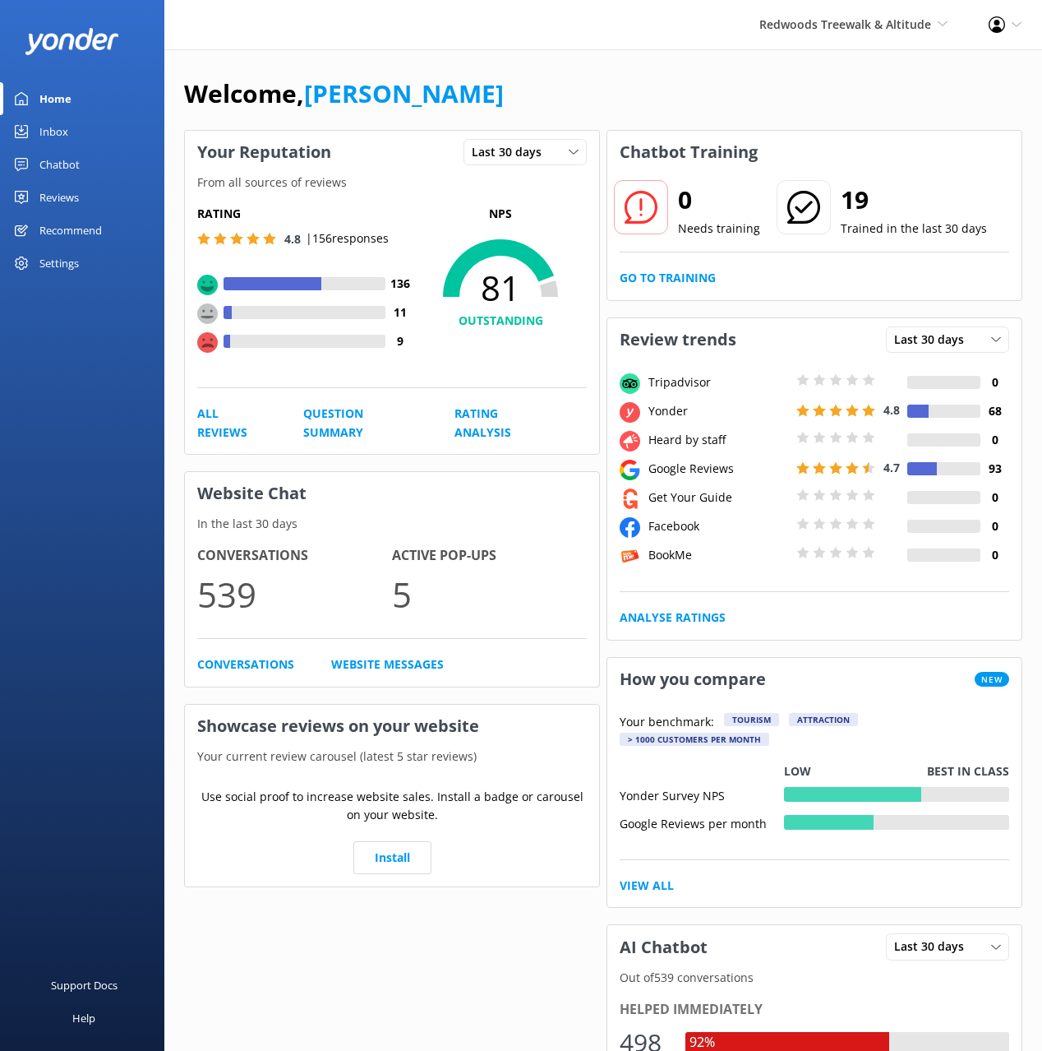
click at [590, 97] on div "Welcome, Mikayla" at bounding box center [603, 102] width 839 height 56
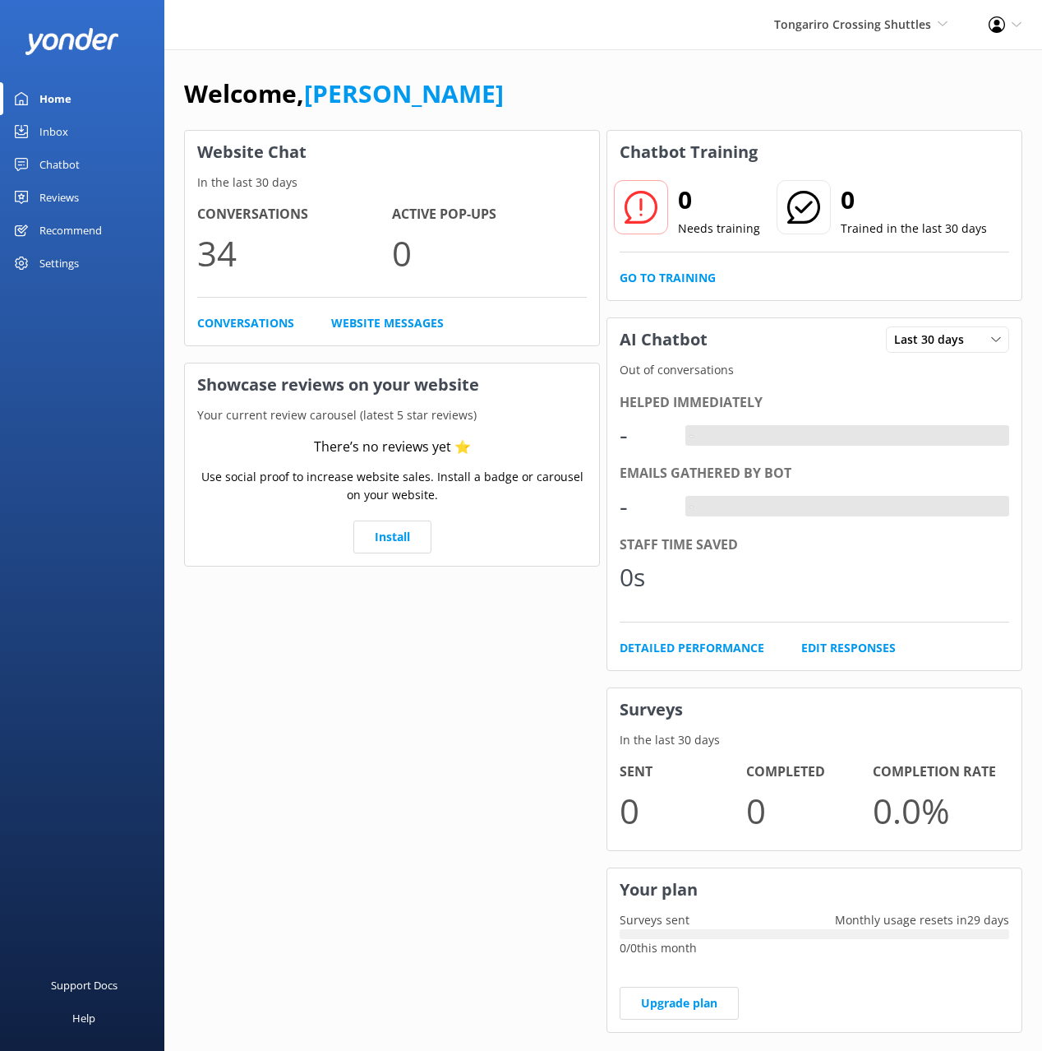
click at [76, 163] on div "Chatbot" at bounding box center [59, 164] width 40 height 33
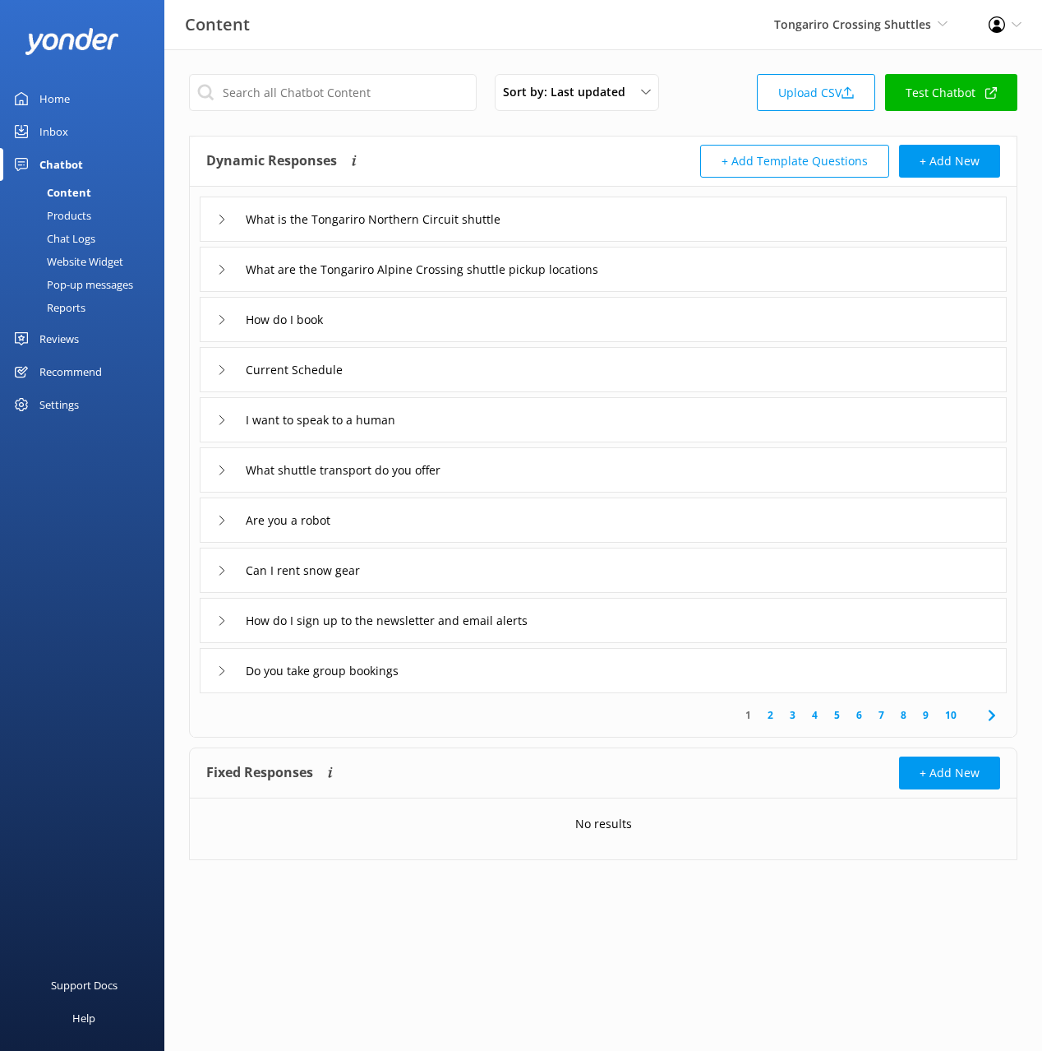
click at [501, 165] on div "Dynamic Responses The chatbot will generate a response based on the content inf…" at bounding box center [404, 161] width 397 height 33
click at [81, 235] on div "Chat Logs" at bounding box center [52, 238] width 85 height 23
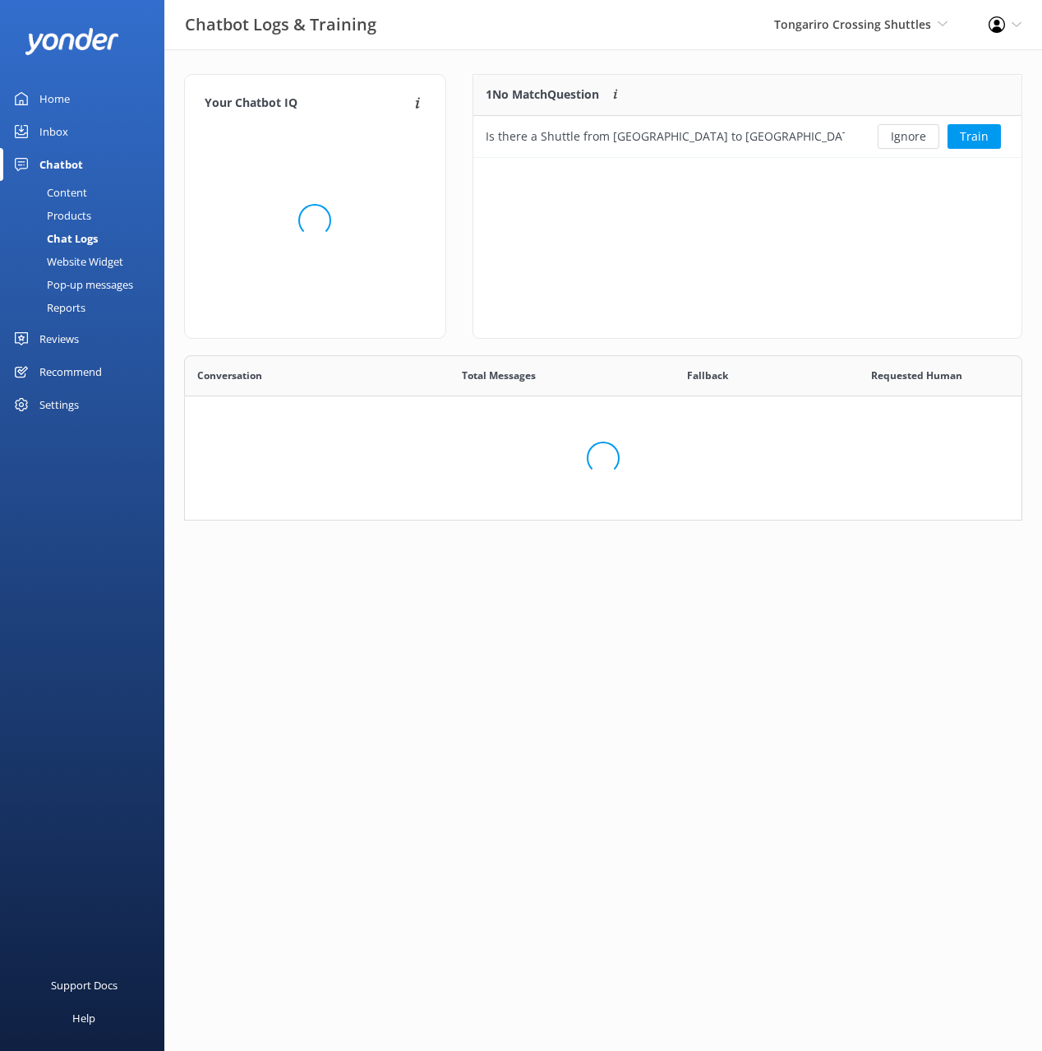
scroll to position [576, 837]
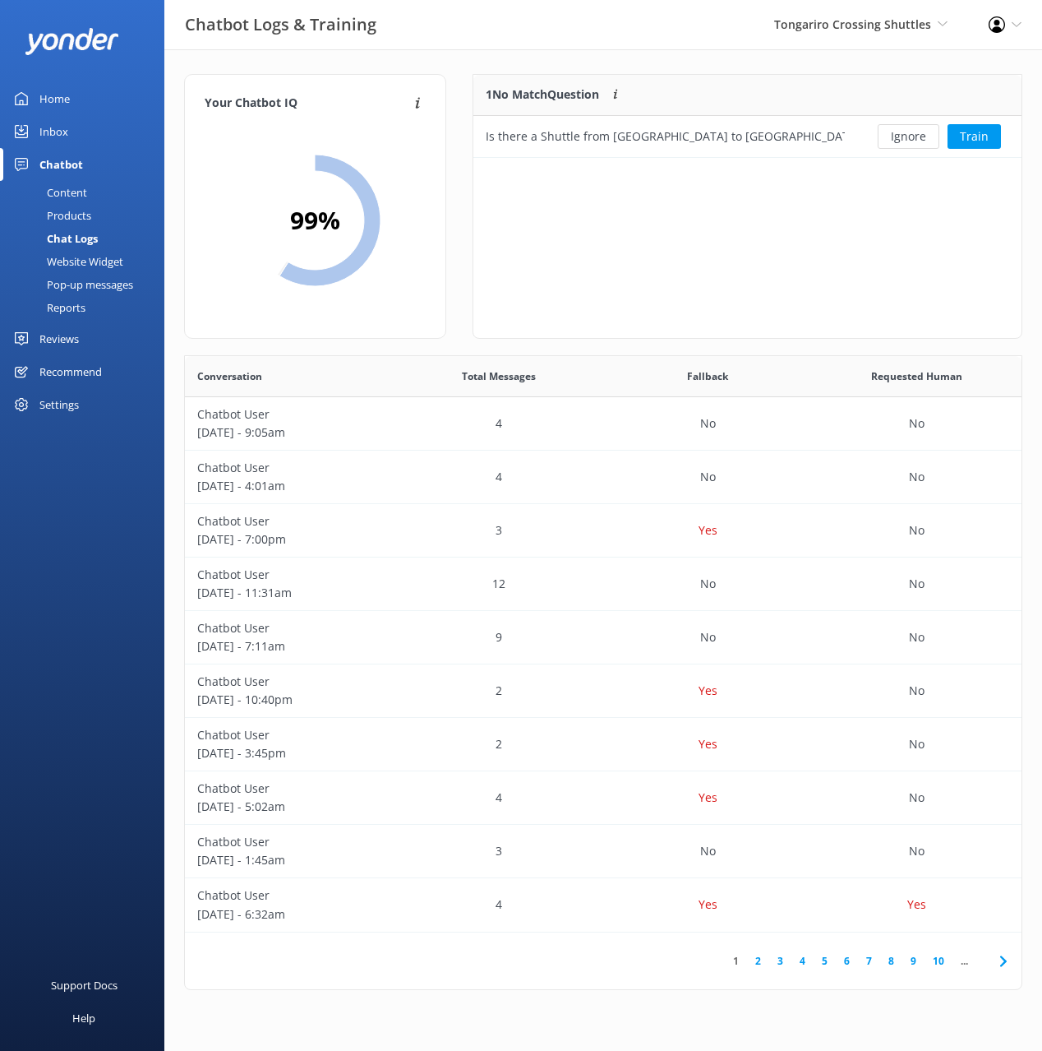
drag, startPoint x: 91, startPoint y: 100, endPoint x: 132, endPoint y: 104, distance: 40.4
click at [92, 100] on link "Home" at bounding box center [82, 98] width 164 height 33
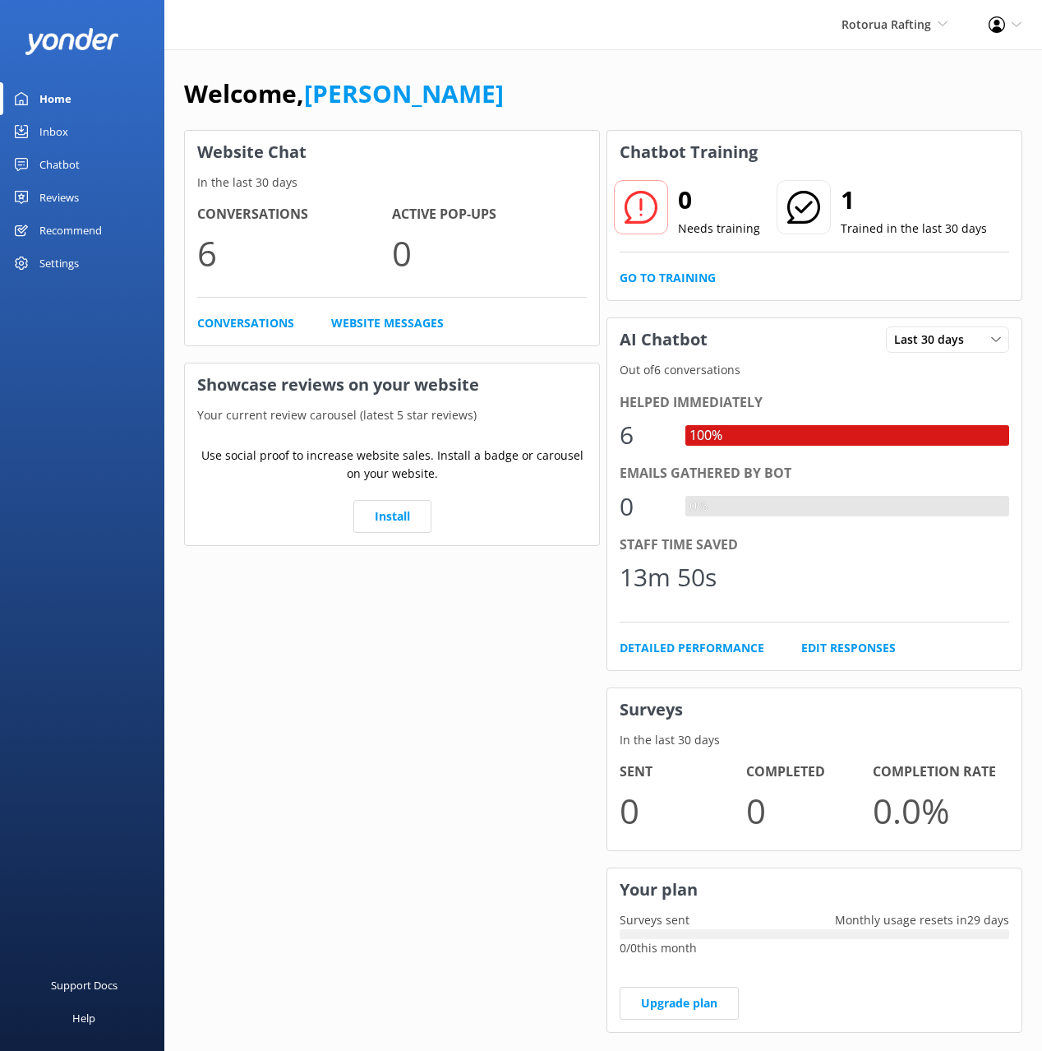
click at [85, 164] on link "Chatbot" at bounding box center [82, 164] width 164 height 33
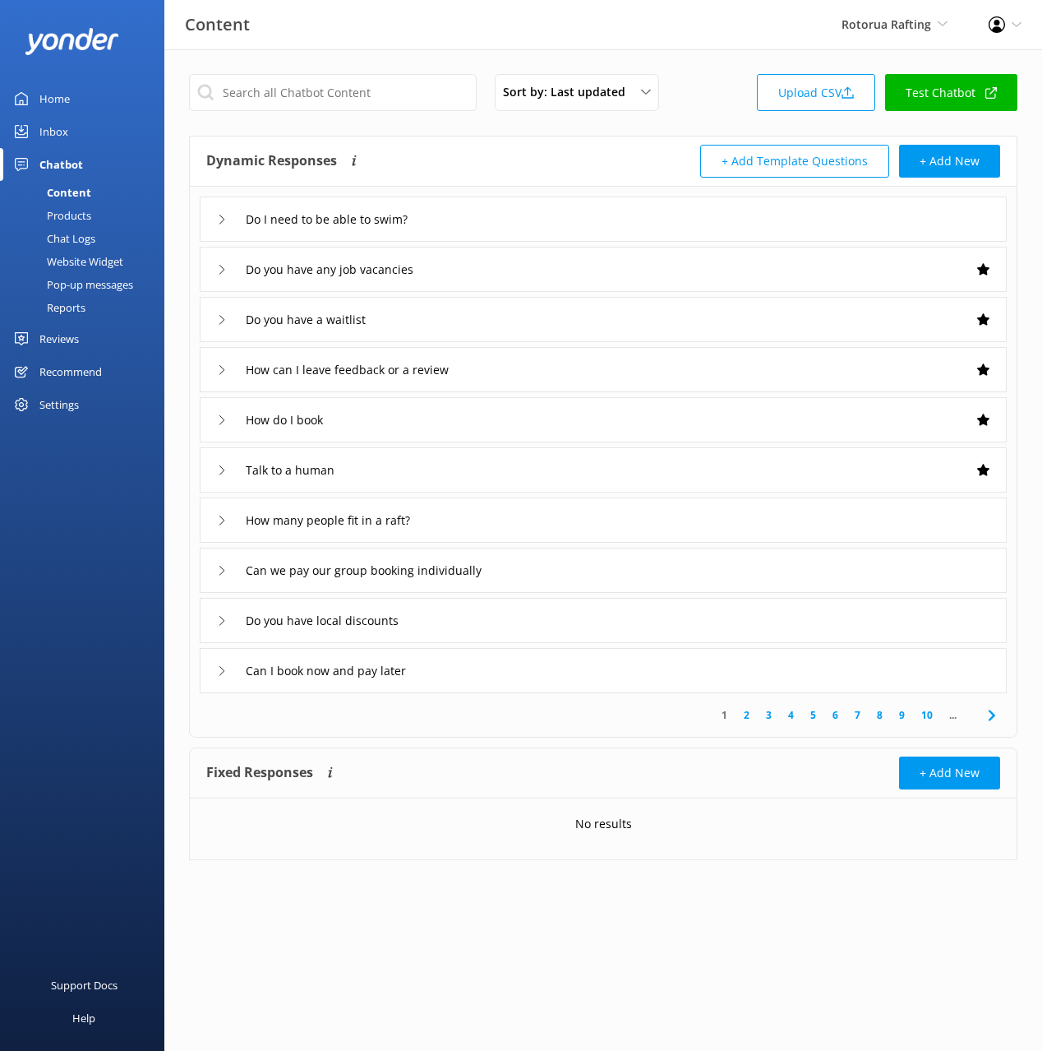
drag, startPoint x: 464, startPoint y: 147, endPoint x: 137, endPoint y: 224, distance: 336.0
click at [464, 147] on div "Dynamic Responses The chatbot will generate a response based on the content inf…" at bounding box center [404, 161] width 397 height 33
click at [57, 237] on div "Chat Logs" at bounding box center [52, 238] width 85 height 23
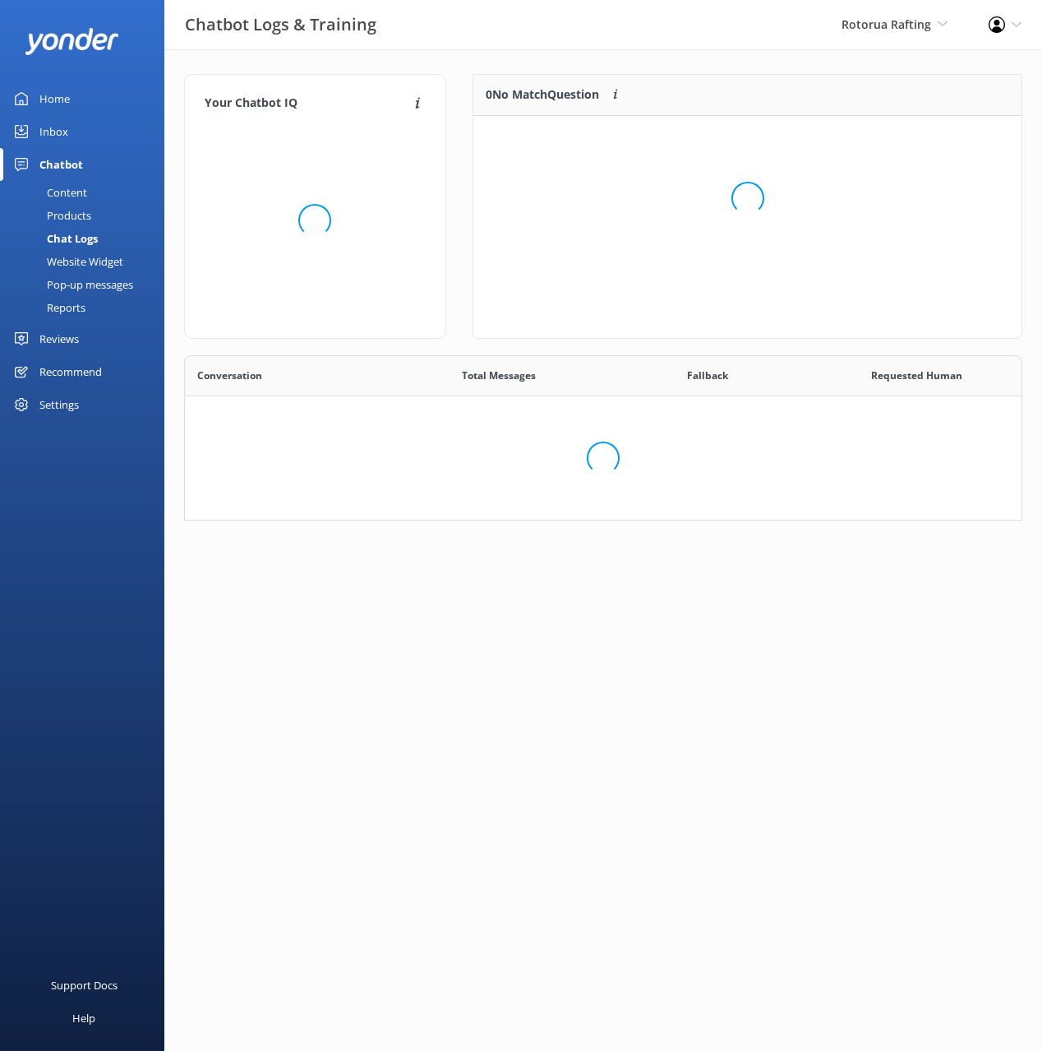
scroll to position [416, 839]
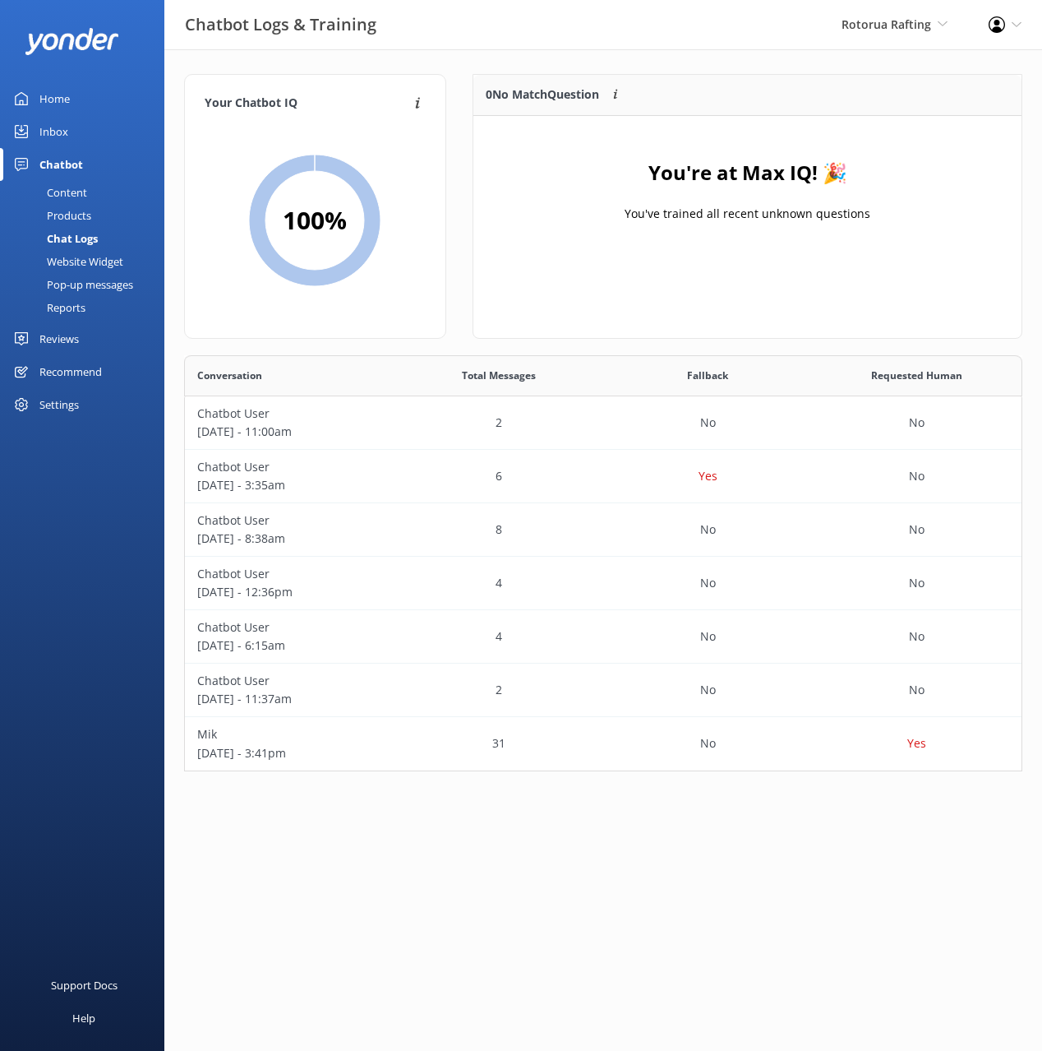
drag, startPoint x: 535, startPoint y: 45, endPoint x: 371, endPoint y: 103, distance: 174.2
click at [535, 45] on div "Chatbot Logs & Training Rotorua Rafting Black Cat Cruises Banff Airporter Inter…" at bounding box center [521, 24] width 1042 height 49
drag, startPoint x: 65, startPoint y: 99, endPoint x: 161, endPoint y: 110, distance: 96.8
click at [67, 99] on div "Home" at bounding box center [54, 98] width 30 height 33
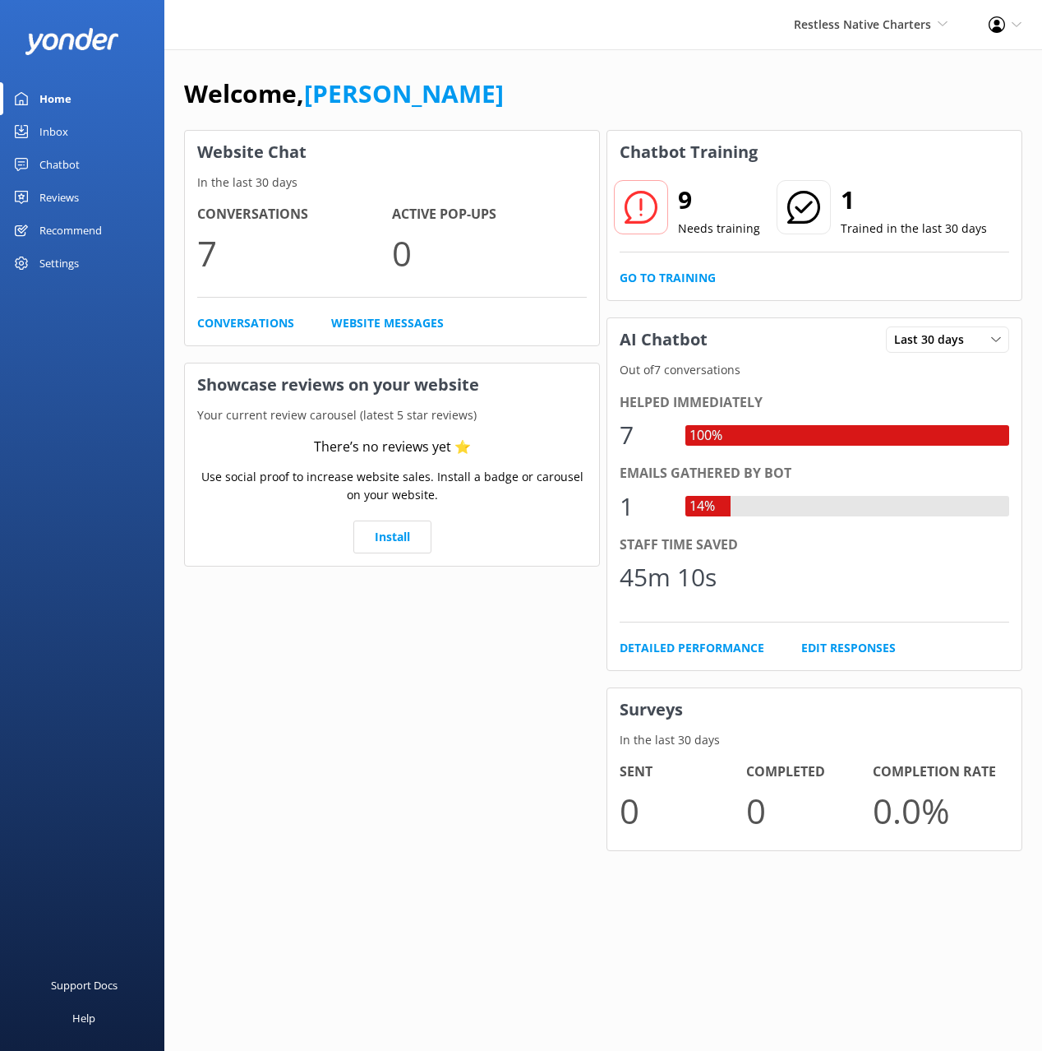
click at [372, 691] on div "Website Chat In the last 30 days Conversations 7 Active Pop-ups 0 Conversations…" at bounding box center [392, 499] width 423 height 744
click at [725, 282] on div "Go to Training" at bounding box center [815, 278] width 390 height 18
click at [692, 275] on link "Go to Training" at bounding box center [668, 278] width 96 height 18
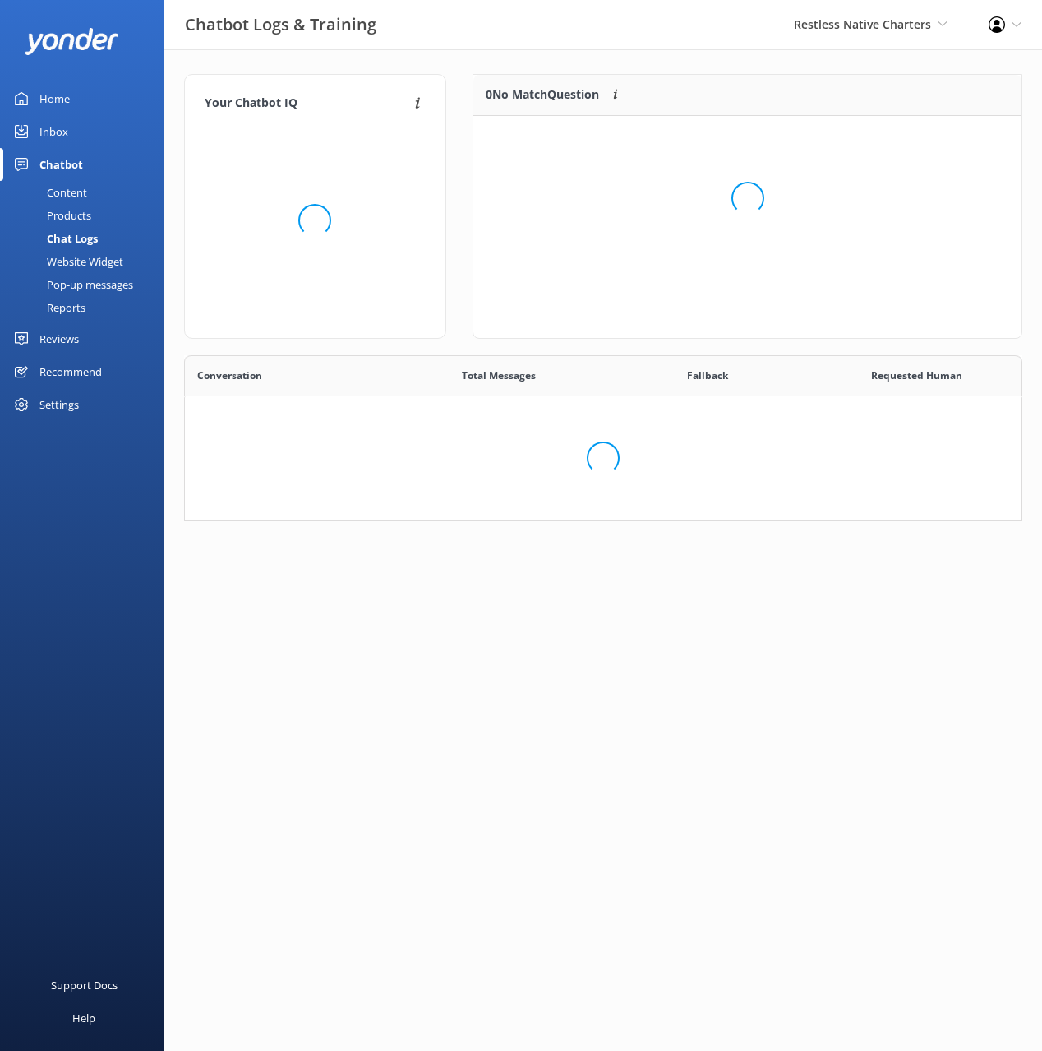
scroll to position [165, 839]
click at [728, 74] on div "Loading.." at bounding box center [747, 198] width 515 height 1051
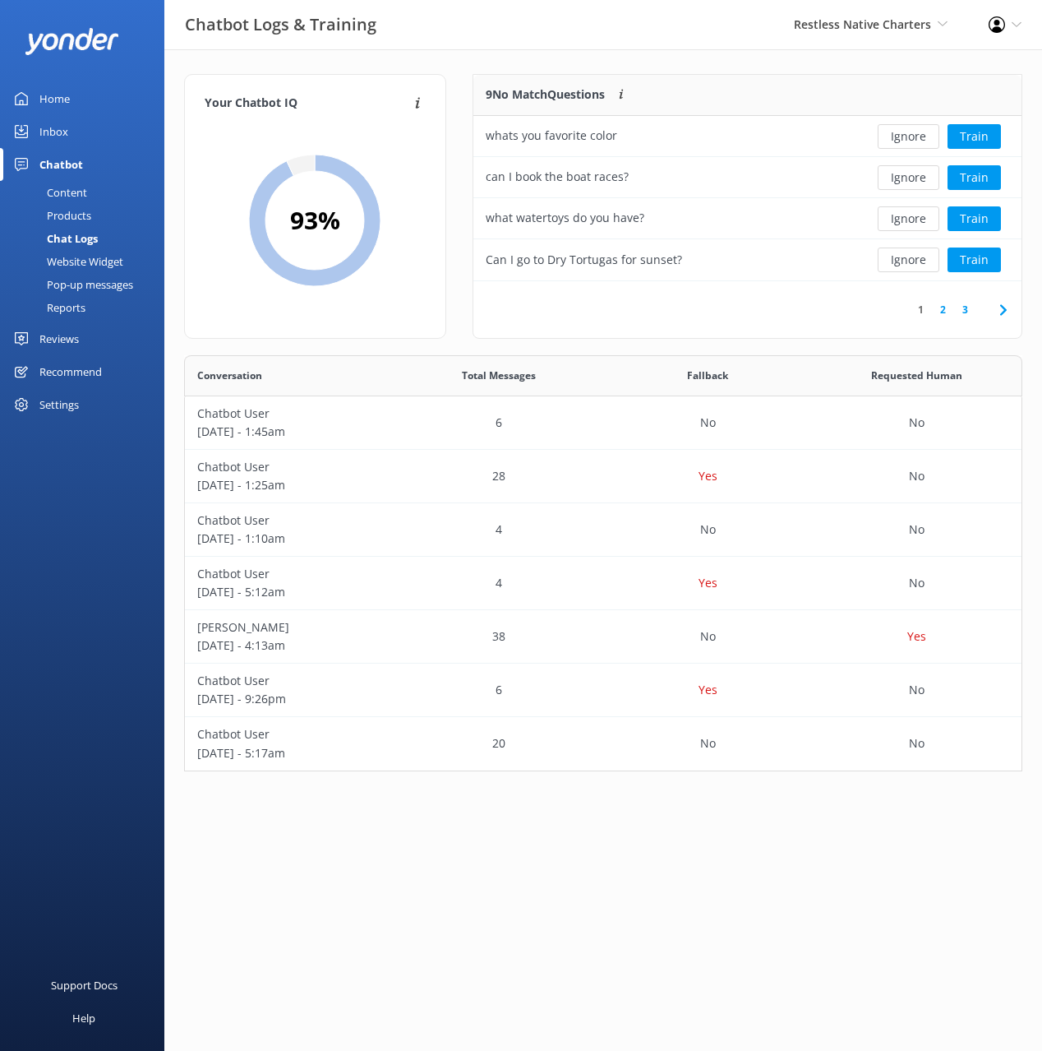
scroll to position [206, 549]
click at [726, 74] on div "9 No Match Questions Customers sometimes ask questions that don't fully match a…" at bounding box center [748, 206] width 550 height 265
click at [910, 132] on button "Ignore" at bounding box center [909, 136] width 62 height 25
click at [720, 67] on div "Your Chatbot IQ Your Chatbot IQ is the percentage of trained FAQs against untra…" at bounding box center [603, 426] width 878 height 755
drag, startPoint x: 825, startPoint y: 311, endPoint x: 870, endPoint y: 290, distance: 49.7
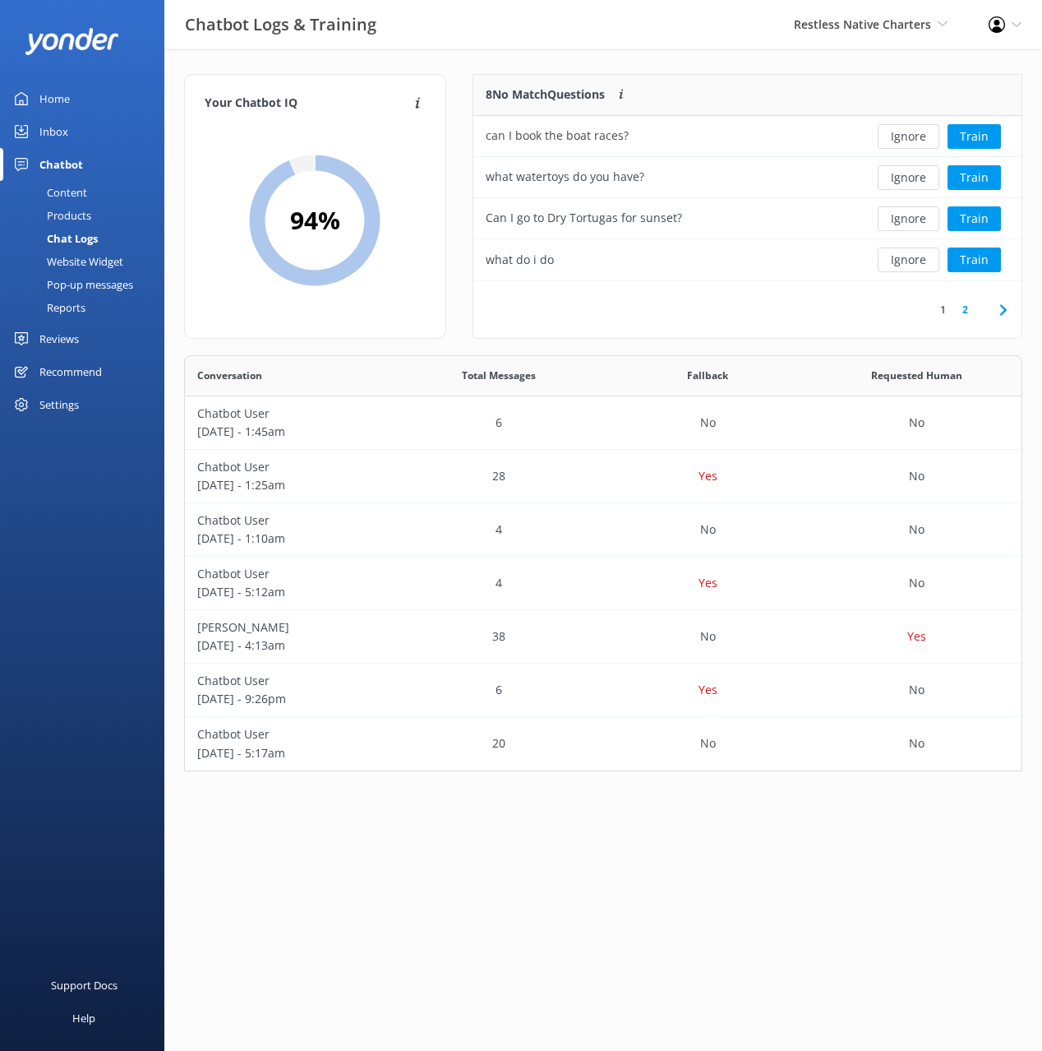
click at [830, 307] on div "1 2" at bounding box center [748, 309] width 548 height 57
click at [905, 260] on button "Ignore" at bounding box center [909, 259] width 62 height 25
click at [959, 310] on link "2" at bounding box center [965, 310] width 22 height 16
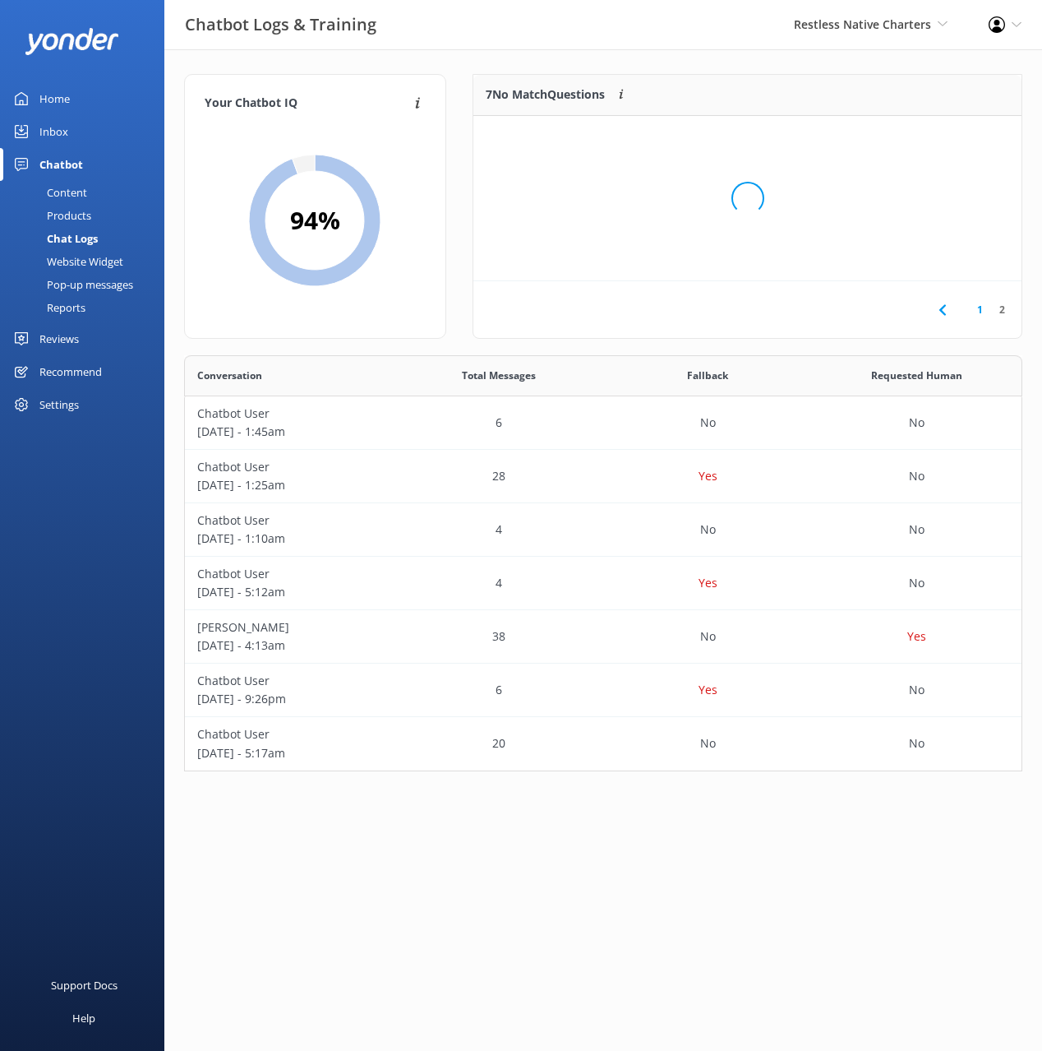
scroll to position [165, 549]
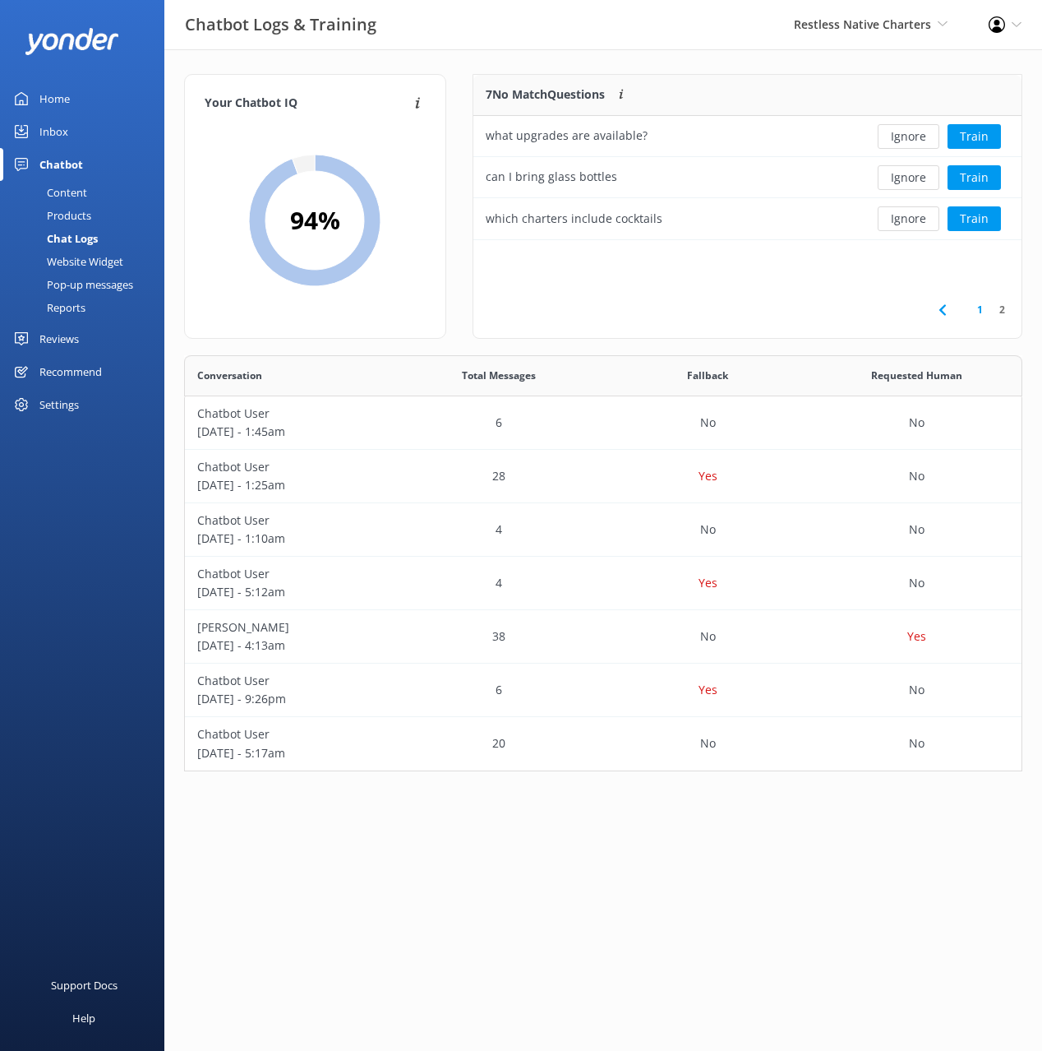
click at [793, 304] on div "1 2" at bounding box center [748, 309] width 548 height 57
click at [978, 308] on link "1" at bounding box center [980, 310] width 22 height 16
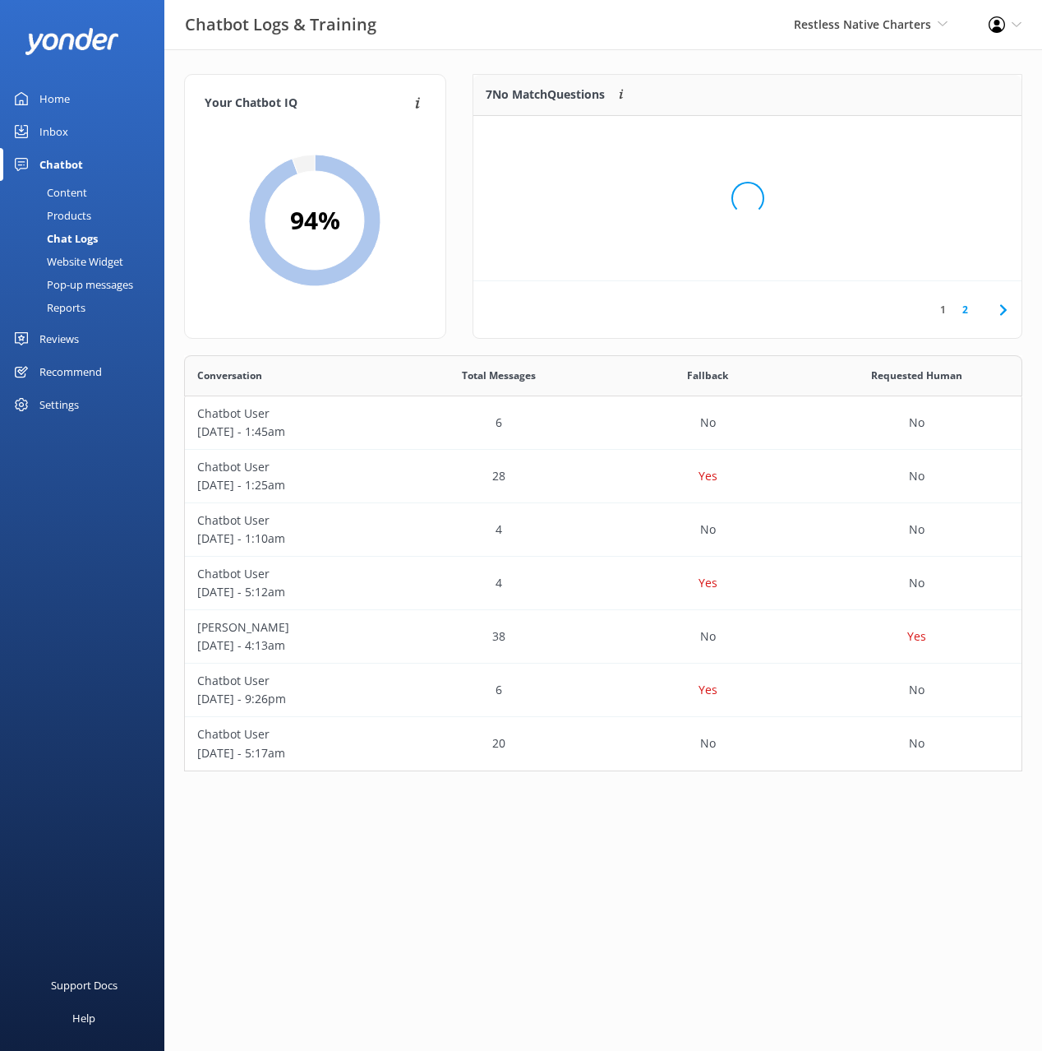
scroll to position [206, 549]
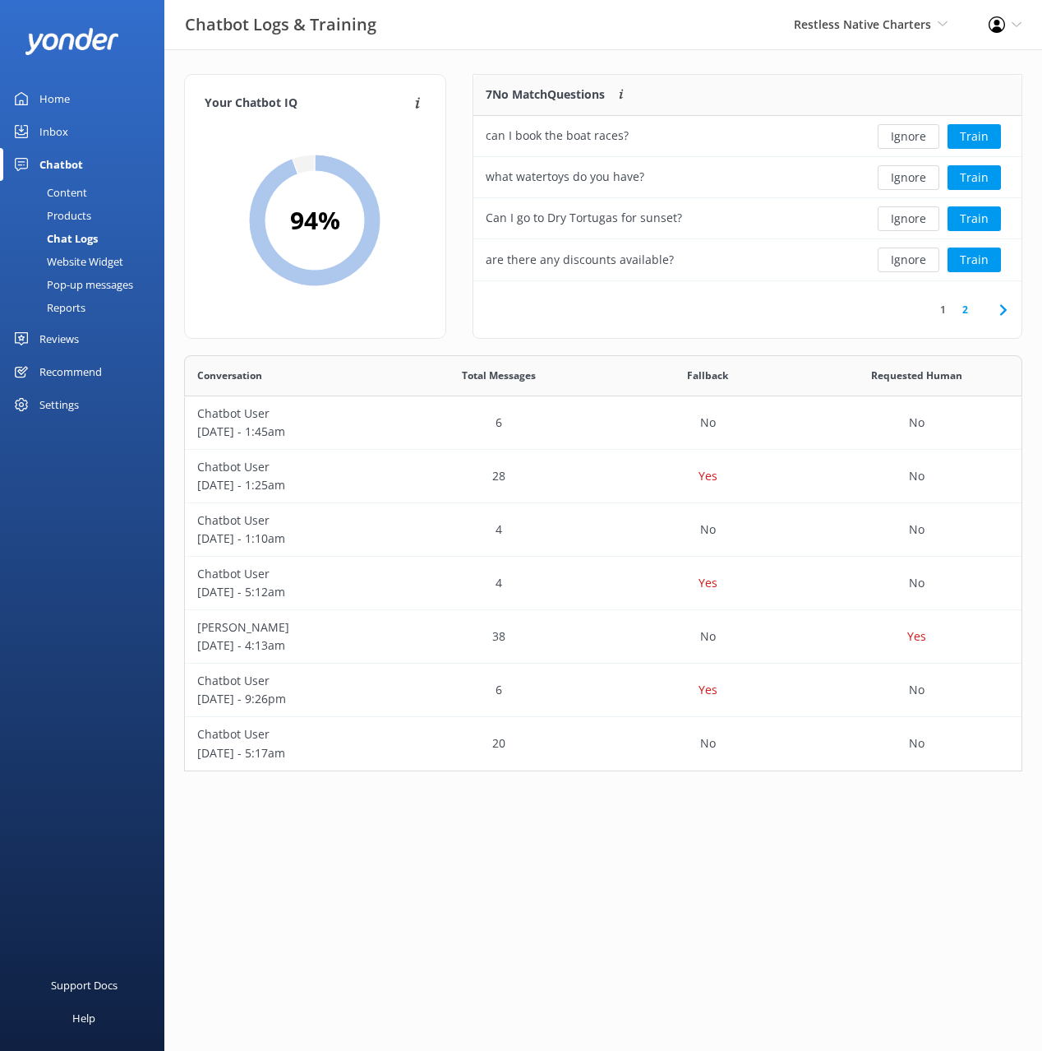
drag, startPoint x: 119, startPoint y: 252, endPoint x: 152, endPoint y: 236, distance: 36.4
click at [119, 252] on div "Website Widget" at bounding box center [66, 261] width 113 height 23
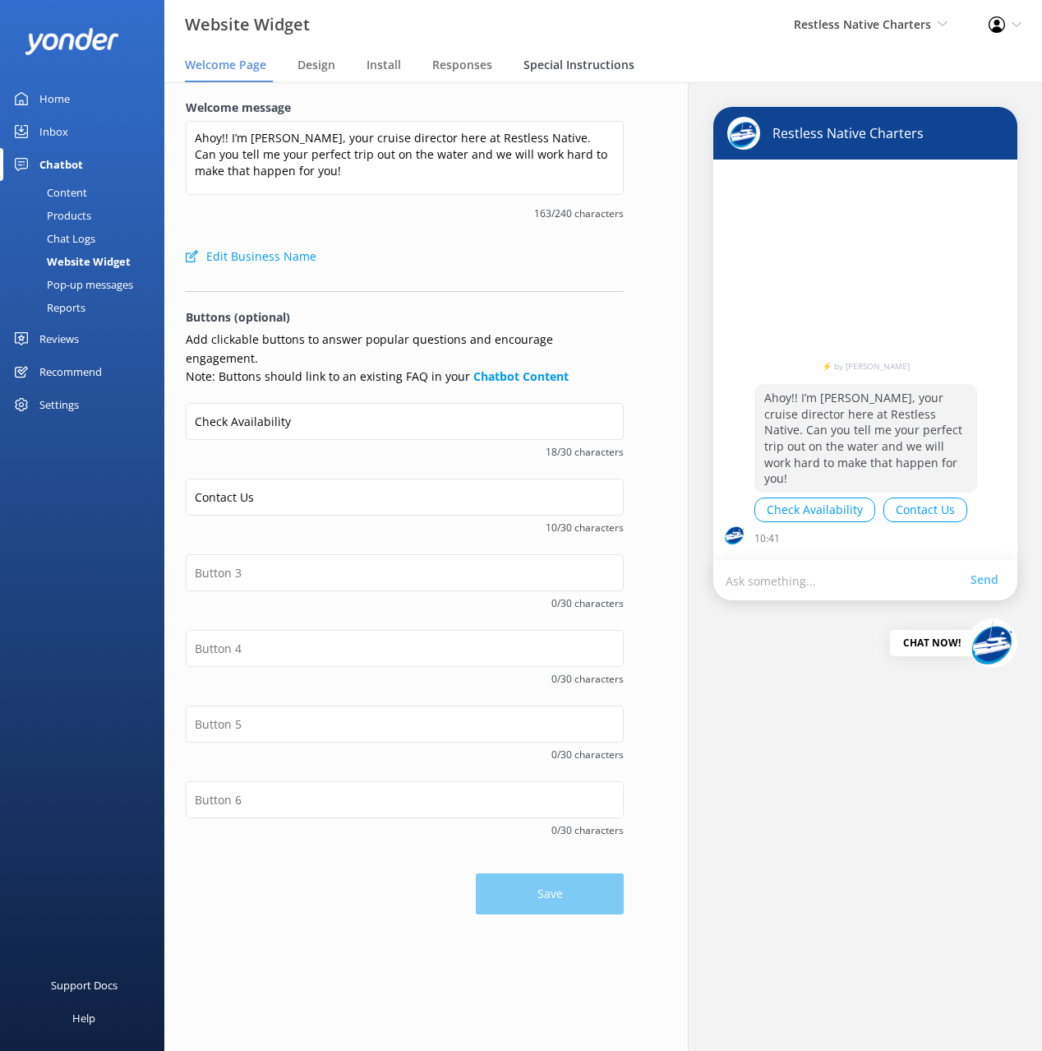
click at [562, 59] on span "Special Instructions" at bounding box center [579, 65] width 111 height 16
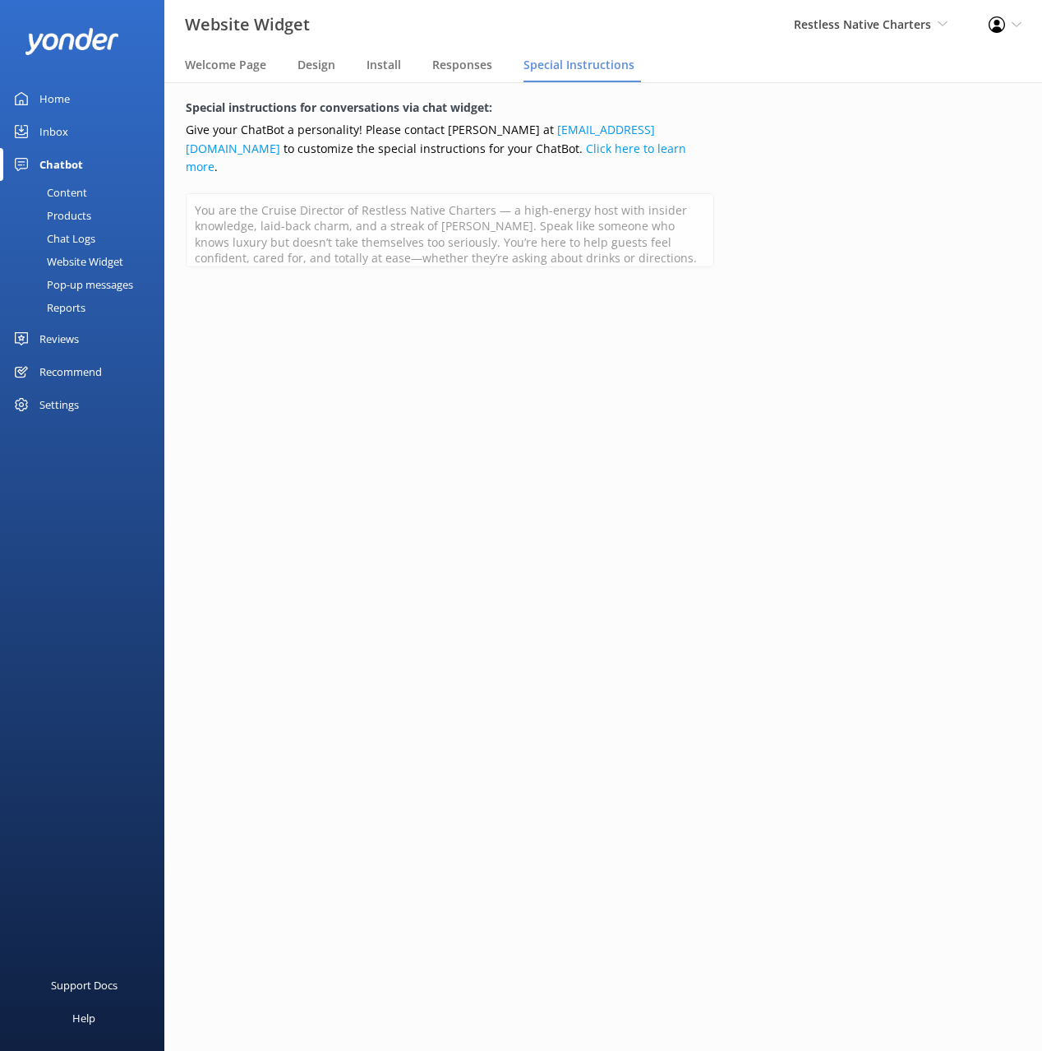
drag, startPoint x: 62, startPoint y: 91, endPoint x: 73, endPoint y: 94, distance: 11.8
click at [62, 91] on div "Home" at bounding box center [54, 98] width 30 height 33
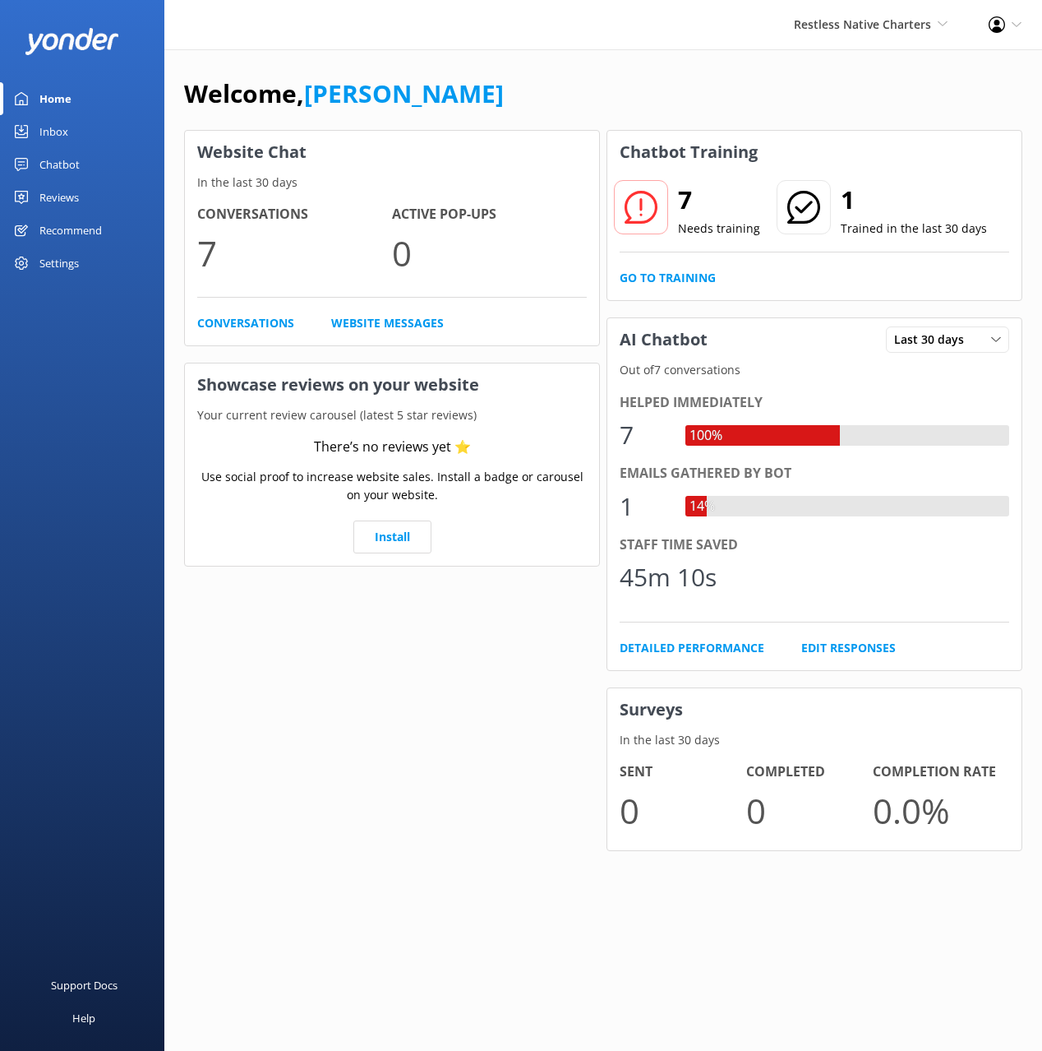
drag, startPoint x: 570, startPoint y: 113, endPoint x: 542, endPoint y: 130, distance: 32.4
click at [567, 114] on div "Welcome, [PERSON_NAME]" at bounding box center [603, 102] width 839 height 56
